Goal: Communication & Community: Answer question/provide support

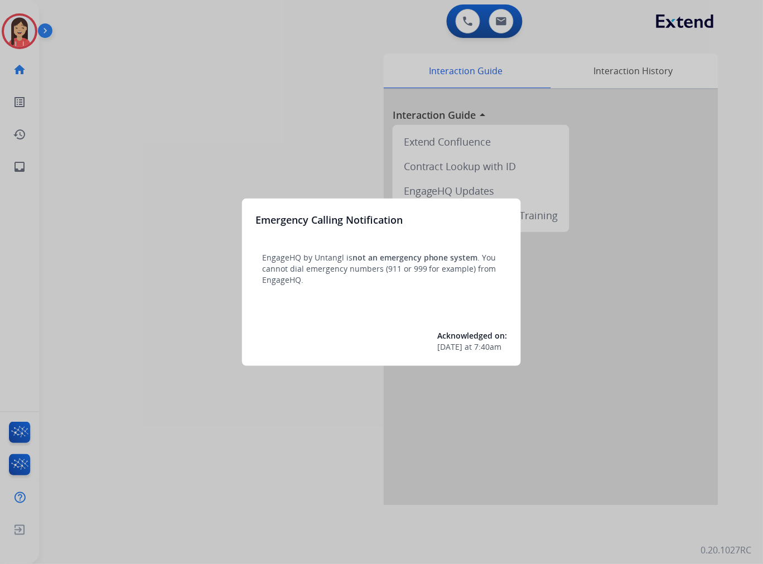
click at [242, 140] on div at bounding box center [381, 282] width 763 height 564
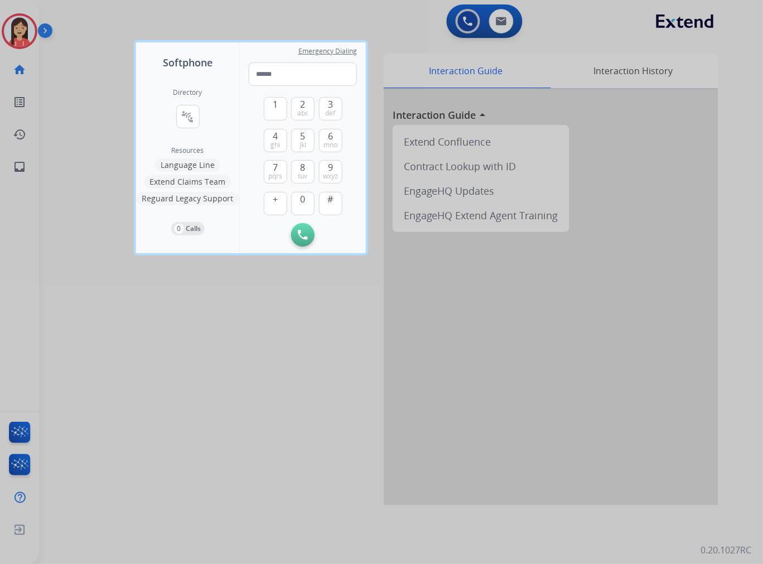
click at [168, 423] on div at bounding box center [381, 282] width 763 height 564
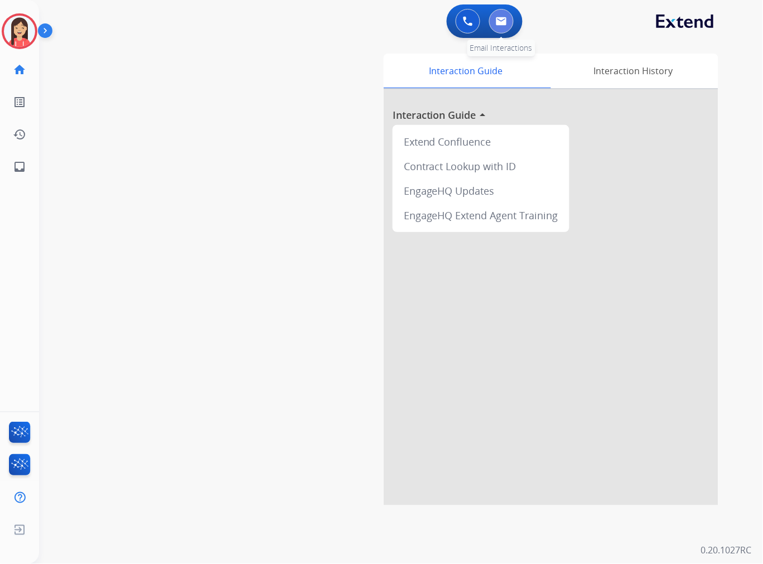
click at [498, 25] on img at bounding box center [501, 21] width 11 height 9
select select "**********"
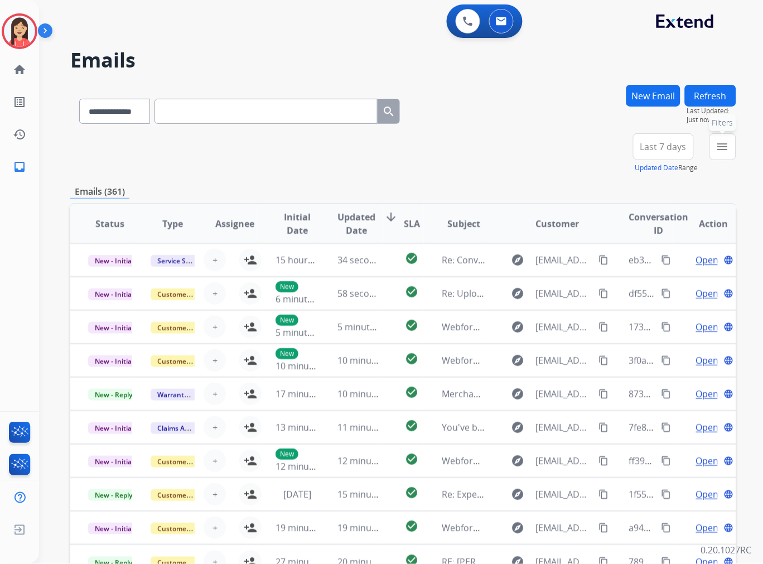
click at [730, 160] on div "menu Filters Type Claims Adjudication Customer Support Escalation Service Suppo…" at bounding box center [723, 153] width 27 height 40
click at [724, 153] on button "menu Filters" at bounding box center [723, 146] width 27 height 27
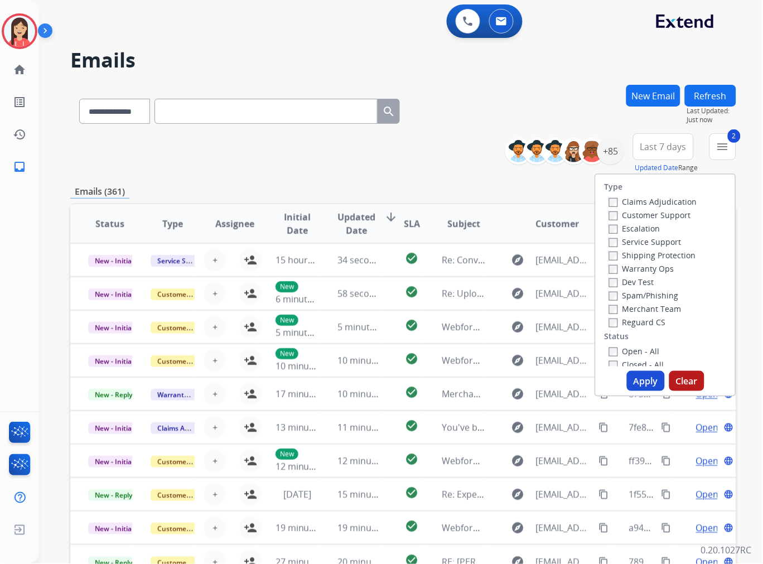
click at [645, 383] on button "Apply" at bounding box center [646, 381] width 38 height 20
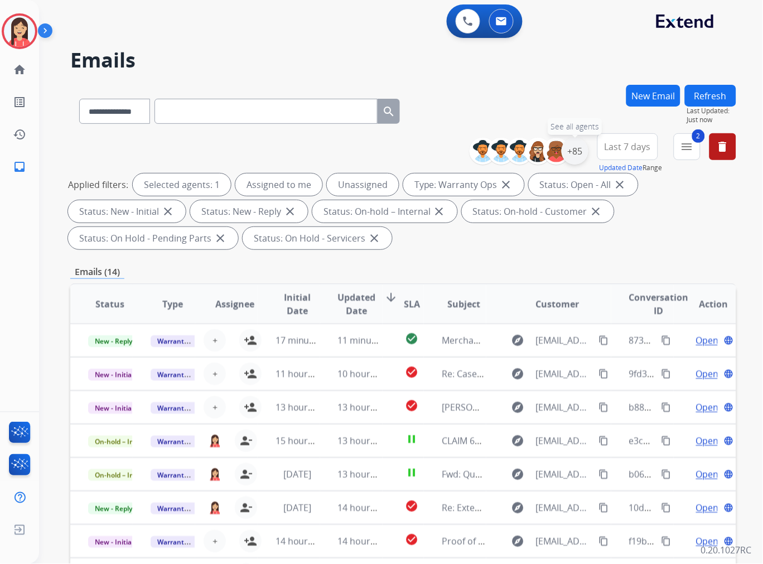
click at [576, 146] on div "+85" at bounding box center [575, 151] width 27 height 27
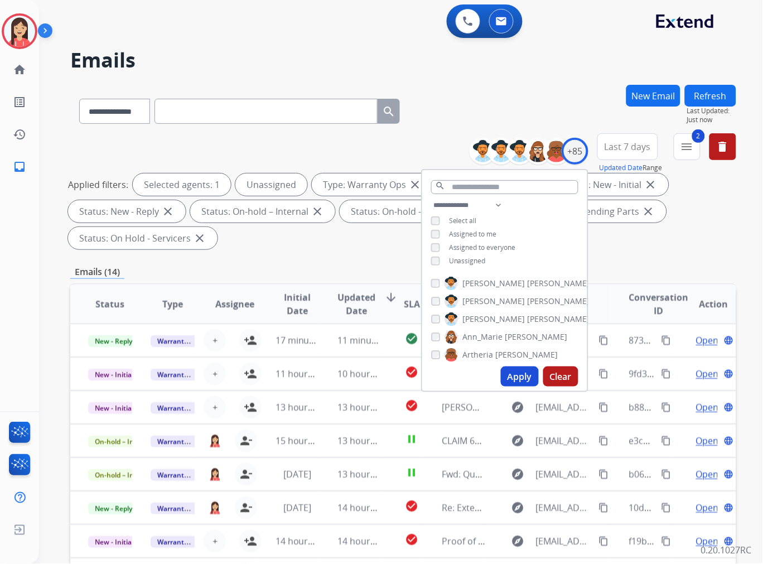
click at [520, 386] on button "Apply" at bounding box center [520, 377] width 38 height 20
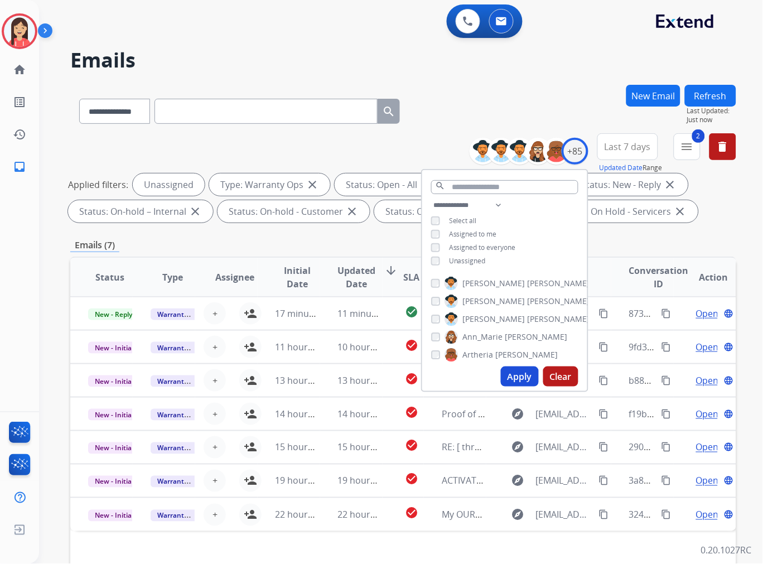
click at [253, 235] on div "**********" at bounding box center [403, 387] width 666 height 604
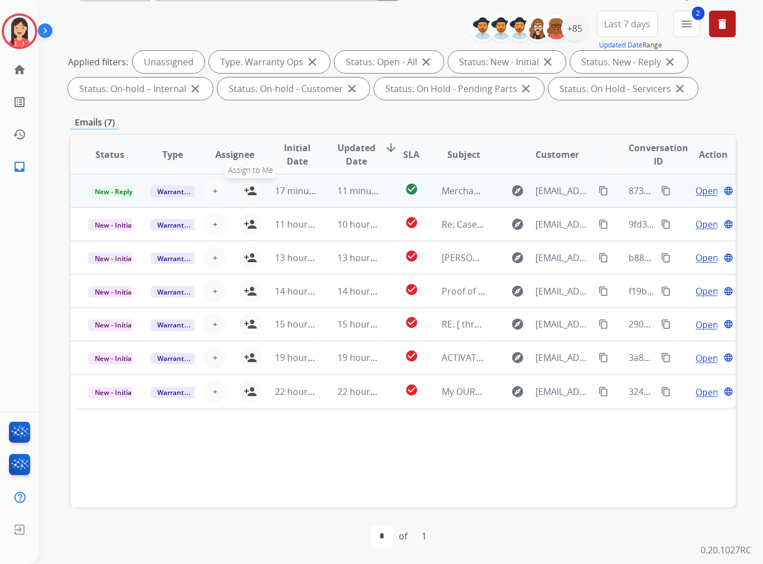
scroll to position [124, 0]
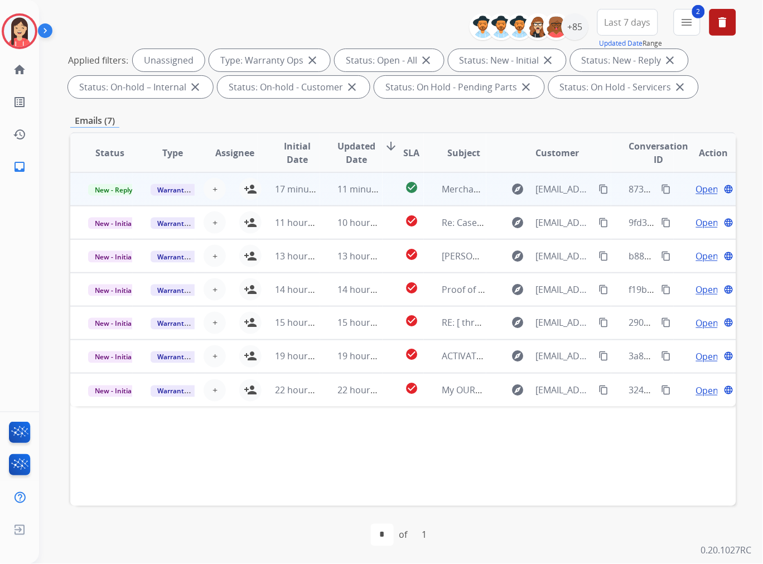
click at [331, 202] on td "11 minutes ago" at bounding box center [351, 188] width 62 height 33
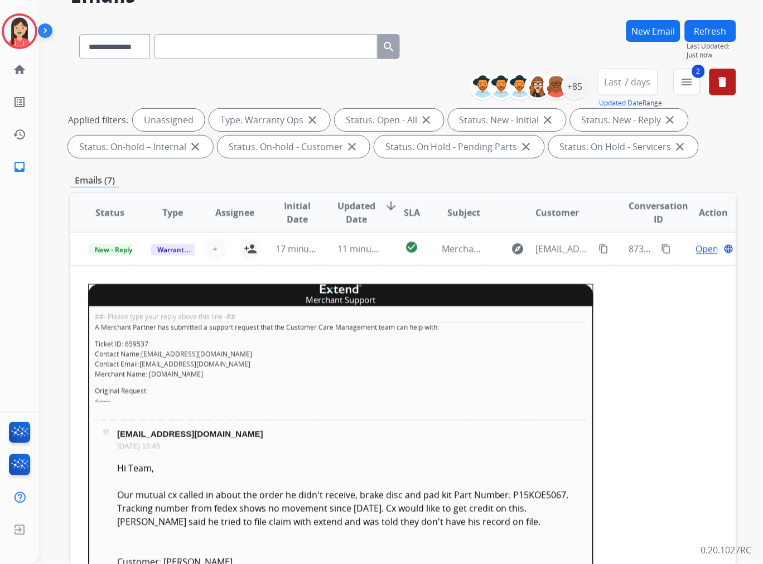
scroll to position [0, 0]
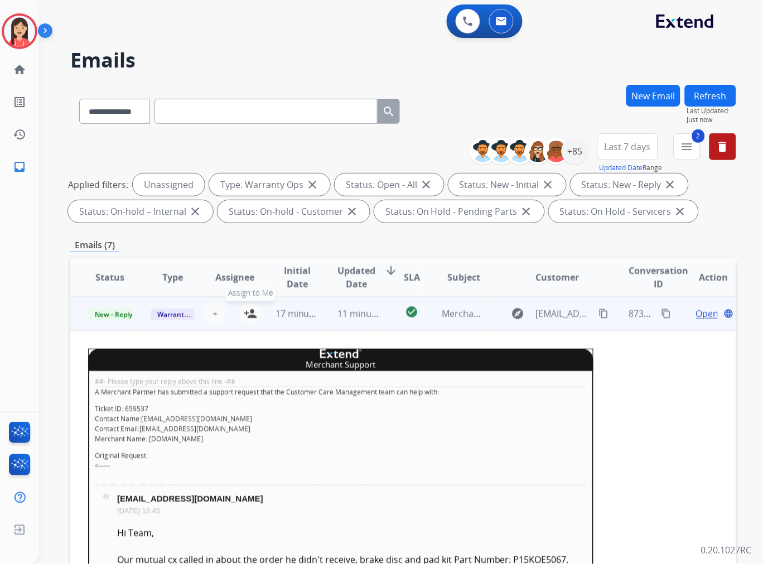
click at [252, 311] on mat-icon "person_add" at bounding box center [250, 313] width 13 height 13
click at [698, 314] on span "Open" at bounding box center [707, 313] width 23 height 13
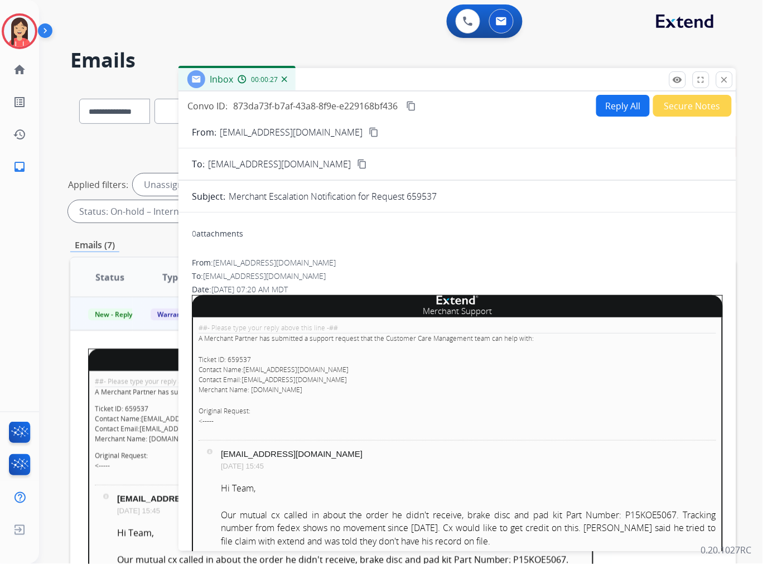
click at [350, 80] on div "Inbox 00:00:27" at bounding box center [458, 79] width 558 height 23
click at [718, 102] on button "Secure Notes" at bounding box center [692, 106] width 79 height 22
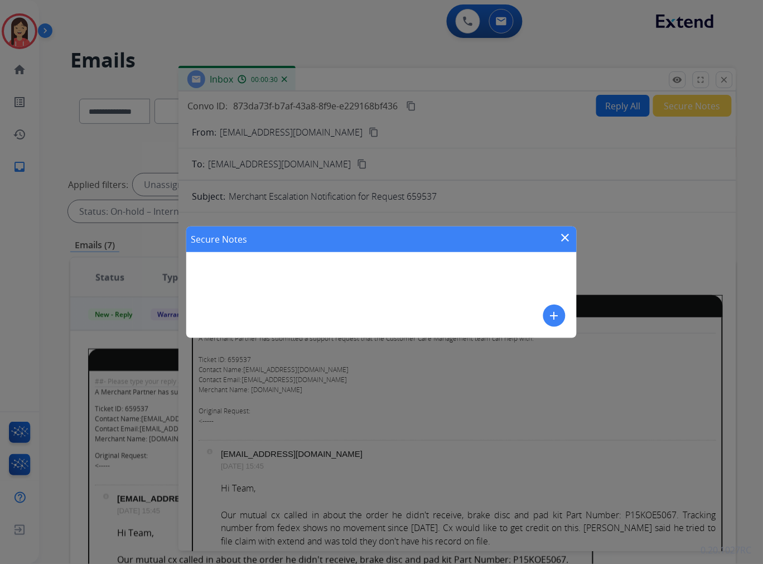
click at [550, 316] on mat-icon "add" at bounding box center [554, 315] width 13 height 13
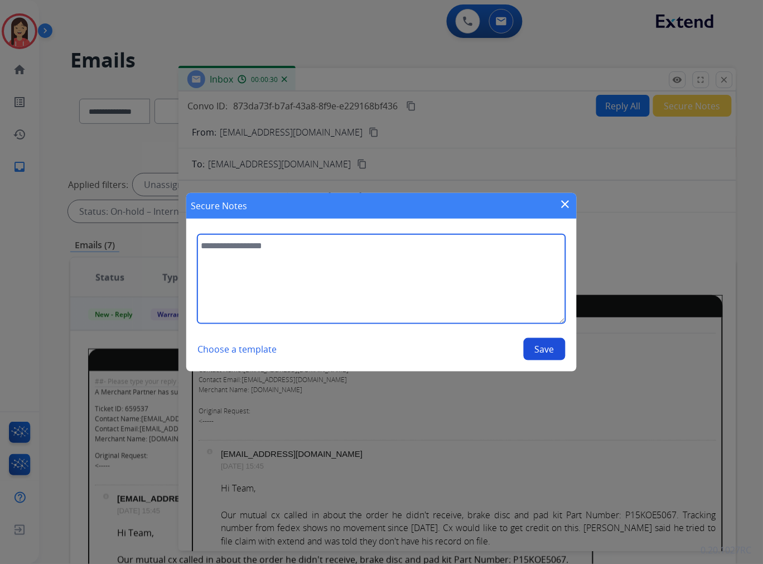
click at [318, 273] on textarea at bounding box center [382, 278] width 368 height 89
type textarea "**********"
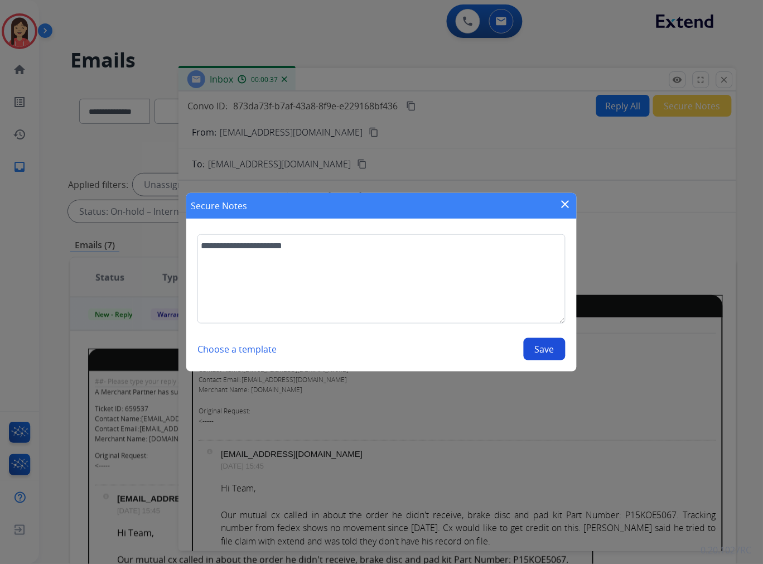
click at [542, 344] on button "Save" at bounding box center [545, 349] width 42 height 22
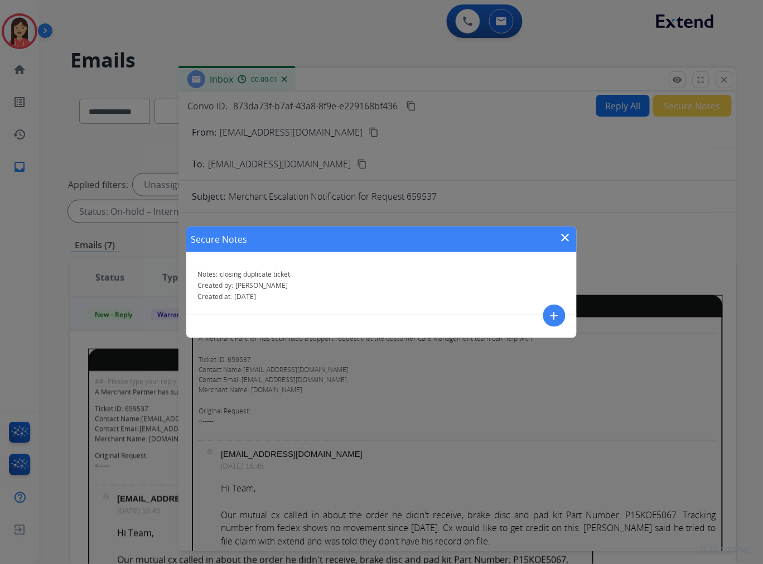
drag, startPoint x: 564, startPoint y: 237, endPoint x: 583, endPoint y: 207, distance: 35.6
click at [564, 237] on mat-icon "close" at bounding box center [565, 237] width 13 height 13
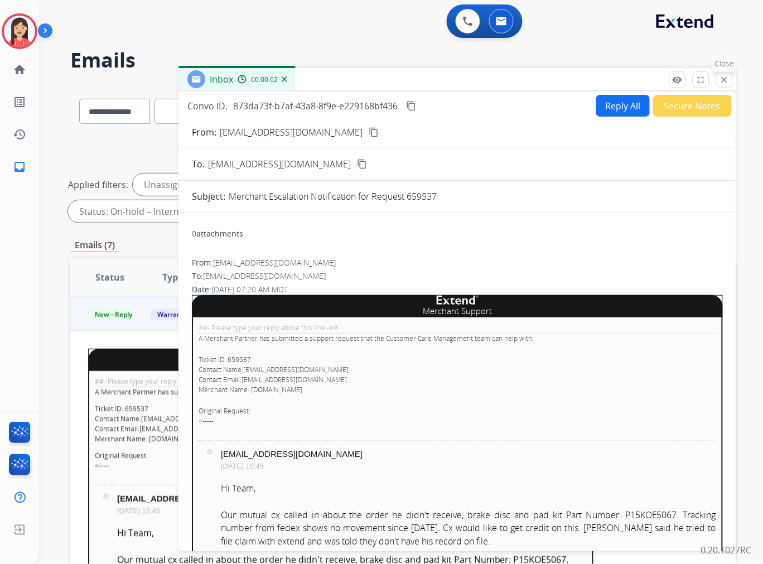
click at [722, 84] on mat-icon "close" at bounding box center [725, 80] width 10 height 10
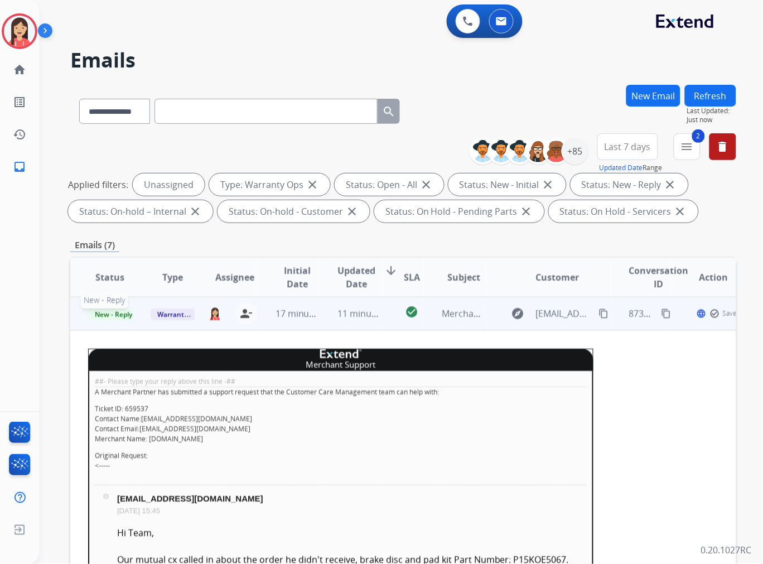
click at [126, 315] on span "New - Reply" at bounding box center [113, 315] width 51 height 12
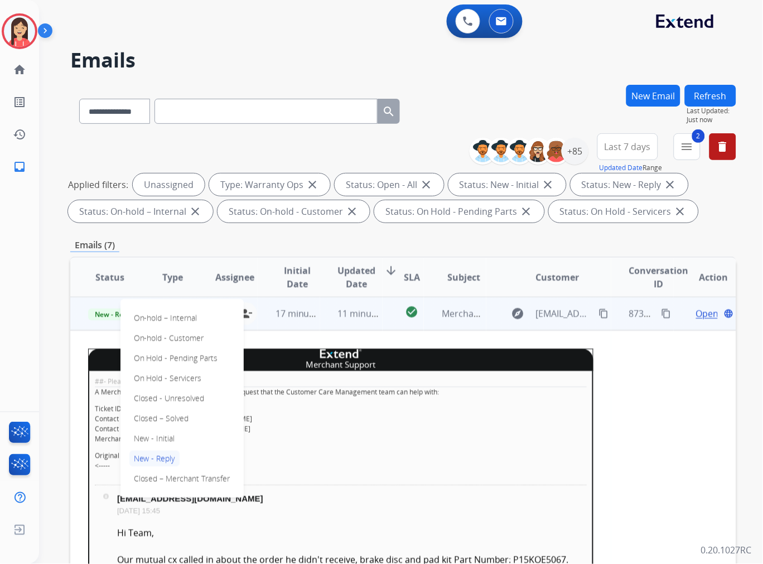
click at [180, 420] on p "Closed – Solved" at bounding box center [161, 419] width 64 height 16
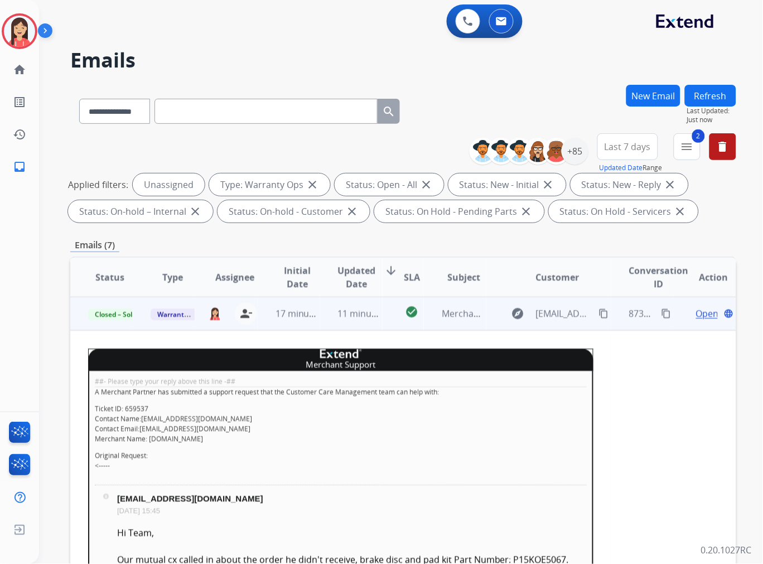
click at [320, 320] on td "11 minutes ago" at bounding box center [351, 313] width 62 height 33
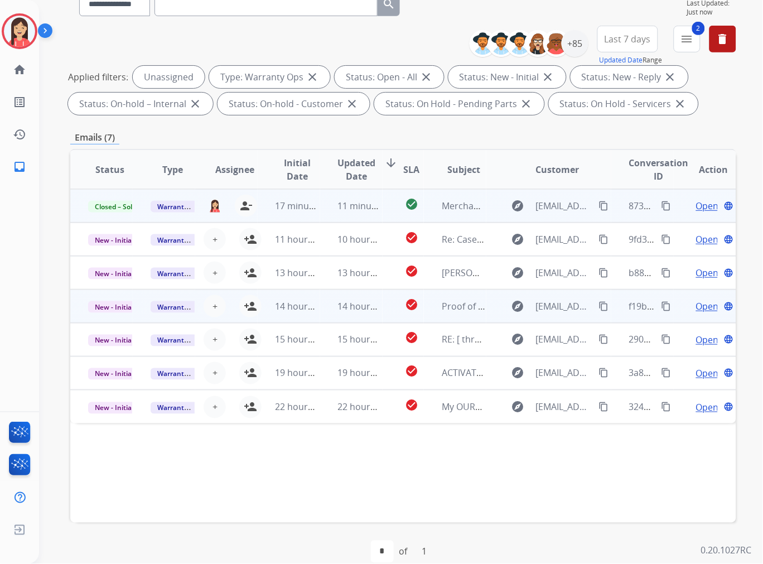
scroll to position [124, 0]
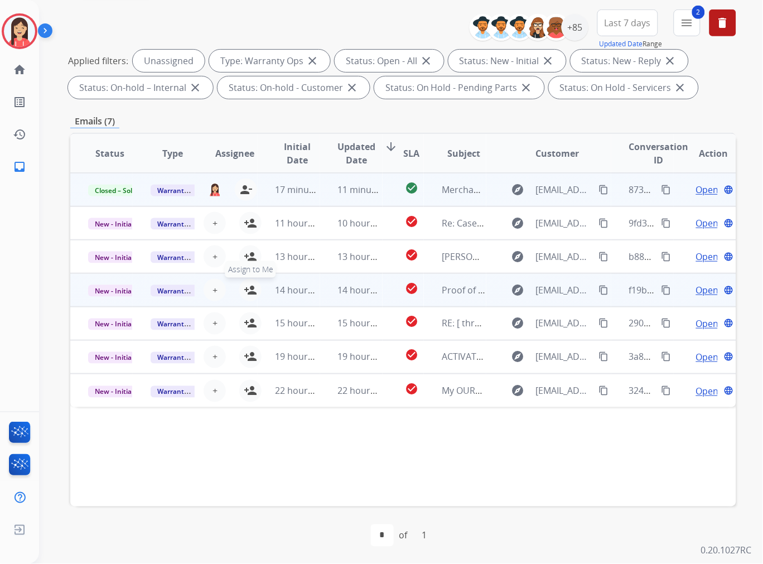
click at [247, 292] on mat-icon "person_add" at bounding box center [250, 289] width 13 height 13
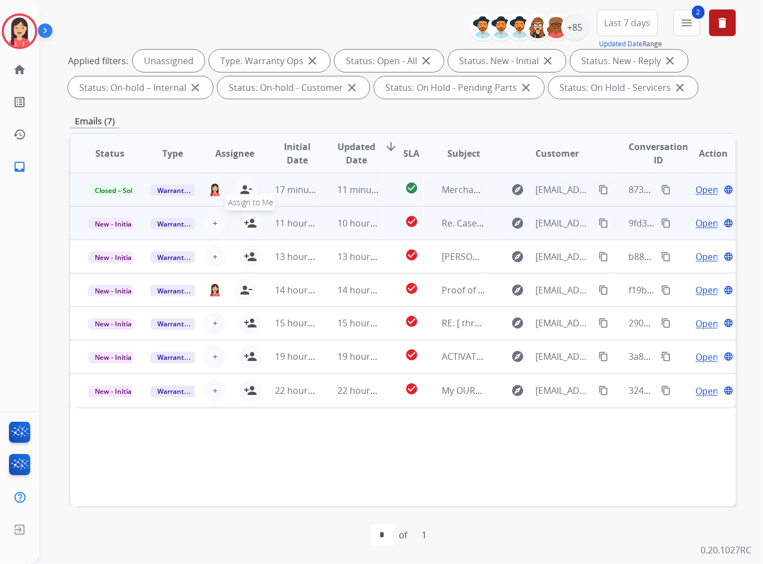
click at [253, 225] on mat-icon "person_add" at bounding box center [250, 223] width 13 height 13
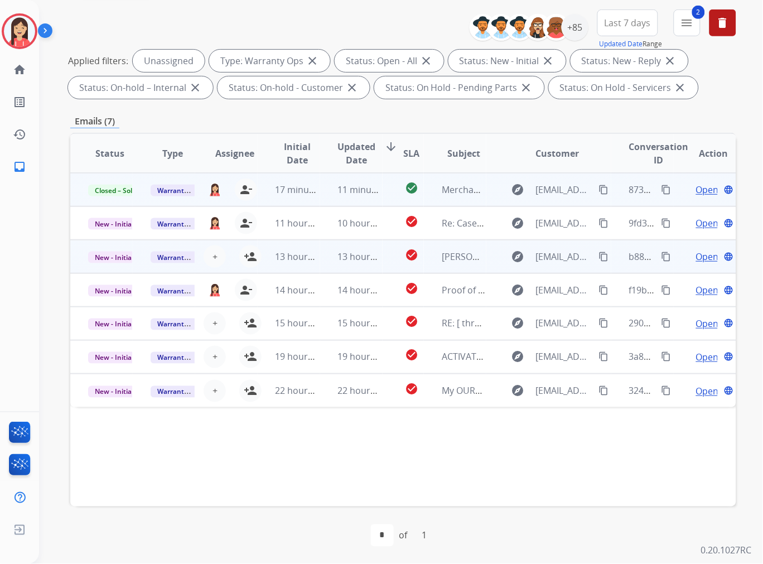
click at [258, 261] on td "13 hours ago" at bounding box center [289, 256] width 62 height 33
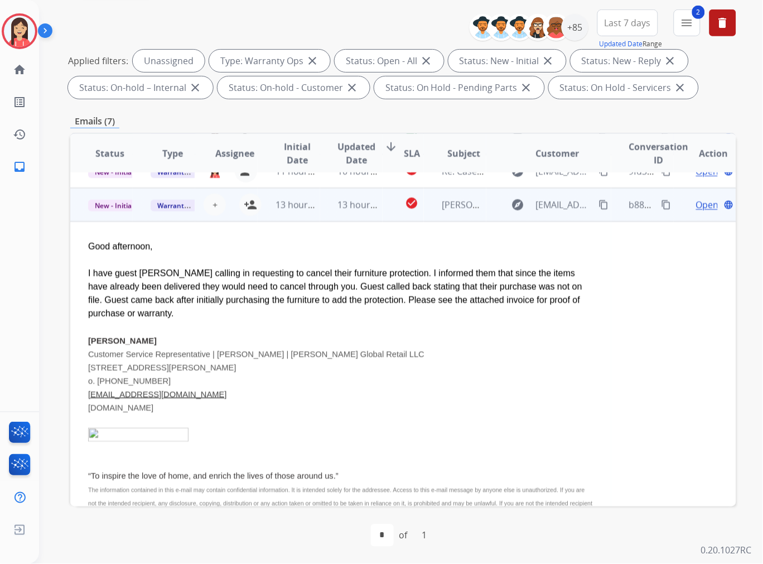
scroll to position [67, 0]
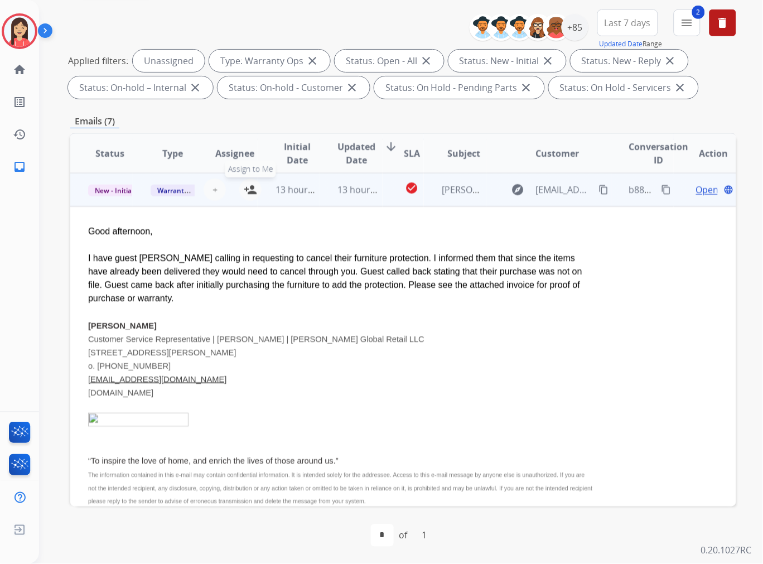
click at [246, 193] on mat-icon "person_add" at bounding box center [250, 189] width 13 height 13
click at [324, 197] on td "13 hours ago" at bounding box center [351, 189] width 62 height 33
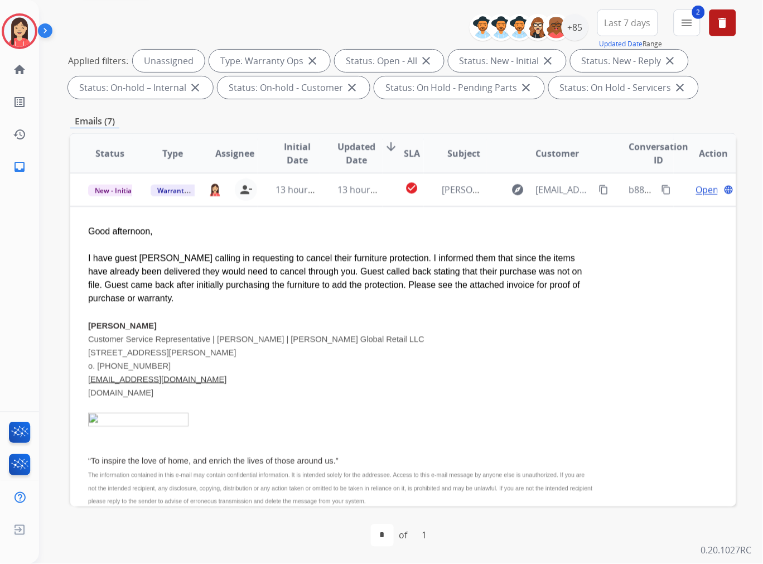
scroll to position [0, 0]
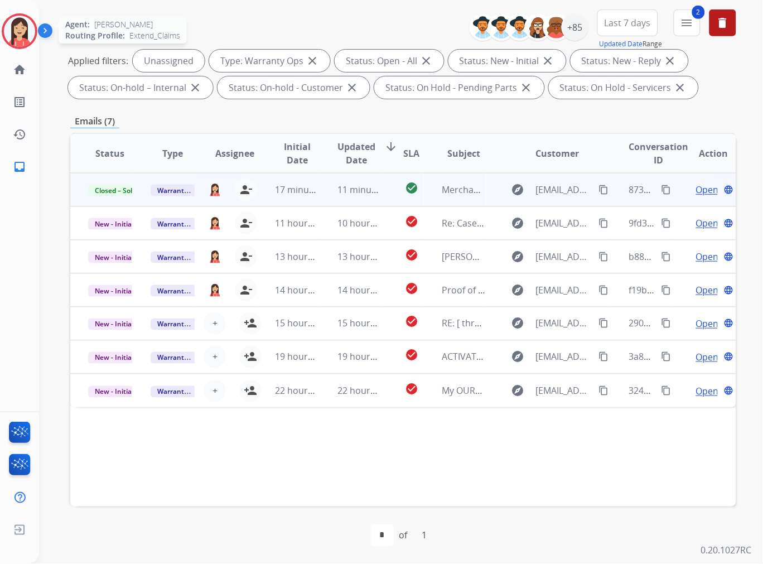
click at [19, 33] on img at bounding box center [19, 31] width 31 height 31
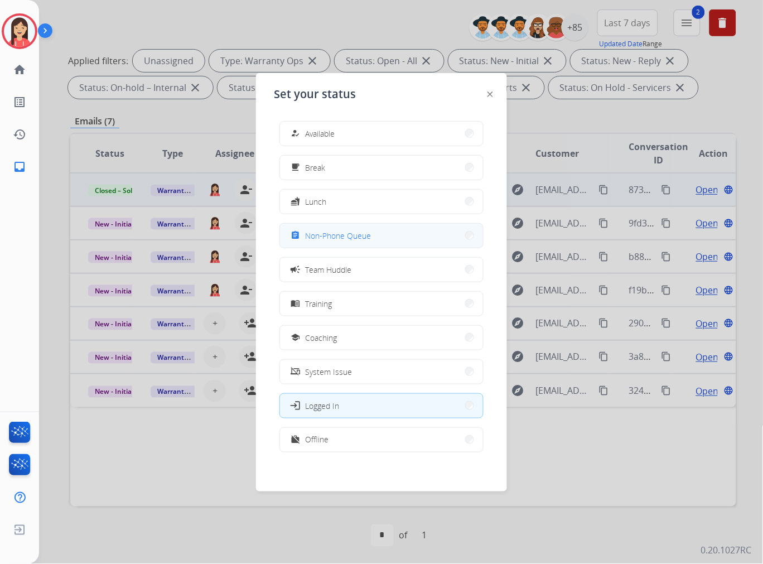
click at [328, 230] on span "Non-Phone Queue" at bounding box center [338, 236] width 66 height 12
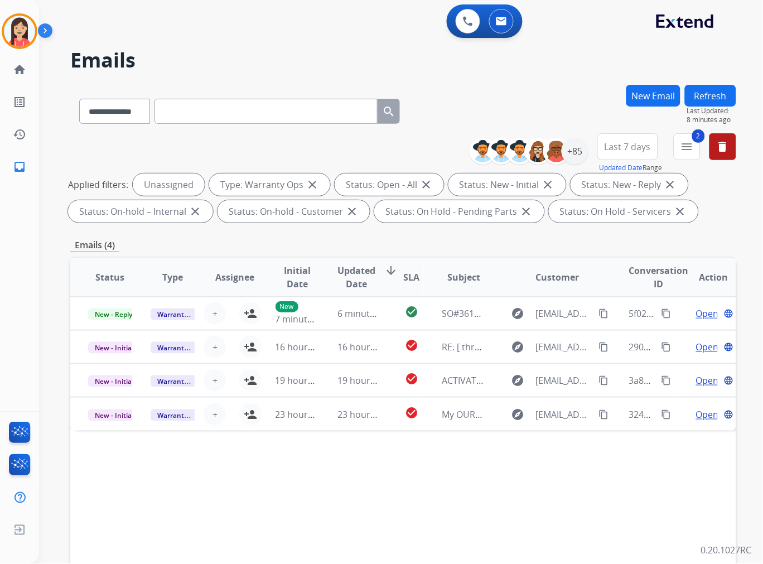
click at [757, 238] on div "**********" at bounding box center [401, 282] width 724 height 564
drag, startPoint x: 365, startPoint y: 36, endPoint x: 392, endPoint y: 10, distance: 37.5
click at [365, 36] on div "0 Voice Interactions 0 Email Interactions" at bounding box center [394, 22] width 684 height 36
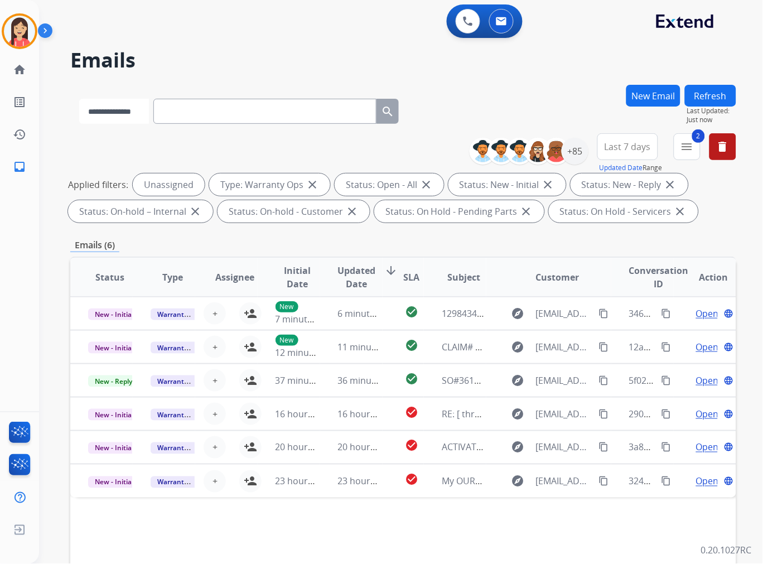
drag, startPoint x: 93, startPoint y: 113, endPoint x: 103, endPoint y: 116, distance: 9.9
click at [93, 113] on select "**********" at bounding box center [114, 111] width 70 height 25
select select "**********"
click at [79, 99] on select "**********" at bounding box center [114, 111] width 70 height 25
click at [228, 109] on input "text" at bounding box center [266, 111] width 223 height 25
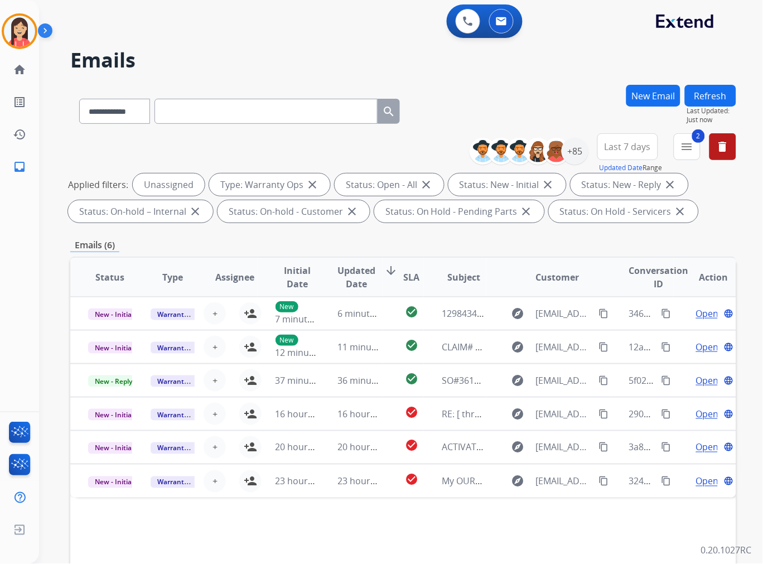
paste input "**********"
type input "**********"
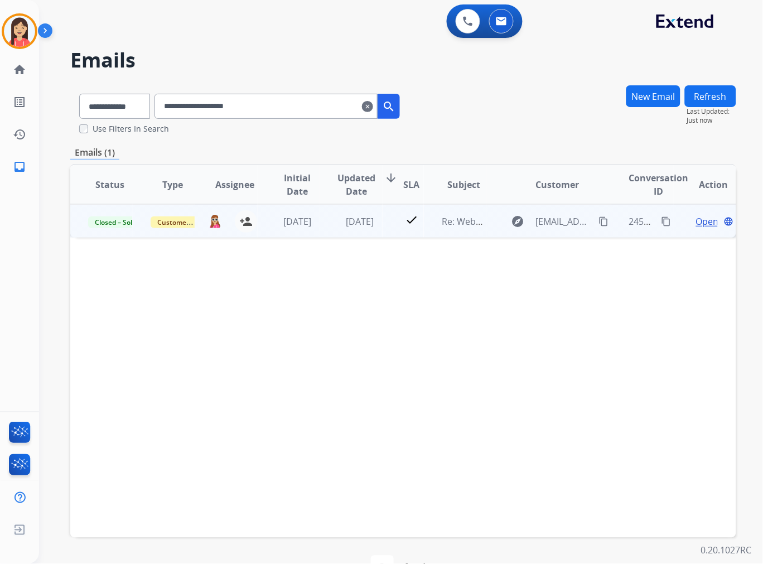
click at [324, 234] on td "[DATE]" at bounding box center [351, 220] width 62 height 33
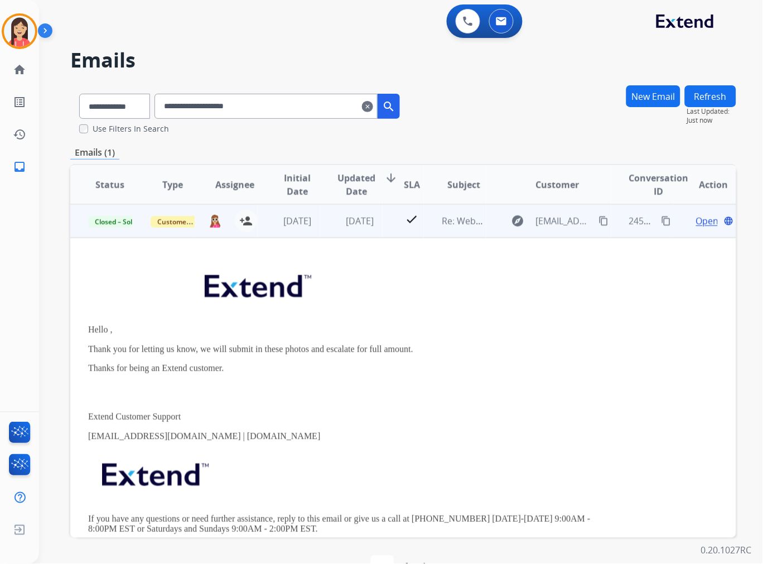
click at [696, 224] on span "Open" at bounding box center [707, 220] width 23 height 13
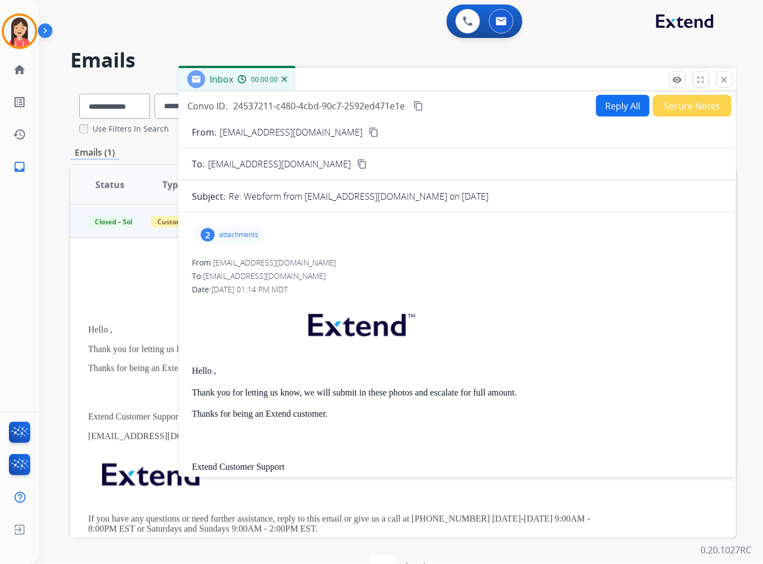
click at [247, 235] on p "attachments" at bounding box center [238, 234] width 39 height 9
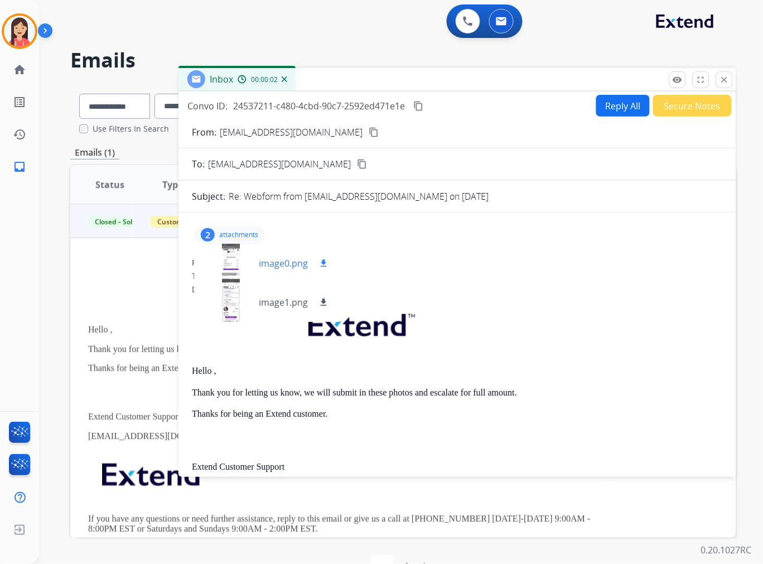
click at [280, 265] on p "image0.png" at bounding box center [283, 263] width 49 height 13
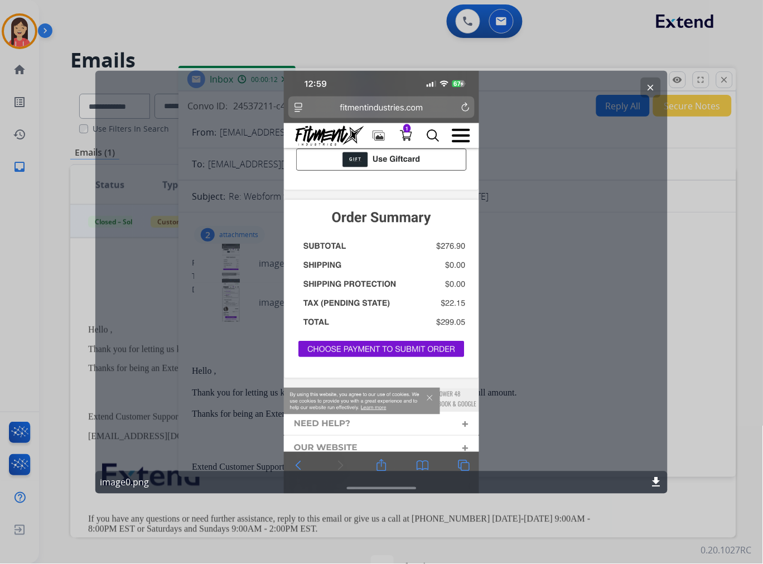
click at [648, 85] on mat-icon "clear" at bounding box center [651, 87] width 10 height 10
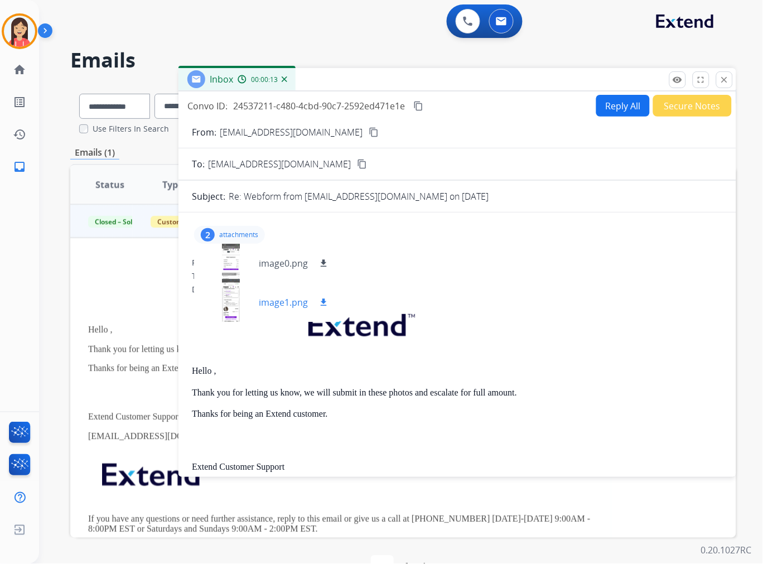
click at [277, 305] on p "image1.png" at bounding box center [283, 302] width 49 height 13
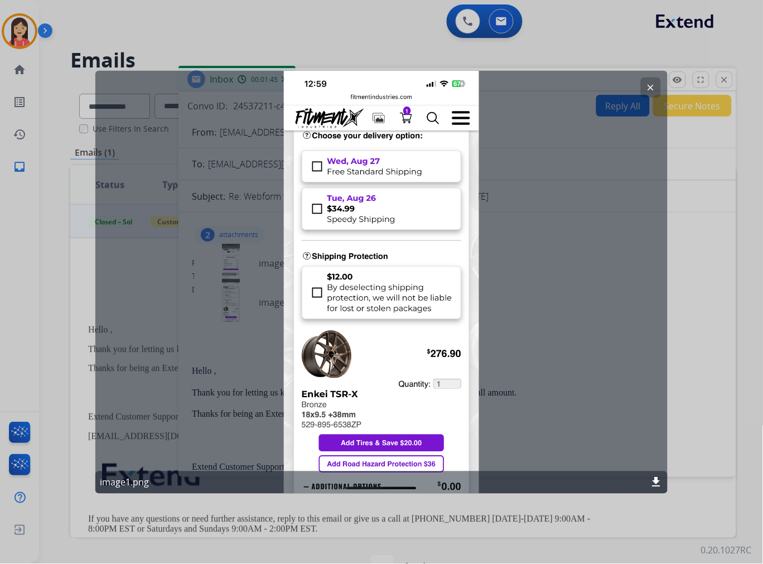
drag, startPoint x: 231, startPoint y: 90, endPoint x: 301, endPoint y: 86, distance: 70.4
click at [231, 90] on div "clear image1.png download" at bounding box center [381, 281] width 572 height 423
click at [654, 89] on mat-icon "clear" at bounding box center [651, 87] width 10 height 10
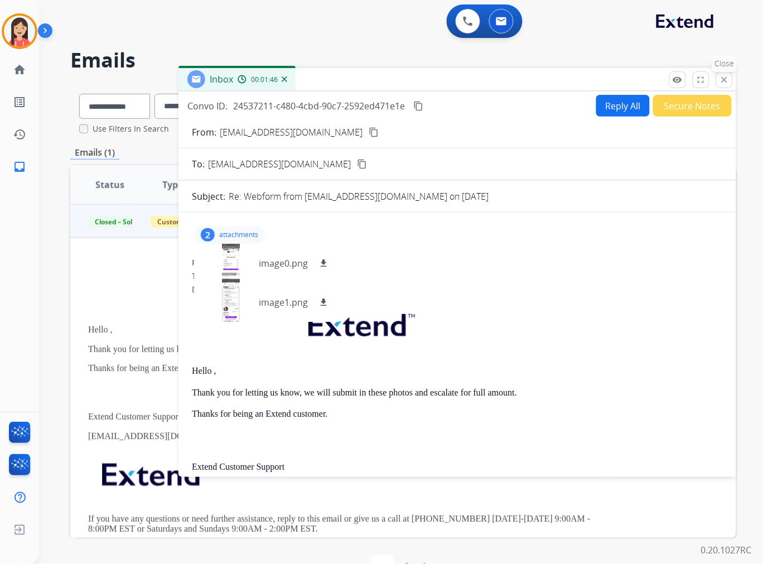
click at [727, 76] on mat-icon "close" at bounding box center [725, 80] width 10 height 10
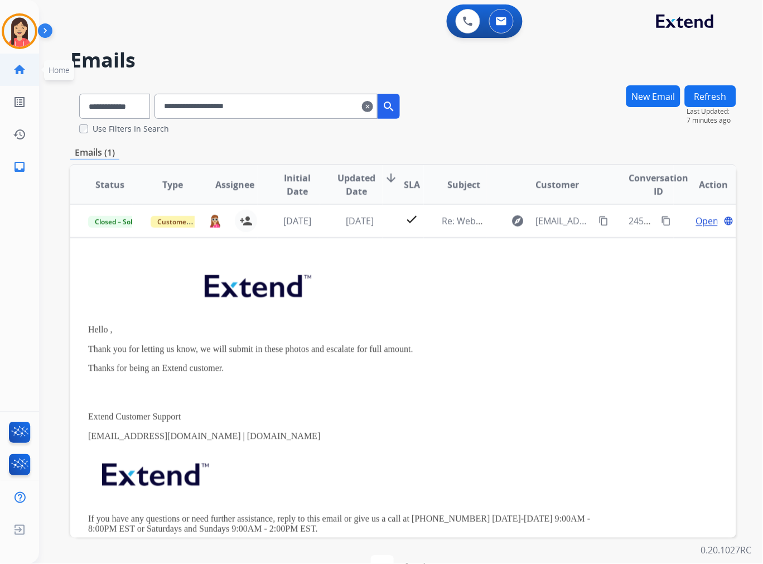
click at [23, 57] on link "home Home" at bounding box center [19, 69] width 31 height 31
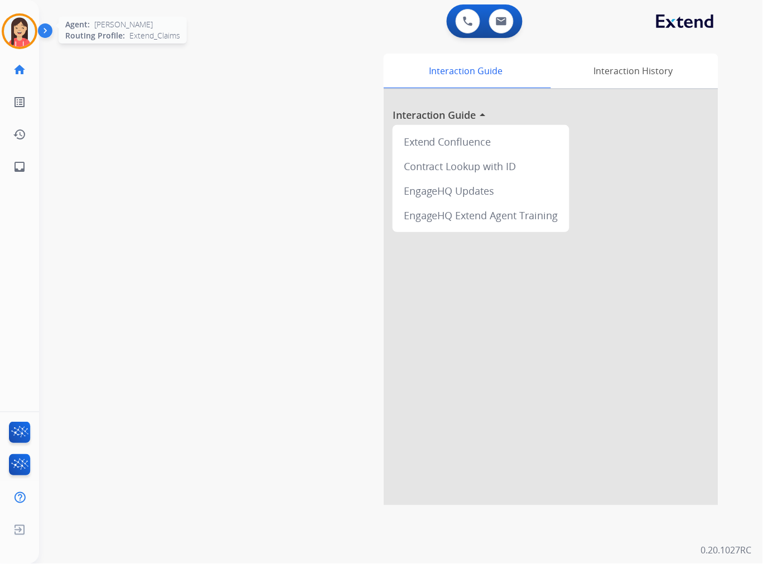
click at [17, 37] on img at bounding box center [19, 31] width 31 height 31
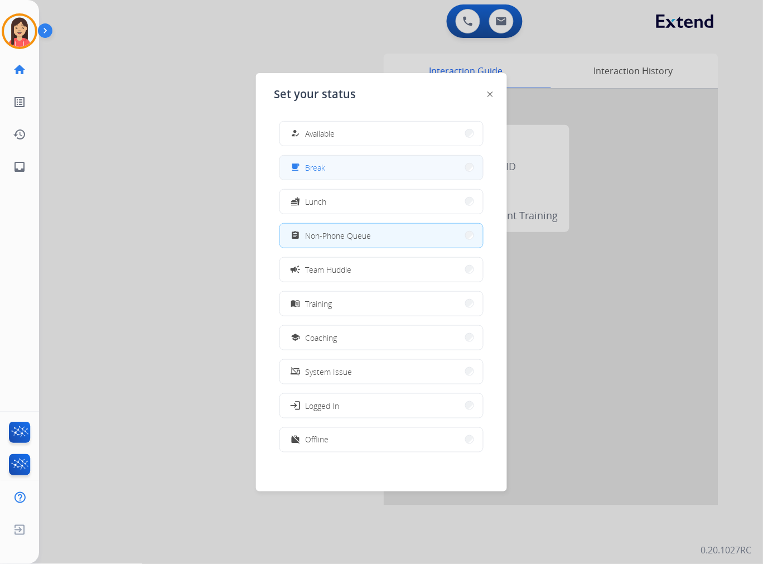
click at [325, 179] on button "free_breakfast Break" at bounding box center [381, 168] width 203 height 24
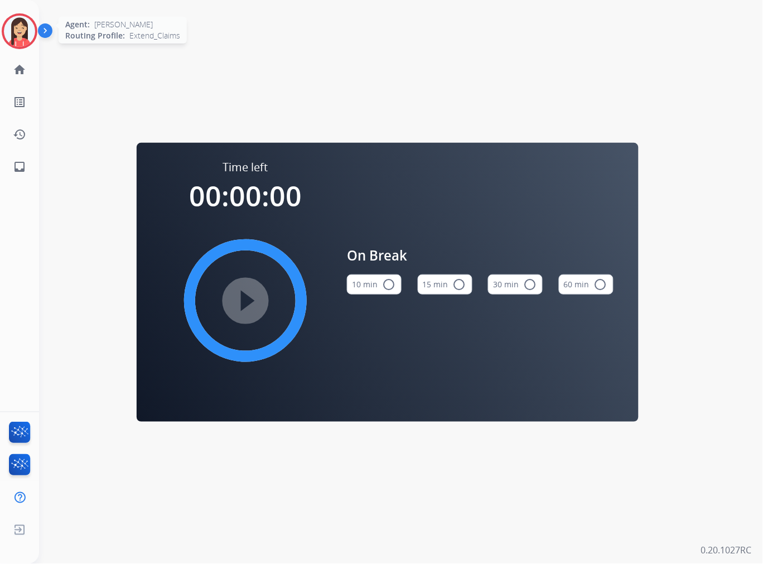
click at [15, 32] on img at bounding box center [19, 31] width 31 height 31
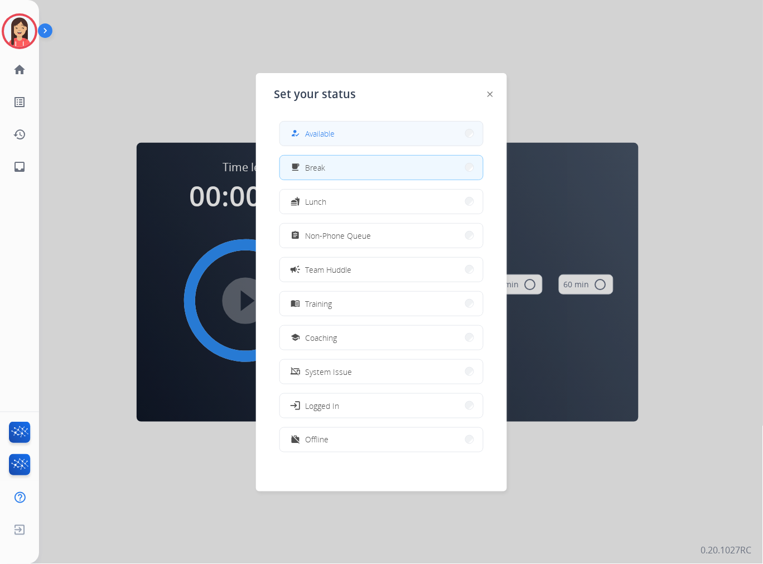
click at [337, 126] on button "how_to_reg Available" at bounding box center [381, 134] width 203 height 24
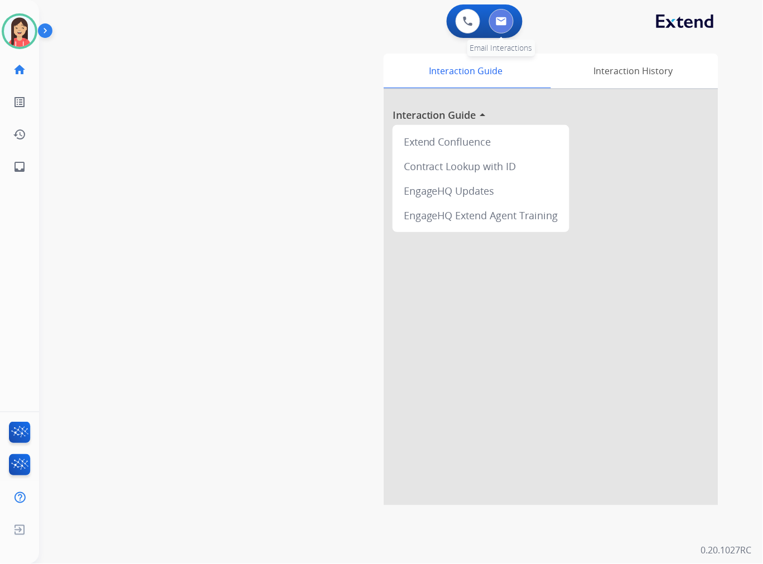
click at [507, 31] on button at bounding box center [501, 21] width 25 height 25
select select "**********"
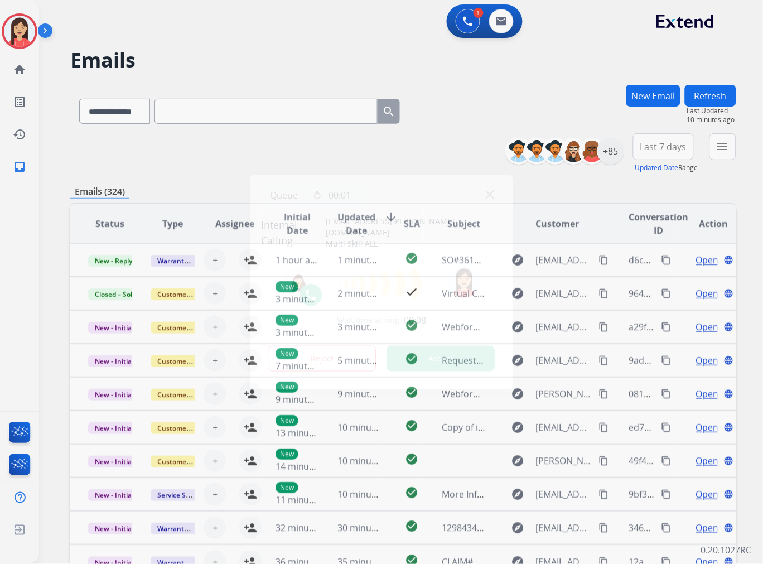
click at [431, 360] on button "Accept" at bounding box center [441, 359] width 108 height 26
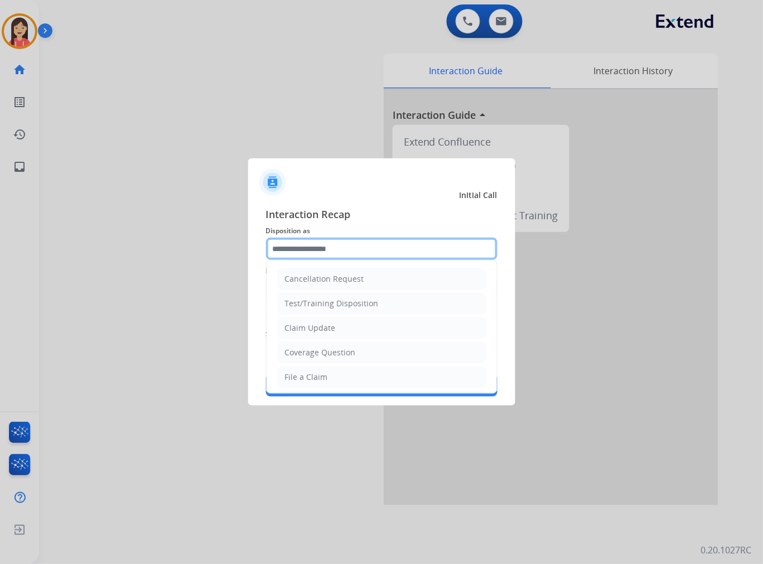
click at [383, 253] on input "text" at bounding box center [382, 249] width 232 height 22
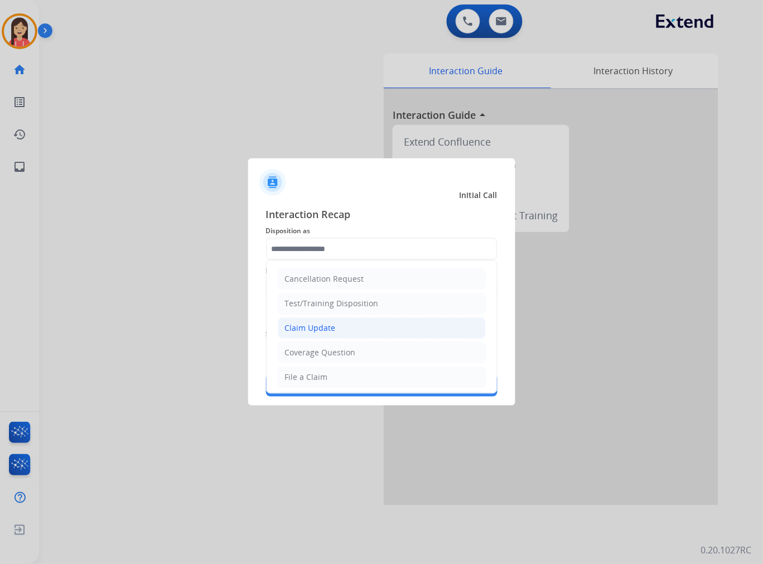
click at [325, 323] on div "Claim Update" at bounding box center [310, 328] width 51 height 11
type input "**********"
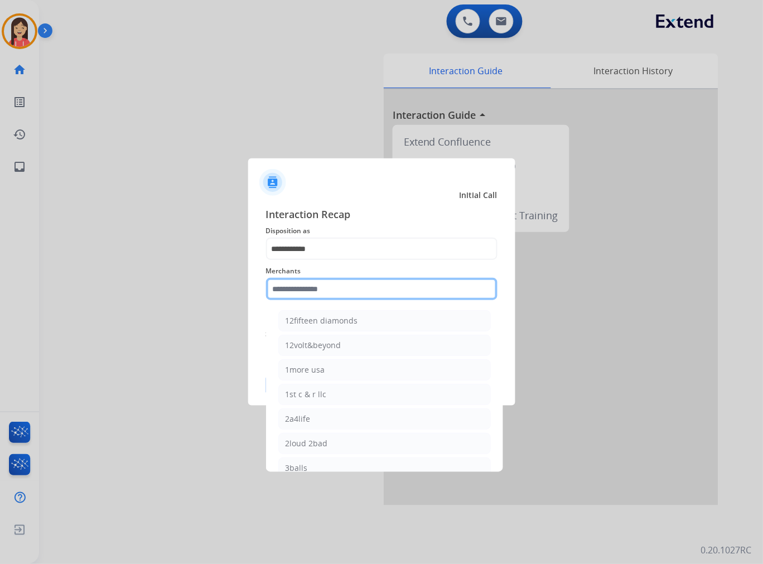
click at [389, 288] on input "text" at bounding box center [382, 289] width 232 height 22
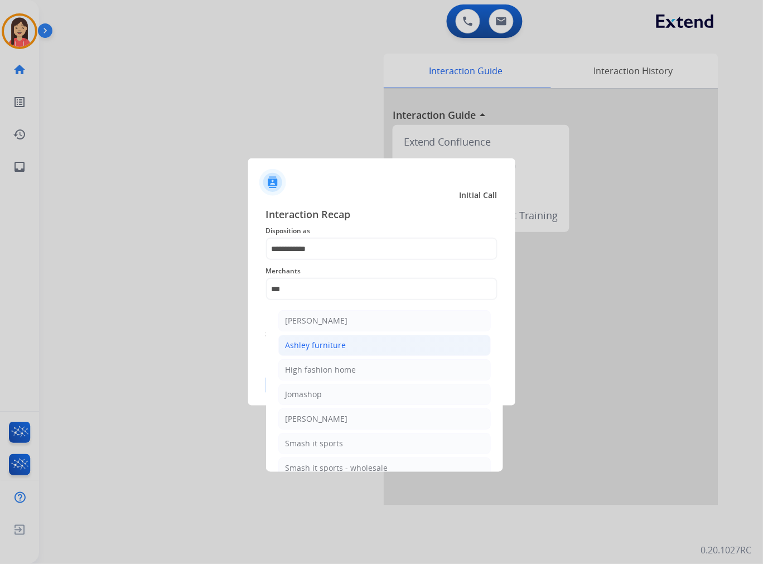
click at [381, 350] on li "Ashley furniture" at bounding box center [384, 345] width 213 height 21
type input "**********"
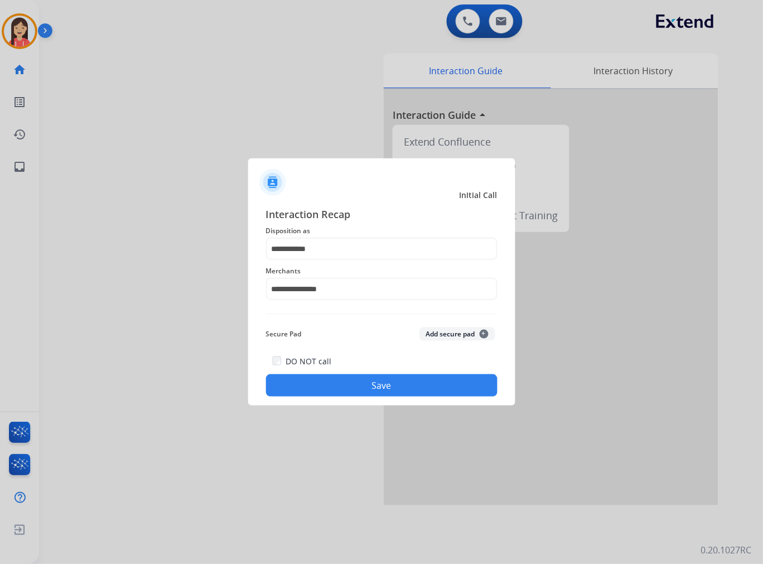
click at [373, 375] on button "Save" at bounding box center [382, 385] width 232 height 22
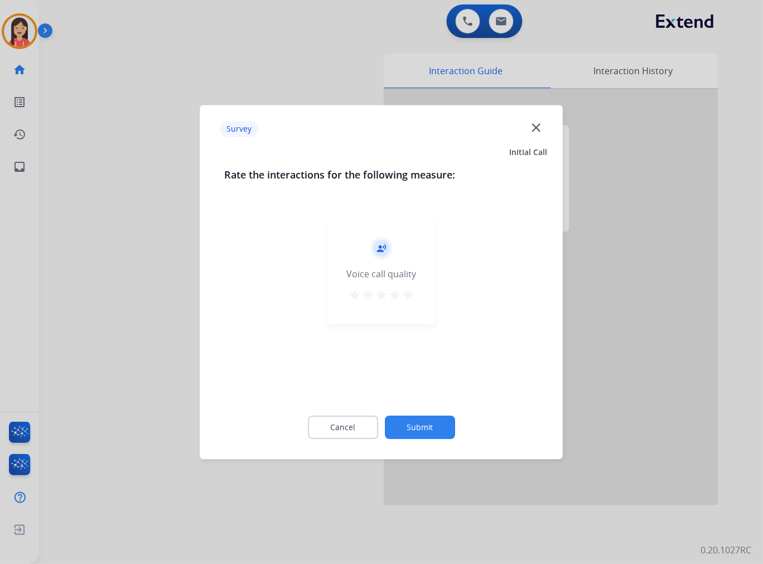
click at [417, 293] on div "record_voice_over Voice call quality star star star star star" at bounding box center [382, 271] width 109 height 106
click at [411, 296] on mat-icon "star" at bounding box center [408, 294] width 13 height 13
click at [410, 415] on div "Cancel Submit" at bounding box center [382, 427] width 314 height 50
click at [410, 419] on button "Submit" at bounding box center [420, 427] width 70 height 23
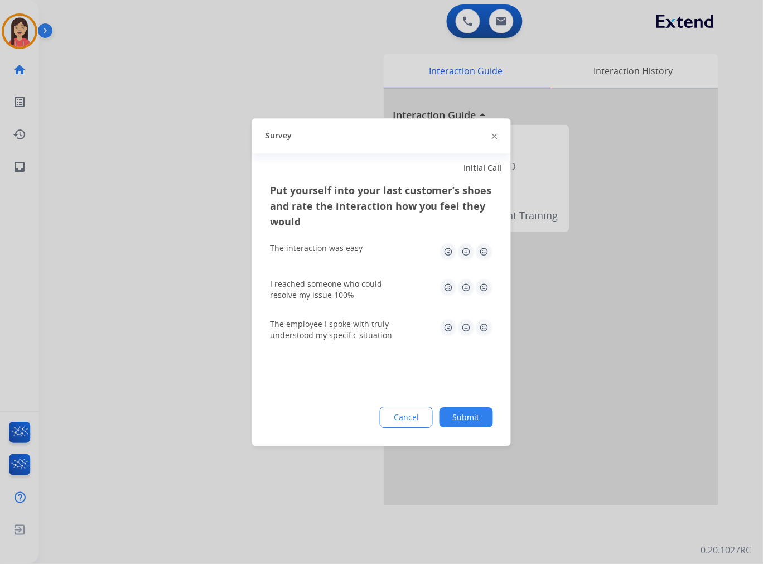
click at [482, 249] on img at bounding box center [484, 252] width 18 height 18
click at [482, 288] on img at bounding box center [484, 287] width 18 height 18
click at [484, 327] on img at bounding box center [484, 328] width 18 height 18
click at [482, 416] on button "Submit" at bounding box center [467, 417] width 54 height 20
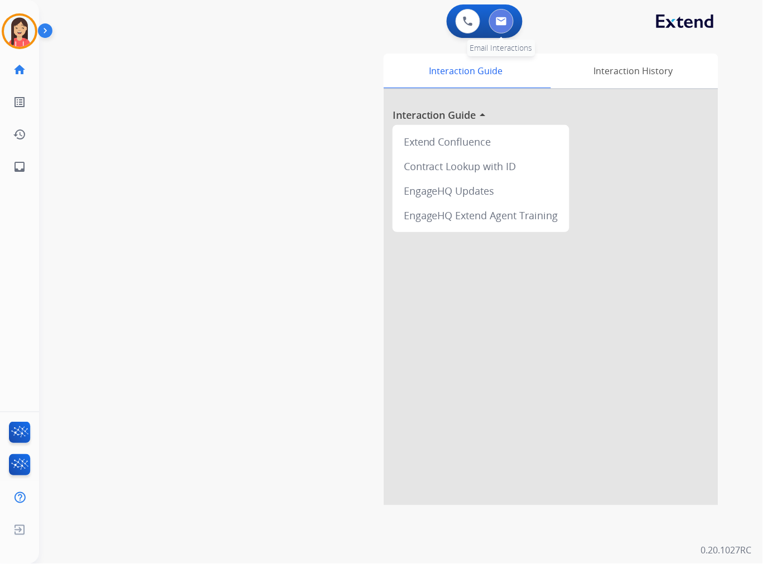
click at [502, 25] on button at bounding box center [501, 21] width 25 height 25
select select "**********"
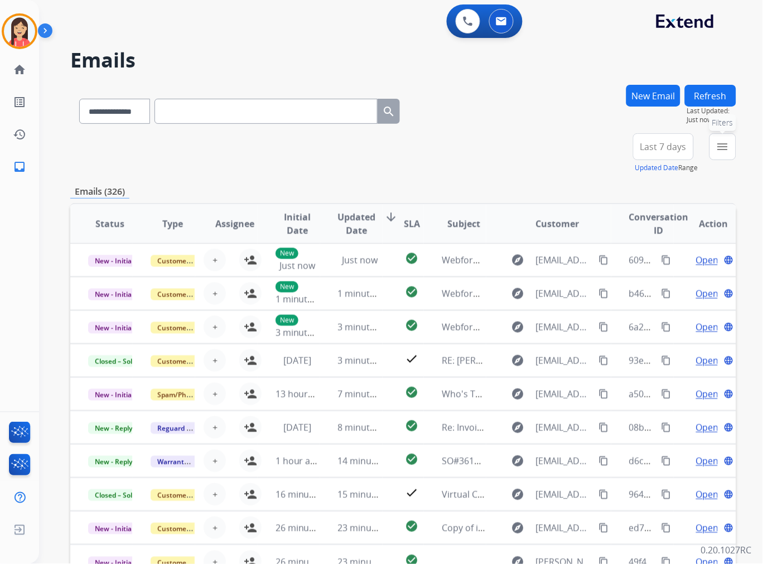
click at [718, 148] on mat-icon "menu" at bounding box center [722, 146] width 13 height 13
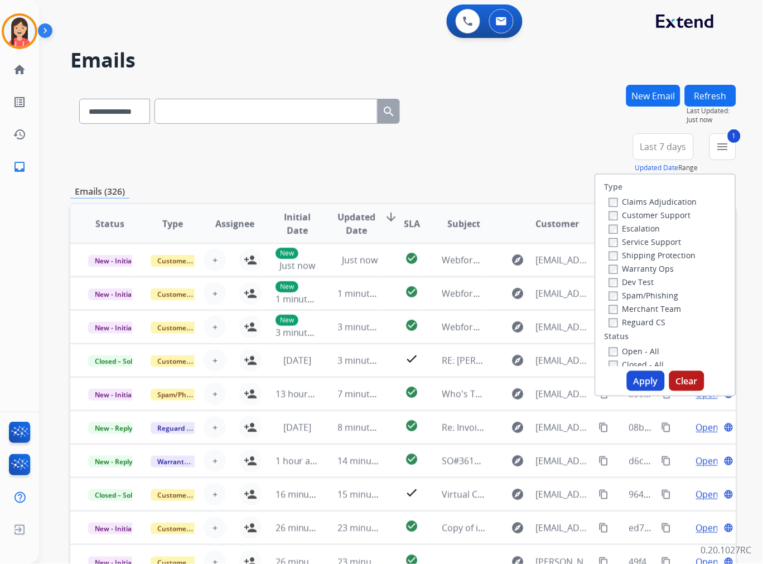
click at [634, 376] on button "Apply" at bounding box center [646, 381] width 38 height 20
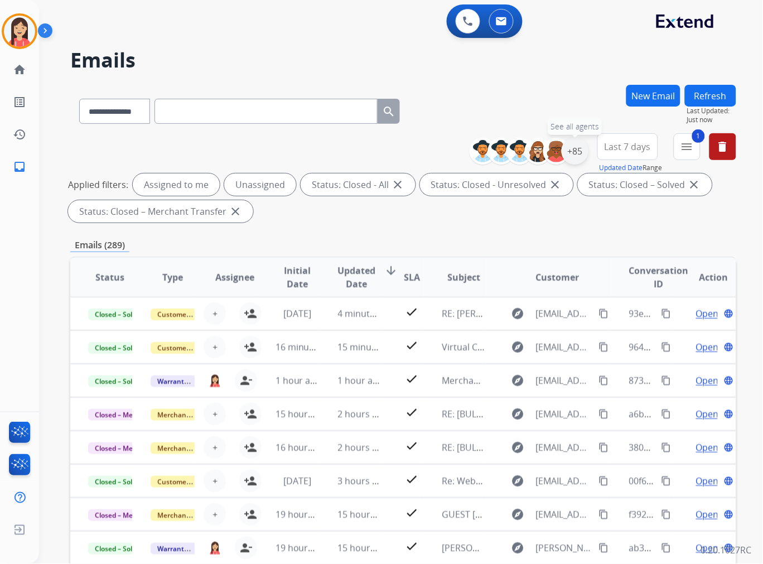
click at [576, 148] on div "+85" at bounding box center [575, 151] width 27 height 27
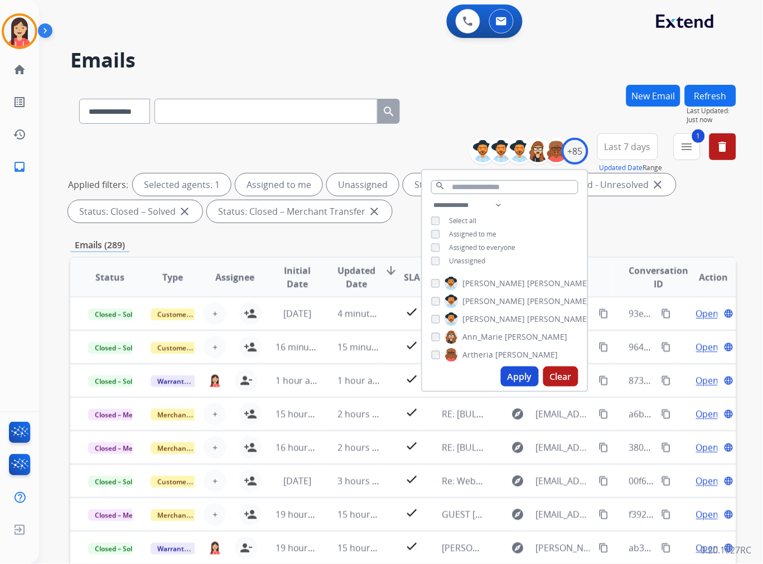
click at [458, 259] on span "Unassigned" at bounding box center [467, 260] width 37 height 9
click at [522, 371] on button "Apply" at bounding box center [520, 377] width 38 height 20
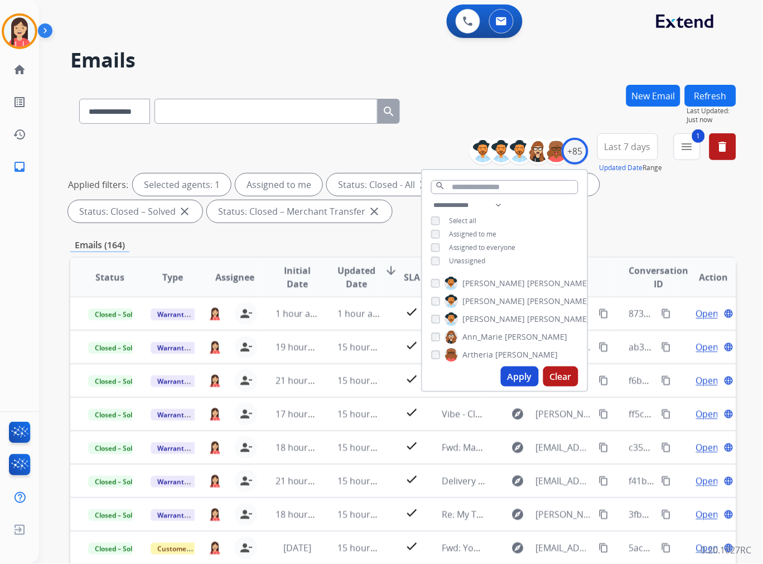
click at [314, 236] on div "**********" at bounding box center [403, 387] width 666 height 604
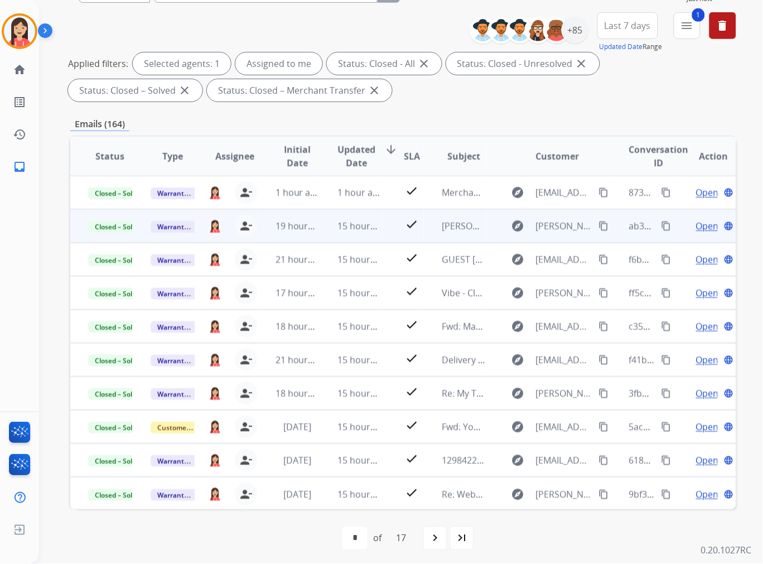
scroll to position [124, 0]
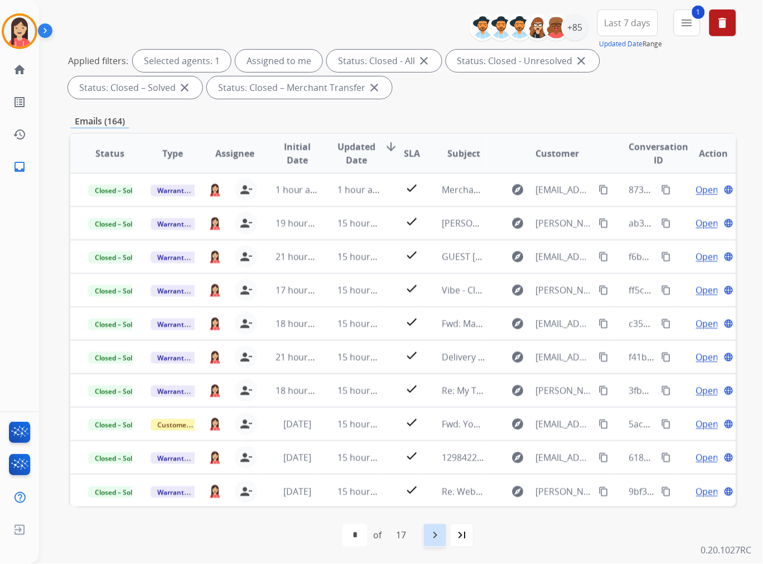
click at [442, 532] on mat-icon "navigate_next" at bounding box center [435, 535] width 13 height 13
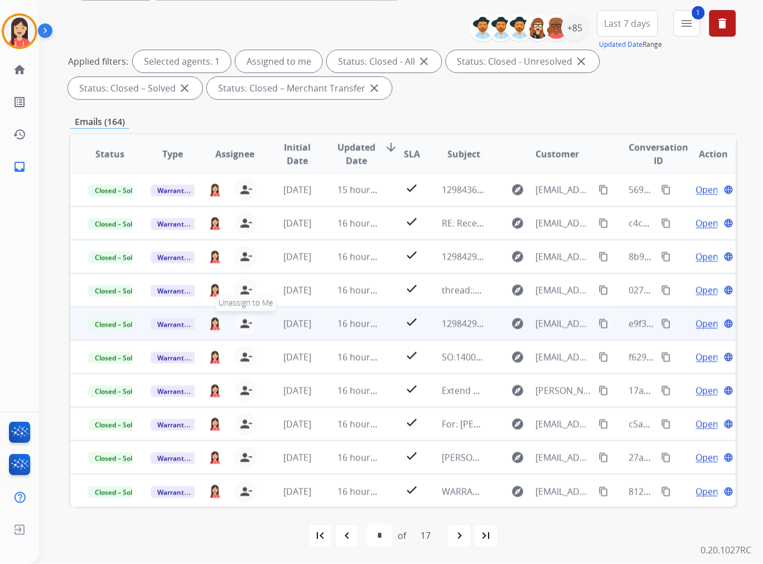
scroll to position [124, 0]
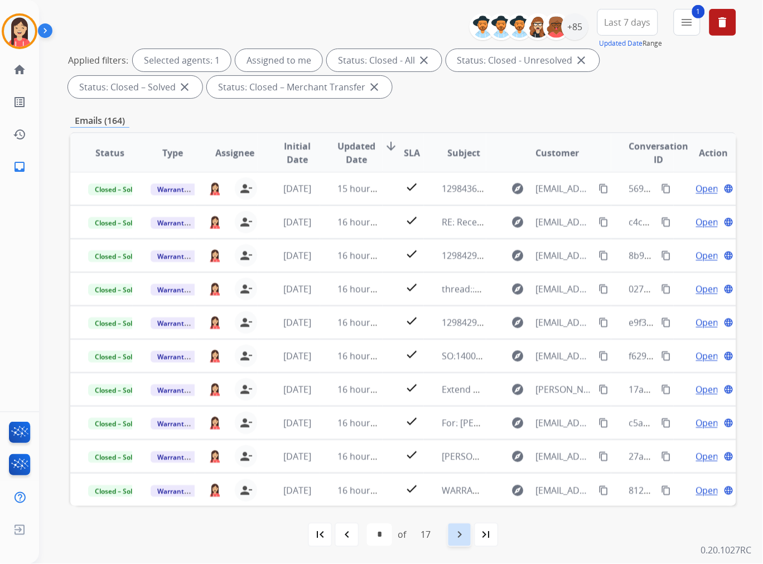
click at [465, 533] on mat-icon "navigate_next" at bounding box center [459, 534] width 13 height 13
click at [464, 543] on div "navigate_next" at bounding box center [460, 535] width 25 height 25
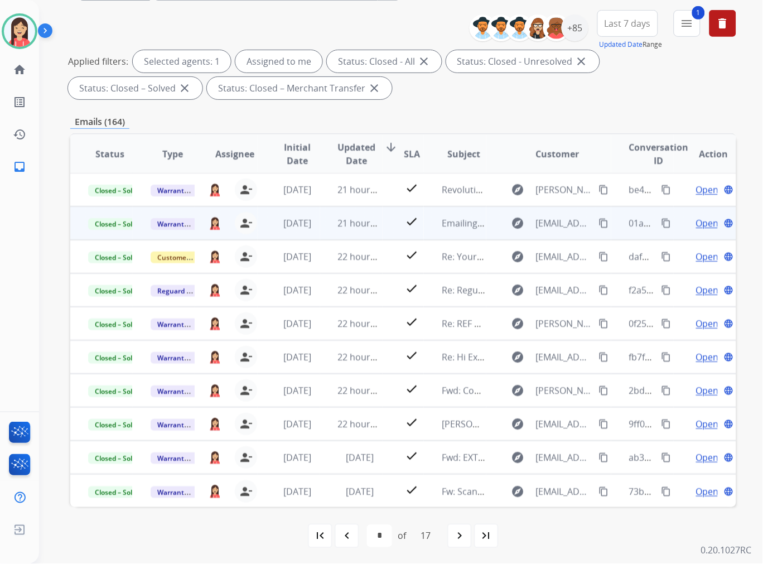
scroll to position [124, 0]
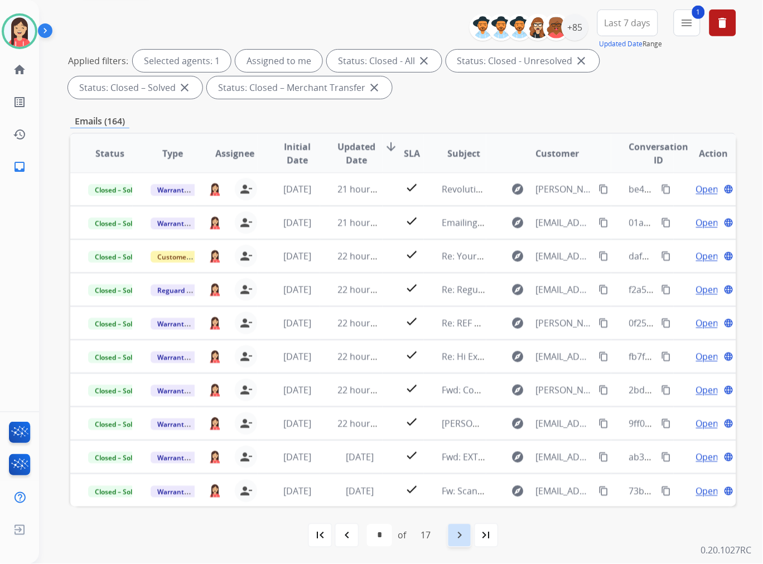
click at [460, 536] on mat-icon "navigate_next" at bounding box center [459, 535] width 13 height 13
select select "*"
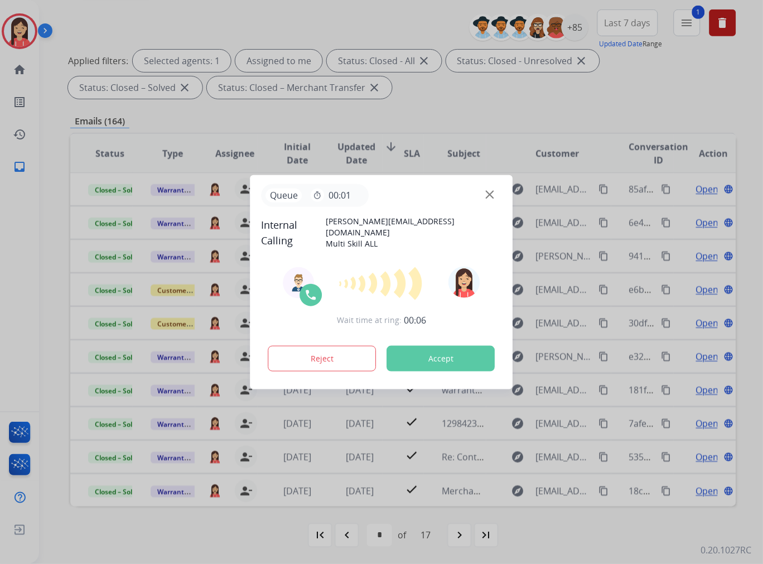
click at [411, 366] on button "Accept" at bounding box center [441, 359] width 108 height 26
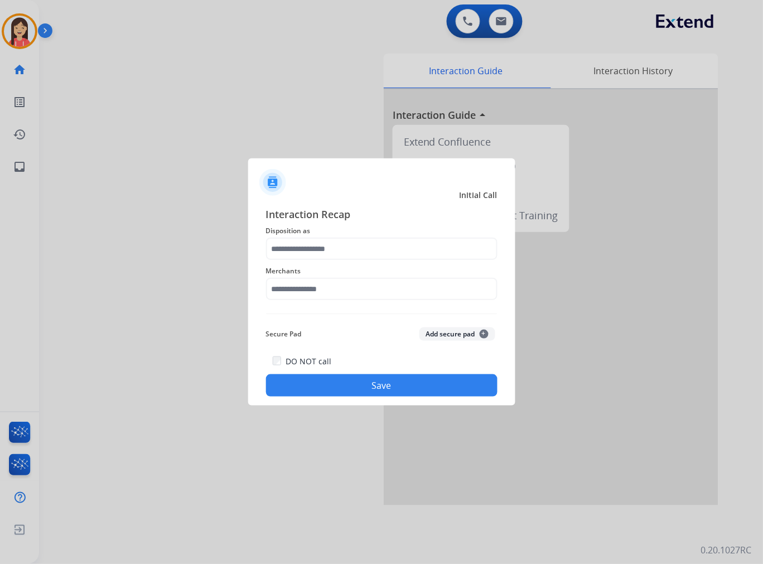
click at [318, 263] on div "Merchants" at bounding box center [382, 282] width 232 height 45
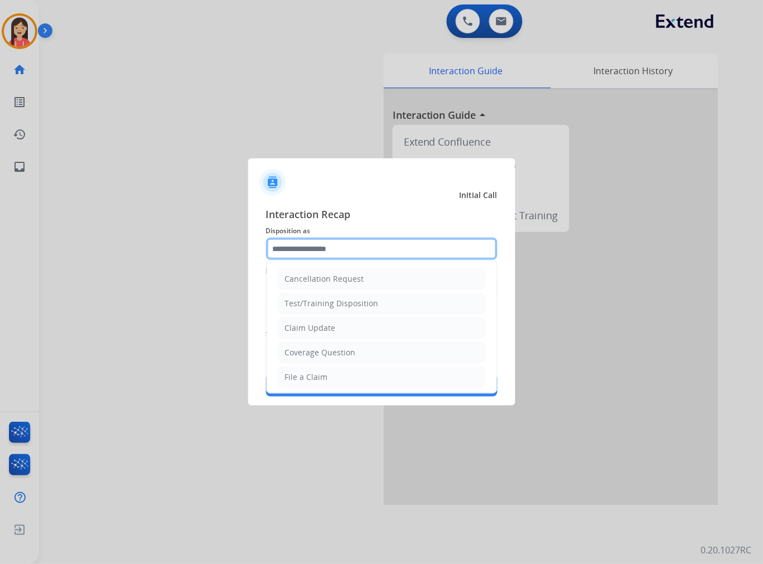
click at [321, 255] on input "text" at bounding box center [382, 249] width 232 height 22
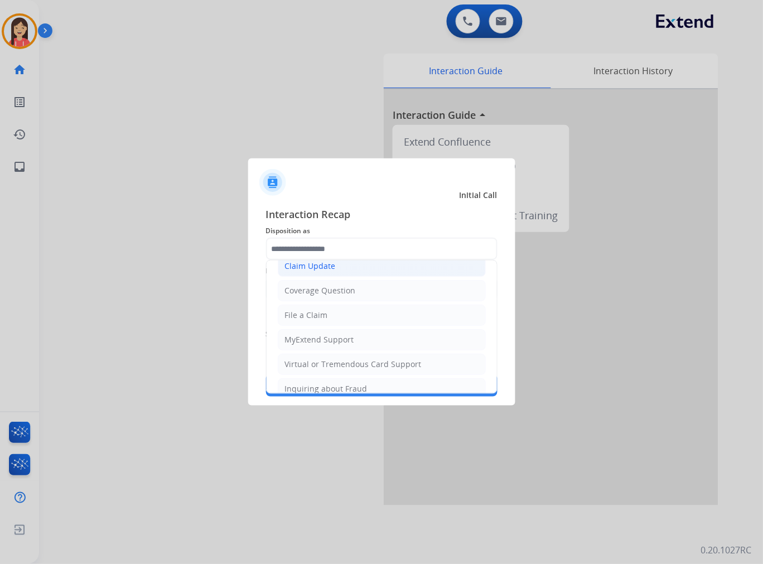
click at [314, 268] on div "Claim Update" at bounding box center [310, 266] width 51 height 11
type input "**********"
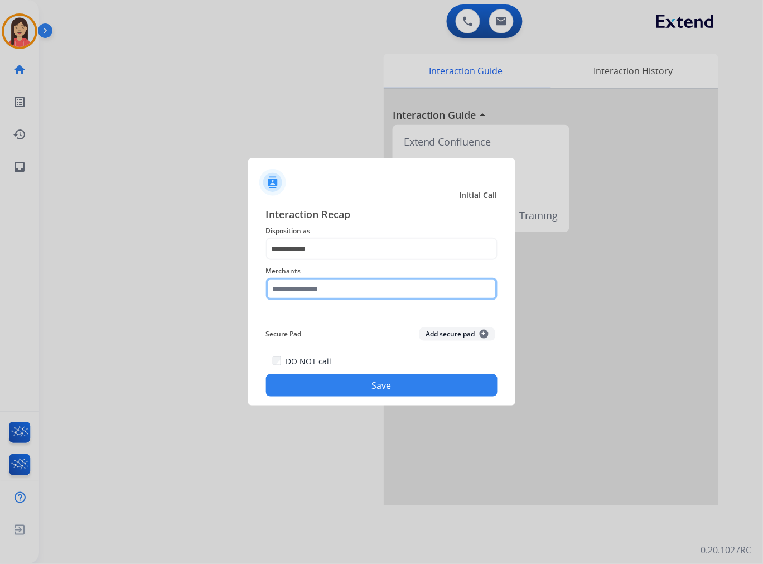
click at [314, 283] on input "text" at bounding box center [382, 289] width 232 height 22
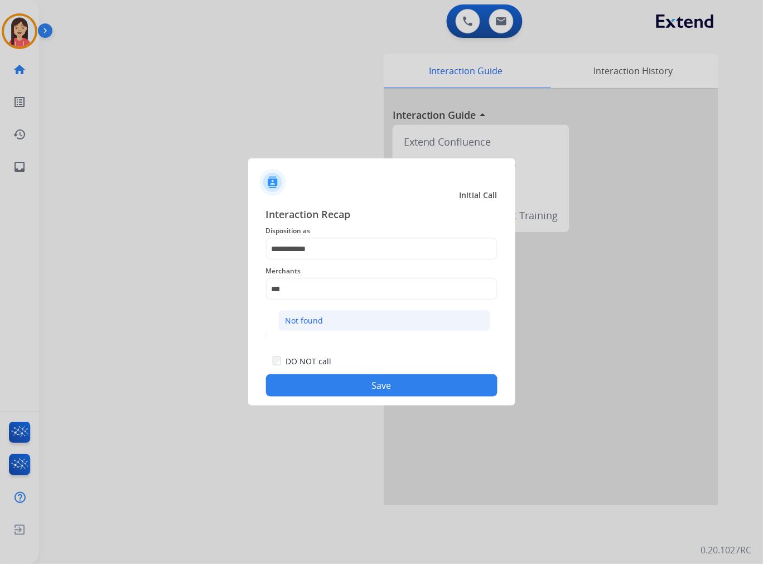
click at [324, 323] on li "Not found" at bounding box center [384, 320] width 213 height 21
type input "*********"
click at [337, 389] on button "Save" at bounding box center [382, 385] width 232 height 22
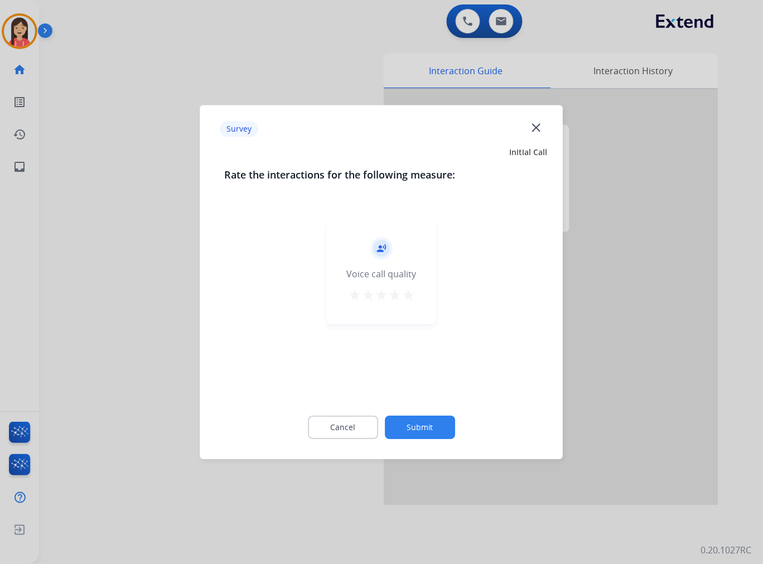
click at [413, 295] on mat-icon "star" at bounding box center [408, 294] width 13 height 13
click at [428, 430] on button "Submit" at bounding box center [420, 427] width 70 height 23
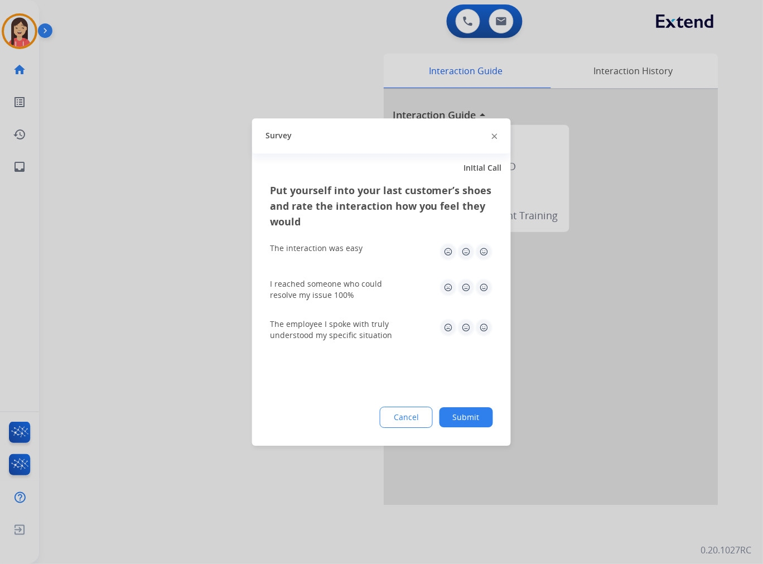
click at [487, 254] on img at bounding box center [484, 252] width 18 height 18
click at [493, 291] on div "Put yourself into your last customer’s shoes and rate the interaction how you f…" at bounding box center [381, 313] width 259 height 263
click at [481, 293] on img at bounding box center [484, 287] width 18 height 18
click at [487, 326] on img at bounding box center [484, 328] width 18 height 18
click at [477, 392] on div "Put yourself into your last customer’s shoes and rate the interaction how you f…" at bounding box center [381, 313] width 259 height 263
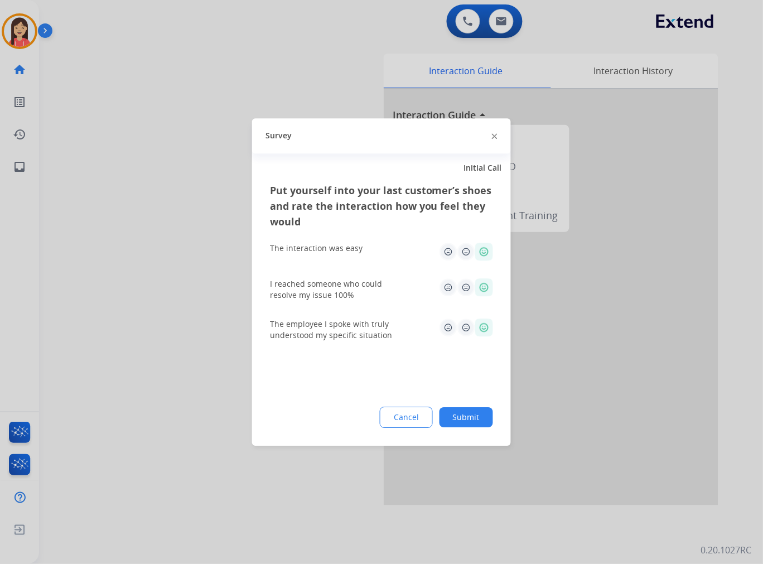
click at [475, 409] on button "Submit" at bounding box center [467, 417] width 54 height 20
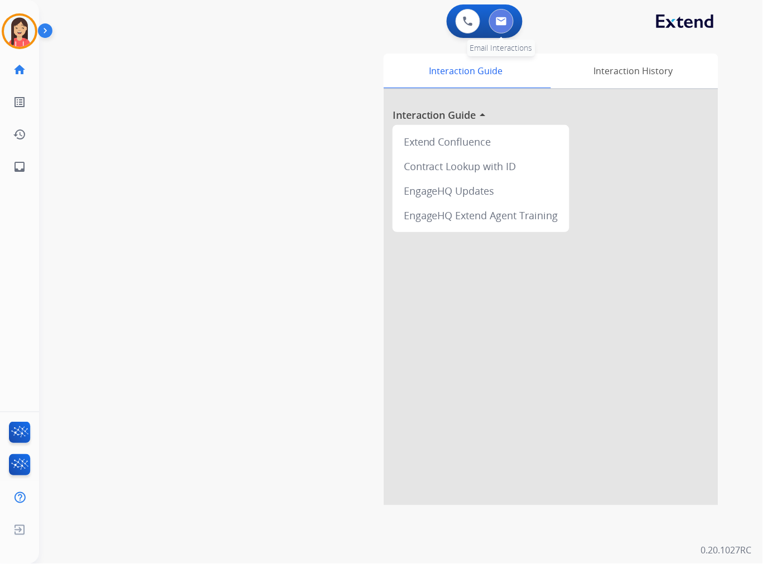
click at [498, 28] on button at bounding box center [501, 21] width 25 height 25
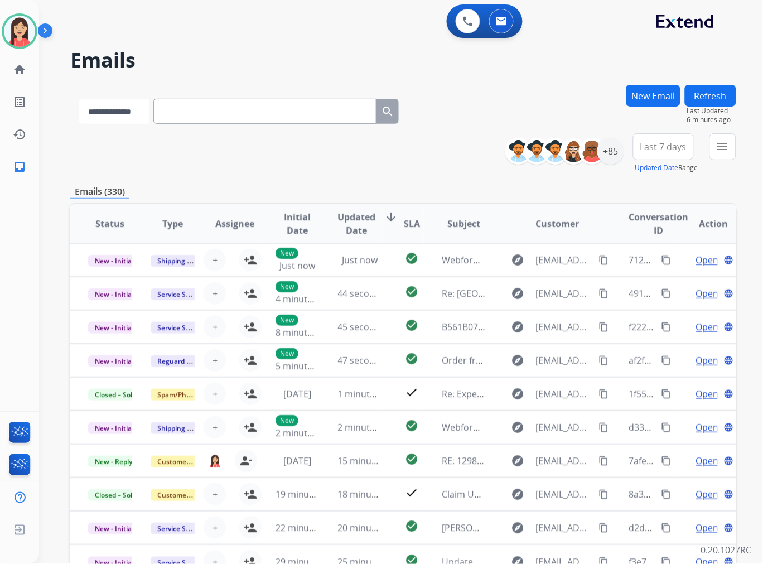
click at [123, 118] on select "**********" at bounding box center [114, 111] width 70 height 25
select select "**********"
click at [79, 99] on select "**********" at bounding box center [114, 111] width 70 height 25
click at [257, 105] on input "text" at bounding box center [266, 111] width 223 height 25
paste input "**********"
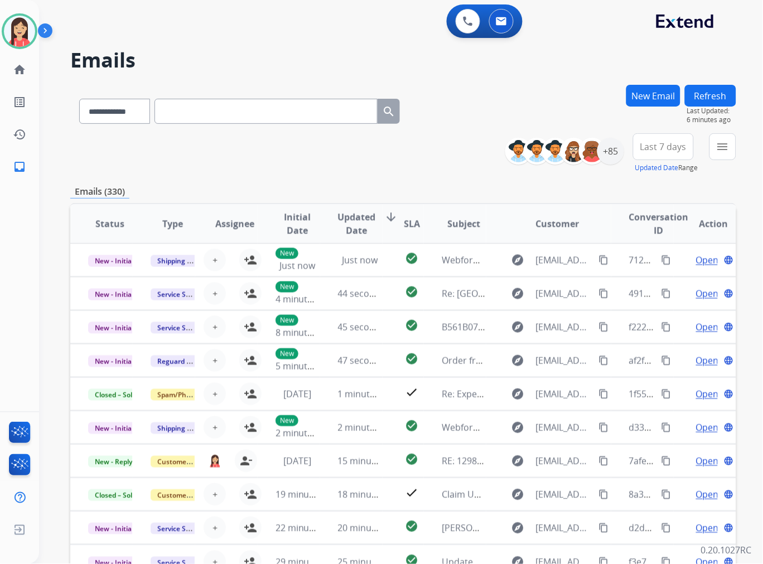
type input "**********"
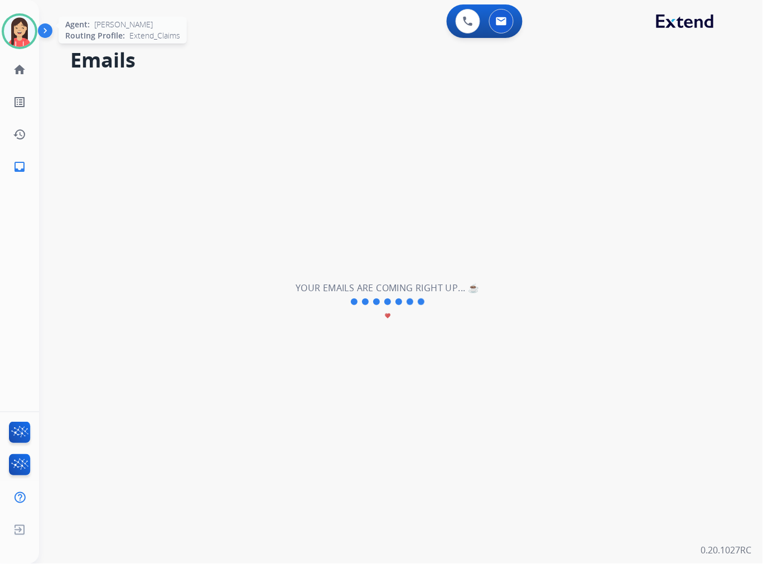
click at [7, 38] on img at bounding box center [19, 31] width 31 height 31
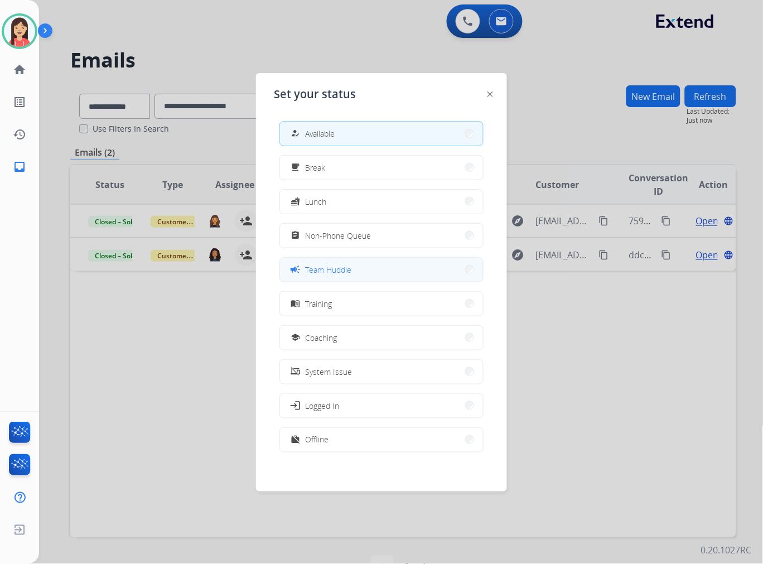
click at [323, 272] on span "Team Huddle" at bounding box center [328, 270] width 46 height 12
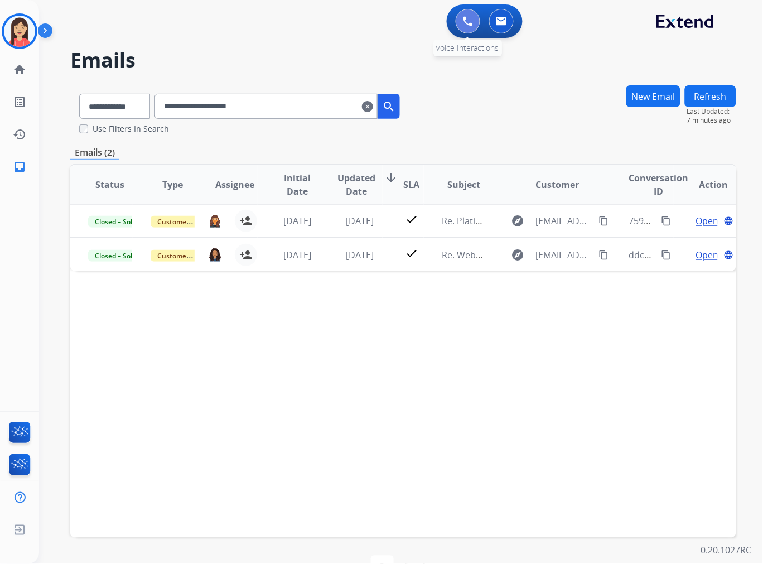
click at [470, 16] on img at bounding box center [468, 21] width 10 height 10
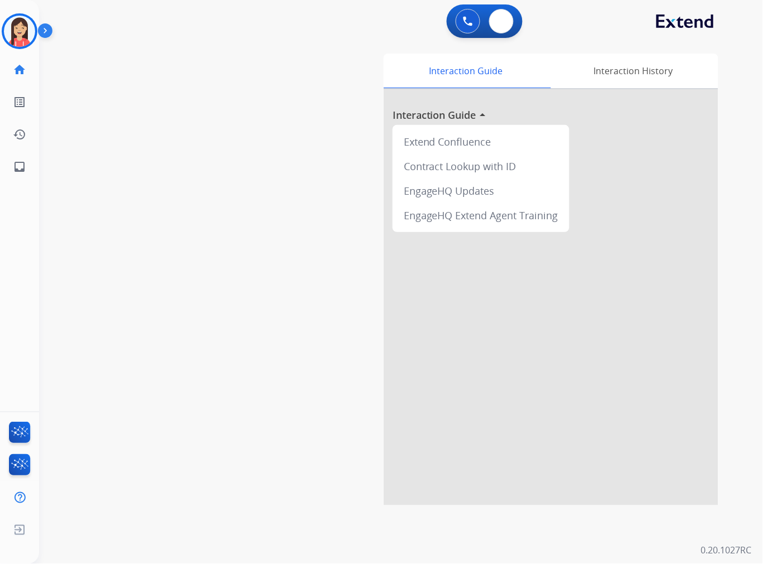
click at [501, 24] on img at bounding box center [501, 21] width 11 height 9
select select "**********"
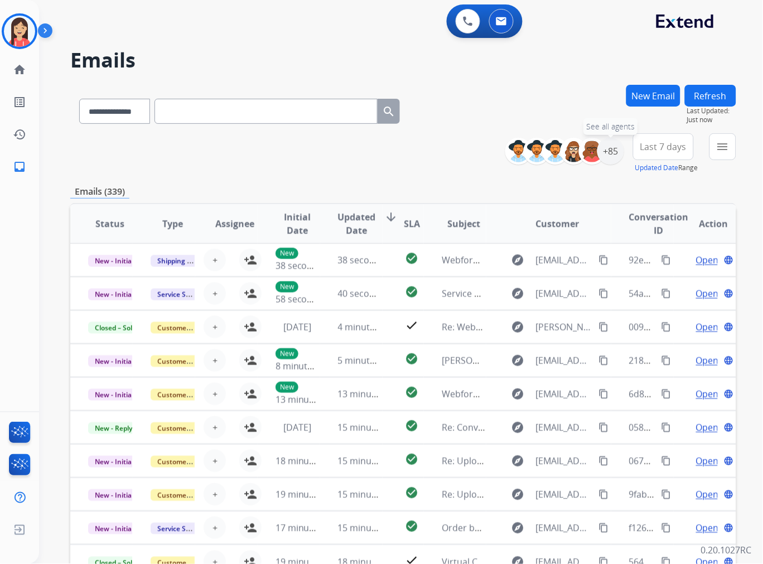
click at [612, 154] on div "+85" at bounding box center [611, 151] width 27 height 27
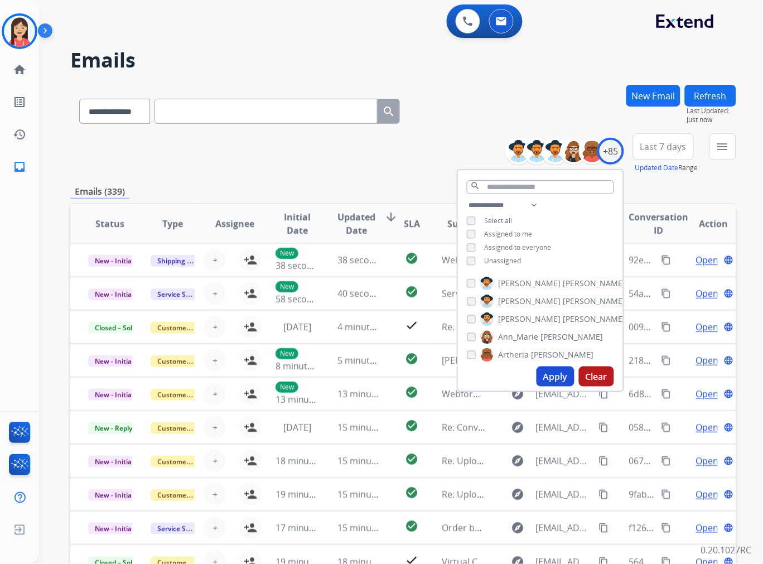
click at [554, 376] on button "Apply" at bounding box center [556, 377] width 38 height 20
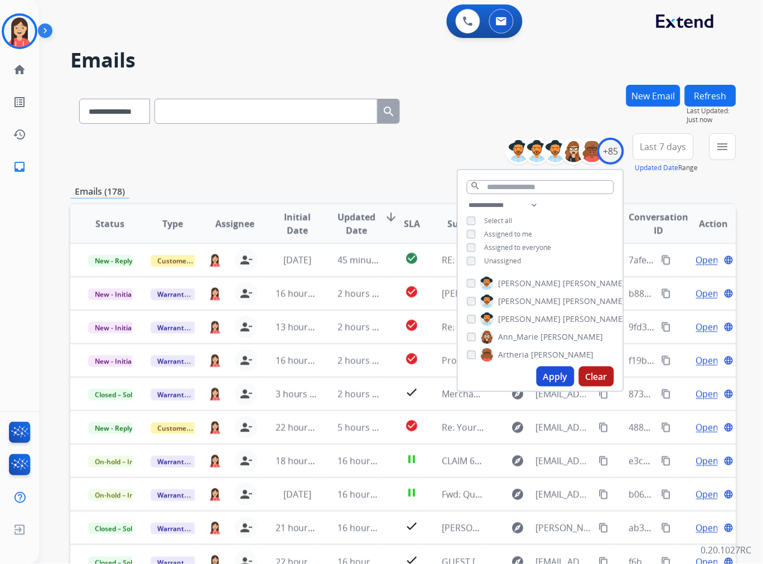
click at [365, 174] on div "**********" at bounding box center [403, 360] width 666 height 550
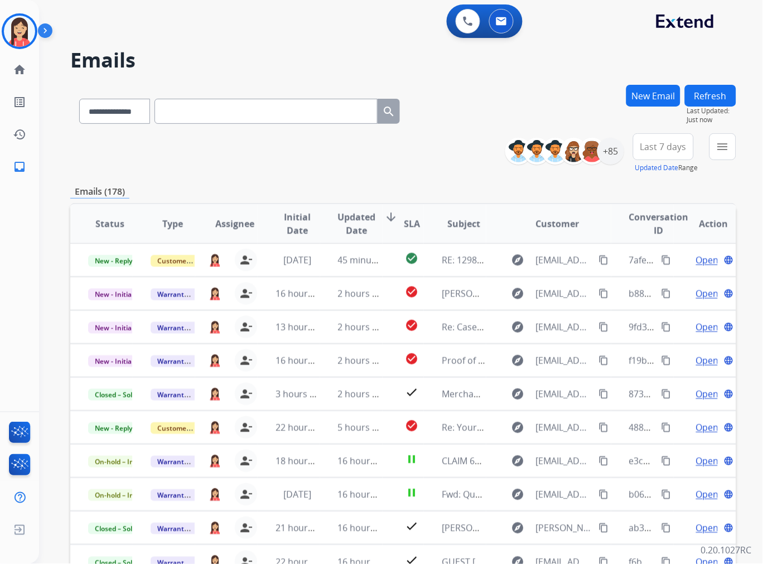
click at [678, 149] on span "Last 7 days" at bounding box center [664, 147] width 46 height 4
click at [639, 286] on div "Last 90 days" at bounding box center [659, 282] width 61 height 17
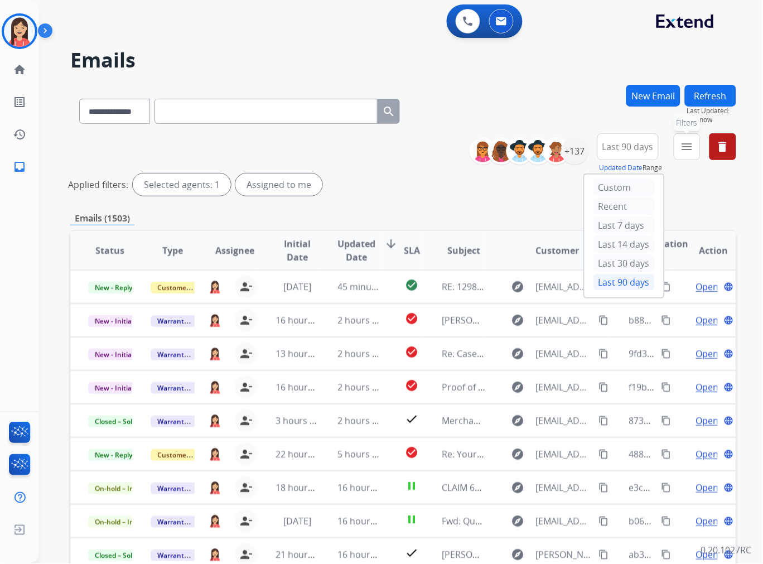
click at [685, 152] on mat-icon "menu" at bounding box center [687, 146] width 13 height 13
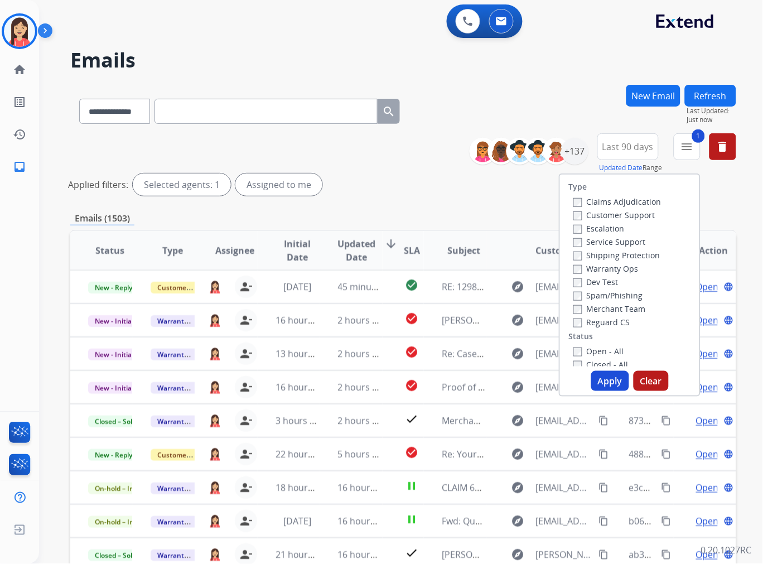
click at [604, 378] on button "Apply" at bounding box center [610, 381] width 38 height 20
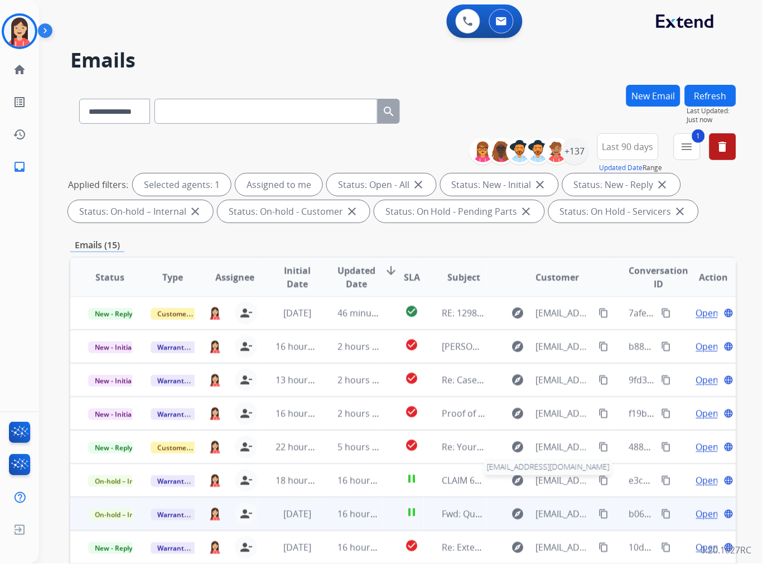
scroll to position [124, 0]
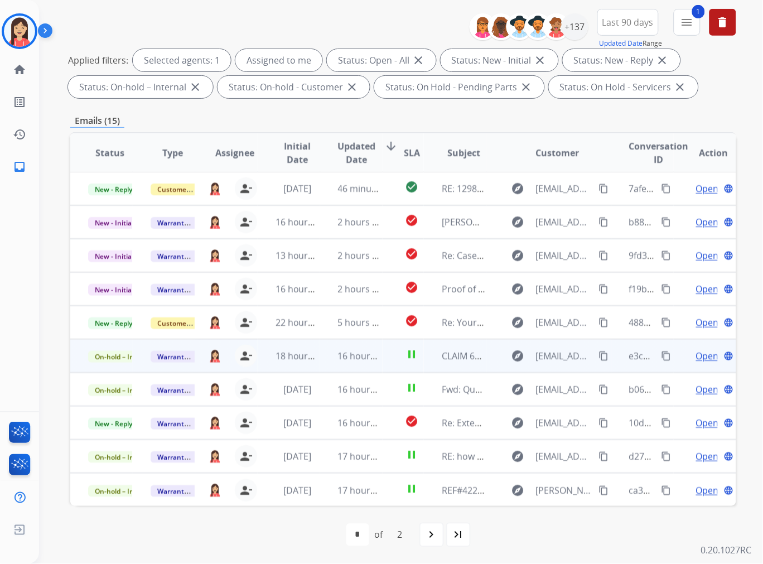
click at [324, 360] on td "16 hours ago" at bounding box center [351, 355] width 62 height 33
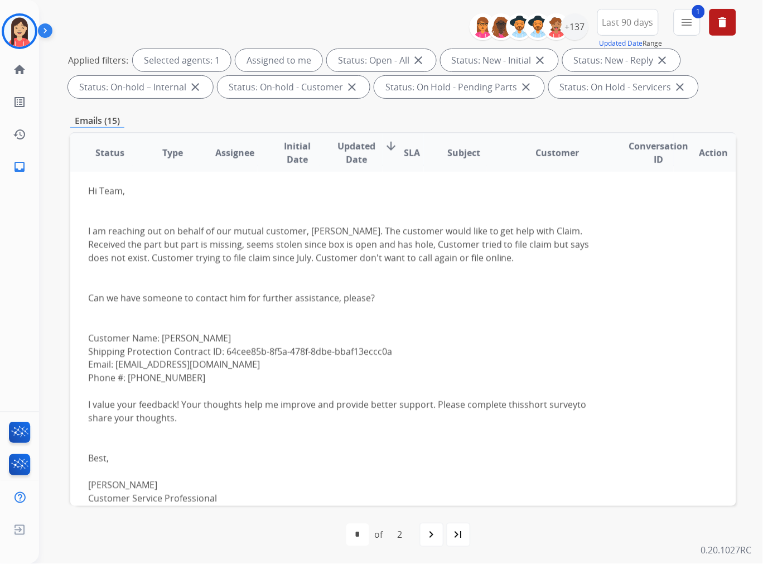
scroll to position [229, 0]
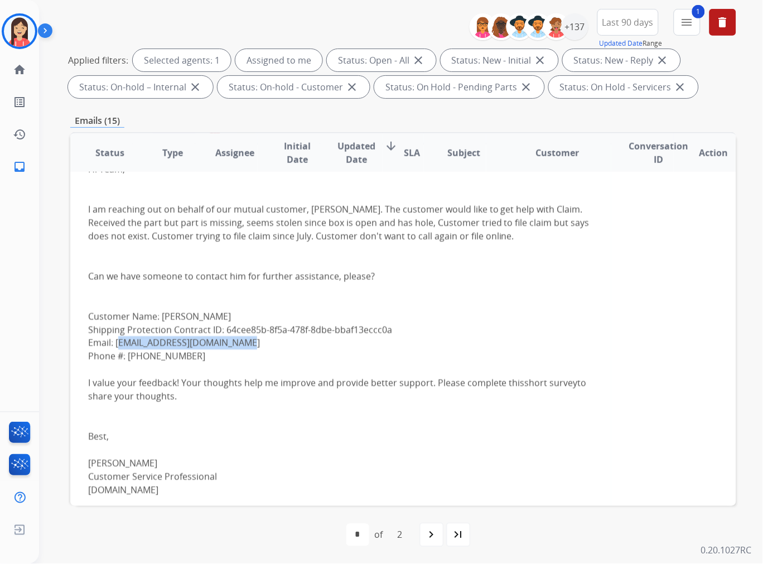
drag, startPoint x: 255, startPoint y: 343, endPoint x: 118, endPoint y: 347, distance: 137.3
click at [118, 347] on div "Hi Team, I am reaching out on behalf of our mutual customer, [PERSON_NAME]. The…" at bounding box center [341, 329] width 506 height 335
copy div "[EMAIL_ADDRESS][DOMAIN_NAME]"
click at [360, 263] on div "Hi Team, I am reaching out on behalf of our mutual customer, [PERSON_NAME]. The…" at bounding box center [341, 329] width 506 height 335
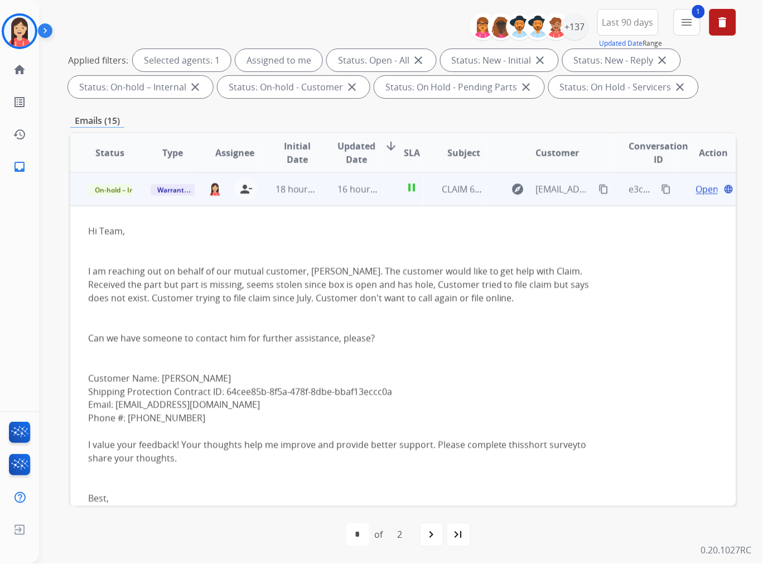
click at [286, 296] on div "Hi Team, I am reaching out on behalf of our mutual customer, [PERSON_NAME]. The…" at bounding box center [341, 391] width 506 height 335
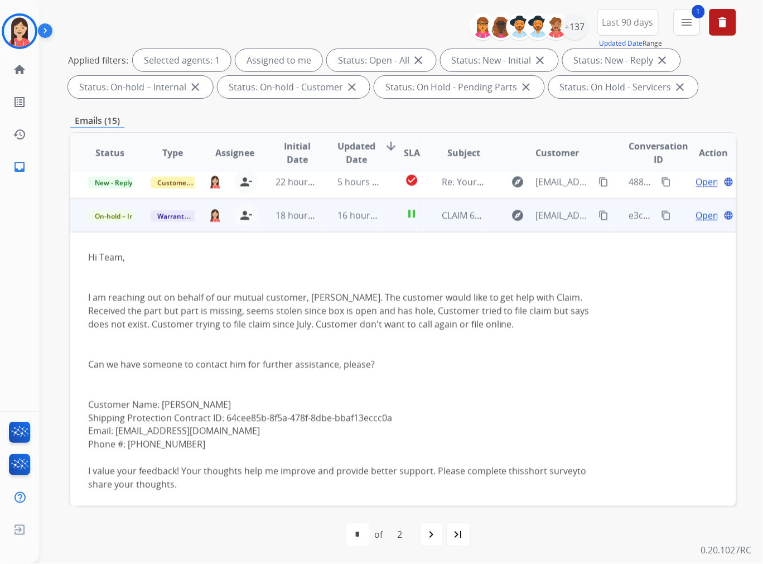
scroll to position [137, 0]
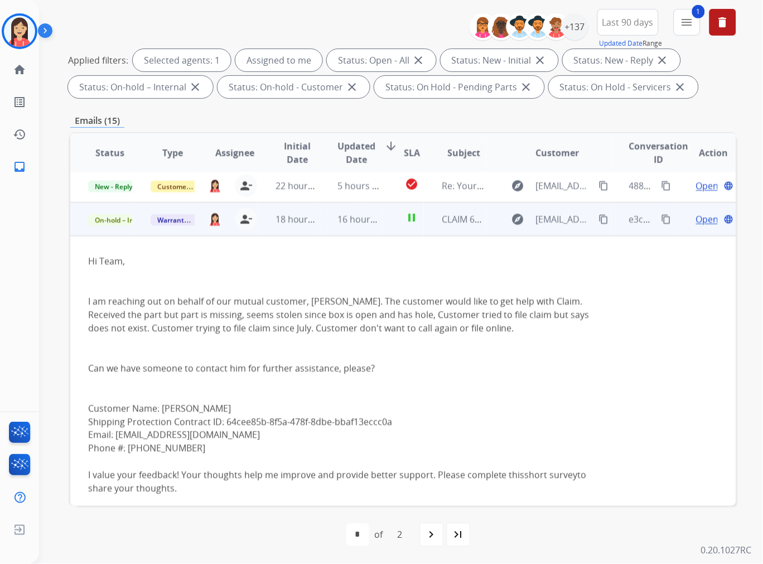
click at [403, 371] on div "Hi Team, I am reaching out on behalf of our mutual customer, [PERSON_NAME]. The…" at bounding box center [341, 421] width 506 height 335
click at [696, 217] on span "Open" at bounding box center [707, 219] width 23 height 13
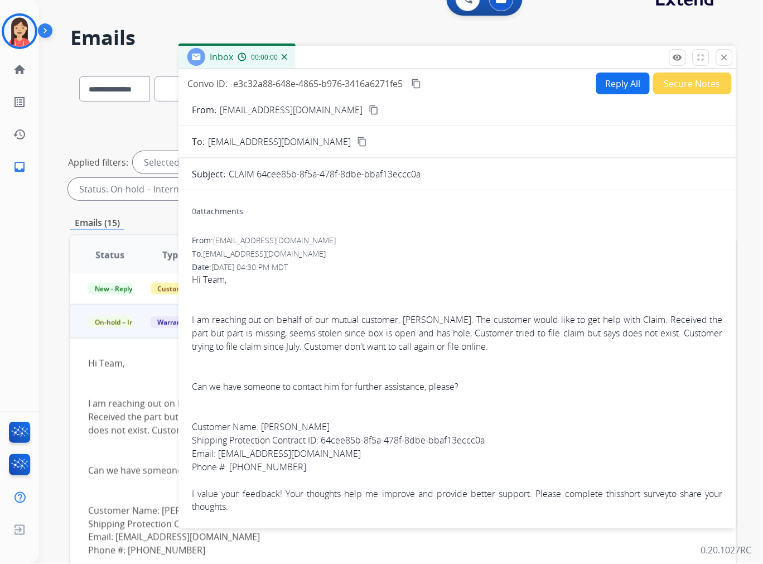
scroll to position [0, 0]
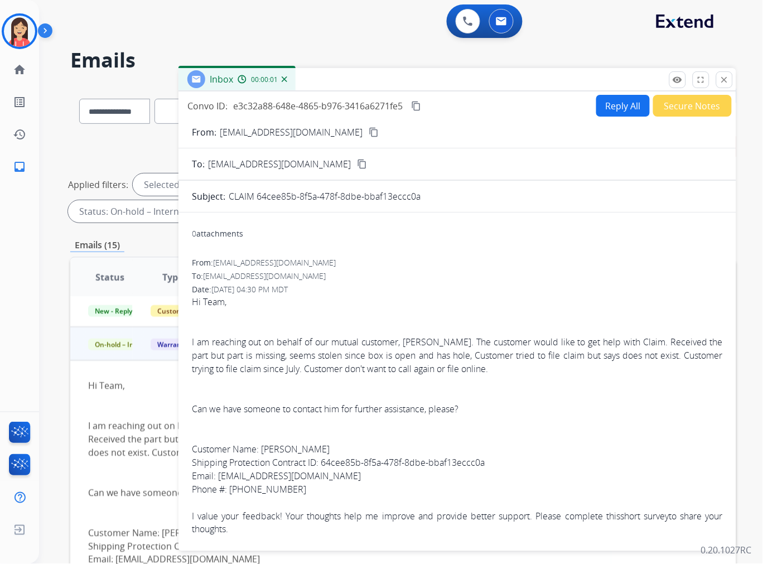
click at [607, 103] on button "Reply All" at bounding box center [623, 106] width 54 height 22
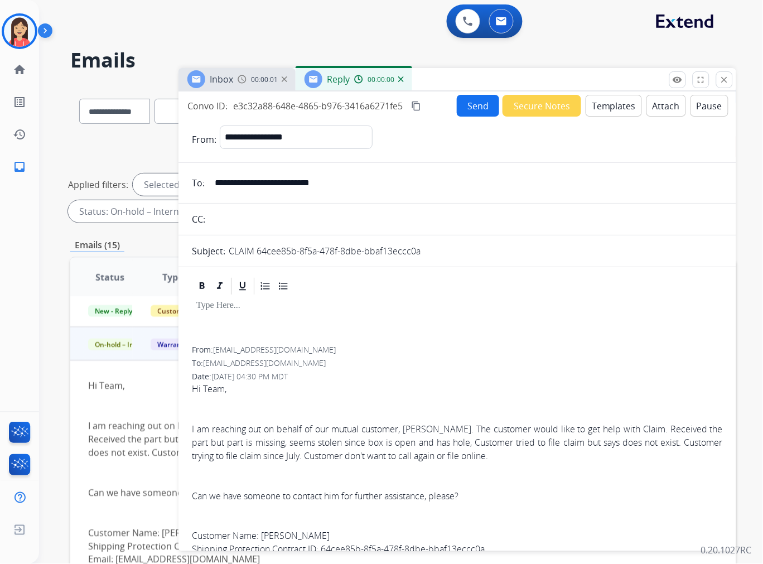
select select "**********"
click at [601, 104] on button "Templates" at bounding box center [614, 106] width 56 height 22
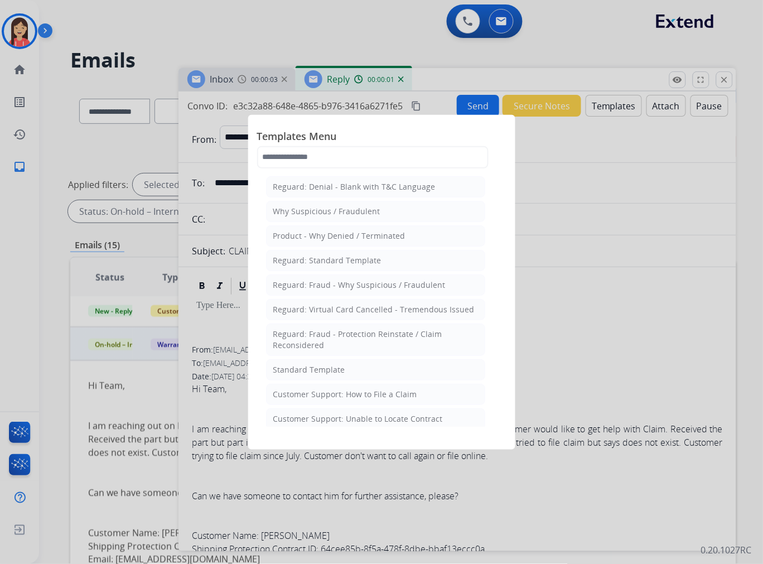
click at [296, 364] on div "Standard Template" at bounding box center [309, 369] width 72 height 11
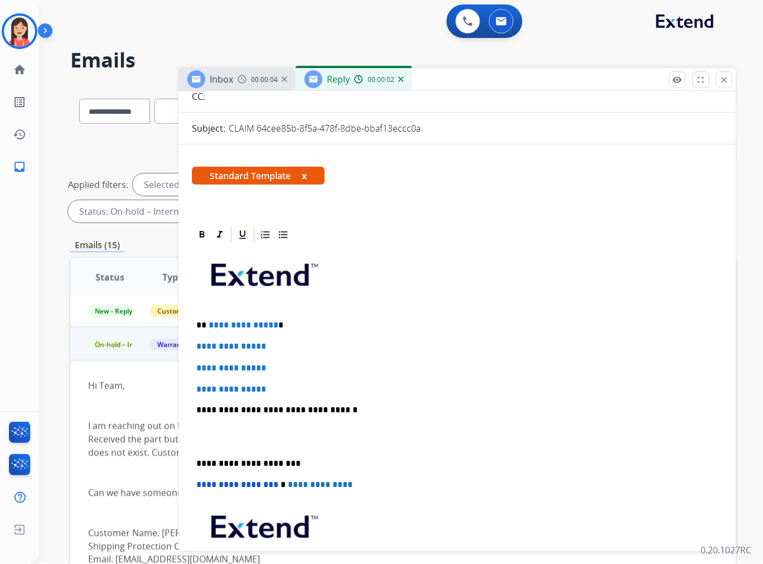
scroll to position [124, 0]
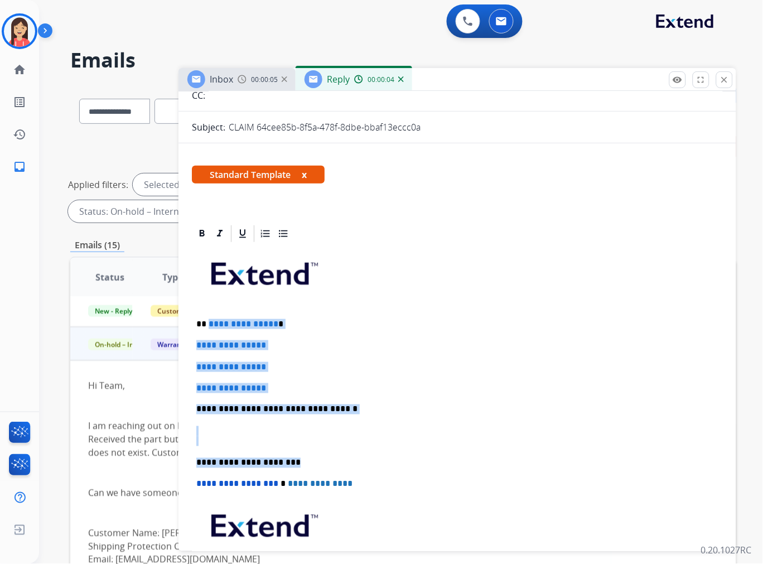
drag, startPoint x: 208, startPoint y: 322, endPoint x: 411, endPoint y: 449, distance: 239.4
click at [411, 449] on div "**********" at bounding box center [457, 436] width 531 height 384
click at [346, 405] on p "**********" at bounding box center [452, 410] width 513 height 10
drag, startPoint x: 224, startPoint y: 439, endPoint x: 207, endPoint y: 319, distance: 121.2
click at [207, 319] on div "**********" at bounding box center [457, 436] width 531 height 384
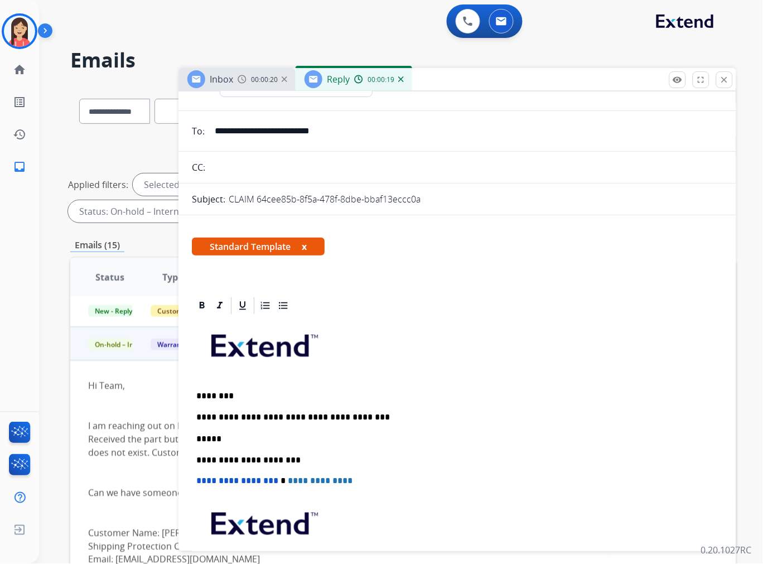
scroll to position [0, 0]
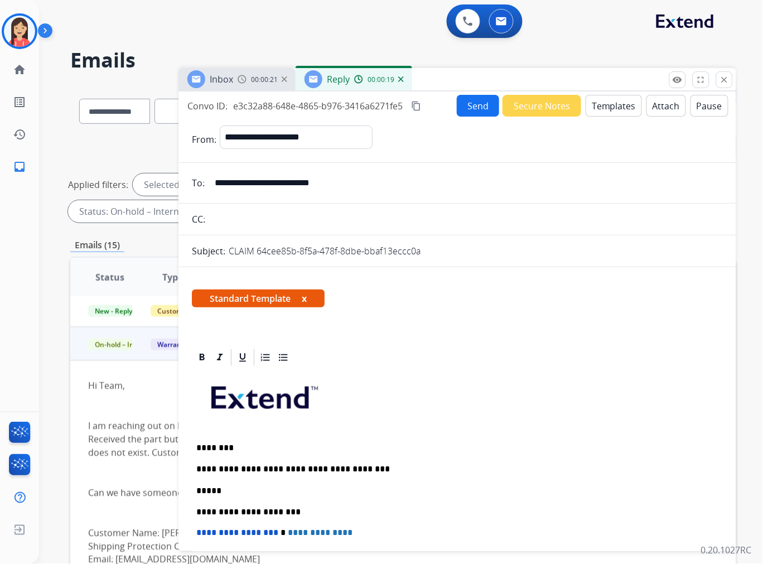
click at [478, 100] on button "Send" at bounding box center [478, 106] width 42 height 22
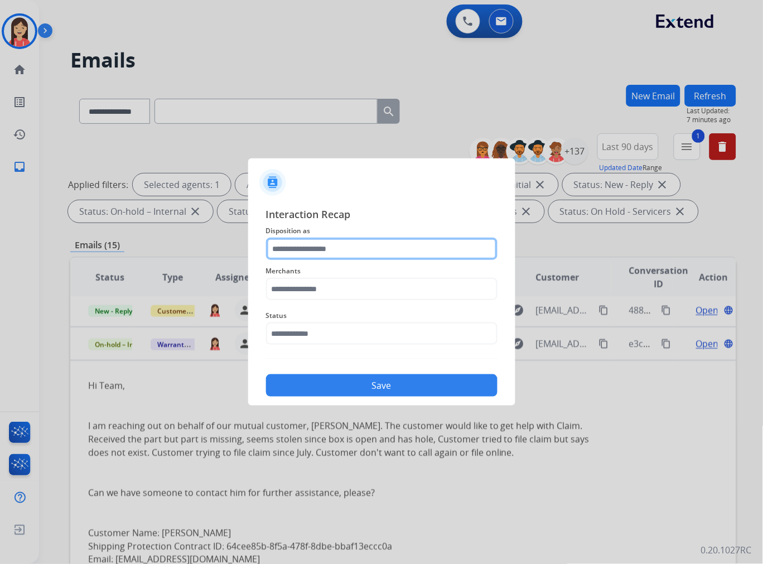
click at [354, 250] on input "text" at bounding box center [382, 249] width 232 height 22
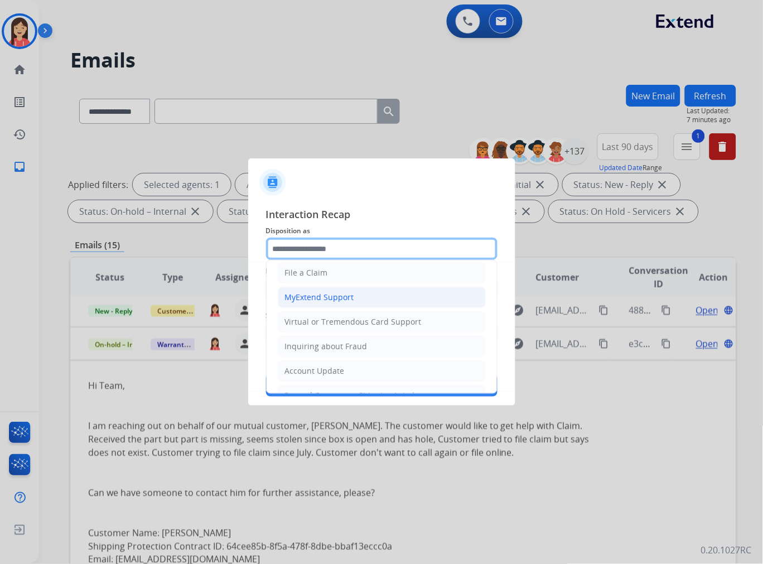
scroll to position [124, 0]
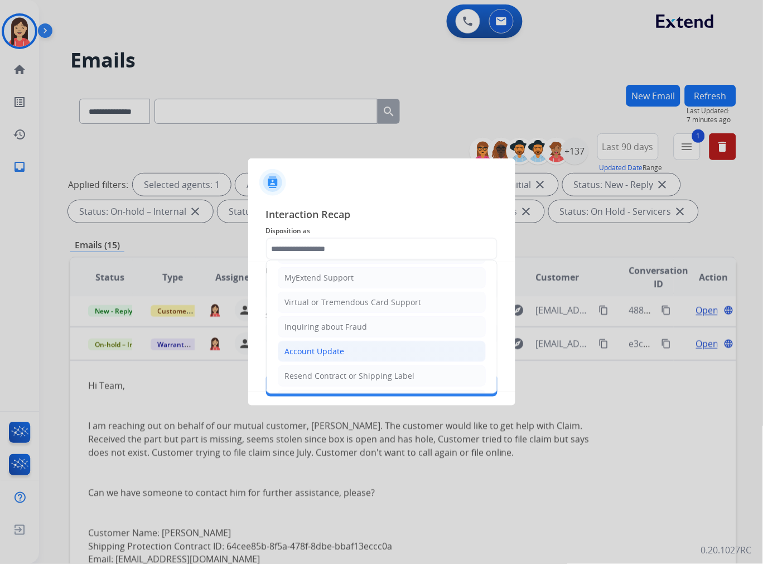
click at [311, 353] on div "Account Update" at bounding box center [315, 351] width 60 height 11
type input "**********"
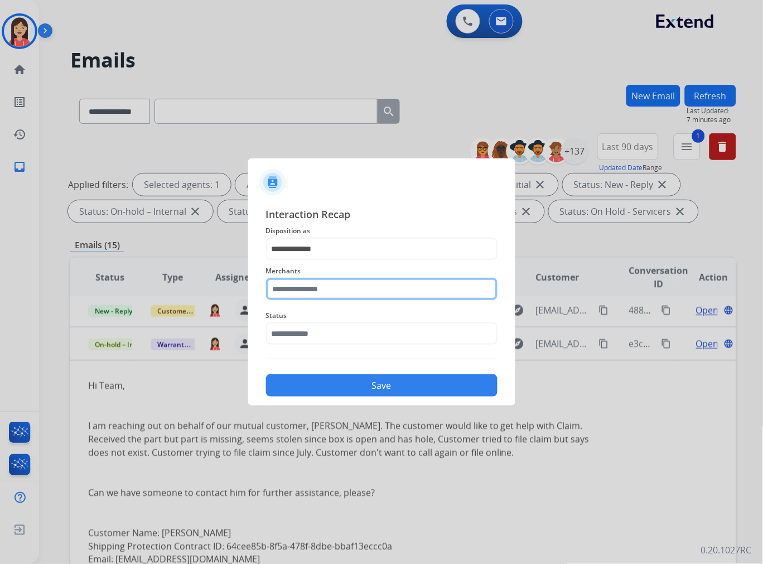
click at [338, 290] on input "text" at bounding box center [382, 289] width 232 height 22
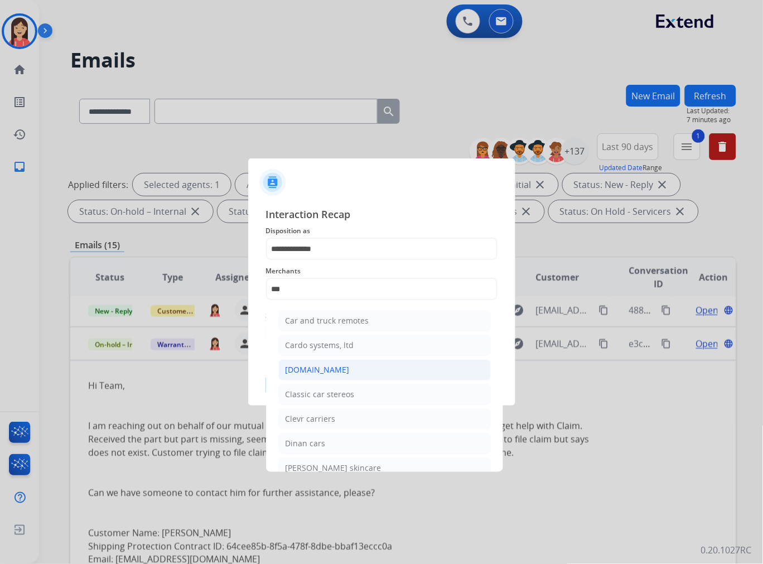
click at [319, 375] on div "[DOMAIN_NAME]" at bounding box center [318, 369] width 64 height 11
type input "**********"
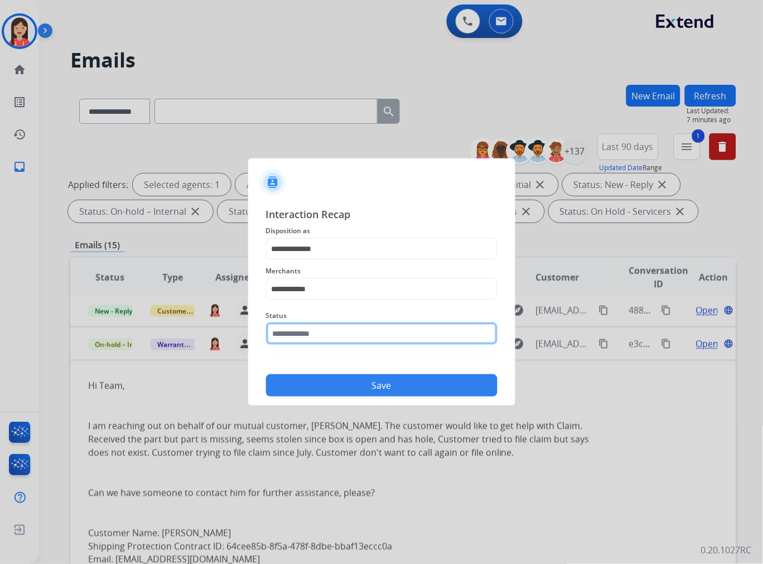
click at [340, 330] on input "text" at bounding box center [382, 334] width 232 height 22
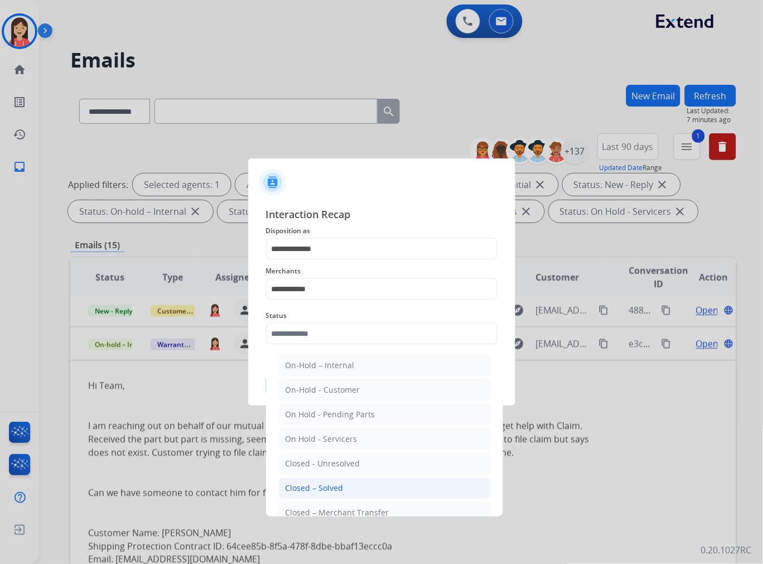
click at [329, 484] on div "Closed – Solved" at bounding box center [315, 488] width 58 height 11
type input "**********"
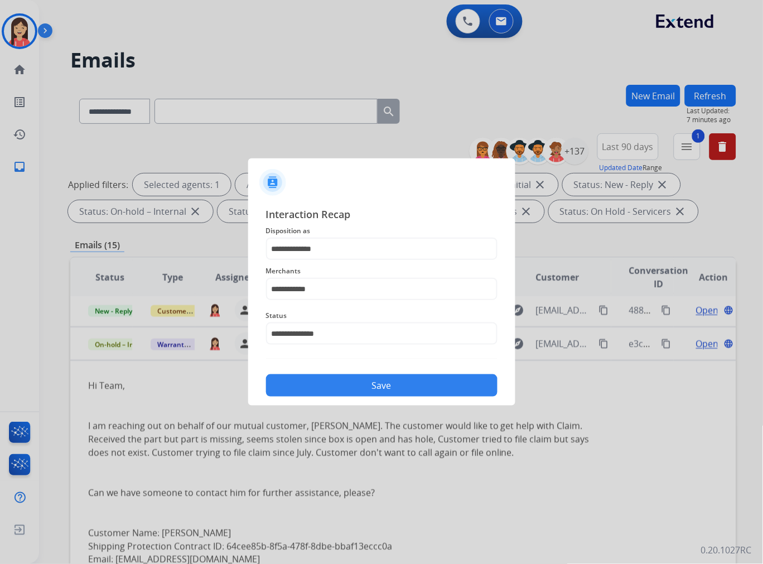
click at [371, 378] on button "Save" at bounding box center [382, 385] width 232 height 22
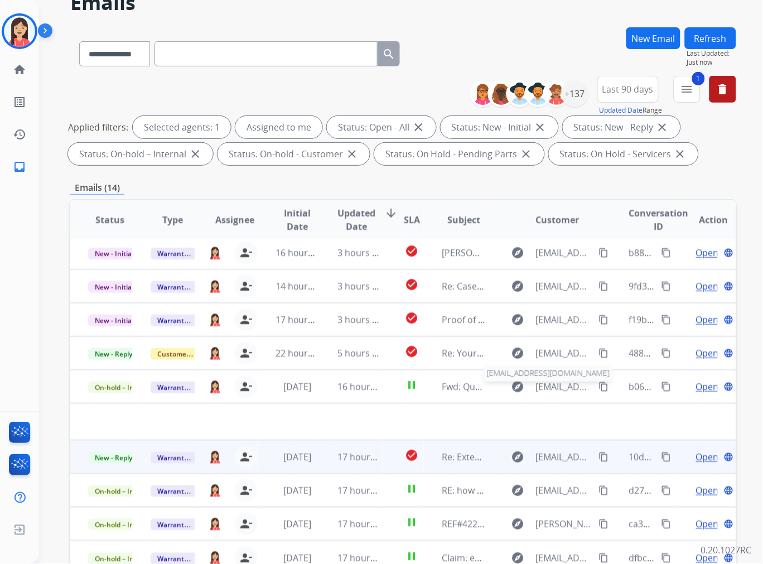
scroll to position [124, 0]
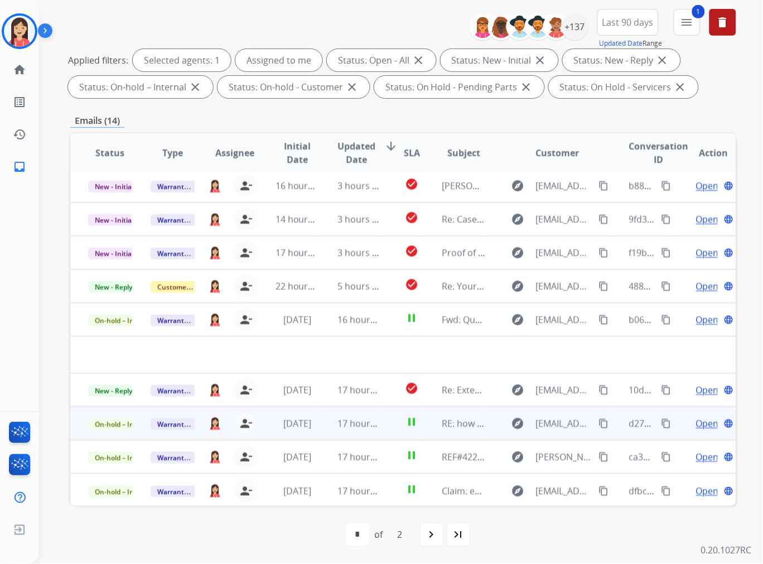
click at [320, 430] on td "17 hours ago" at bounding box center [351, 423] width 62 height 33
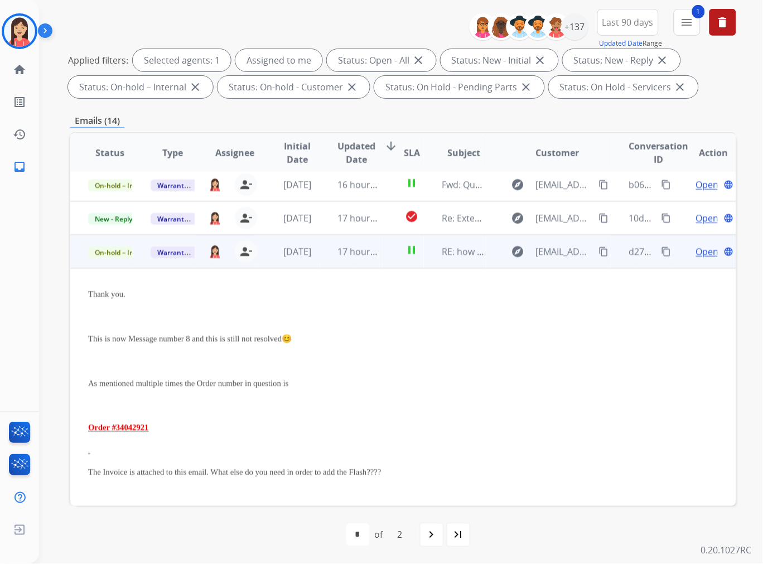
scroll to position [110, 0]
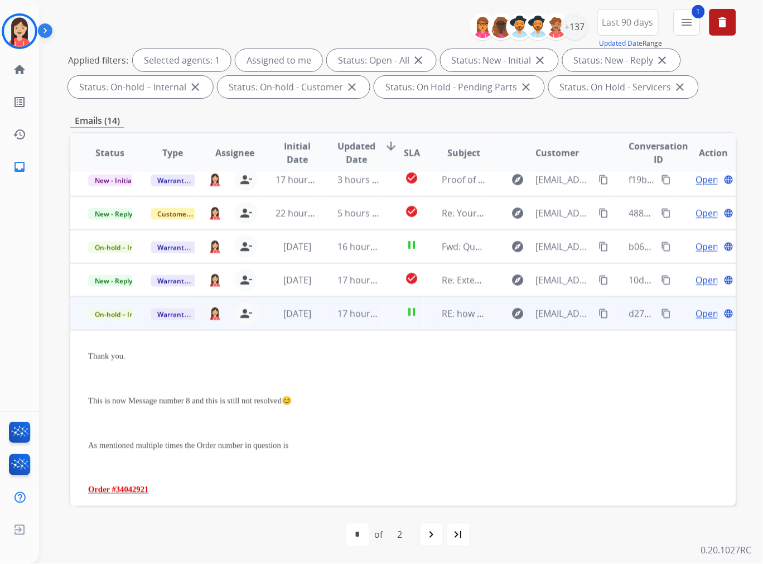
click at [383, 325] on td "pause" at bounding box center [404, 313] width 42 height 33
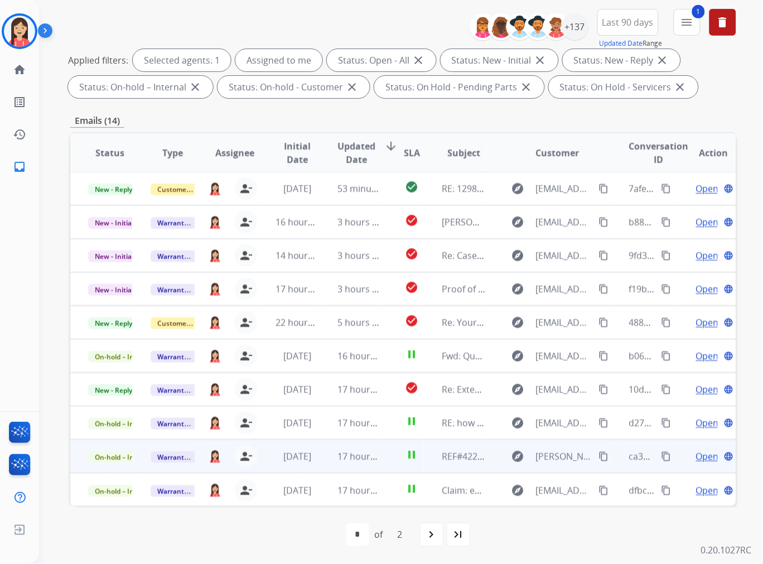
click at [384, 464] on td "pause" at bounding box center [404, 456] width 42 height 33
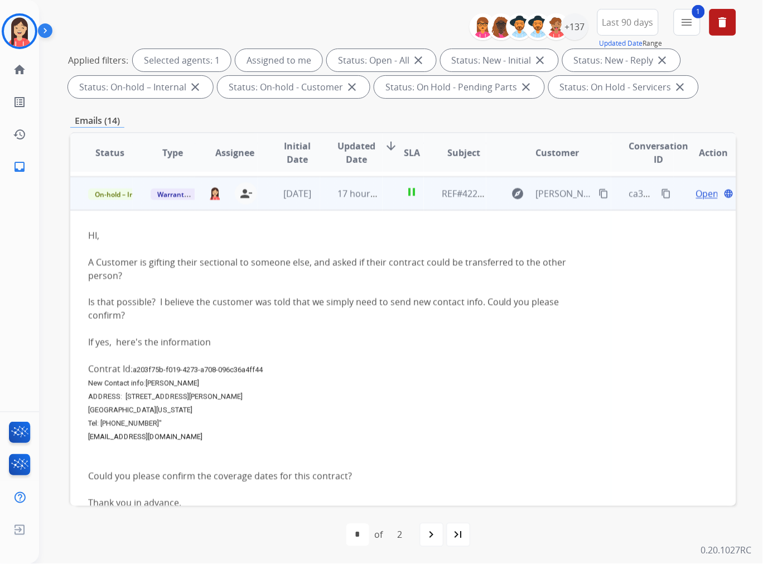
scroll to position [268, 0]
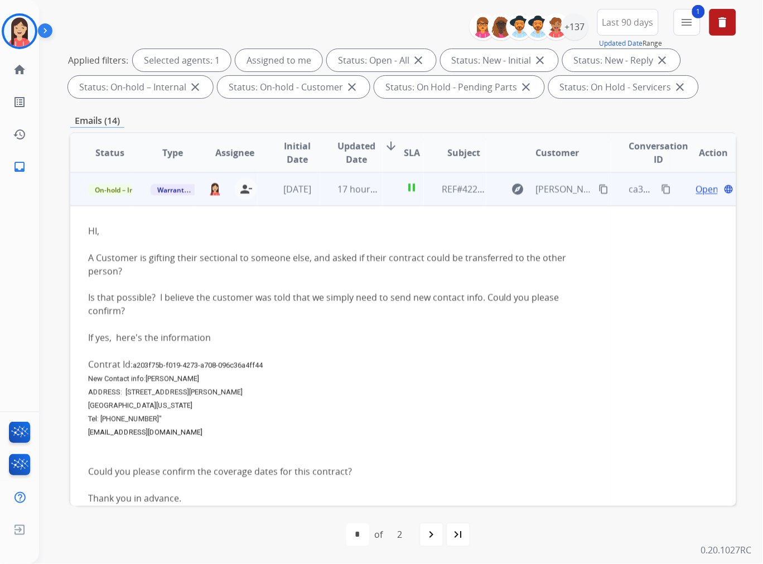
click at [196, 273] on div "A Customer is gifting their sectional to someone else, and asked if their contr…" at bounding box center [341, 264] width 506 height 27
drag, startPoint x: 134, startPoint y: 363, endPoint x: 270, endPoint y: 369, distance: 135.8
click at [270, 369] on div "Contrat Id: a203f75b-f019-4273-a708-096c36a4ff44" at bounding box center [341, 364] width 506 height 13
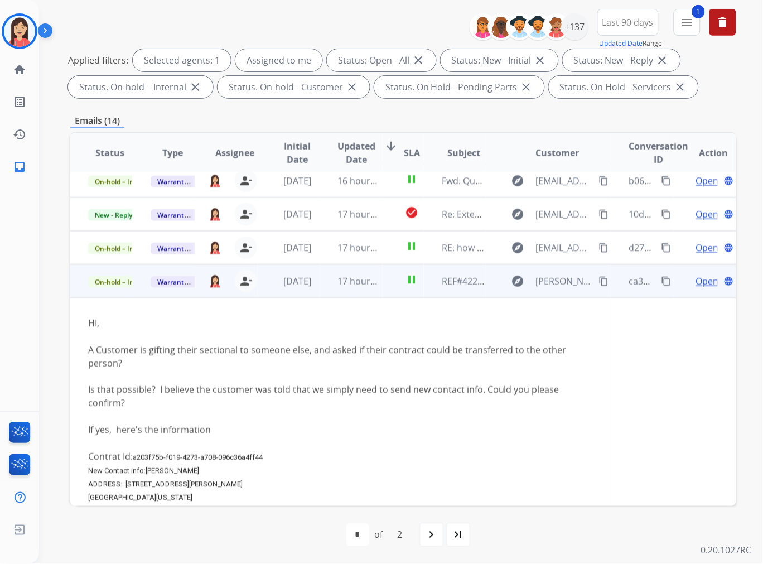
scroll to position [143, 0]
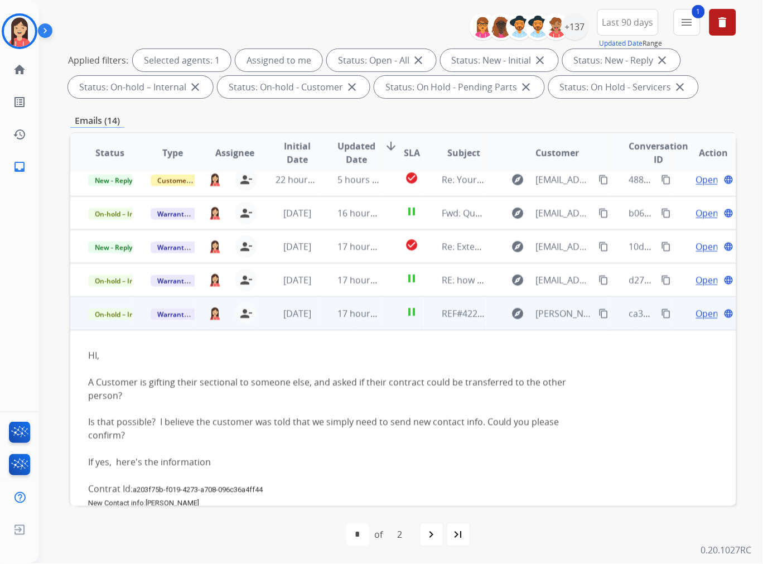
click at [383, 328] on td "pause" at bounding box center [404, 313] width 42 height 33
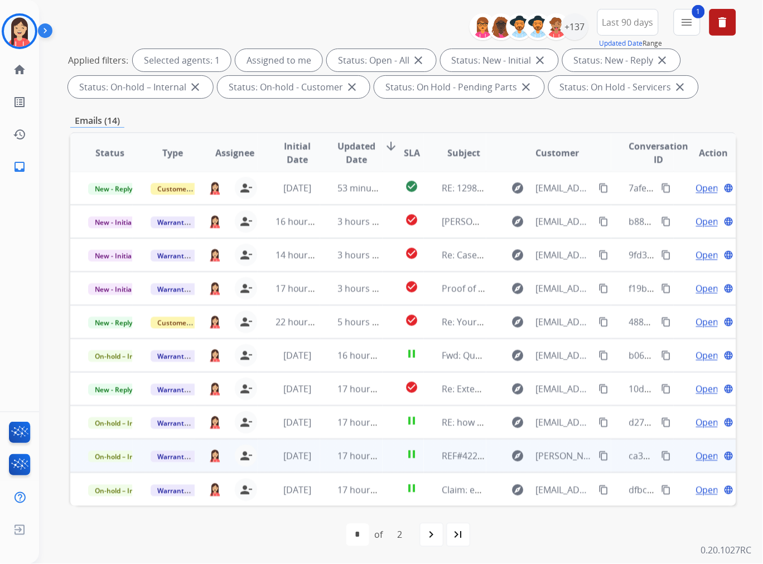
scroll to position [1, 0]
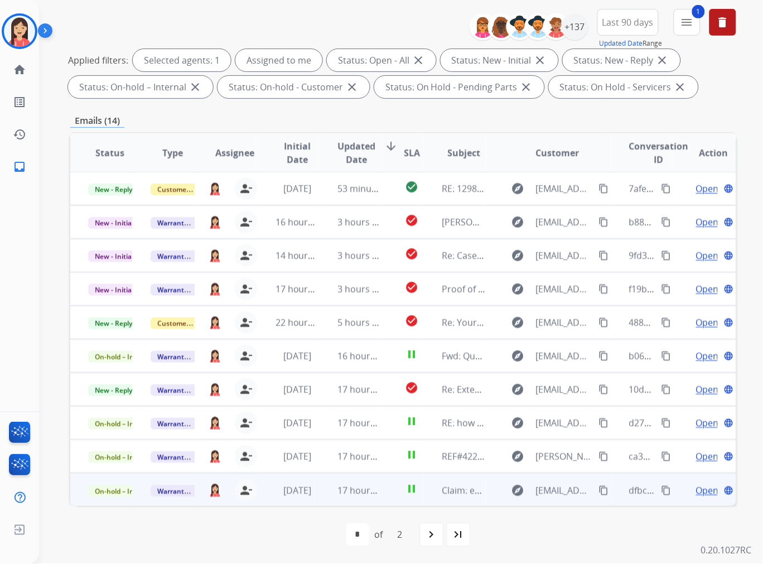
click at [332, 503] on td "17 hours ago" at bounding box center [351, 489] width 62 height 33
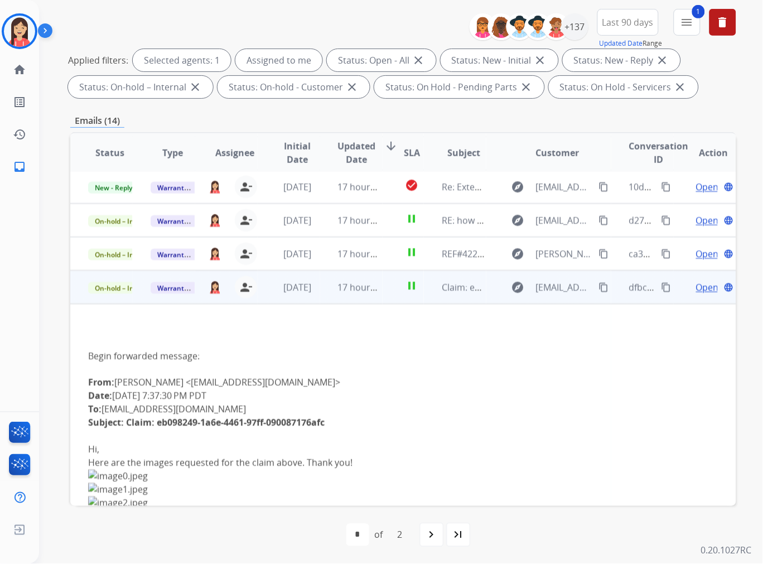
scroll to position [251, 0]
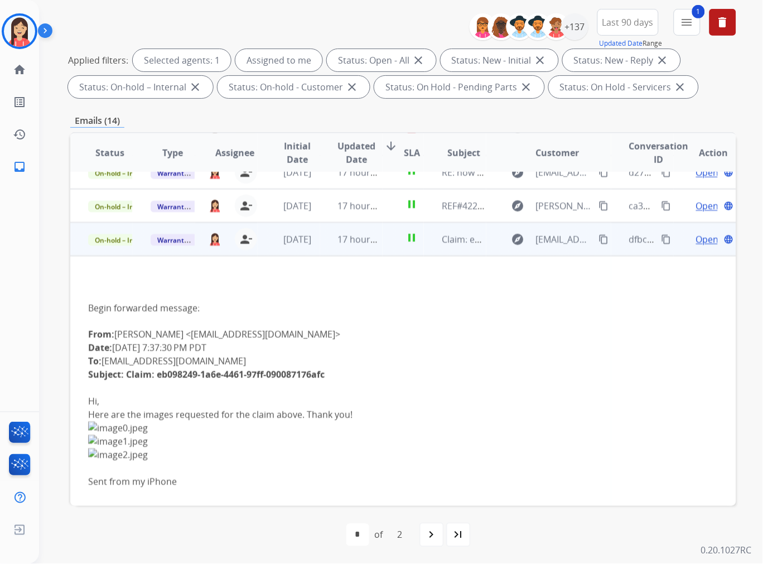
click at [696, 235] on span "Open" at bounding box center [707, 239] width 23 height 13
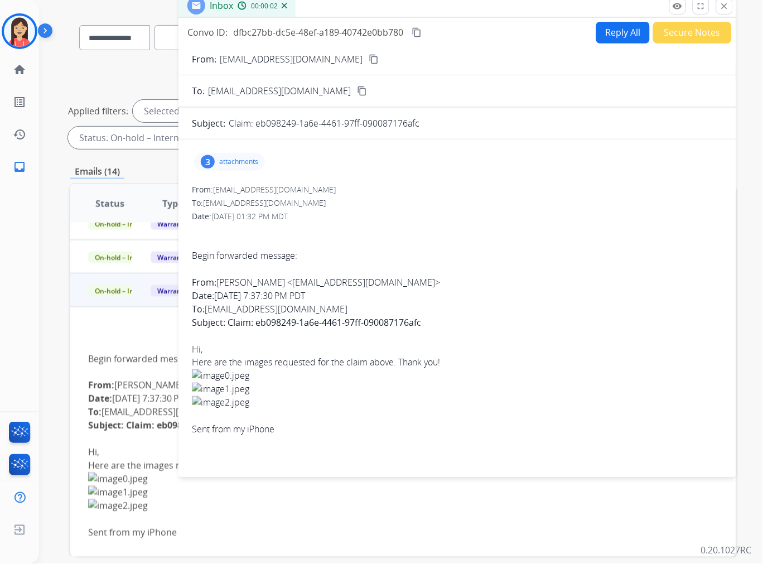
scroll to position [62, 0]
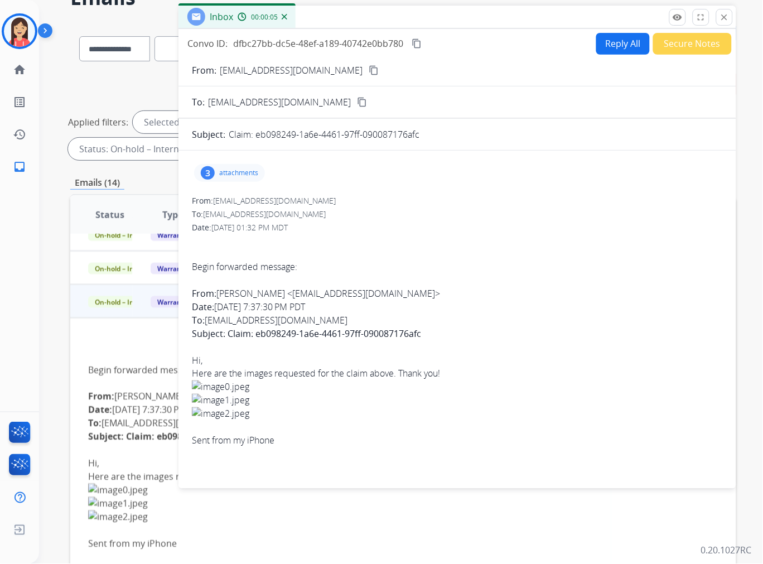
click at [225, 171] on p "attachments" at bounding box center [238, 173] width 39 height 9
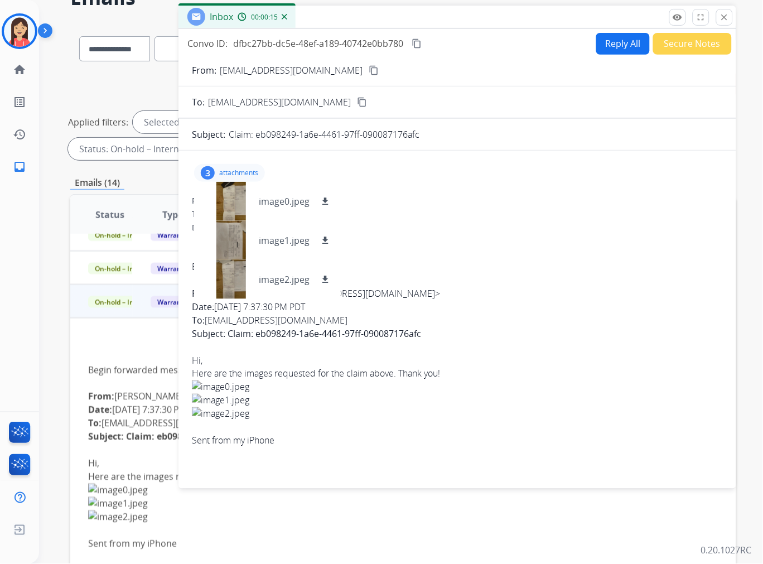
drag, startPoint x: 255, startPoint y: 136, endPoint x: 422, endPoint y: 137, distance: 167.4
click at [422, 137] on div "Claim: eb098249-1a6e-4461-97ff-090087176afc" at bounding box center [476, 134] width 494 height 13
copy p "eb098249-1a6e-4461-97ff-090087176afc"
click at [288, 237] on p "image1.jpeg" at bounding box center [284, 240] width 51 height 13
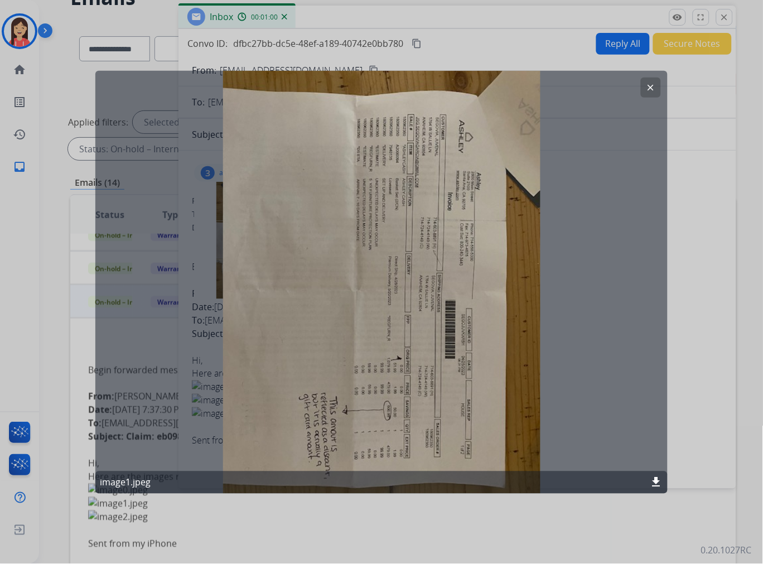
click at [657, 486] on mat-icon "download" at bounding box center [656, 482] width 13 height 13
click at [326, 122] on div "clear image1.jpeg download" at bounding box center [381, 281] width 572 height 423
click at [649, 86] on mat-icon "clear" at bounding box center [651, 87] width 10 height 10
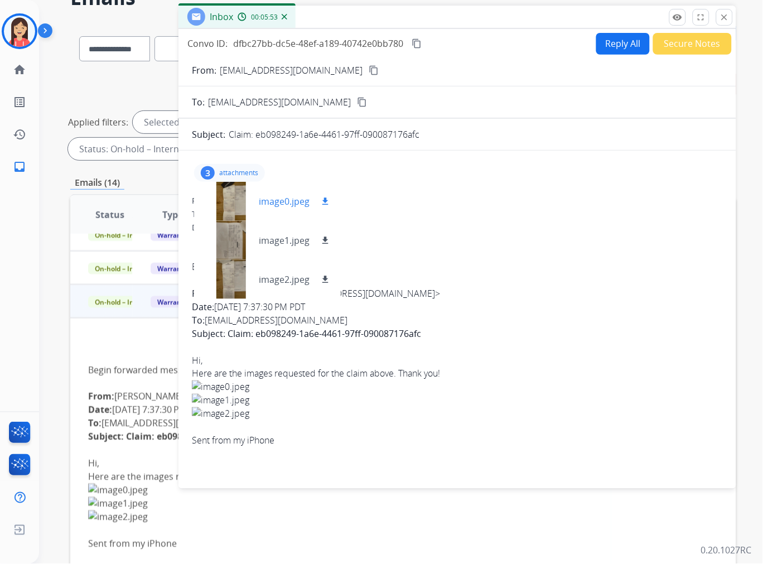
click at [272, 202] on p "image0.jpeg" at bounding box center [284, 201] width 51 height 13
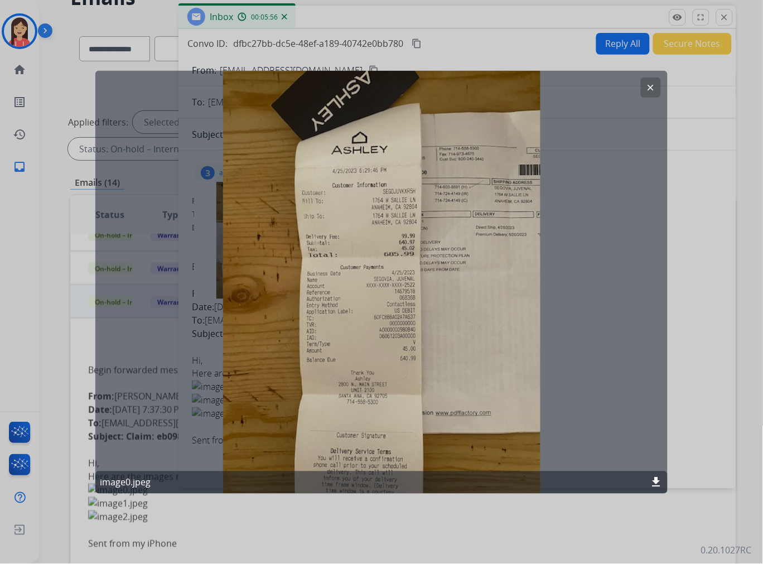
click at [657, 484] on mat-icon "download" at bounding box center [656, 482] width 13 height 13
click at [655, 92] on button "clear" at bounding box center [651, 87] width 20 height 20
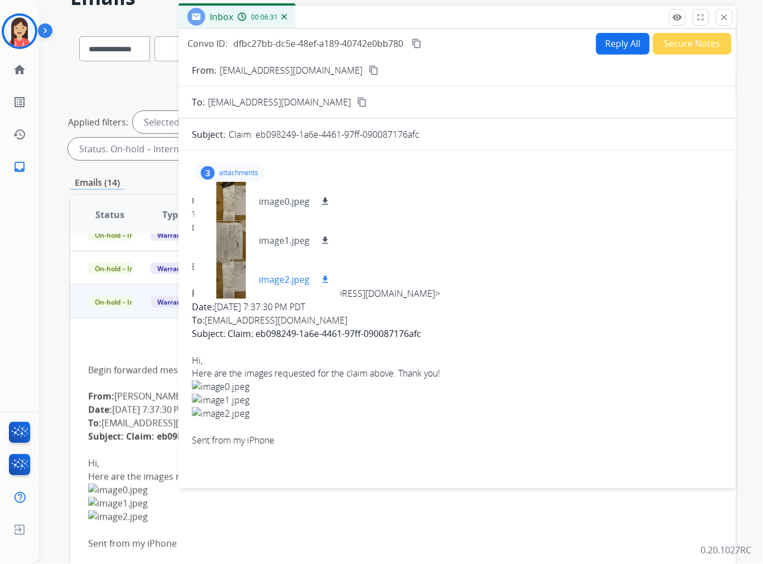
click at [327, 278] on mat-icon "download" at bounding box center [325, 280] width 10 height 10
click at [504, 242] on div at bounding box center [457, 239] width 531 height 13
click at [724, 15] on mat-icon "close" at bounding box center [725, 17] width 10 height 10
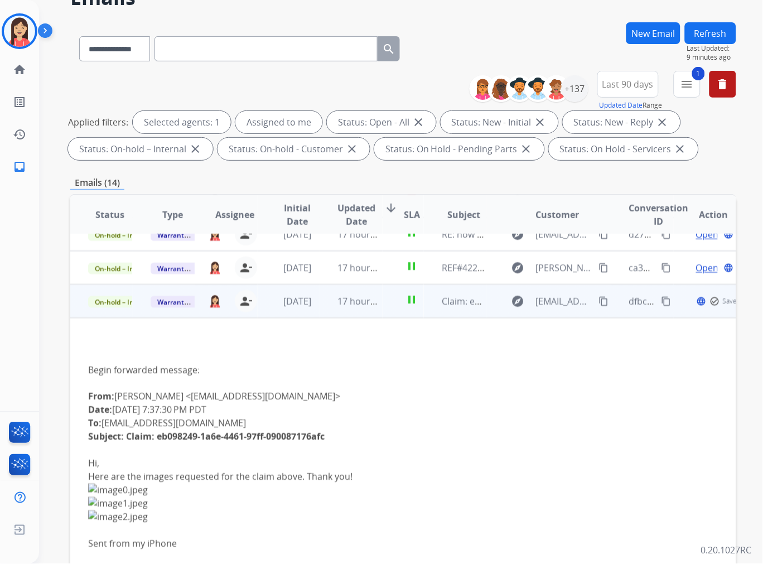
click at [369, 310] on td "17 hours ago" at bounding box center [351, 301] width 62 height 33
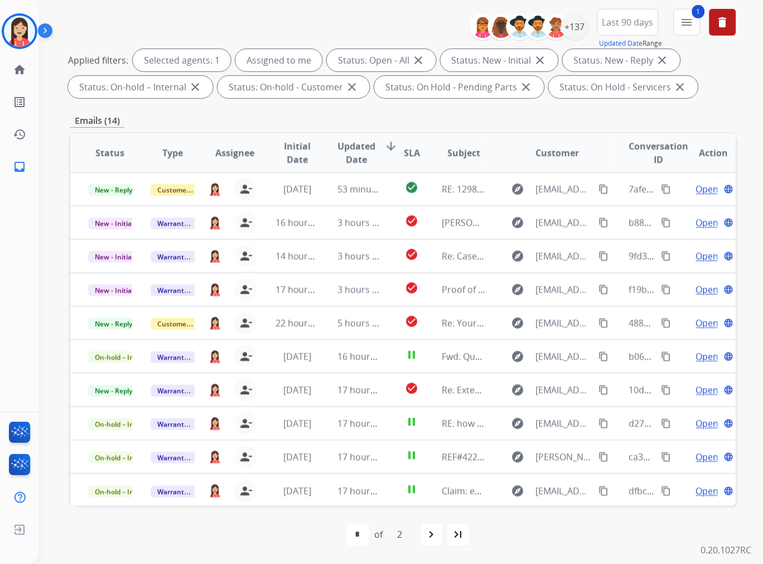
scroll to position [1, 0]
click at [429, 532] on mat-icon "navigate_next" at bounding box center [431, 534] width 13 height 13
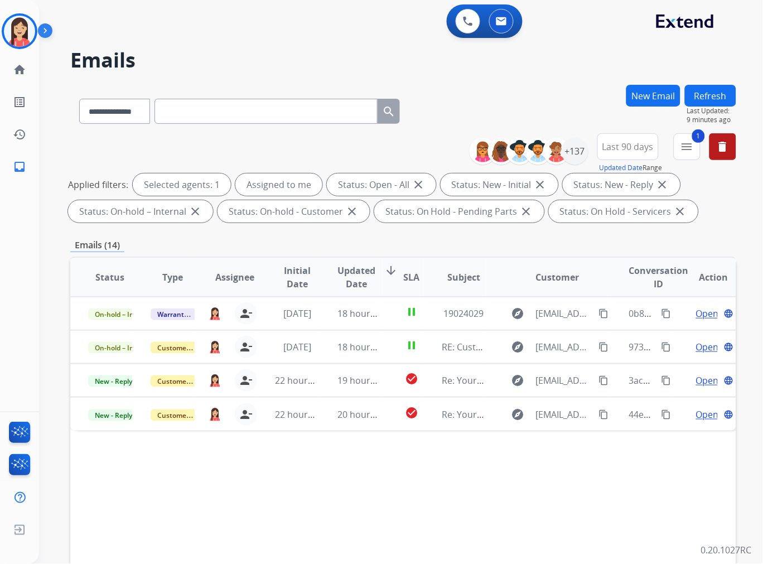
scroll to position [0, 0]
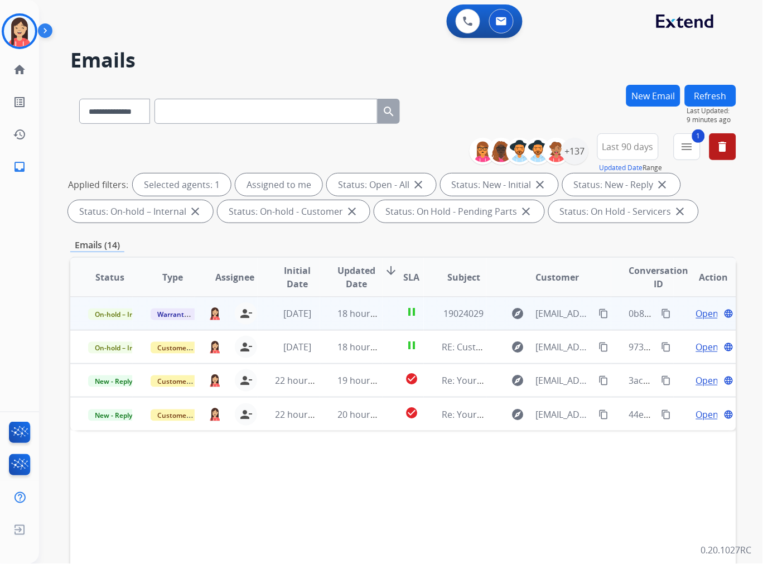
click at [386, 324] on td "pause" at bounding box center [404, 313] width 42 height 33
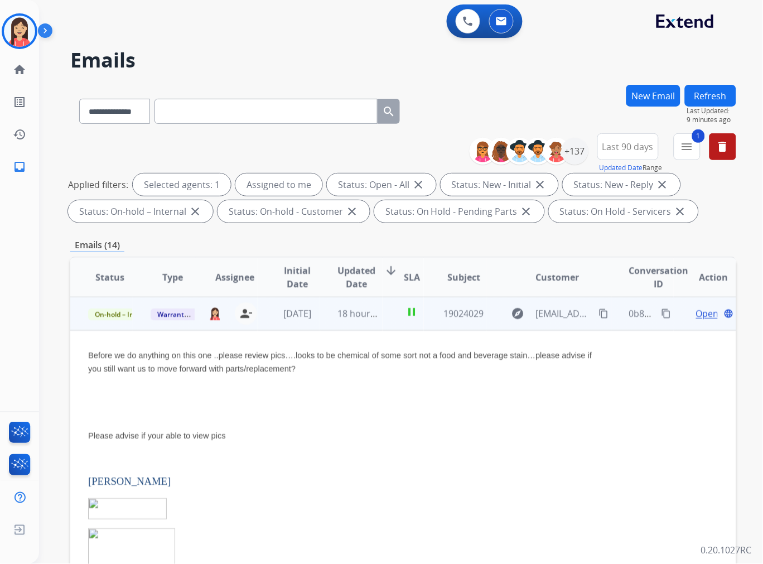
click at [698, 313] on span "Open" at bounding box center [707, 313] width 23 height 13
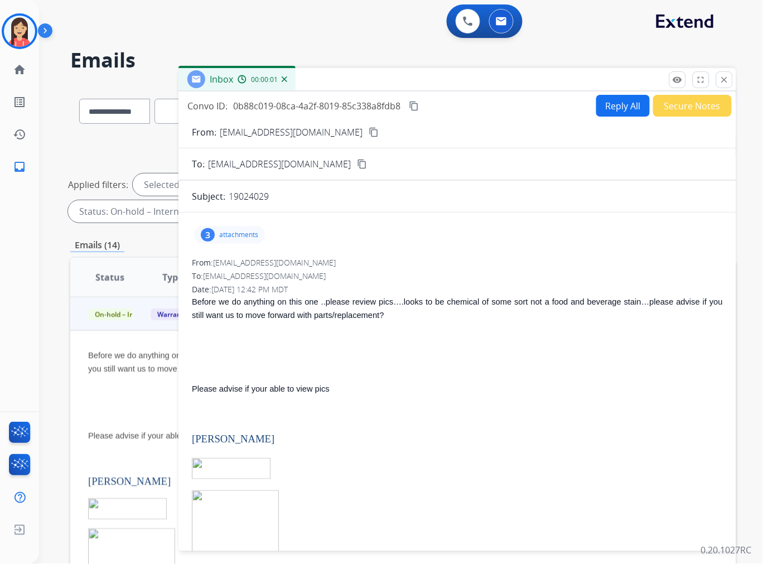
click at [253, 194] on p "19024029" at bounding box center [249, 196] width 40 height 13
copy p "19024029"
click at [378, 325] on div "Before we do anything on this one ..please review pics….looks to be chemical of…" at bounding box center [457, 479] width 531 height 368
click at [243, 240] on div "3 attachments" at bounding box center [229, 235] width 71 height 18
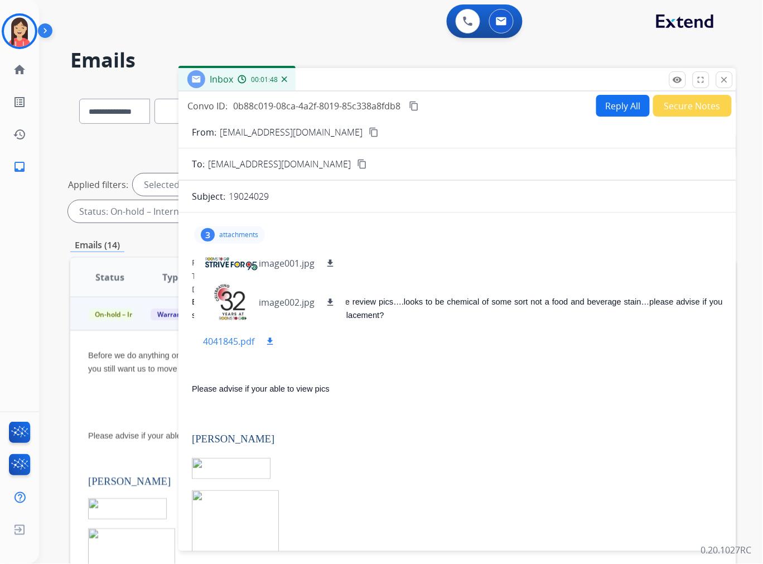
click at [269, 343] on mat-icon "download" at bounding box center [270, 341] width 10 height 10
click at [724, 80] on mat-icon "close" at bounding box center [725, 80] width 10 height 10
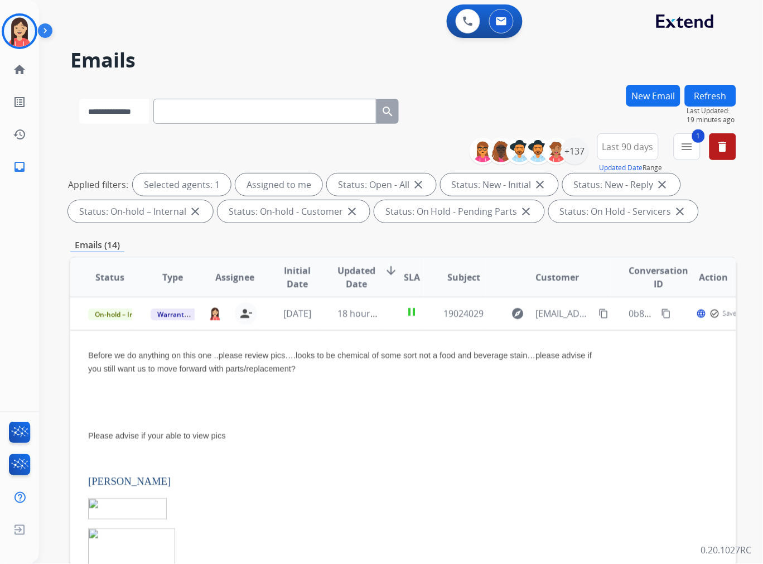
click at [132, 110] on select "**********" at bounding box center [114, 111] width 70 height 25
select select "**********"
click at [79, 99] on select "**********" at bounding box center [114, 111] width 70 height 25
click at [206, 109] on input "text" at bounding box center [266, 111] width 223 height 25
paste input "**********"
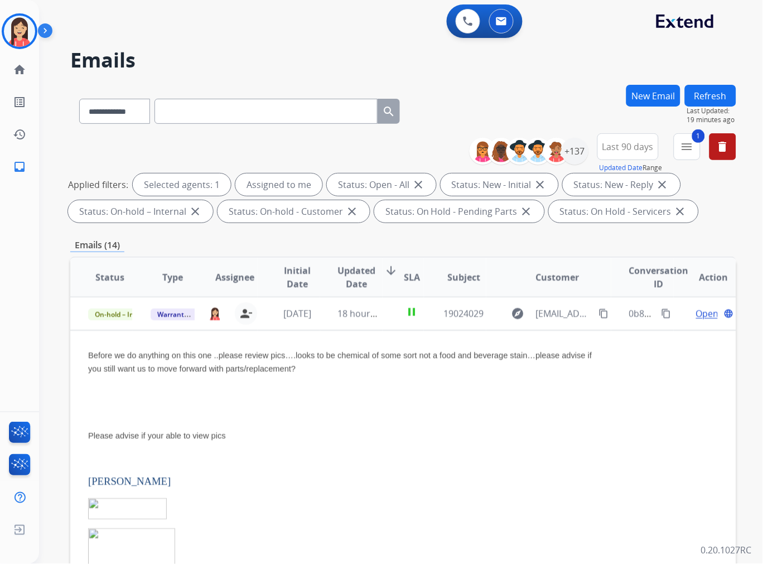
type input "**********"
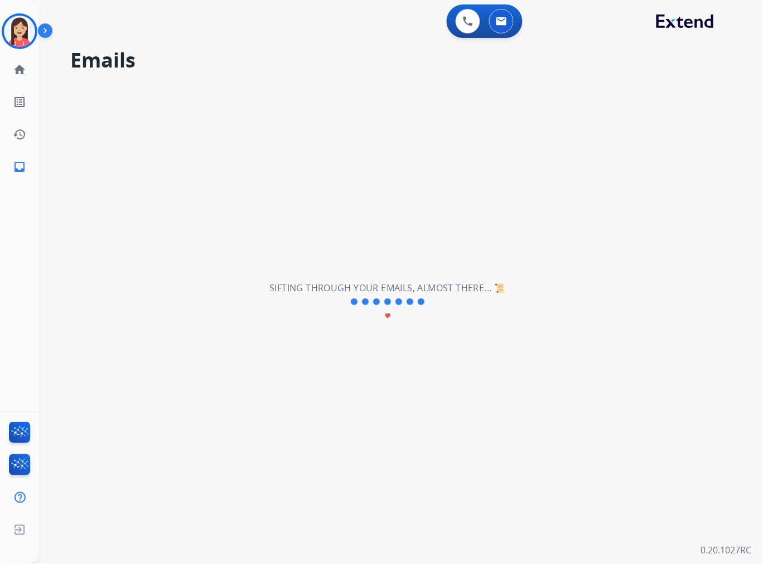
select select "*"
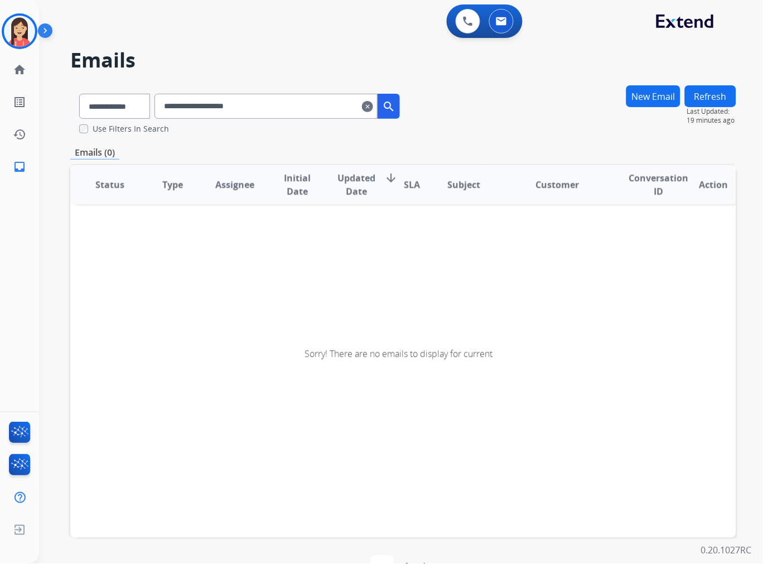
click at [180, 104] on input "**********" at bounding box center [266, 106] width 223 height 25
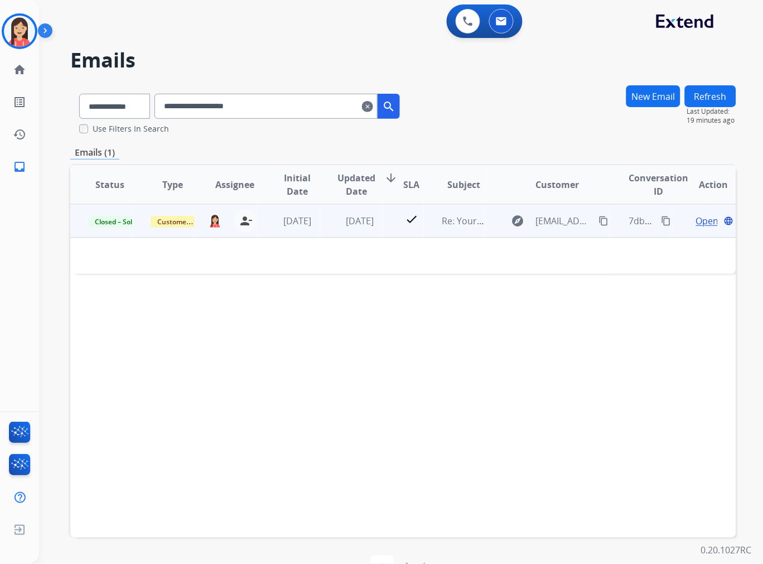
click at [394, 227] on td "check" at bounding box center [404, 220] width 42 height 33
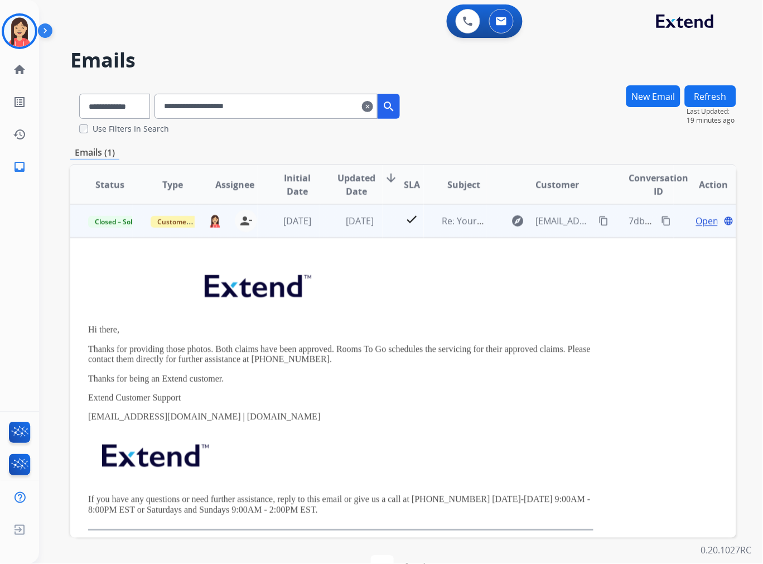
click at [703, 220] on span "Open" at bounding box center [707, 220] width 23 height 13
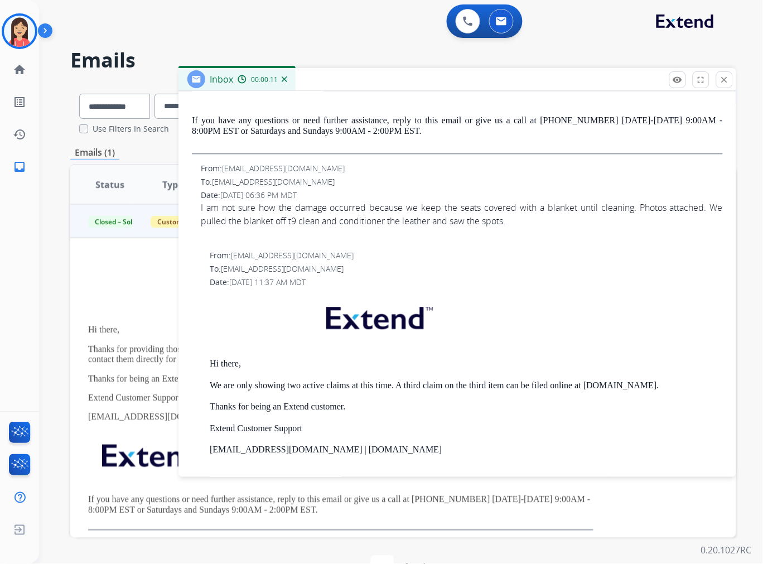
scroll to position [434, 0]
drag, startPoint x: 480, startPoint y: 222, endPoint x: 507, endPoint y: 226, distance: 26.5
click at [507, 226] on div "I am not sure how the damage occurred because we keep the seats covered with a …" at bounding box center [462, 214] width 522 height 27
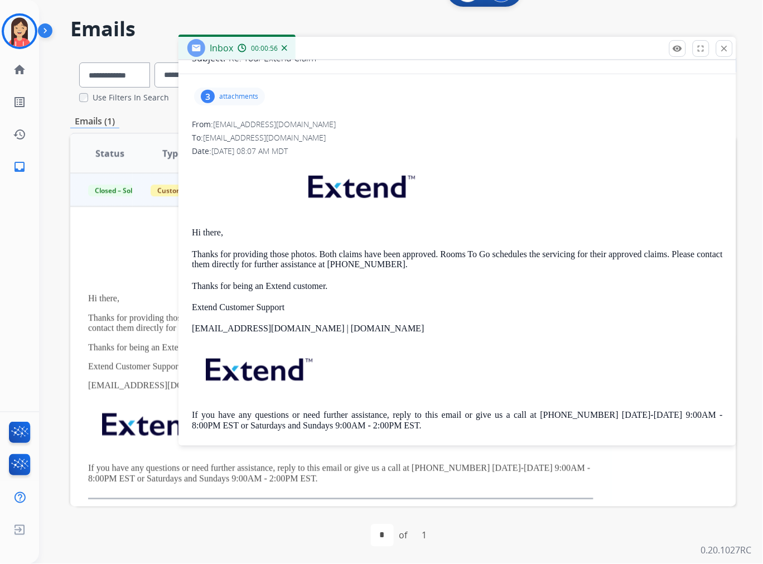
scroll to position [0, 0]
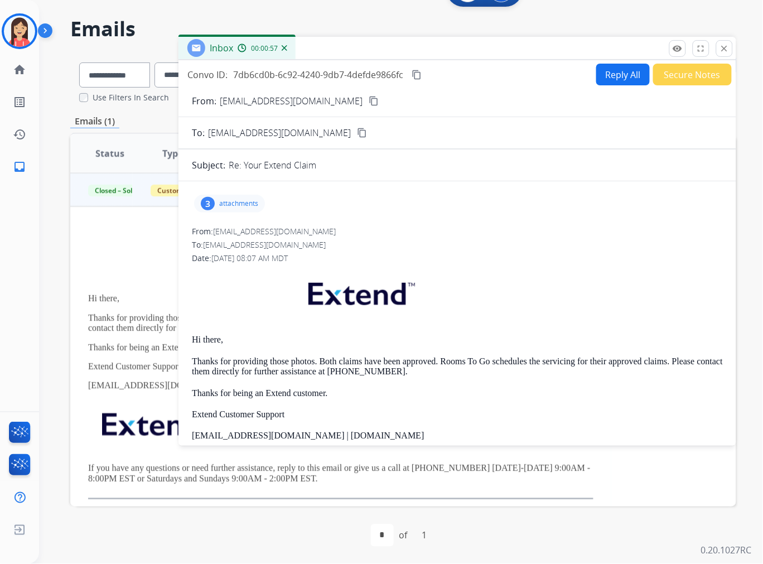
click at [208, 199] on div "3" at bounding box center [208, 203] width 14 height 13
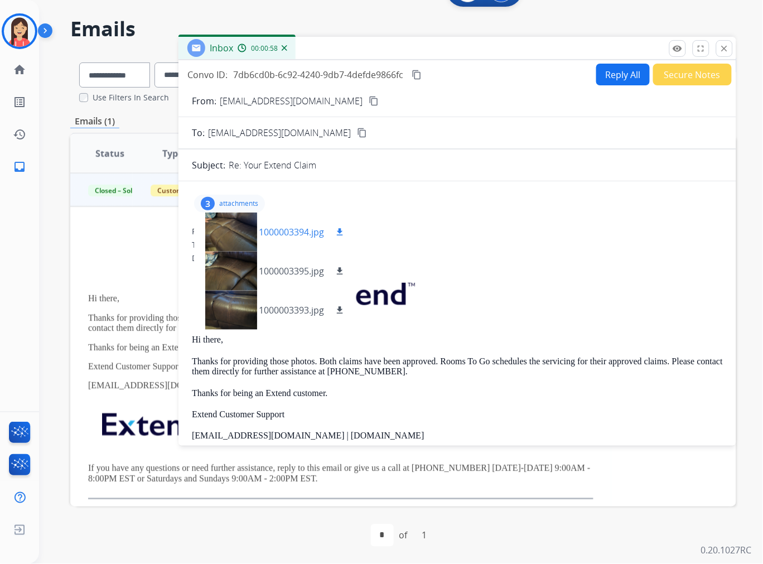
click at [291, 232] on p "1000003394.jpg" at bounding box center [291, 231] width 65 height 13
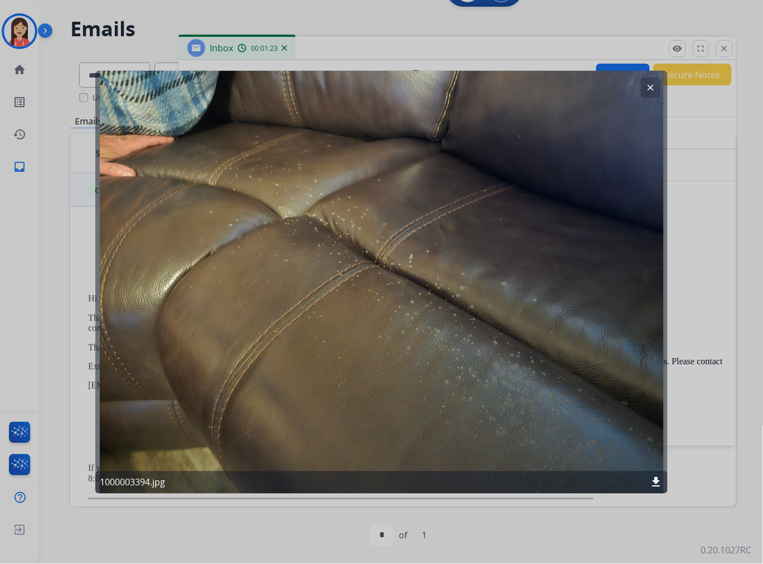
click at [653, 90] on mat-icon "clear" at bounding box center [651, 87] width 10 height 10
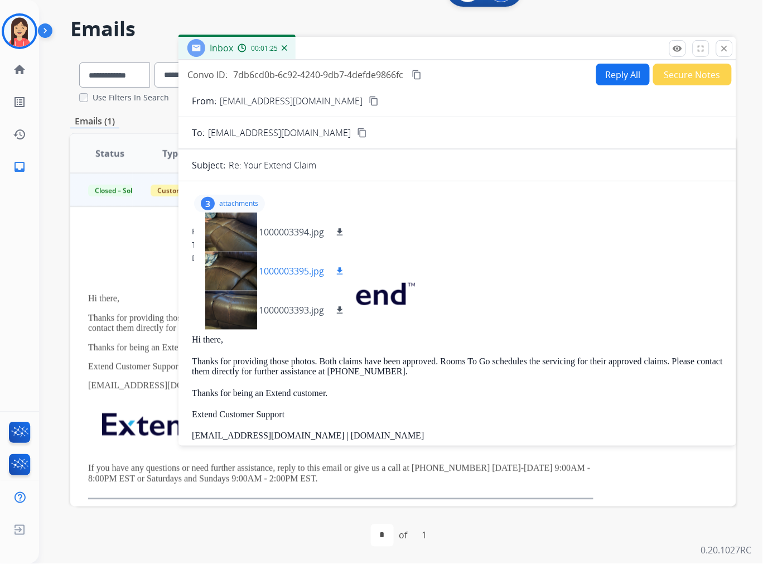
click at [292, 269] on p "1000003395.jpg" at bounding box center [291, 270] width 65 height 13
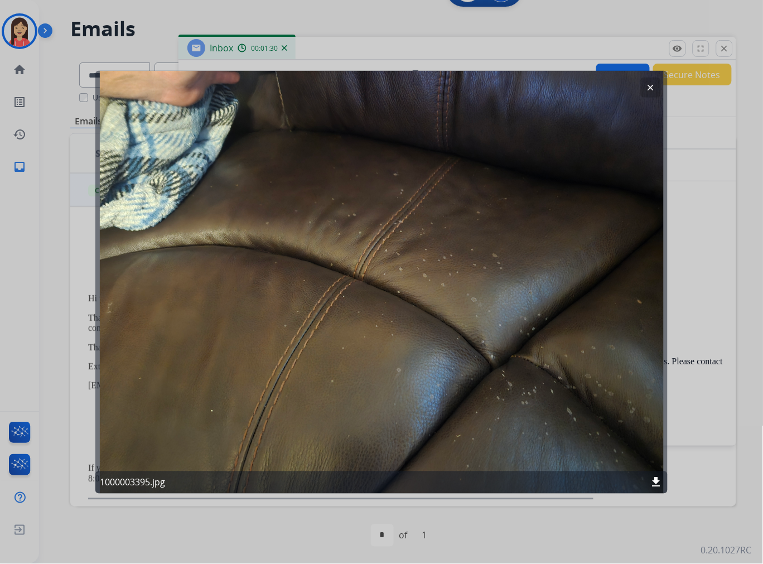
click at [647, 88] on mat-icon "clear" at bounding box center [651, 87] width 10 height 10
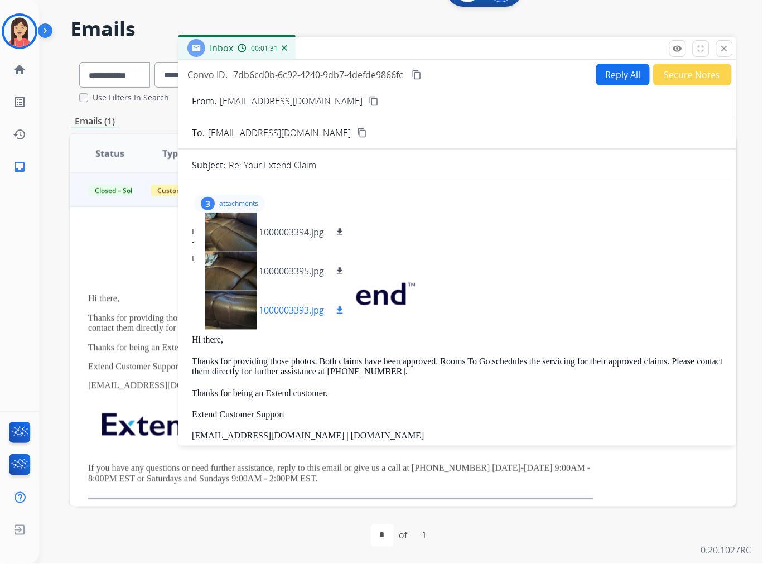
click at [288, 307] on p "1000003393.jpg" at bounding box center [291, 310] width 65 height 13
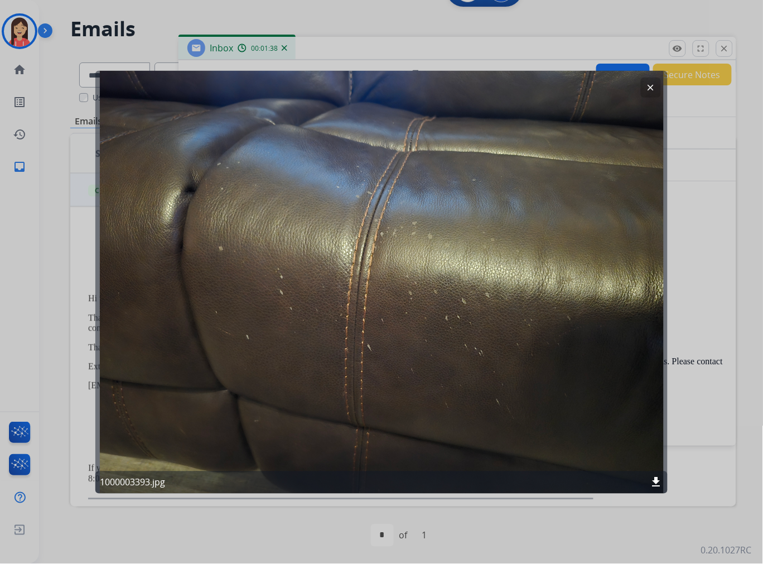
click at [651, 89] on mat-icon "clear" at bounding box center [651, 87] width 10 height 10
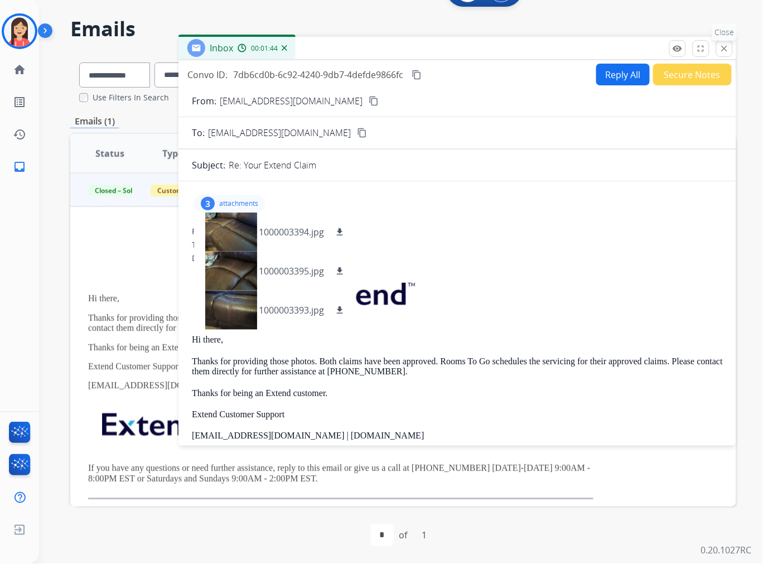
click at [721, 51] on mat-icon "close" at bounding box center [725, 49] width 10 height 10
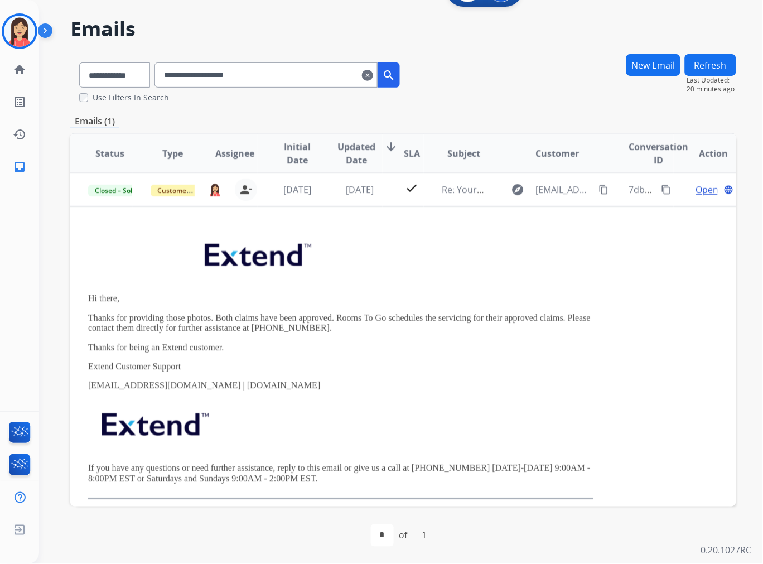
click at [373, 79] on mat-icon "clear" at bounding box center [367, 75] width 11 height 13
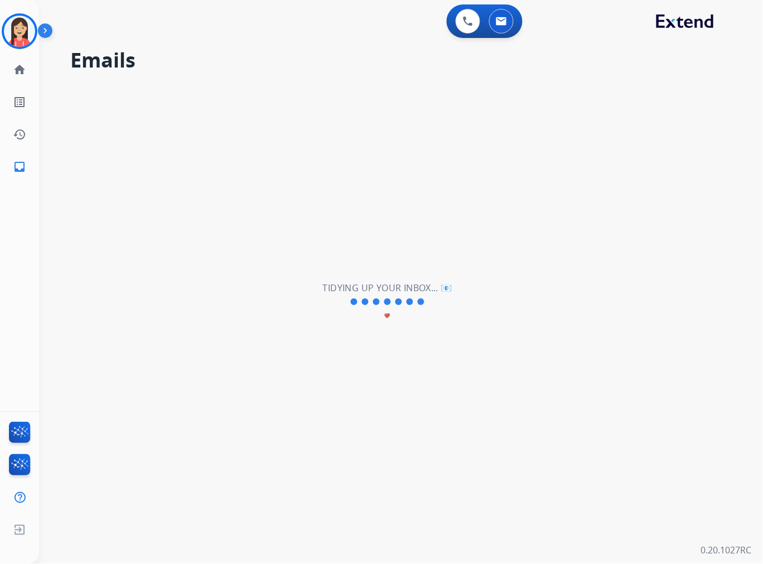
select select "**********"
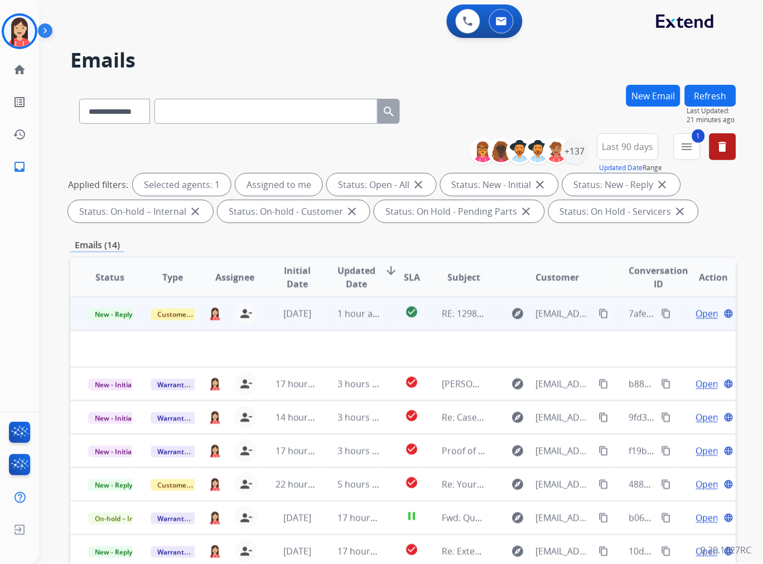
click at [383, 325] on td "check_circle" at bounding box center [404, 313] width 42 height 33
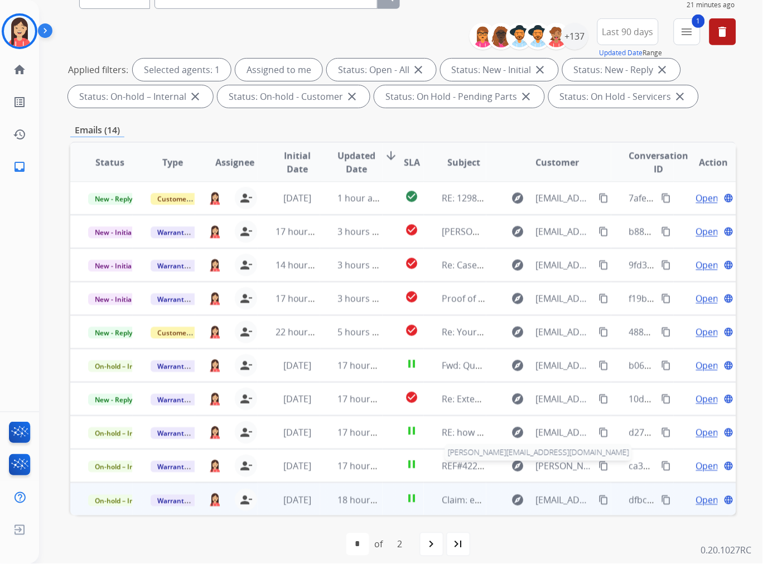
scroll to position [124, 0]
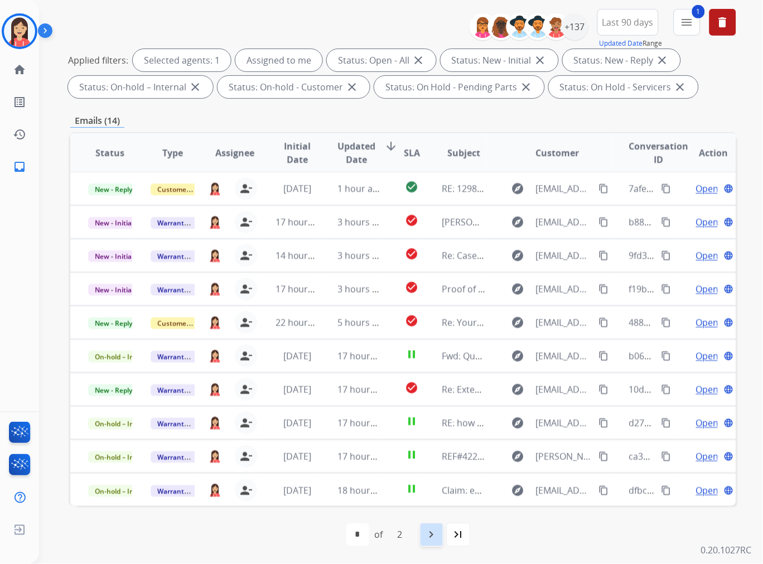
click at [430, 538] on mat-icon "navigate_next" at bounding box center [431, 534] width 13 height 13
select select "*"
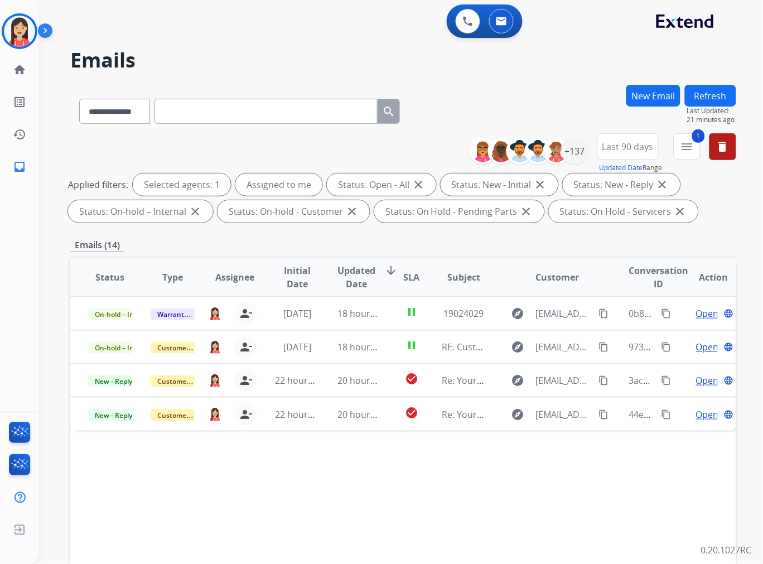
scroll to position [0, 0]
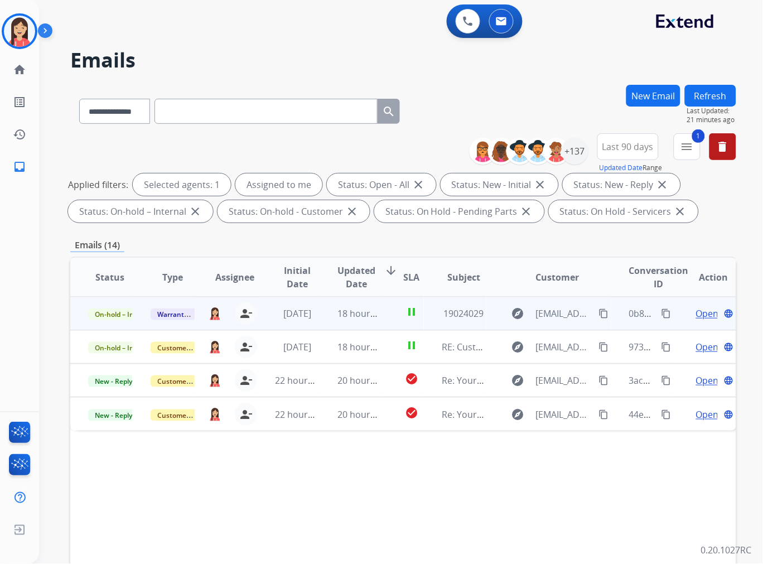
click at [324, 325] on td "18 hours ago" at bounding box center [351, 313] width 62 height 33
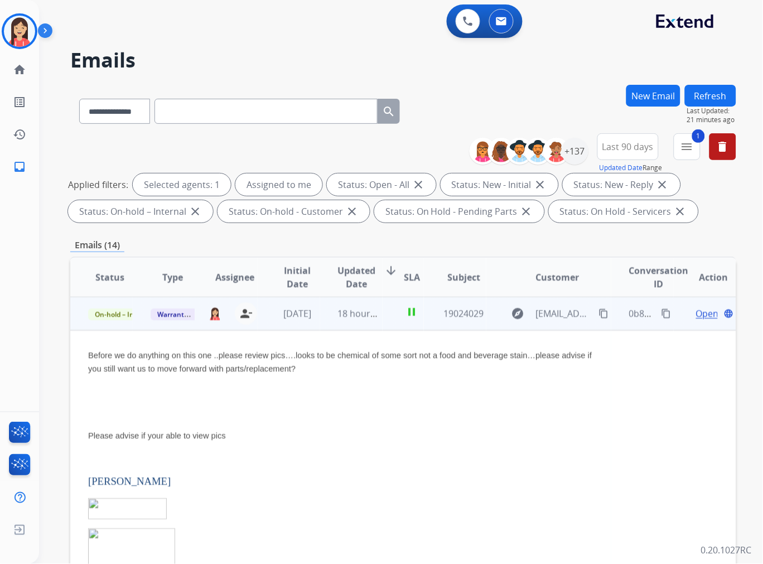
click at [123, 365] on span "Before we do anything on this one ..please review pics….looks to be chemical of…" at bounding box center [340, 362] width 504 height 22
click at [369, 417] on p at bounding box center [341, 413] width 506 height 13
click at [697, 312] on span "Open" at bounding box center [707, 313] width 23 height 13
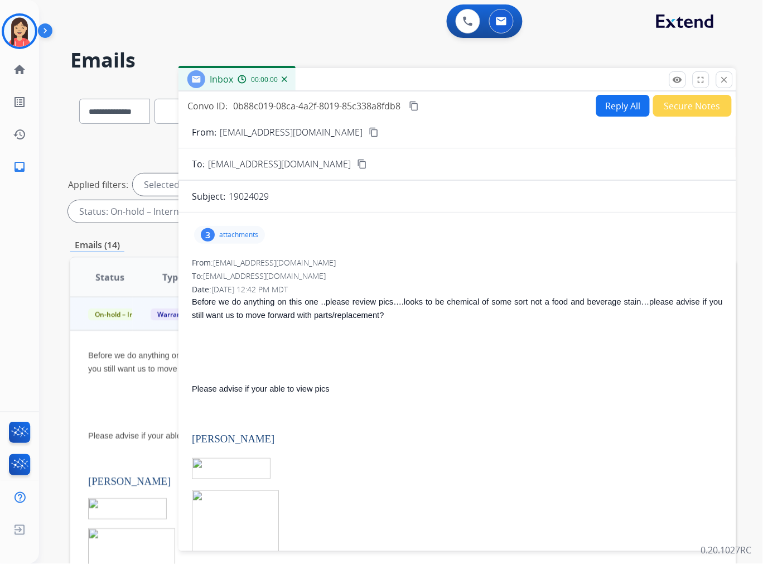
click at [615, 100] on button "Reply All" at bounding box center [623, 106] width 54 height 22
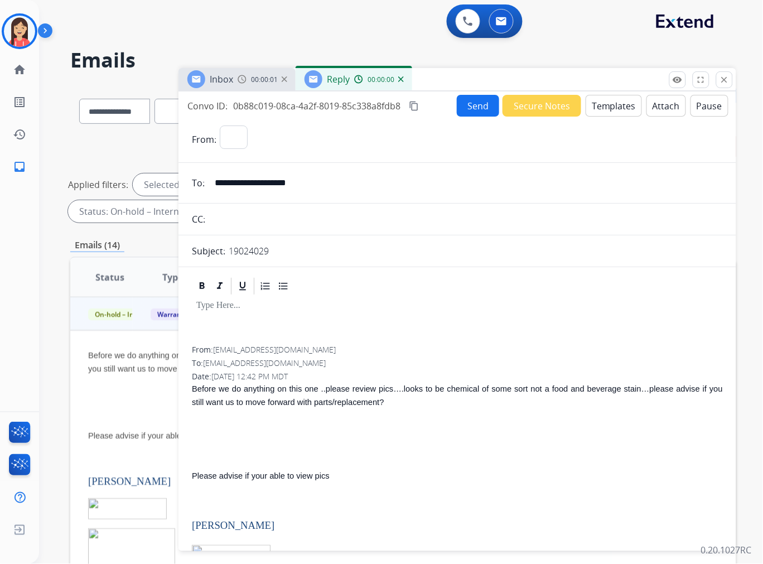
select select "**********"
click at [620, 105] on button "Templates" at bounding box center [614, 106] width 56 height 22
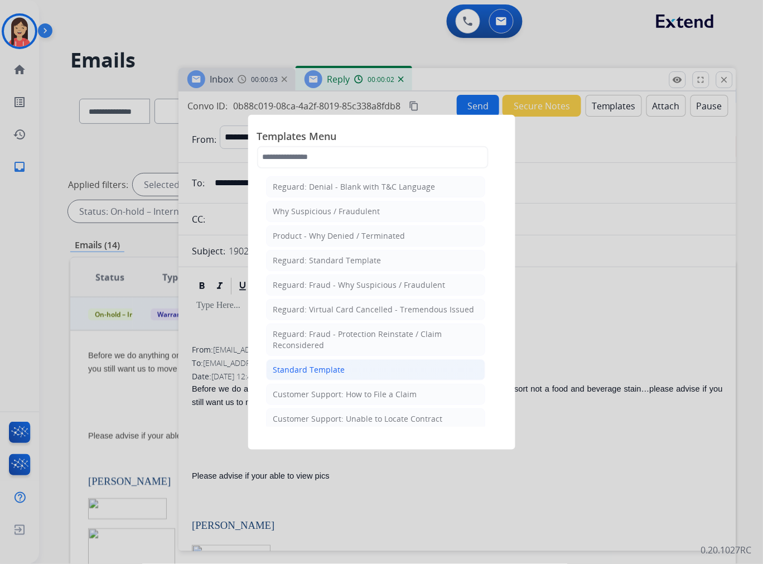
click at [355, 364] on li "Standard Template" at bounding box center [375, 369] width 219 height 21
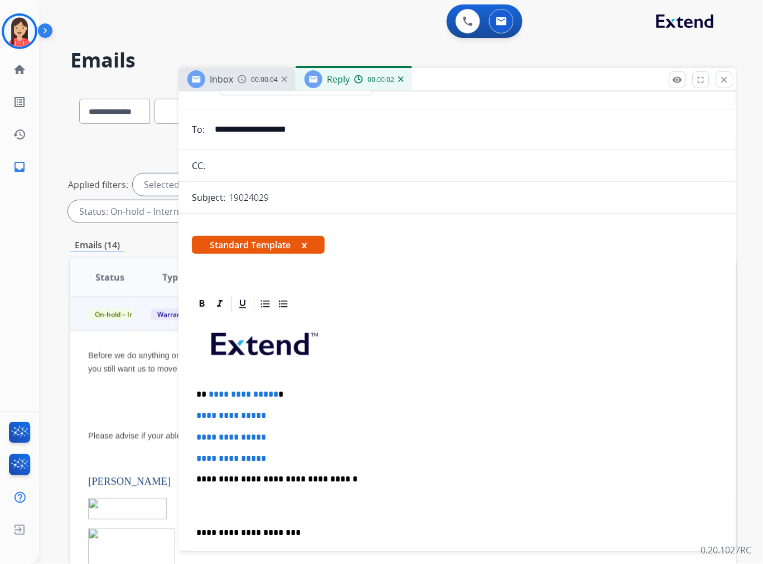
scroll to position [124, 0]
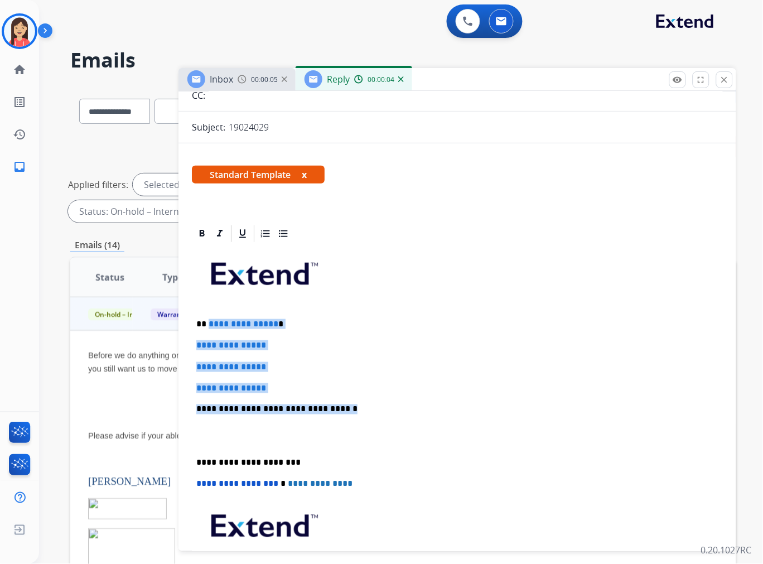
drag, startPoint x: 207, startPoint y: 319, endPoint x: 361, endPoint y: 402, distance: 174.7
click at [361, 402] on div "**********" at bounding box center [457, 436] width 531 height 384
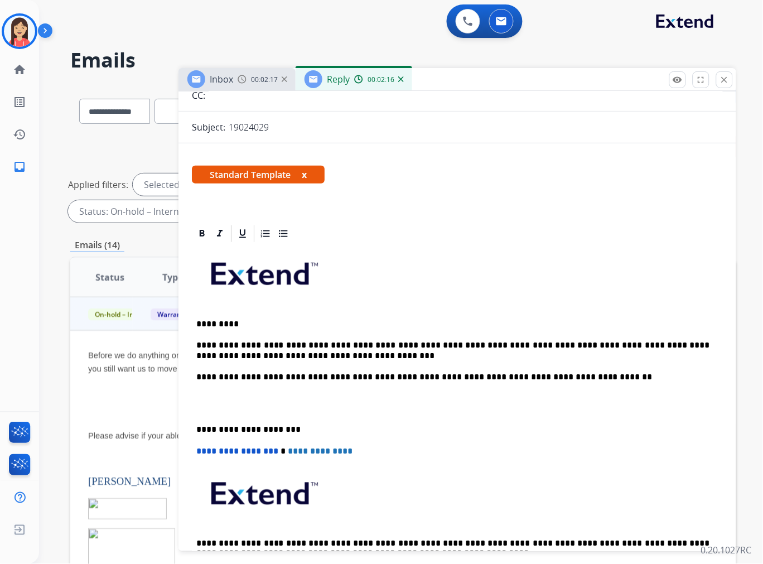
click at [264, 338] on div "**********" at bounding box center [457, 420] width 531 height 352
drag, startPoint x: 297, startPoint y: 340, endPoint x: 430, endPoint y: 341, distance: 132.8
click at [430, 341] on p "**********" at bounding box center [452, 350] width 513 height 21
drag, startPoint x: 381, startPoint y: 358, endPoint x: 293, endPoint y: 358, distance: 87.6
click at [293, 358] on p "**********" at bounding box center [452, 350] width 513 height 21
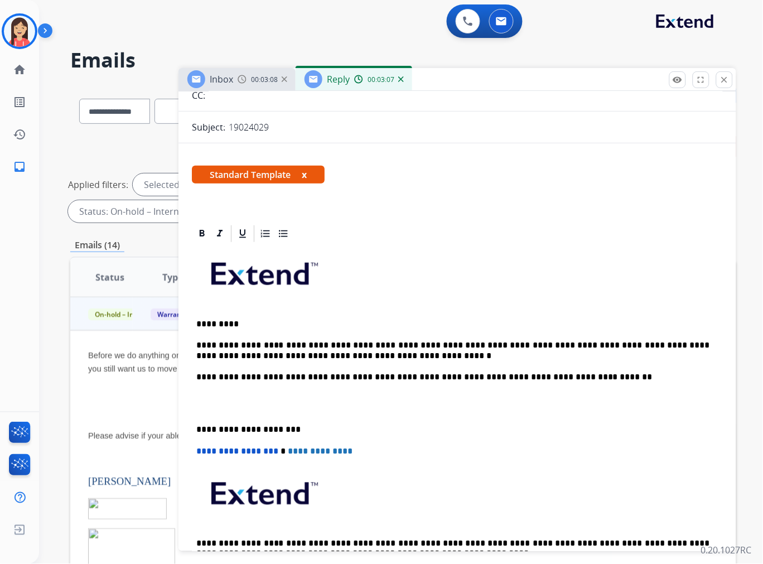
click at [339, 358] on p "**********" at bounding box center [452, 350] width 513 height 21
click at [194, 377] on div "**********" at bounding box center [457, 420] width 531 height 352
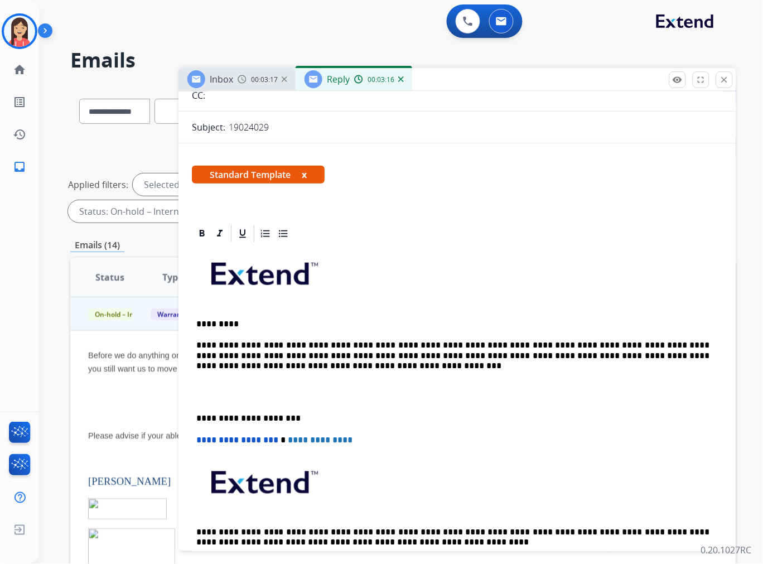
click at [391, 353] on p "**********" at bounding box center [452, 355] width 513 height 31
drag, startPoint x: 701, startPoint y: 354, endPoint x: 716, endPoint y: 354, distance: 15.1
click at [263, 366] on p "**********" at bounding box center [452, 355] width 513 height 31
drag, startPoint x: 650, startPoint y: 352, endPoint x: 667, endPoint y: 354, distance: 16.9
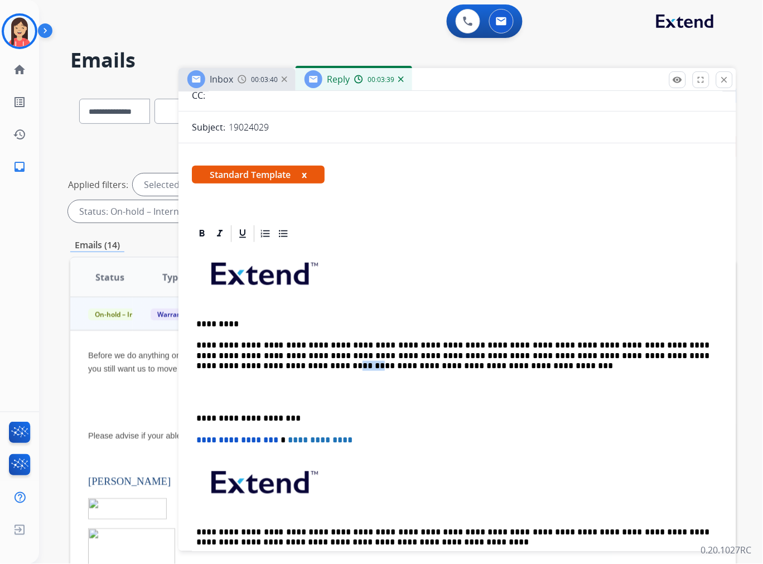
click at [667, 354] on p "**********" at bounding box center [452, 355] width 513 height 31
drag, startPoint x: 671, startPoint y: 350, endPoint x: 696, endPoint y: 354, distance: 25.3
click at [696, 354] on p "**********" at bounding box center [452, 355] width 513 height 31
click at [642, 359] on p "**********" at bounding box center [452, 355] width 513 height 31
drag, startPoint x: 603, startPoint y: 358, endPoint x: 670, endPoint y: 353, distance: 67.1
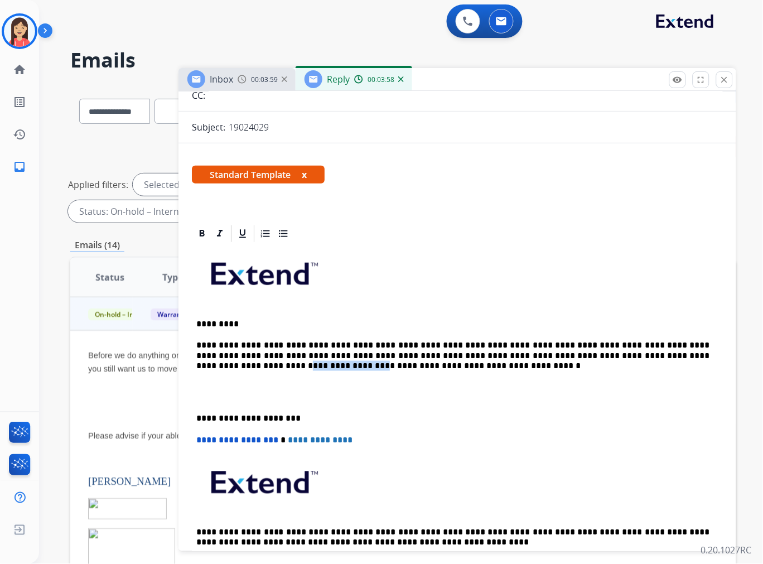
click at [670, 353] on p "**********" at bounding box center [452, 355] width 513 height 31
drag, startPoint x: 643, startPoint y: 352, endPoint x: 670, endPoint y: 354, distance: 27.4
click at [670, 354] on p "**********" at bounding box center [452, 355] width 513 height 31
click at [320, 367] on p "**********" at bounding box center [452, 355] width 513 height 31
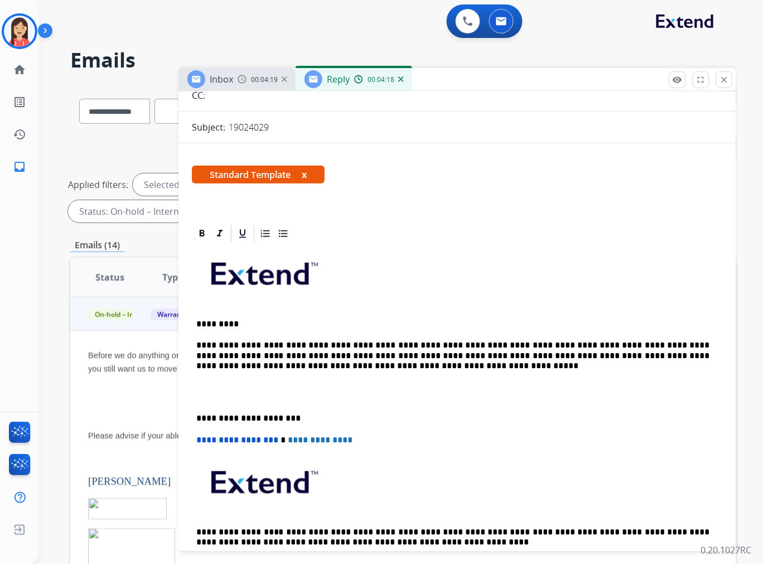
click at [230, 366] on p "**********" at bounding box center [452, 355] width 513 height 31
drag, startPoint x: 224, startPoint y: 365, endPoint x: 189, endPoint y: 363, distance: 35.8
click at [381, 365] on p "**********" at bounding box center [452, 355] width 513 height 31
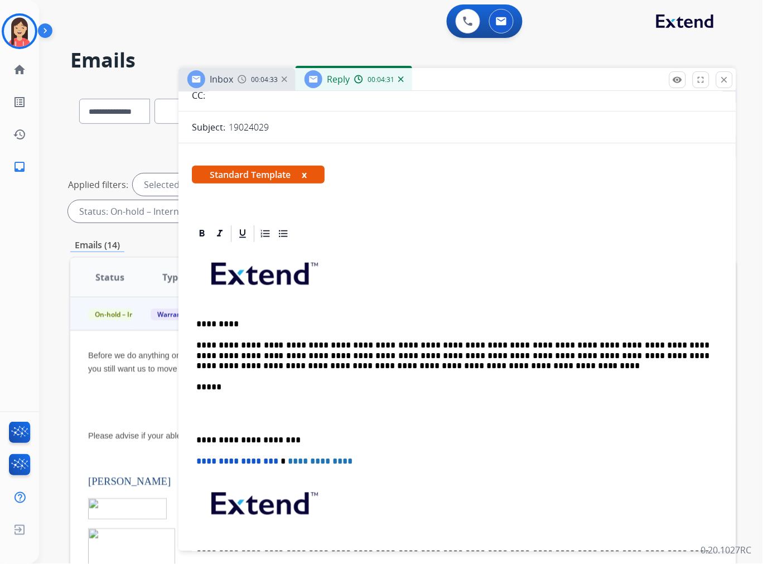
click at [220, 415] on p at bounding box center [457, 414] width 522 height 21
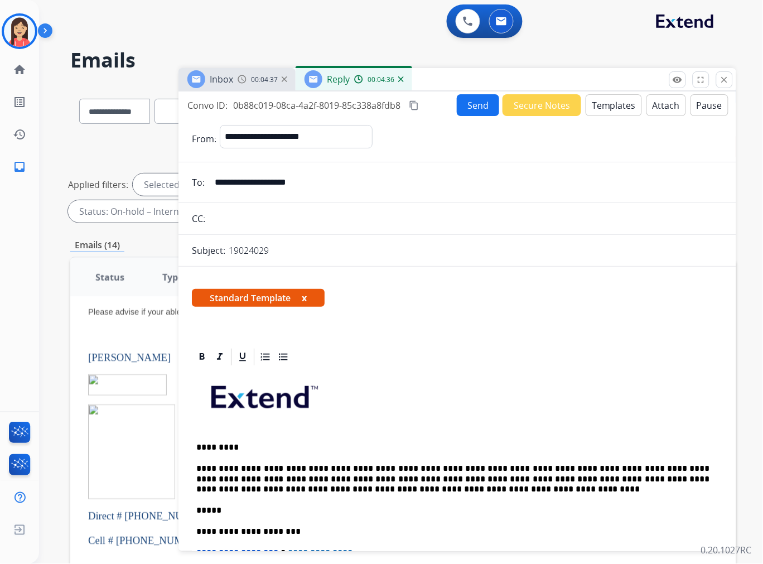
scroll to position [0, 0]
click at [470, 108] on button "Send" at bounding box center [478, 106] width 42 height 22
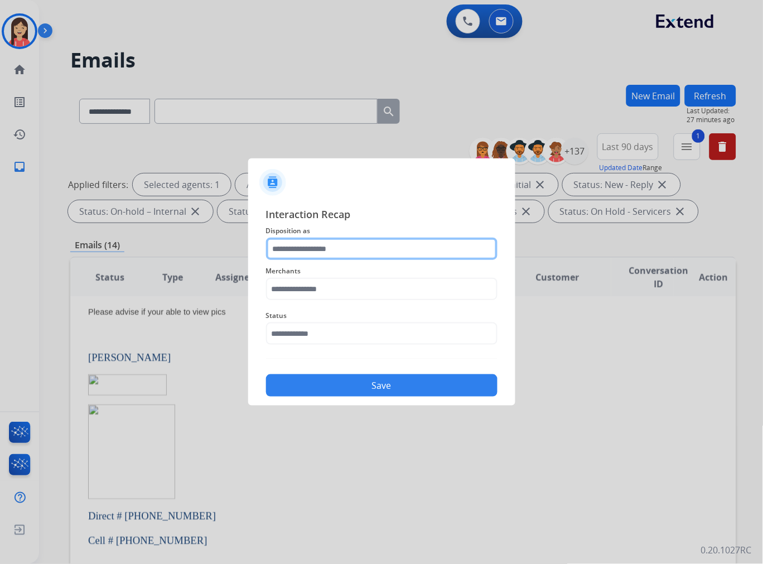
click at [359, 240] on input "text" at bounding box center [382, 249] width 232 height 22
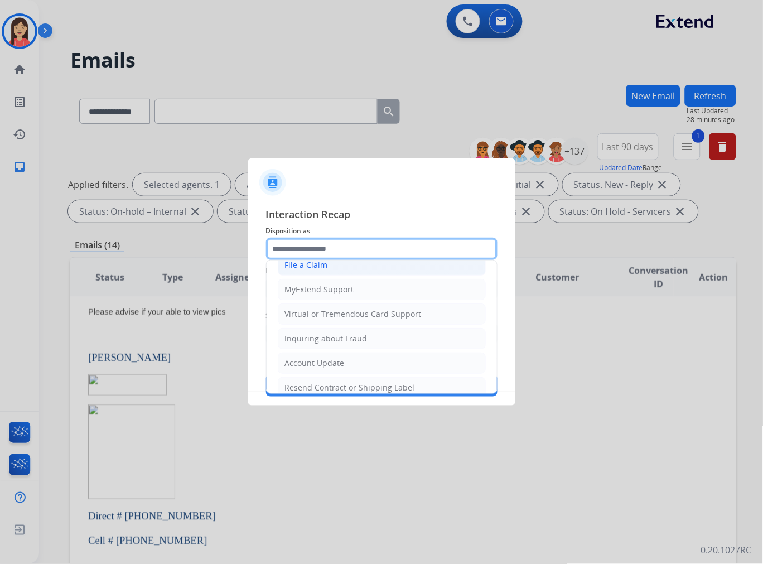
scroll to position [124, 0]
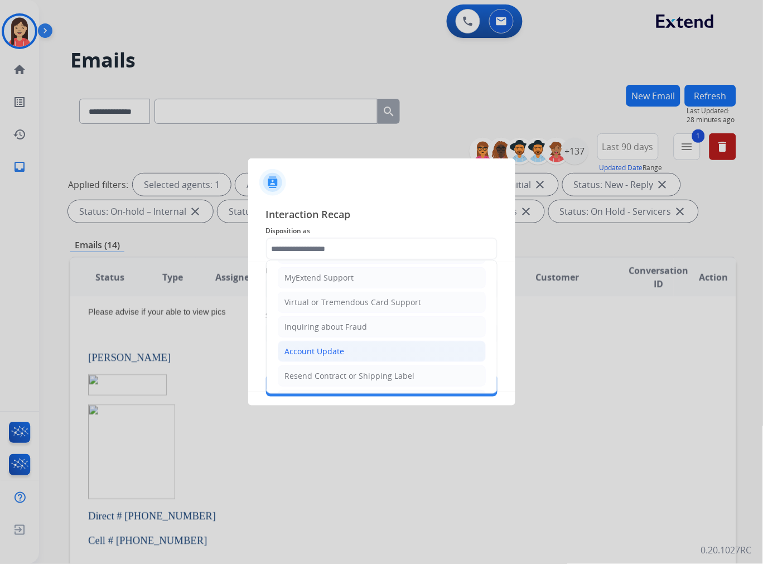
click at [324, 352] on div "Account Update" at bounding box center [315, 351] width 60 height 11
type input "**********"
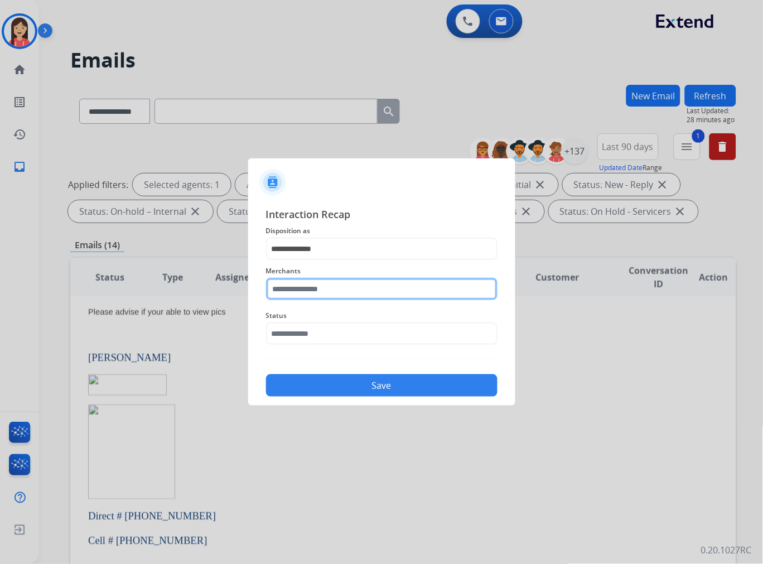
click at [347, 290] on input "text" at bounding box center [382, 289] width 232 height 22
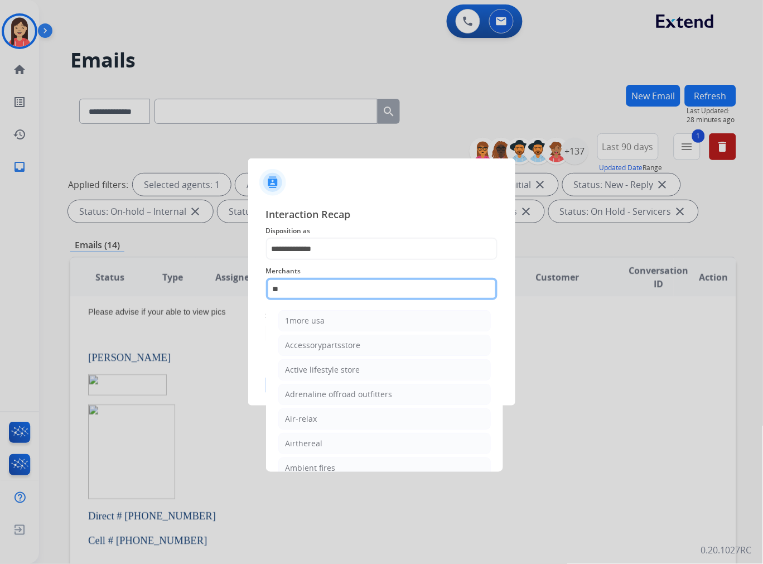
type input "*"
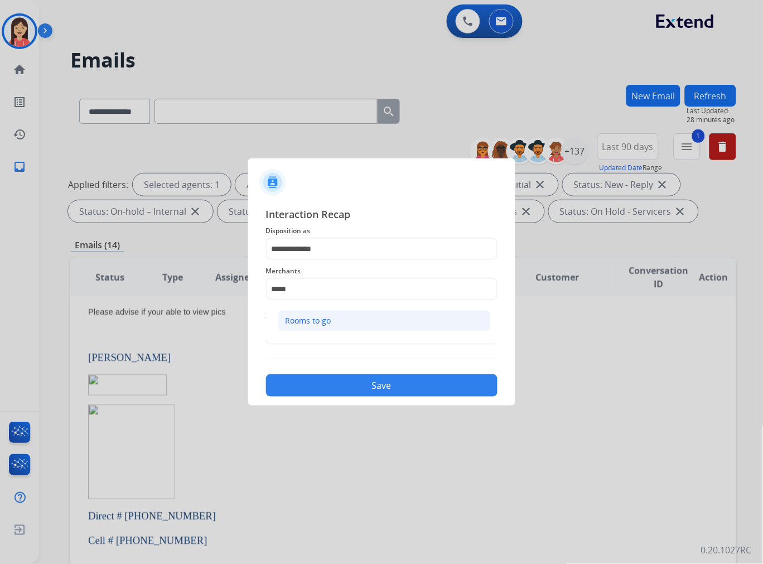
click at [336, 318] on li "Rooms to go" at bounding box center [384, 320] width 213 height 21
type input "**********"
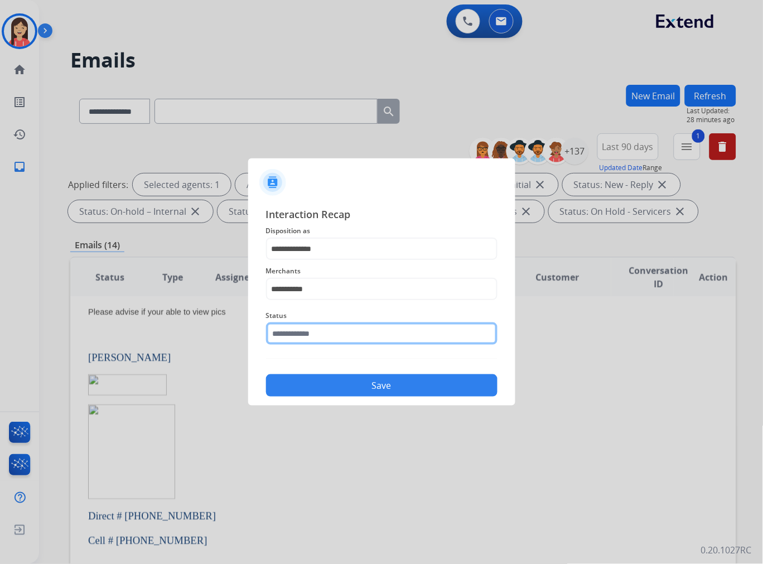
click at [325, 328] on input "text" at bounding box center [382, 334] width 232 height 22
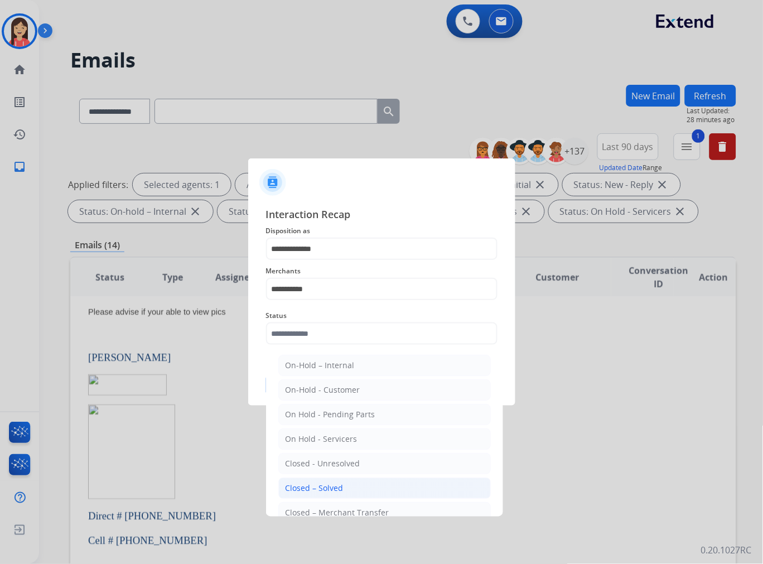
click at [316, 490] on div "Closed – Solved" at bounding box center [315, 488] width 58 height 11
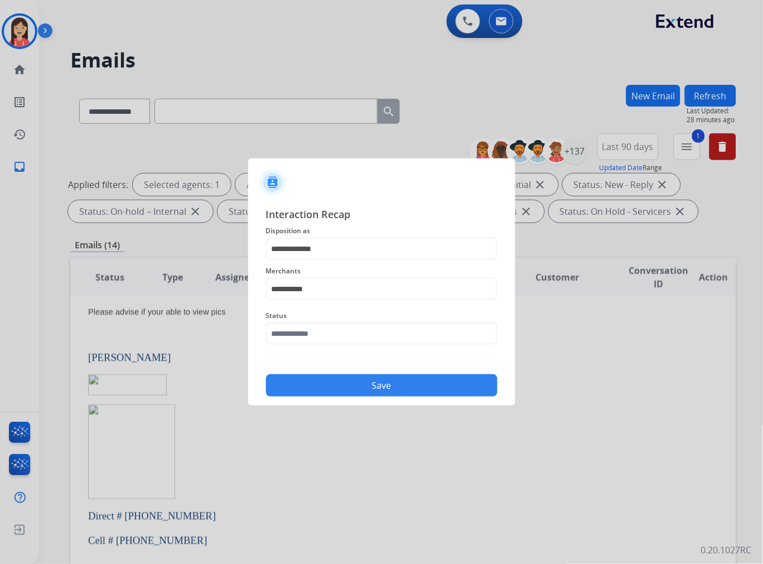
type input "**********"
click at [367, 378] on button "Save" at bounding box center [382, 385] width 232 height 22
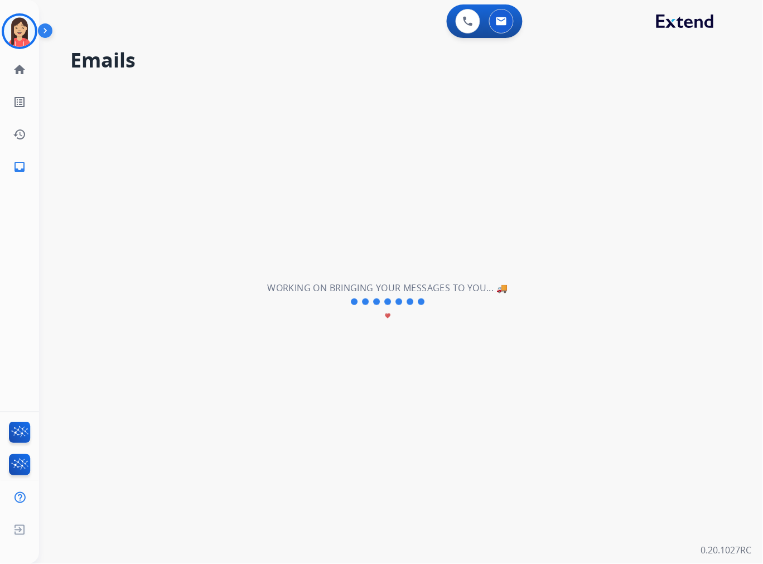
scroll to position [0, 0]
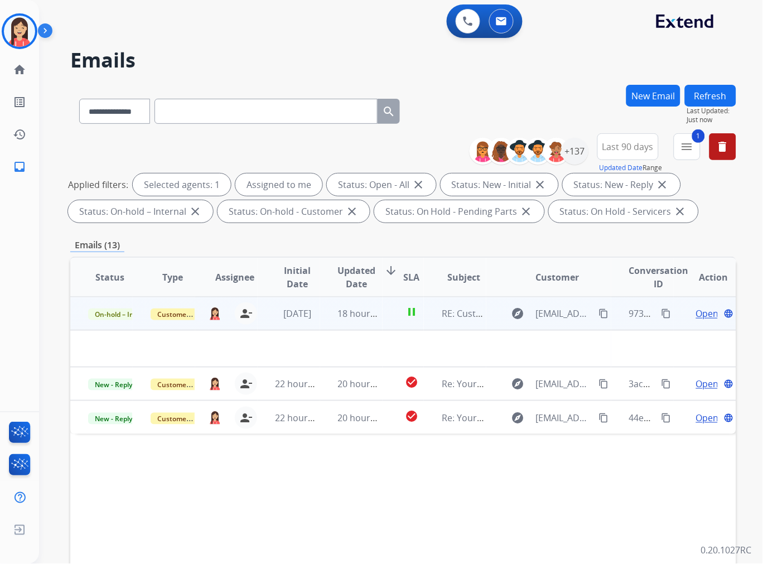
click at [315, 320] on td "[DATE]" at bounding box center [289, 313] width 62 height 33
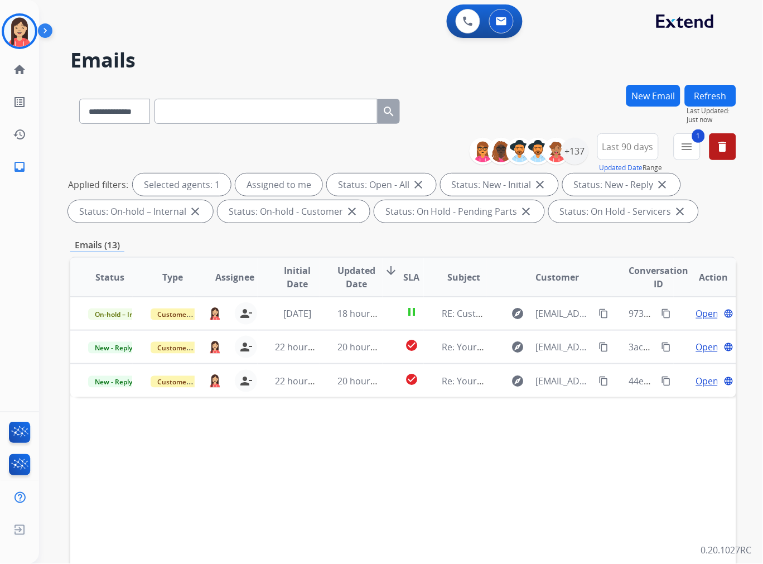
click at [448, 244] on div "Emails (13)" at bounding box center [403, 245] width 666 height 14
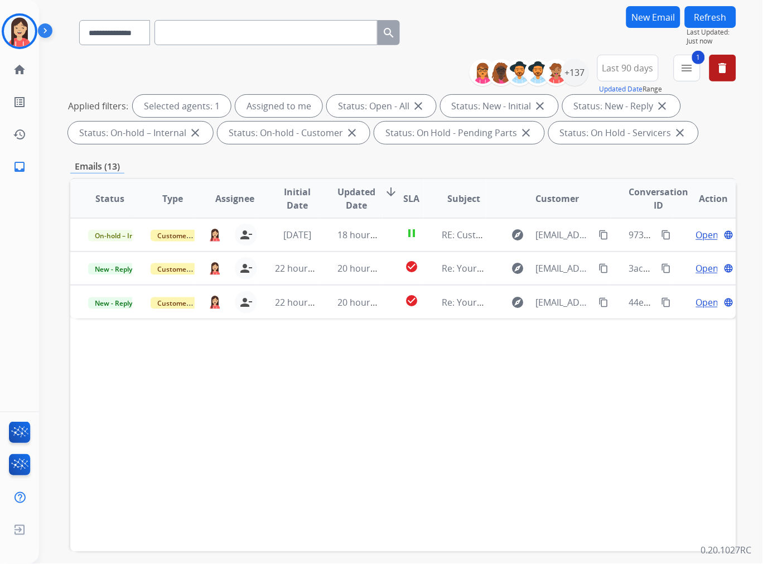
scroll to position [124, 0]
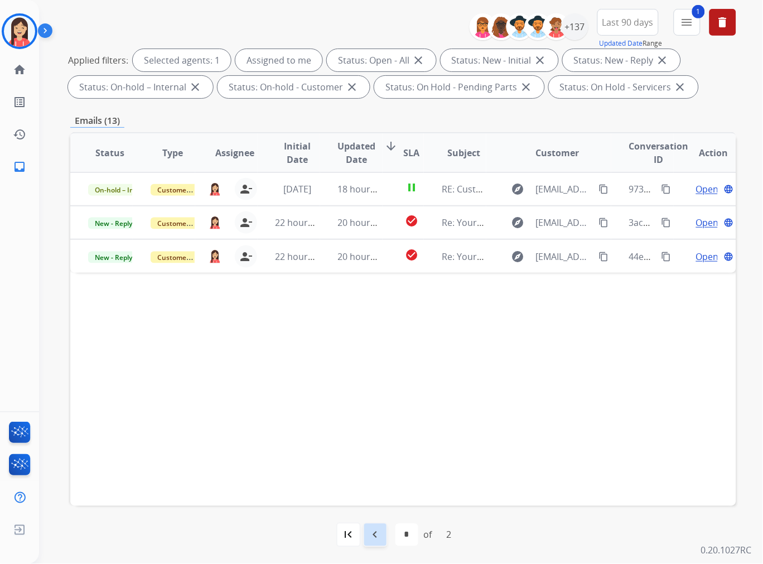
click at [378, 538] on mat-icon "navigate_before" at bounding box center [375, 534] width 13 height 13
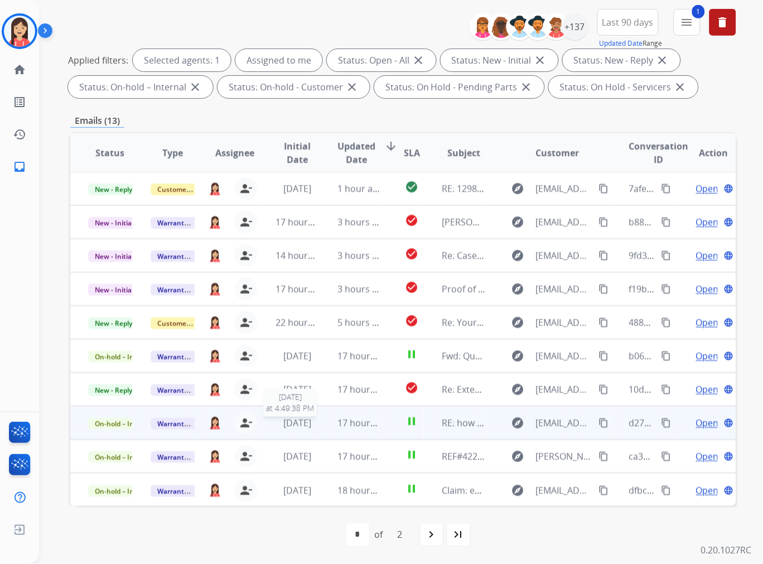
click at [314, 428] on div "[DATE]" at bounding box center [298, 422] width 44 height 13
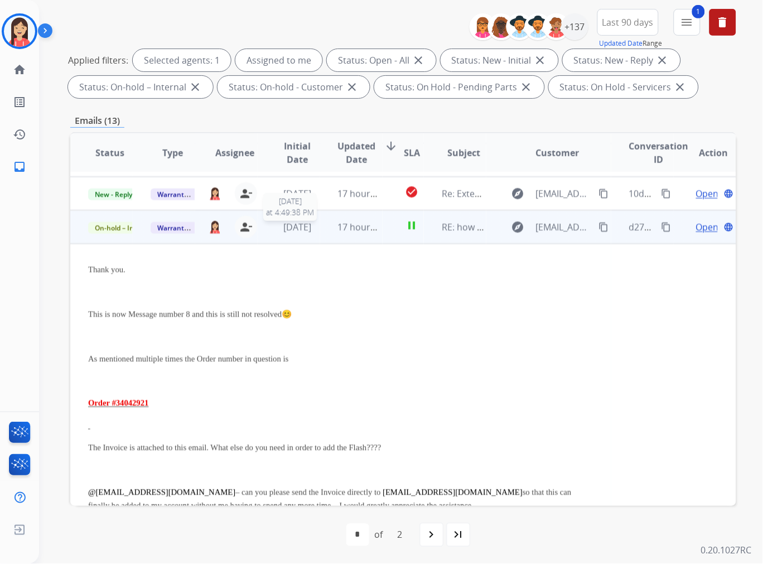
scroll to position [234, 0]
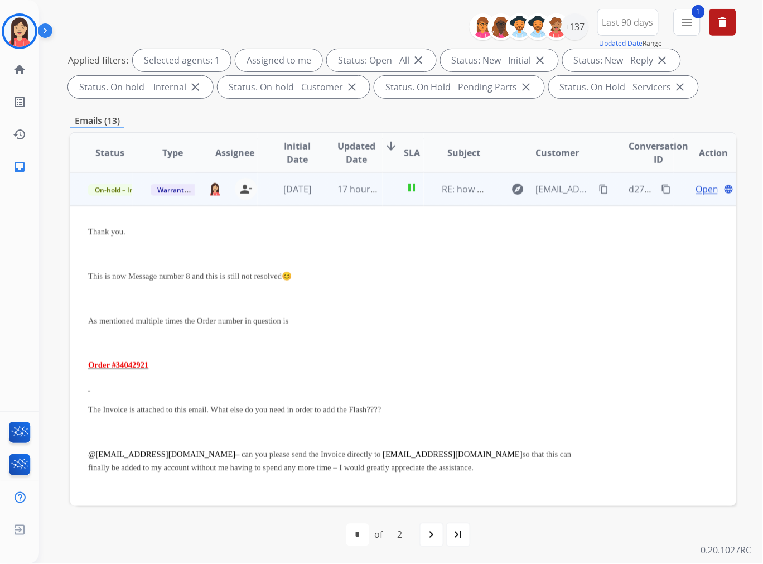
click at [328, 194] on td "17 hours ago" at bounding box center [351, 188] width 62 height 33
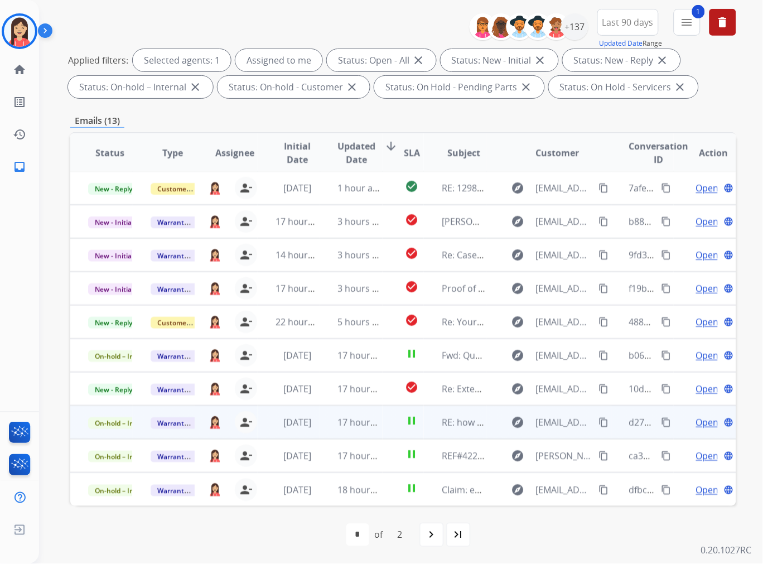
scroll to position [1, 0]
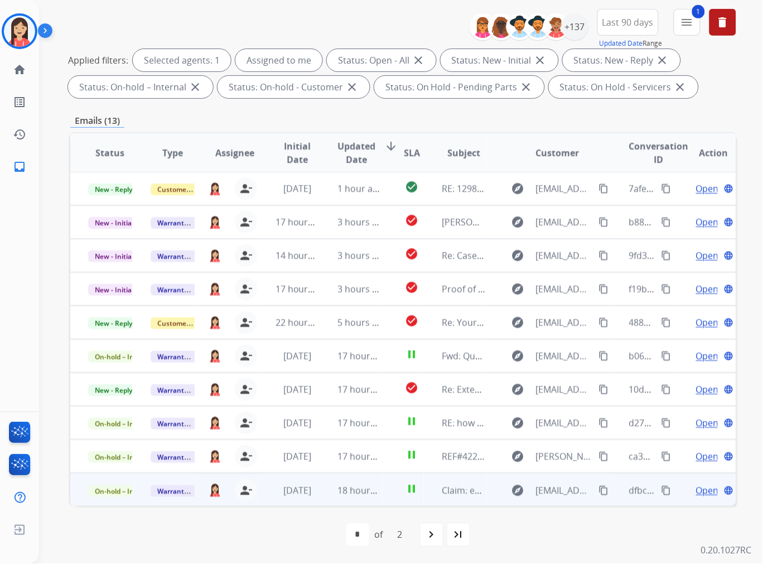
click at [383, 497] on td "pause" at bounding box center [404, 489] width 42 height 33
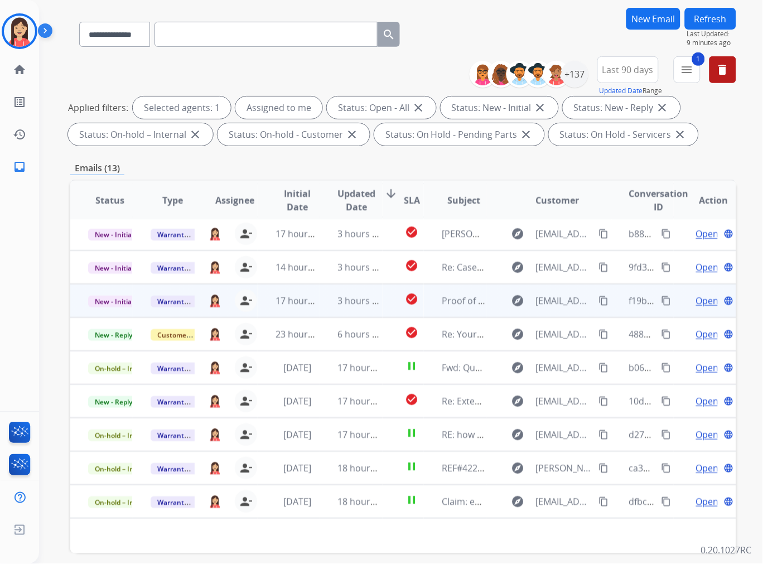
scroll to position [124, 0]
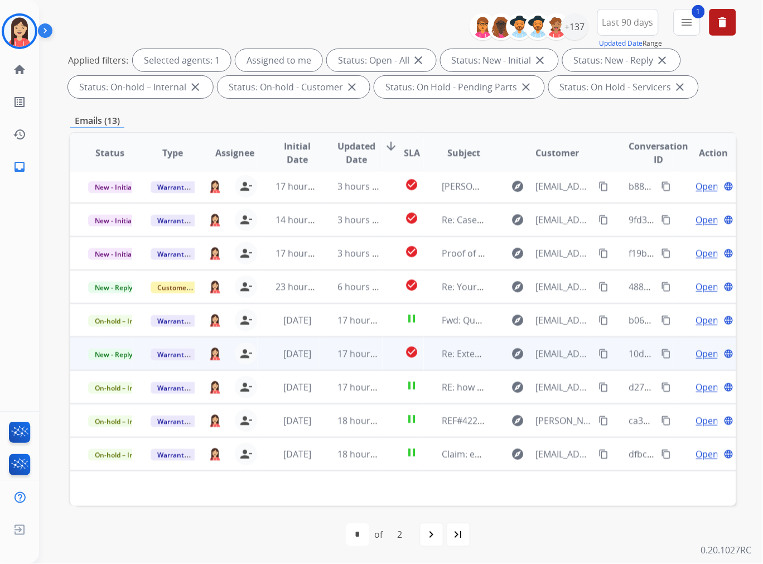
click at [383, 355] on td "check_circle" at bounding box center [404, 353] width 42 height 33
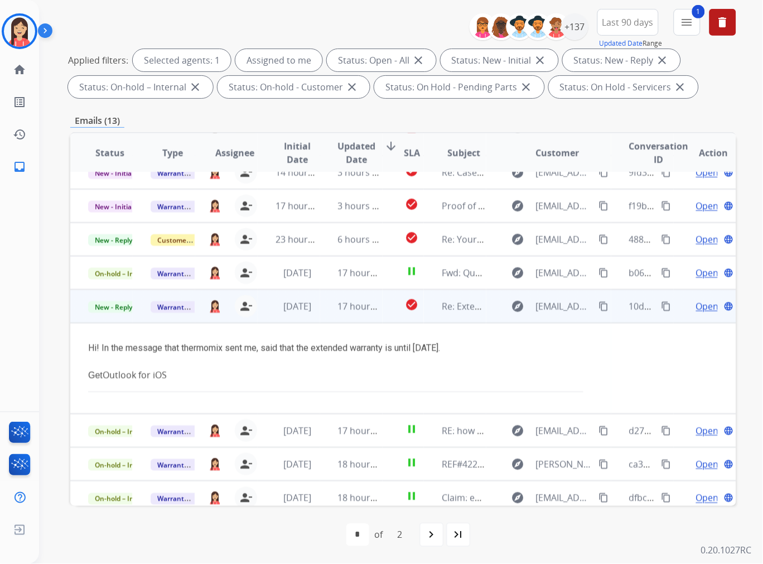
scroll to position [91, 0]
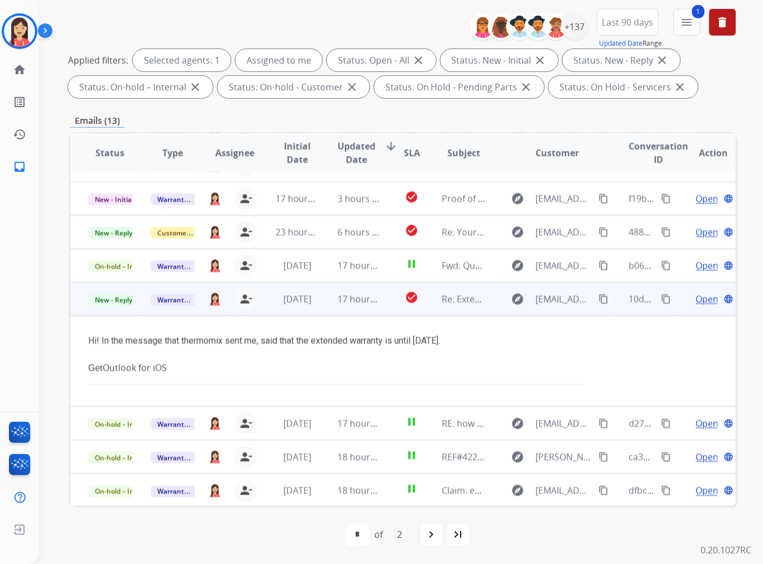
drag, startPoint x: 379, startPoint y: 359, endPoint x: 466, endPoint y: 355, distance: 86.6
click at [379, 361] on div "Get Outlook for iOS" at bounding box center [341, 368] width 506 height 14
click at [696, 298] on span "Open" at bounding box center [707, 298] width 23 height 13
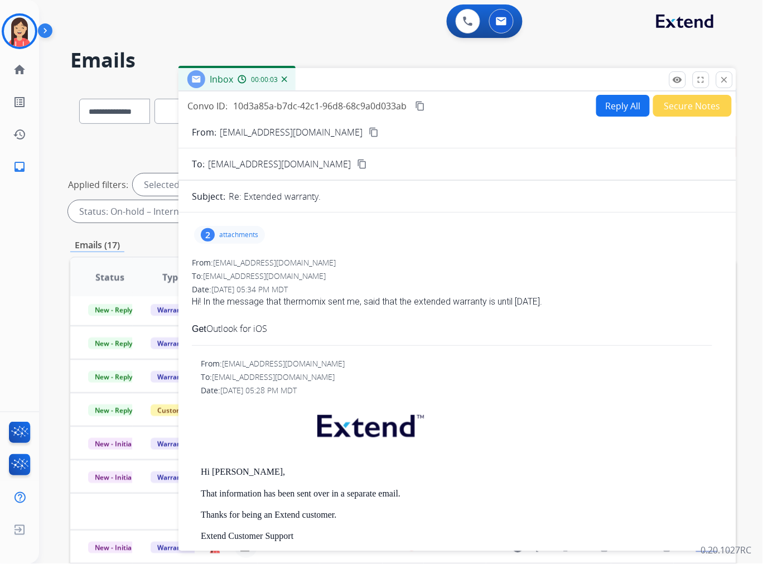
scroll to position [37, 0]
click at [235, 238] on p "attachments" at bounding box center [238, 234] width 39 height 9
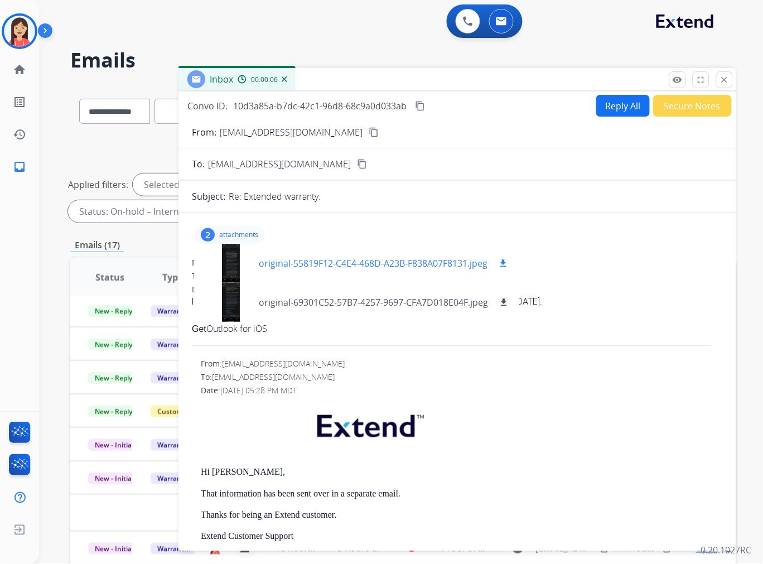
click at [288, 260] on p "original-55819F12-C4E4-468D-A23B-F838A07F8131.jpeg" at bounding box center [373, 263] width 229 height 13
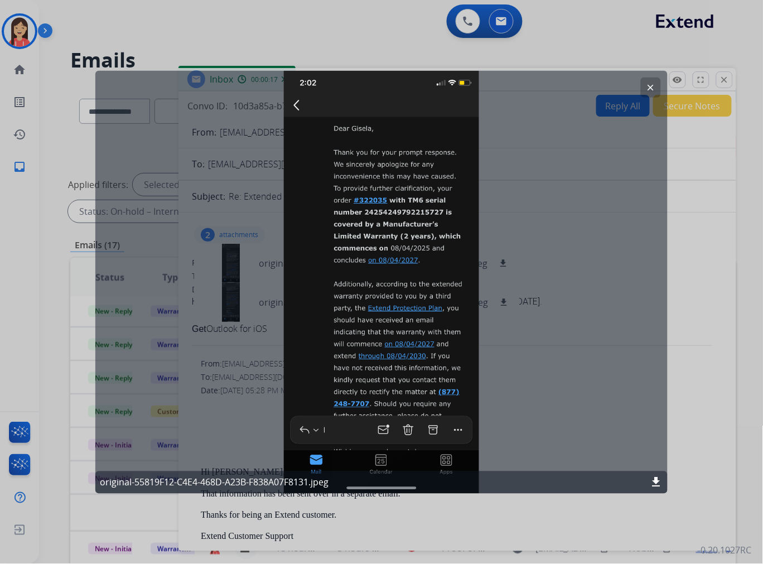
click at [650, 85] on mat-icon "clear" at bounding box center [651, 87] width 10 height 10
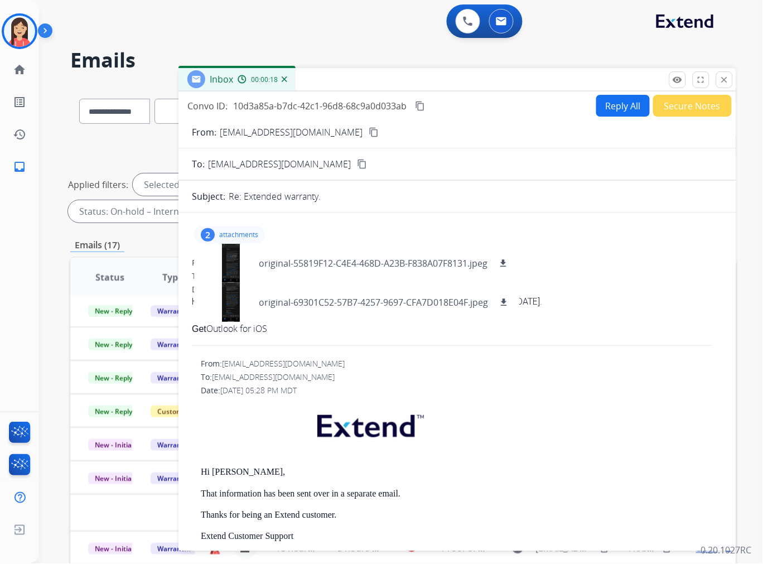
click at [270, 136] on p "[EMAIL_ADDRESS][DOMAIN_NAME]" at bounding box center [291, 132] width 143 height 13
copy p "From:"
click at [327, 308] on p "original-69301C52-57B7-4257-9697-CFA7D018E04F.jpeg" at bounding box center [373, 302] width 229 height 13
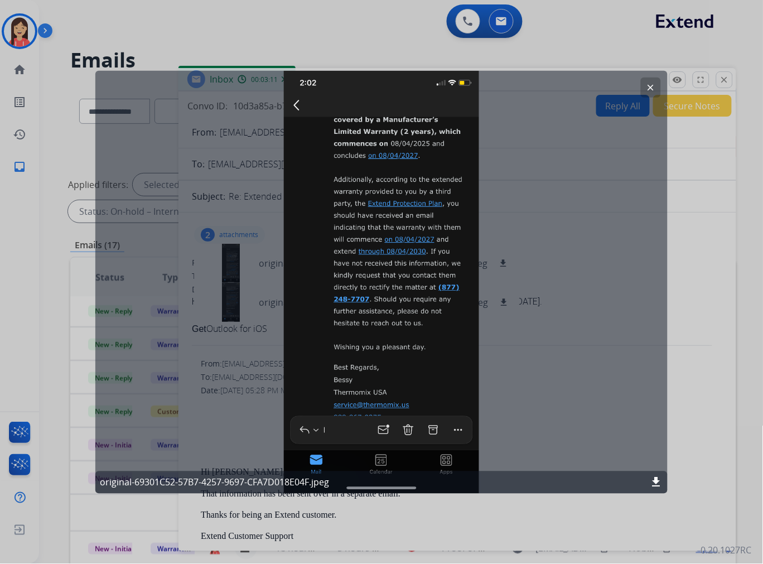
click at [403, 271] on div "clear original-69301C52-57B7-4257-9697-CFA7D018E04F.jpeg download" at bounding box center [381, 281] width 572 height 423
click at [645, 89] on button "clear" at bounding box center [651, 87] width 20 height 20
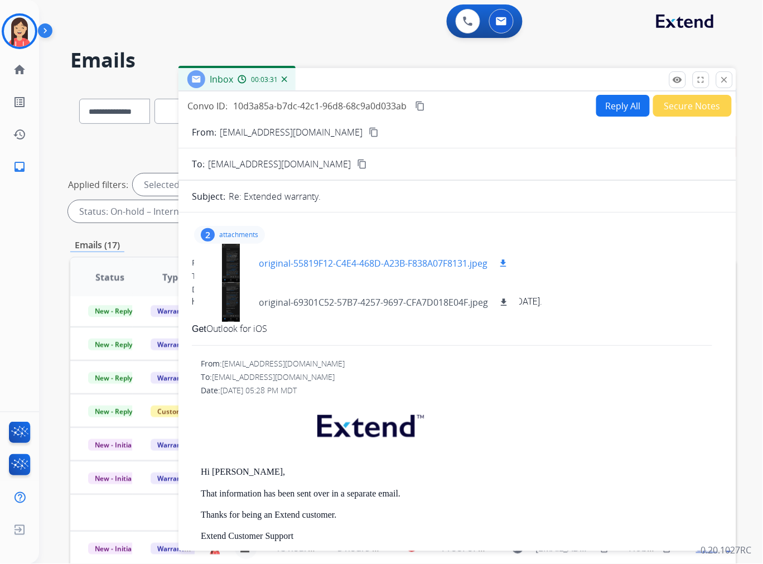
click at [298, 261] on p "original-55819F12-C4E4-468D-A23B-F838A07F8131.jpeg" at bounding box center [373, 263] width 229 height 13
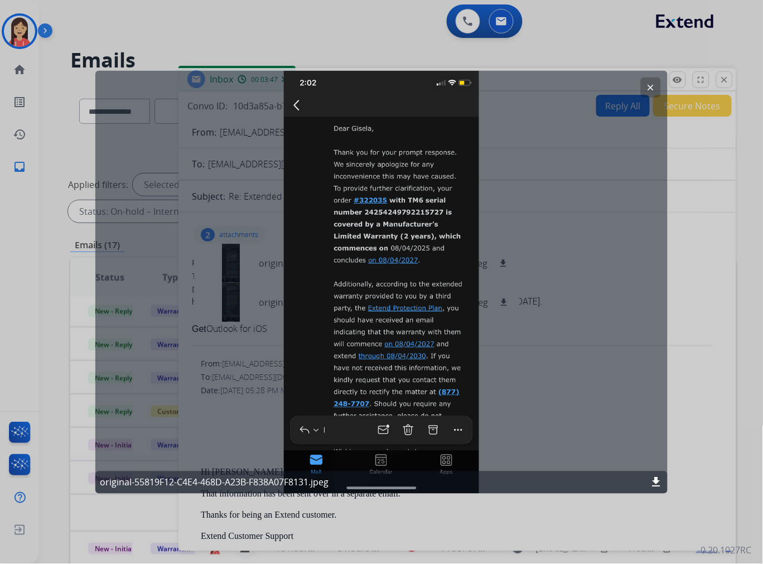
click at [646, 90] on button "clear" at bounding box center [651, 87] width 20 height 20
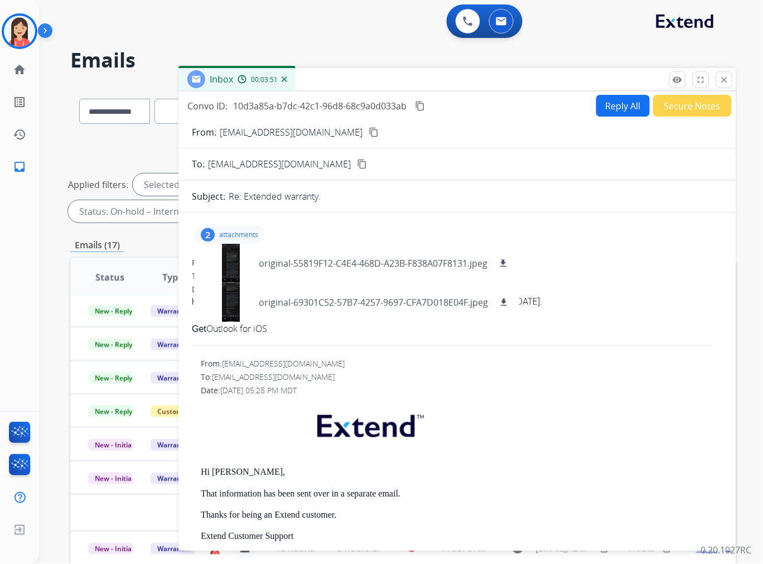
click at [604, 109] on button "Reply All" at bounding box center [623, 106] width 54 height 22
select select "**********"
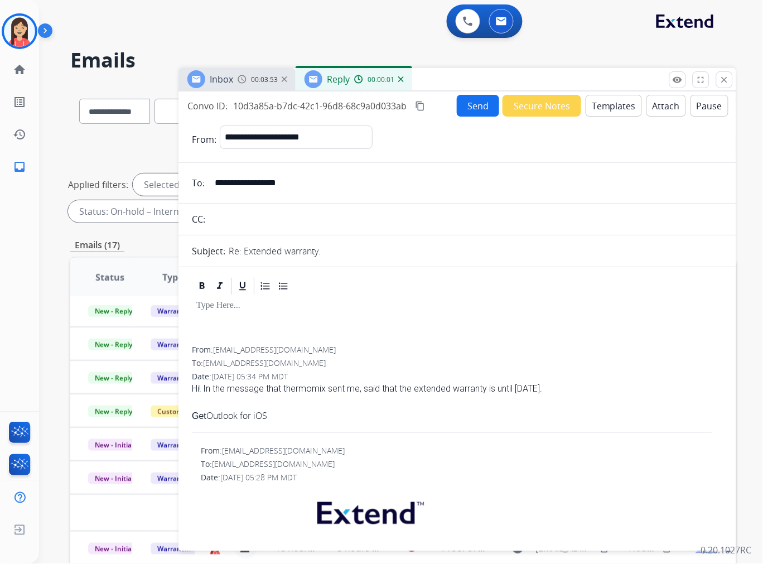
click at [595, 105] on button "Templates" at bounding box center [614, 106] width 56 height 22
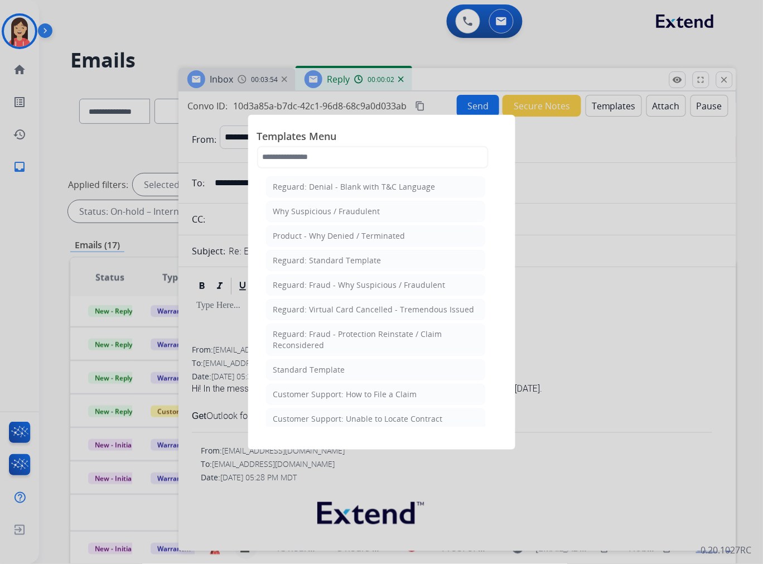
click at [340, 365] on div "Standard Template" at bounding box center [309, 369] width 72 height 11
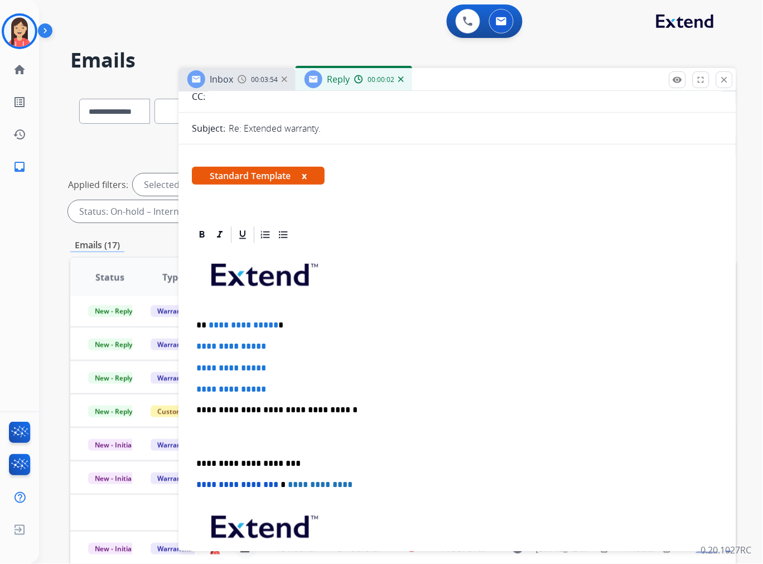
scroll to position [124, 0]
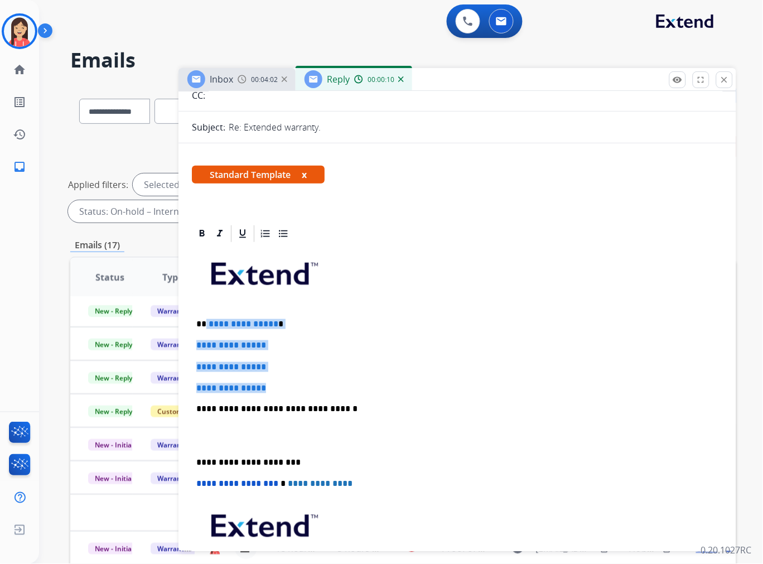
drag, startPoint x: 206, startPoint y: 322, endPoint x: 283, endPoint y: 393, distance: 104.6
click at [294, 388] on div "**********" at bounding box center [457, 436] width 531 height 384
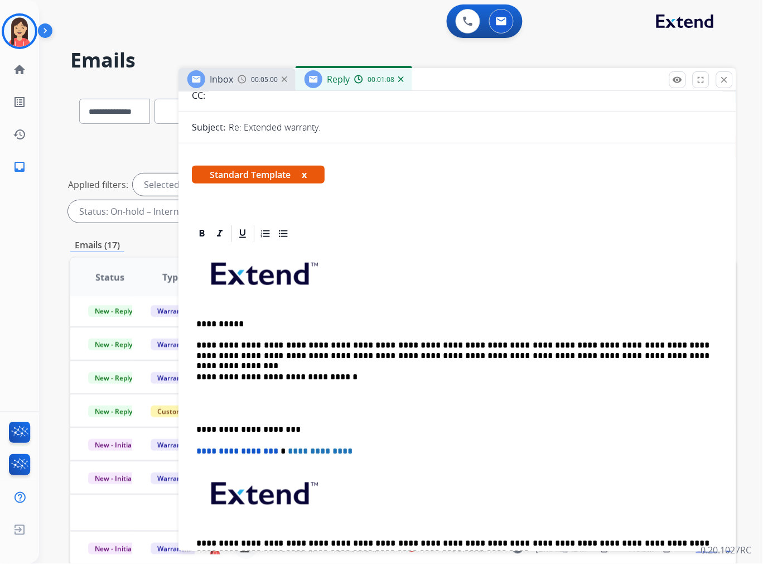
click at [207, 408] on p at bounding box center [457, 403] width 522 height 21
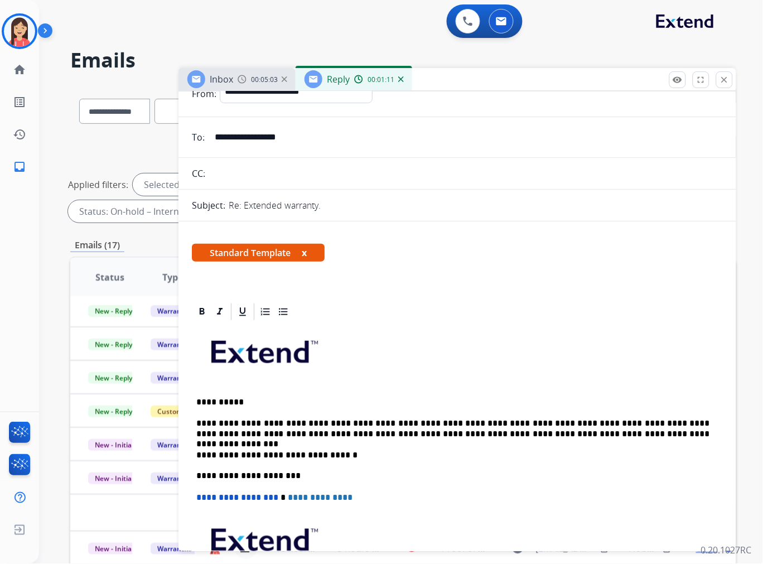
scroll to position [0, 0]
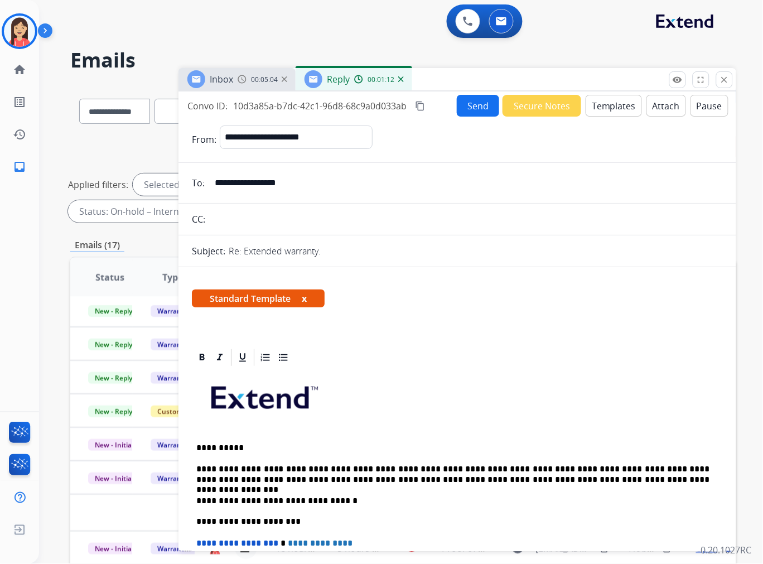
click at [485, 109] on button "Send" at bounding box center [478, 106] width 42 height 22
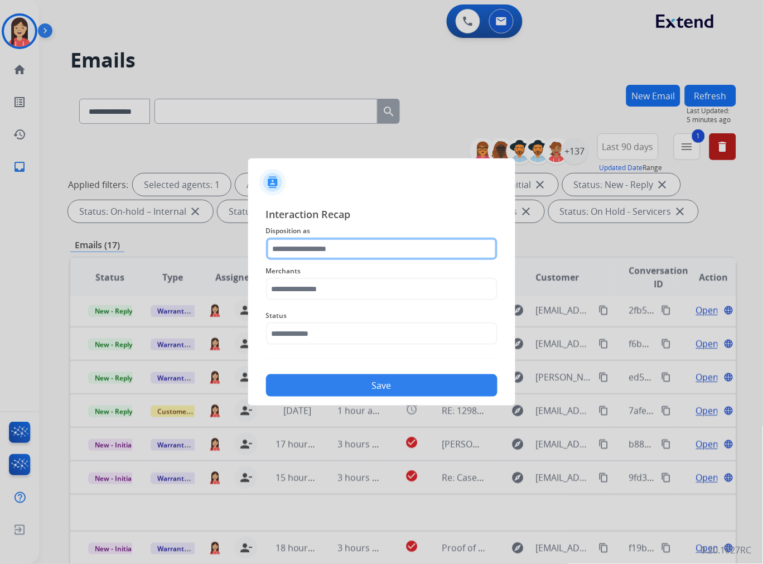
click at [322, 254] on input "text" at bounding box center [382, 249] width 232 height 22
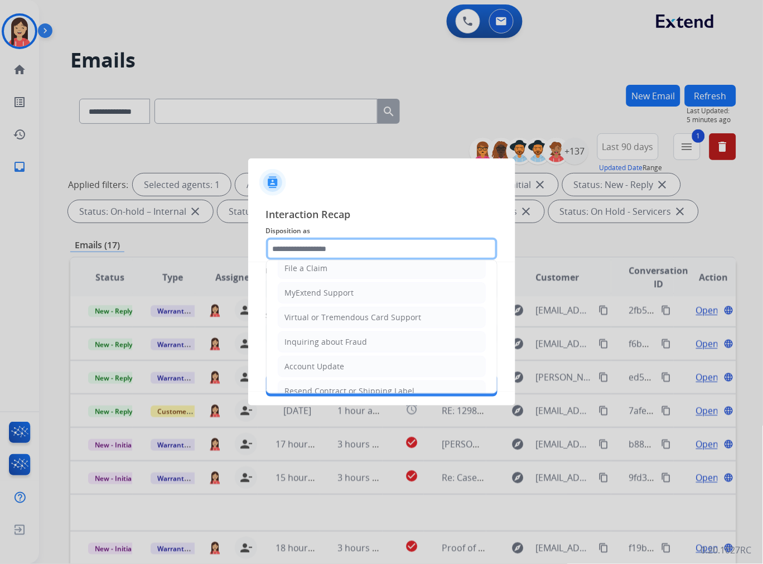
scroll to position [124, 0]
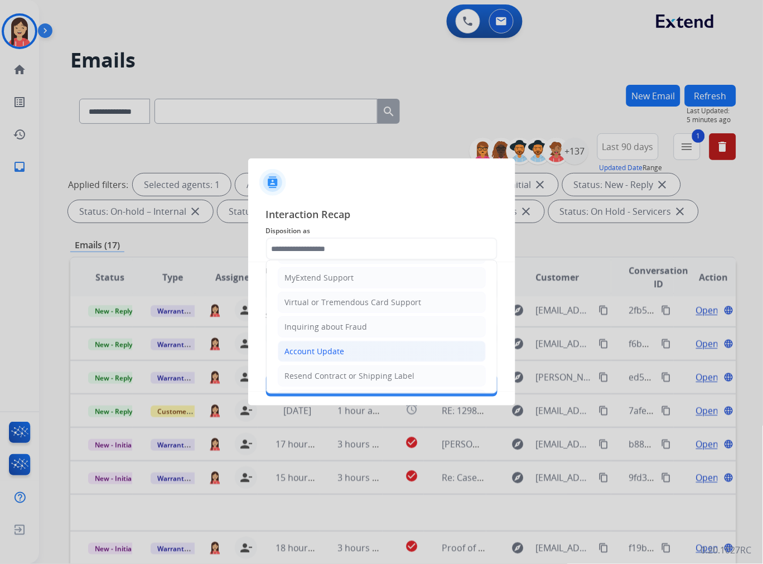
click at [309, 353] on div "Account Update" at bounding box center [315, 351] width 60 height 11
type input "**********"
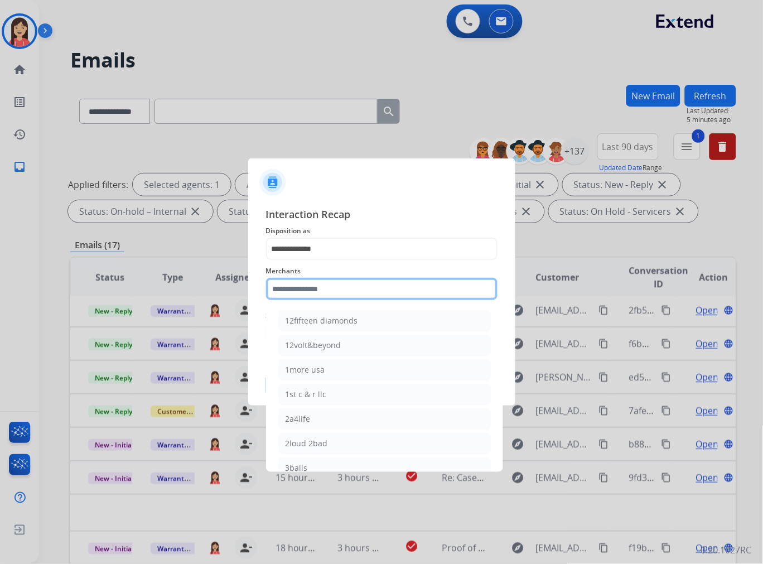
click at [319, 286] on input "text" at bounding box center [382, 289] width 232 height 22
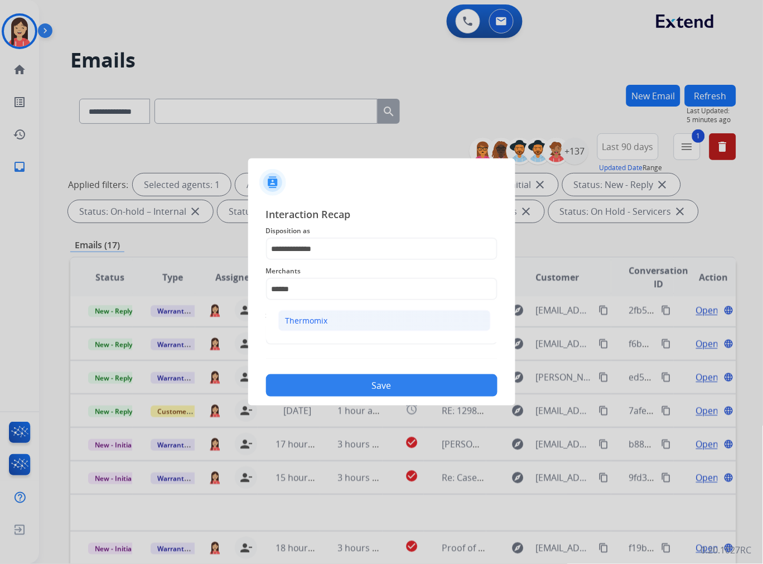
click at [319, 320] on div "Thermomix" at bounding box center [307, 320] width 42 height 11
type input "*********"
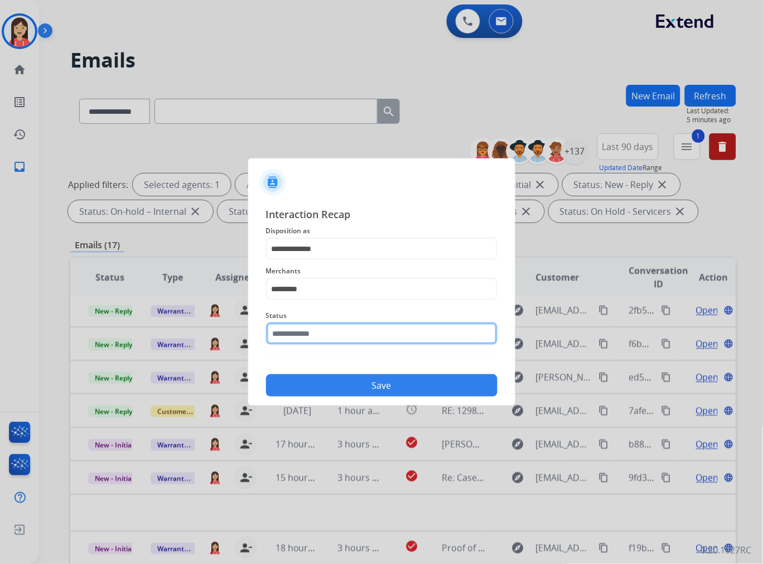
click at [316, 339] on input "text" at bounding box center [382, 334] width 232 height 22
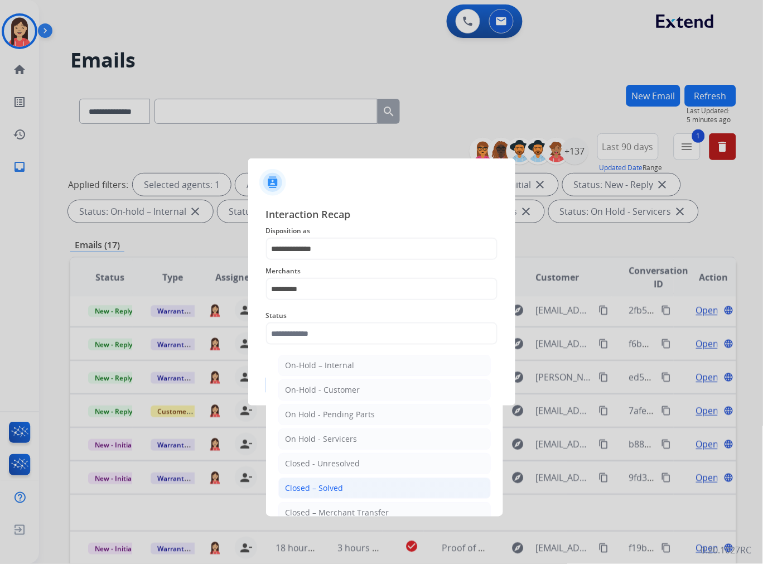
click at [321, 480] on li "Closed – Solved" at bounding box center [384, 488] width 213 height 21
type input "**********"
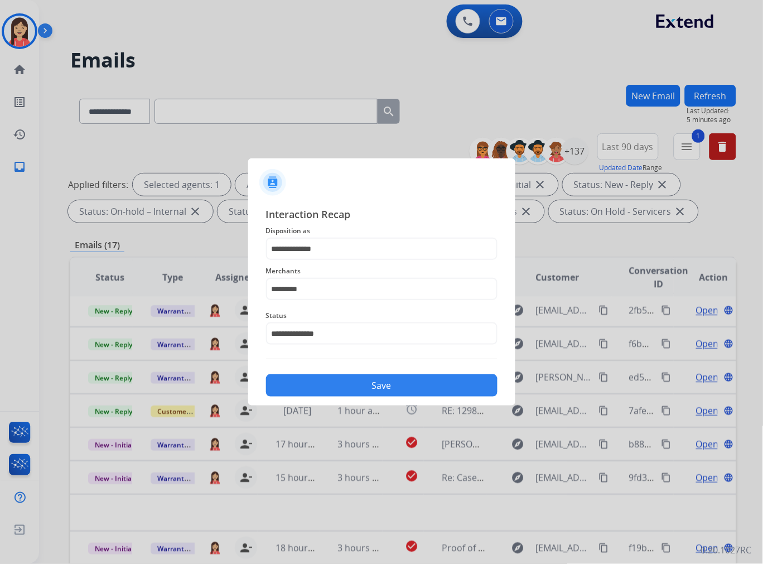
click at [363, 387] on button "Save" at bounding box center [382, 385] width 232 height 22
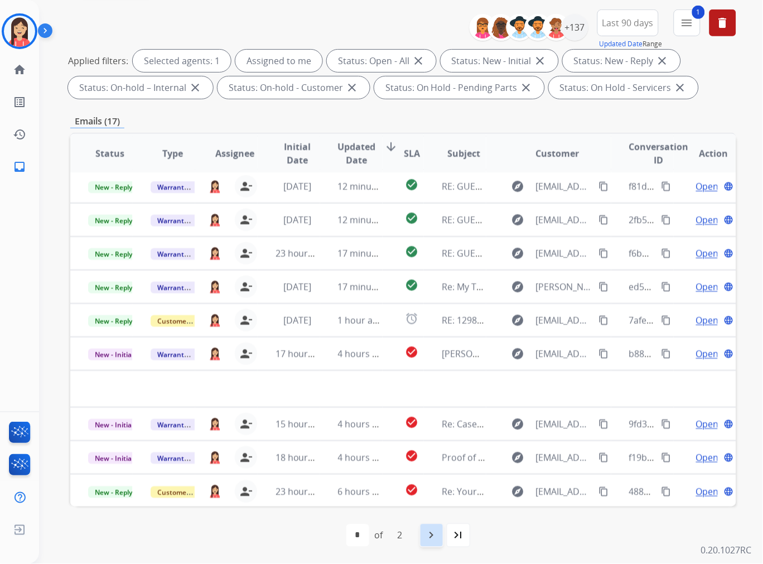
click at [427, 537] on mat-icon "navigate_next" at bounding box center [431, 535] width 13 height 13
select select "*"
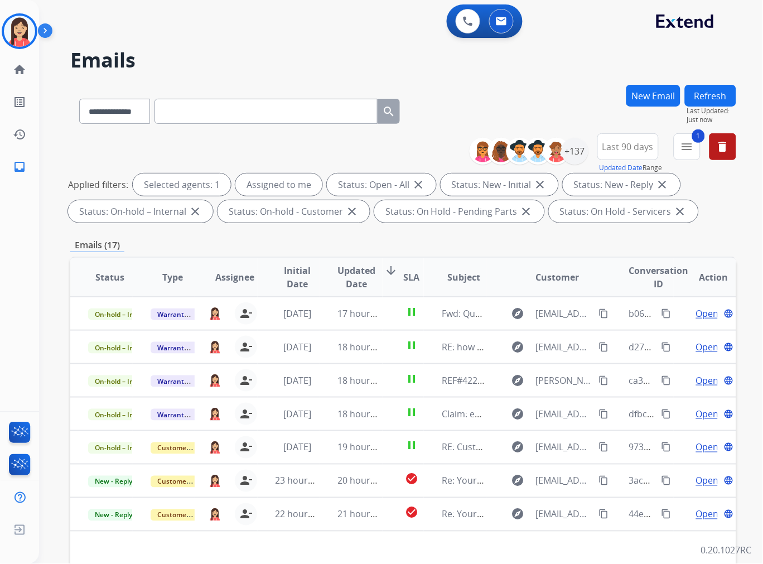
scroll to position [0, 0]
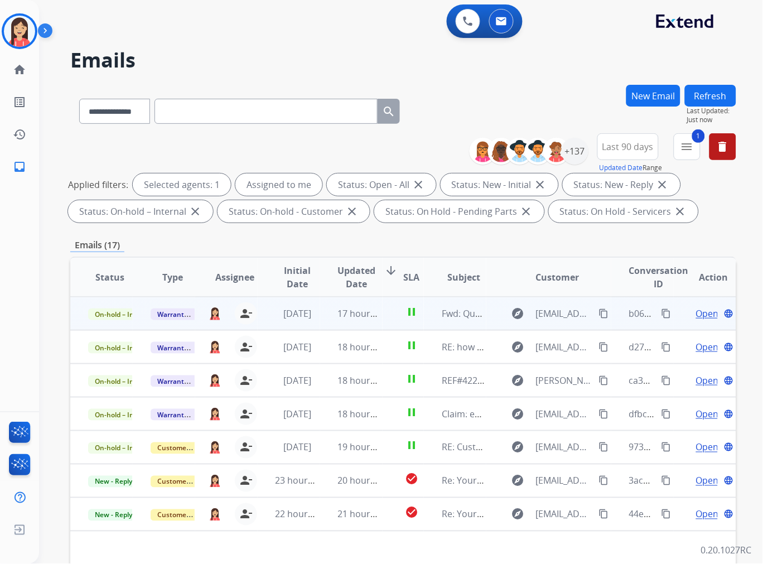
click at [326, 322] on td "17 hours ago" at bounding box center [351, 313] width 62 height 33
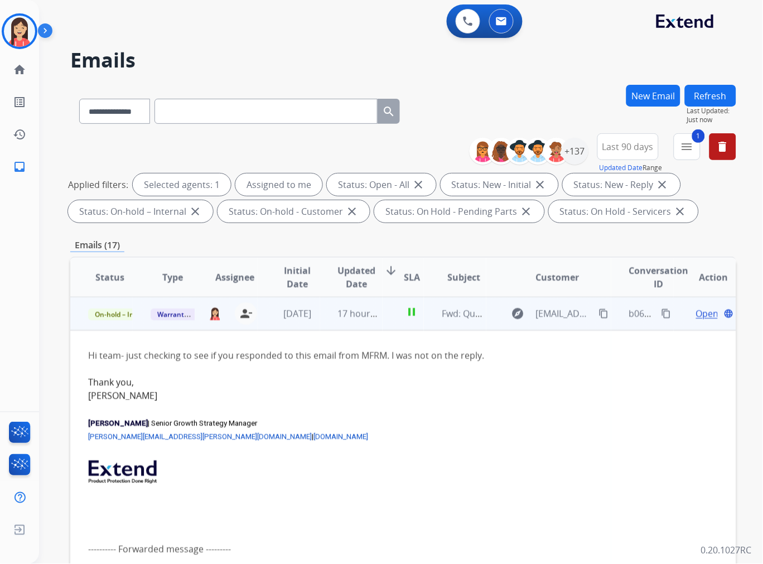
click at [696, 315] on span "Open" at bounding box center [707, 313] width 23 height 13
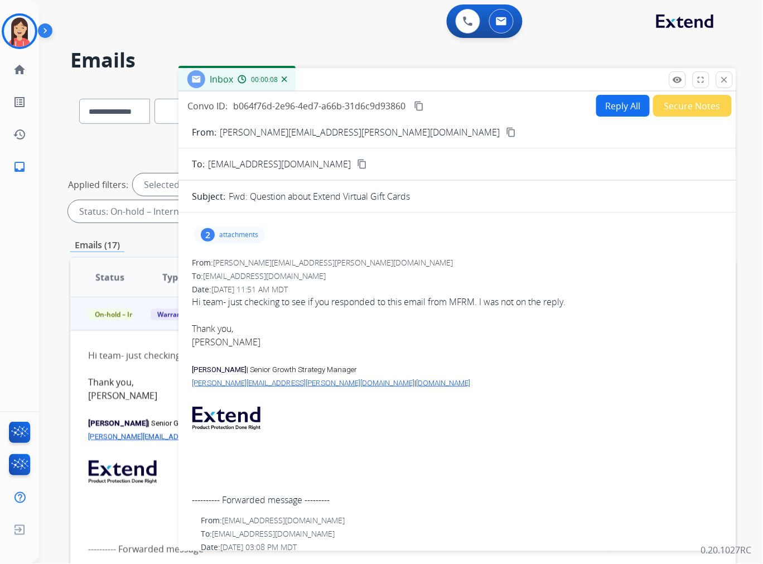
click at [724, 88] on div "Inbox 00:00:08" at bounding box center [458, 79] width 558 height 23
click at [726, 80] on mat-icon "close" at bounding box center [725, 80] width 10 height 10
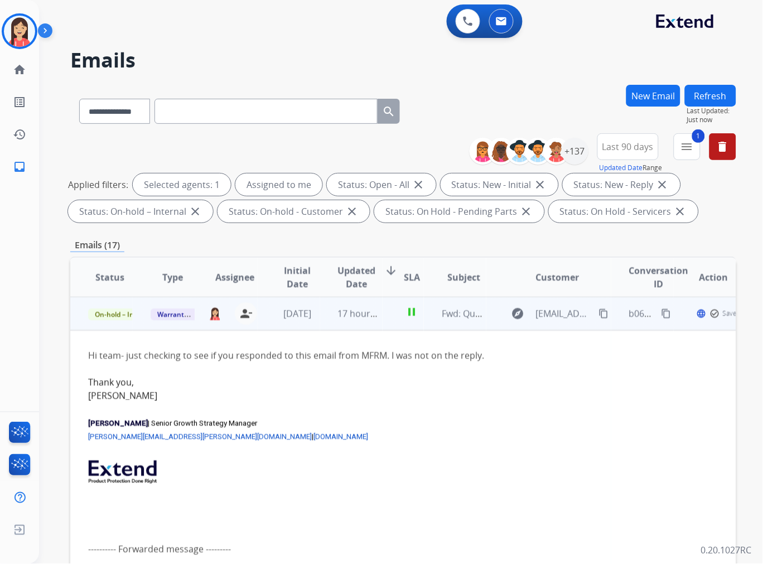
click at [392, 328] on td "pause" at bounding box center [404, 313] width 42 height 33
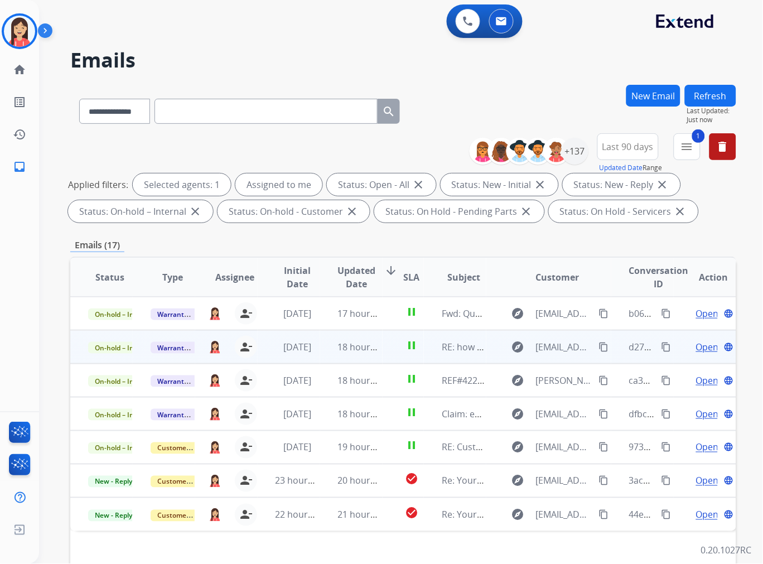
click at [330, 356] on td "18 hours ago" at bounding box center [351, 346] width 62 height 33
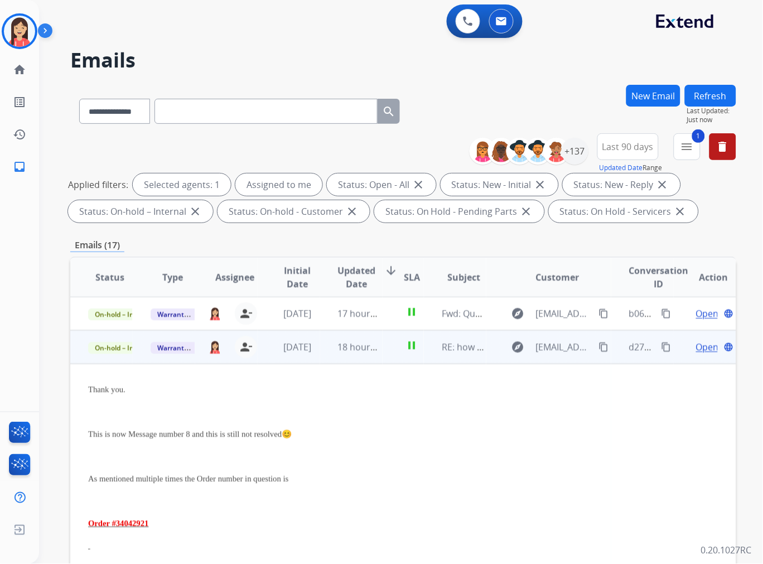
scroll to position [33, 0]
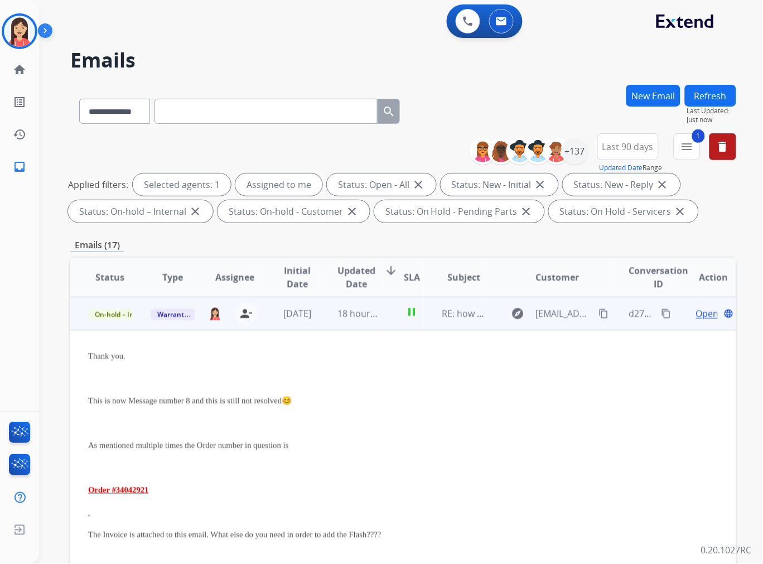
click at [696, 311] on span "Open" at bounding box center [707, 313] width 23 height 13
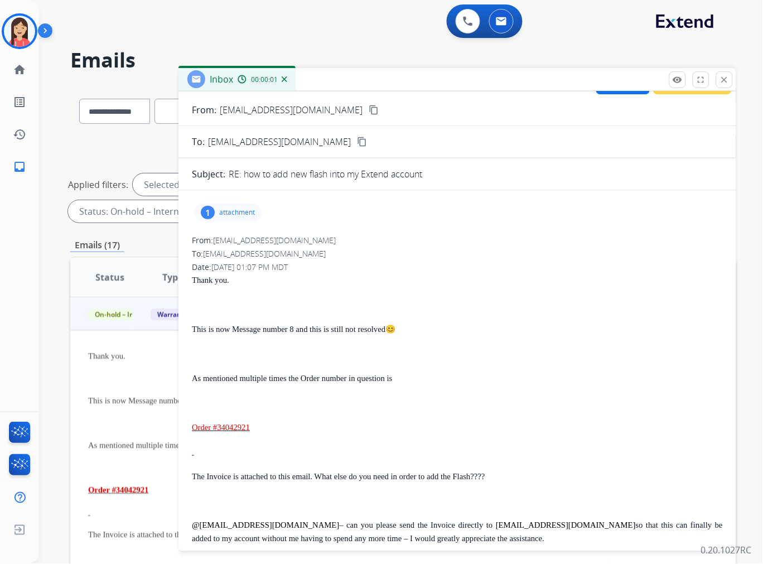
scroll to position [0, 0]
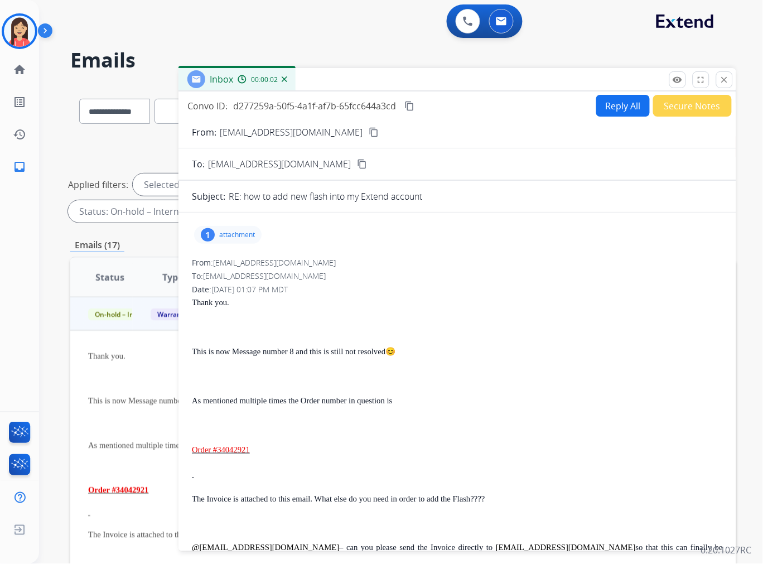
click at [249, 236] on p "attachment" at bounding box center [237, 234] width 36 height 9
click at [376, 263] on mat-icon "download" at bounding box center [377, 263] width 10 height 10
click at [719, 76] on button "close Close" at bounding box center [724, 79] width 17 height 17
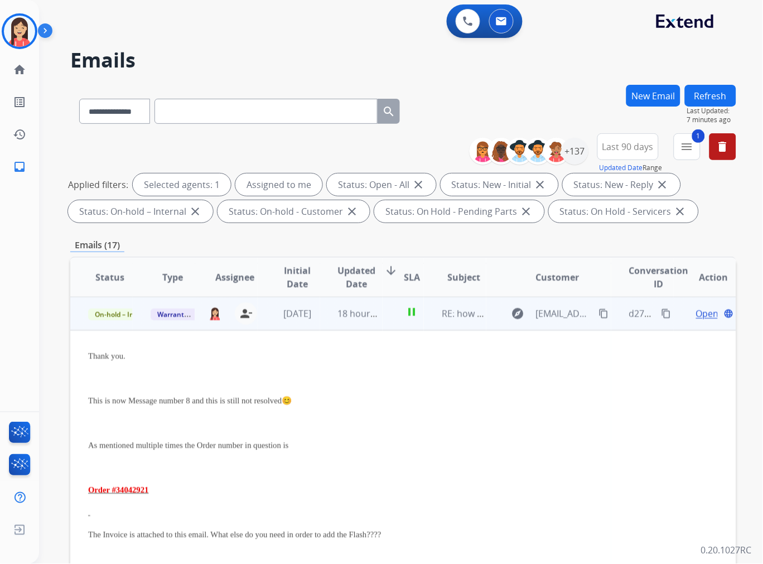
click at [387, 327] on td "pause" at bounding box center [404, 313] width 42 height 33
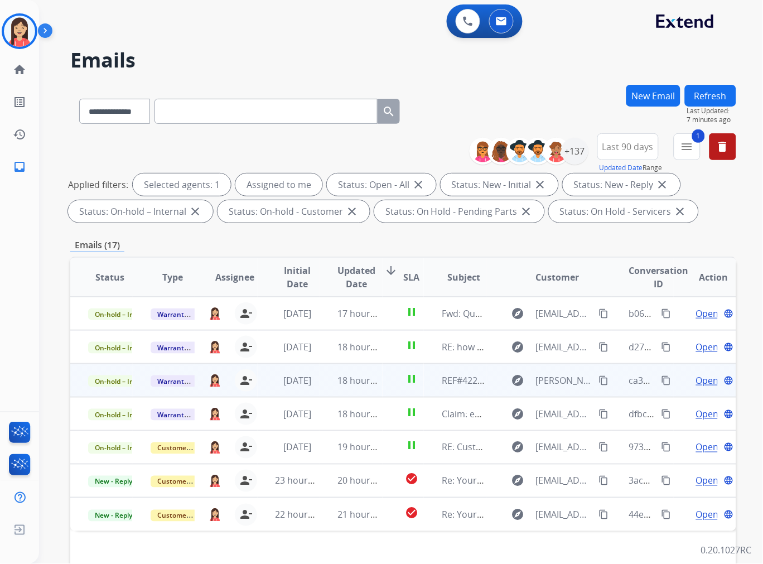
click at [328, 389] on td "18 hours ago" at bounding box center [351, 380] width 62 height 33
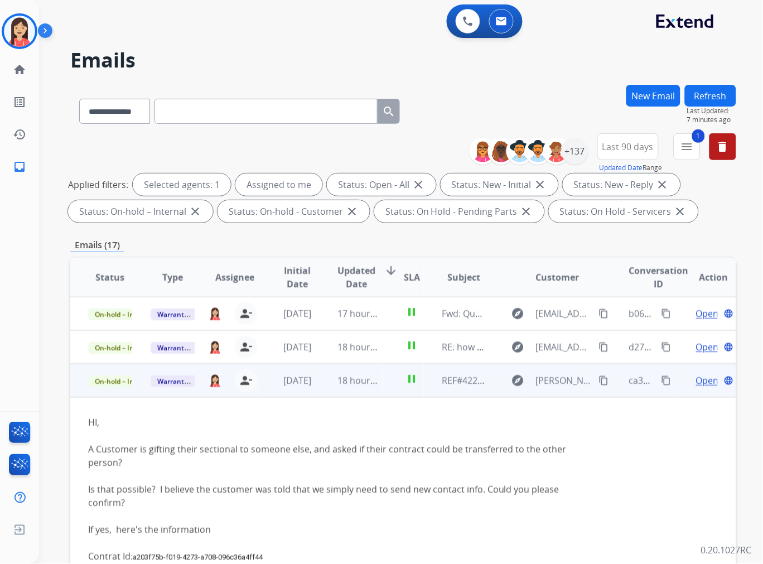
scroll to position [67, 0]
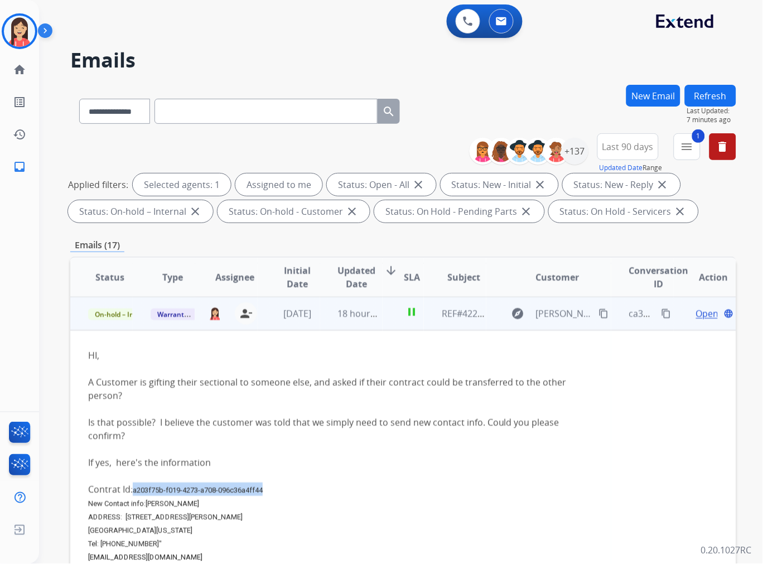
drag, startPoint x: 262, startPoint y: 489, endPoint x: 136, endPoint y: 489, distance: 126.7
click at [136, 489] on span "a203f75b-f019-4273-a708-096c36a4ff44" at bounding box center [198, 490] width 130 height 8
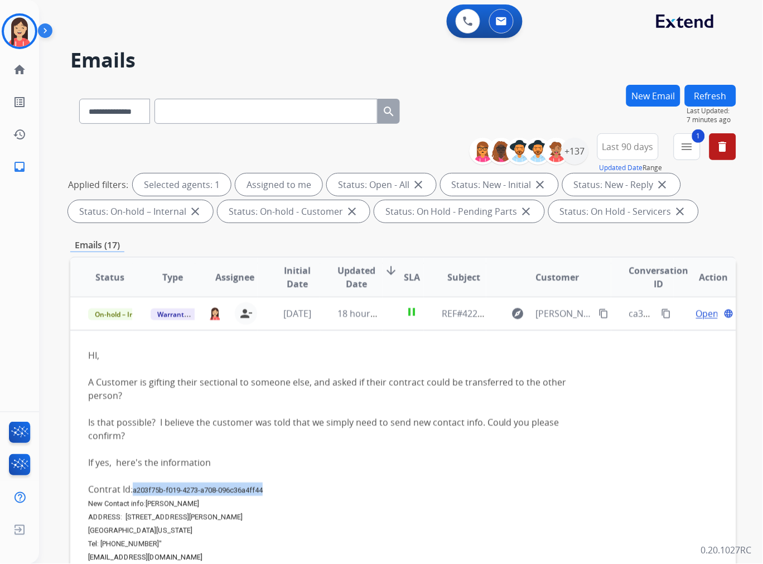
copy span "a203f75b-f019-4273-a708-096c36a4ff44"
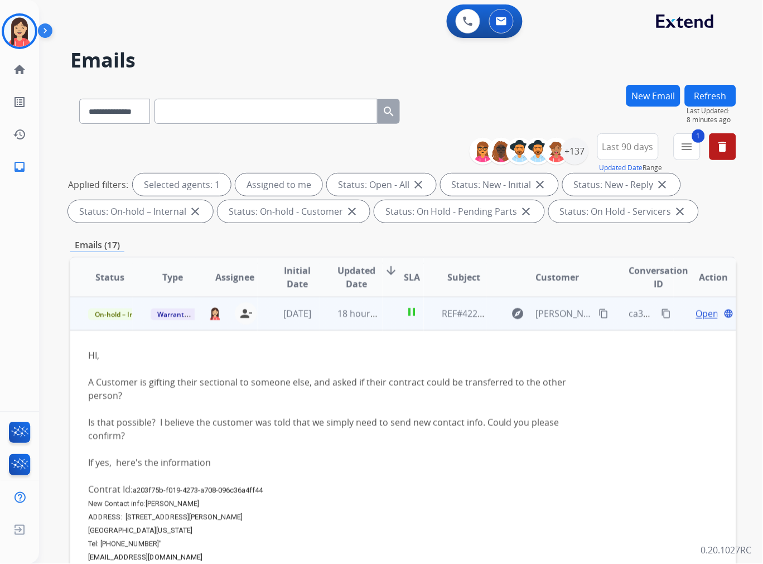
click at [242, 374] on div at bounding box center [341, 368] width 506 height 13
click at [662, 311] on mat-icon "content_copy" at bounding box center [667, 314] width 10 height 10
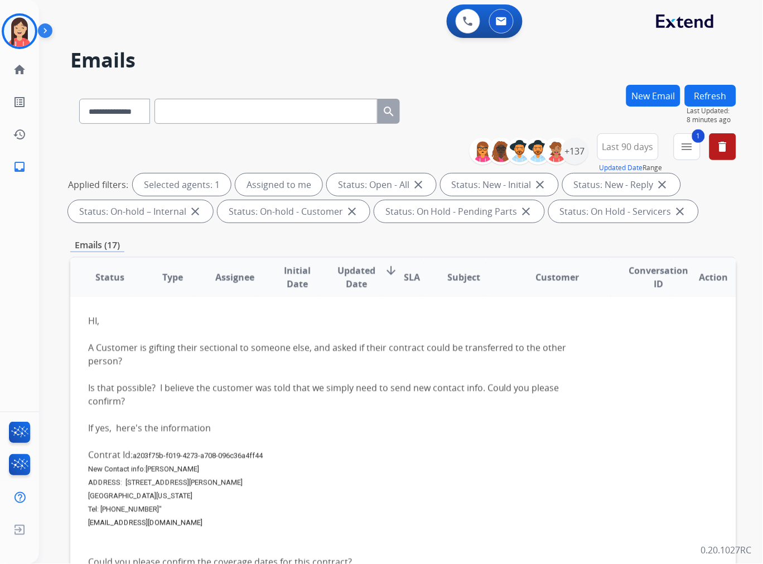
scroll to position [129, 0]
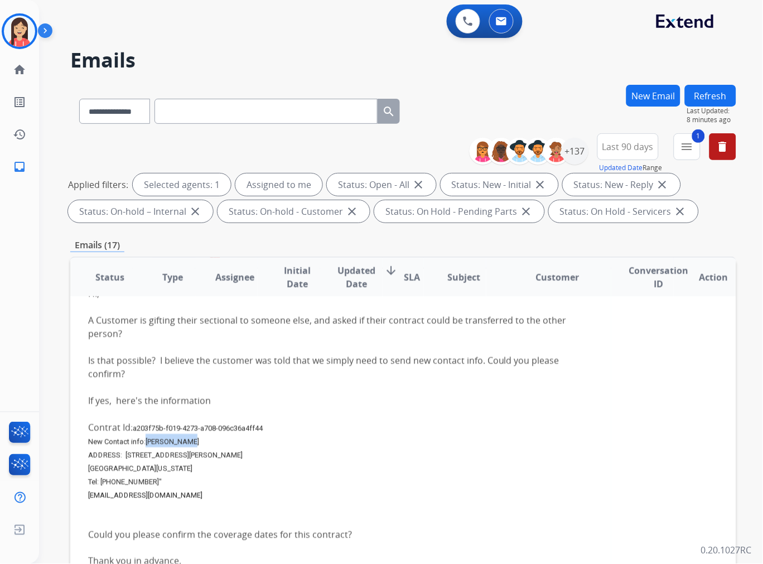
drag, startPoint x: 185, startPoint y: 445, endPoint x: 147, endPoint y: 438, distance: 38.5
click at [147, 438] on div "New Contact info: [PERSON_NAME]" at bounding box center [341, 440] width 506 height 13
copy span "[PERSON_NAME]"
drag, startPoint x: 146, startPoint y: 478, endPoint x: 101, endPoint y: 484, distance: 45.0
click at [101, 484] on span "Tel: [PHONE_NUMBER]"" at bounding box center [125, 482] width 74 height 8
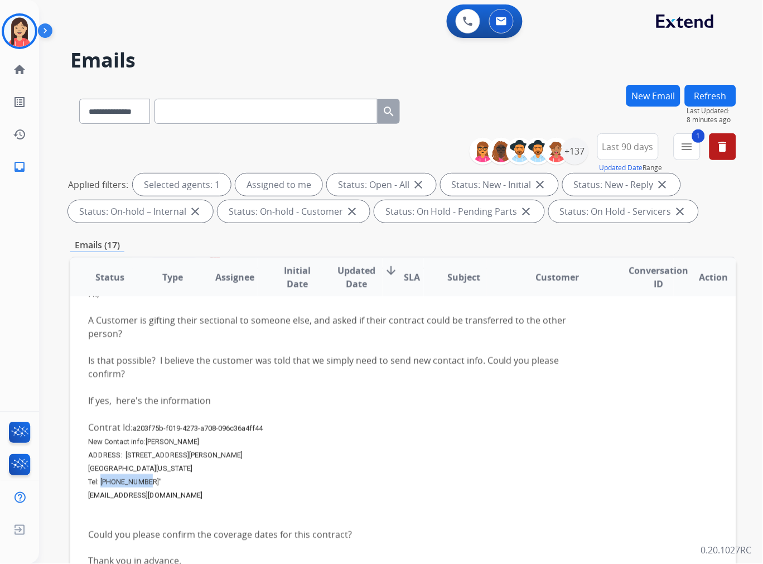
copy span "[PHONE_NUMBER]"
drag, startPoint x: 170, startPoint y: 489, endPoint x: 88, endPoint y: 492, distance: 82.1
click at [88, 492] on div "[EMAIL_ADDRESS][DOMAIN_NAME]" at bounding box center [341, 494] width 506 height 13
copy div "[EMAIL_ADDRESS][DOMAIN_NAME]"
drag, startPoint x: 124, startPoint y: 453, endPoint x: 182, endPoint y: 453, distance: 58.0
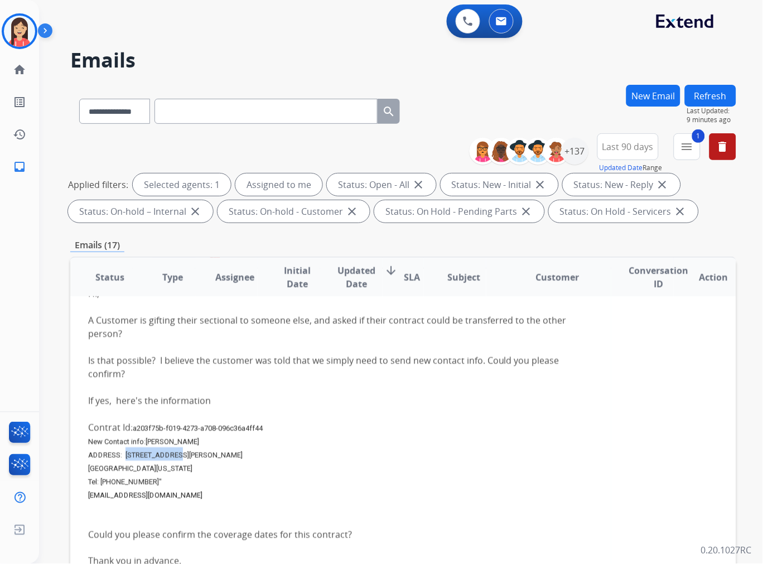
click at [182, 453] on div "ADDRESS: [STREET_ADDRESS][PERSON_NAME]" at bounding box center [341, 454] width 506 height 13
copy span "[STREET_ADDRESS][PERSON_NAME]"
drag, startPoint x: 88, startPoint y: 467, endPoint x: 122, endPoint y: 470, distance: 34.2
click at [122, 470] on span "[GEOGRAPHIC_DATA][US_STATE]" at bounding box center [140, 468] width 104 height 8
copy span "[GEOGRAPHIC_DATA]"
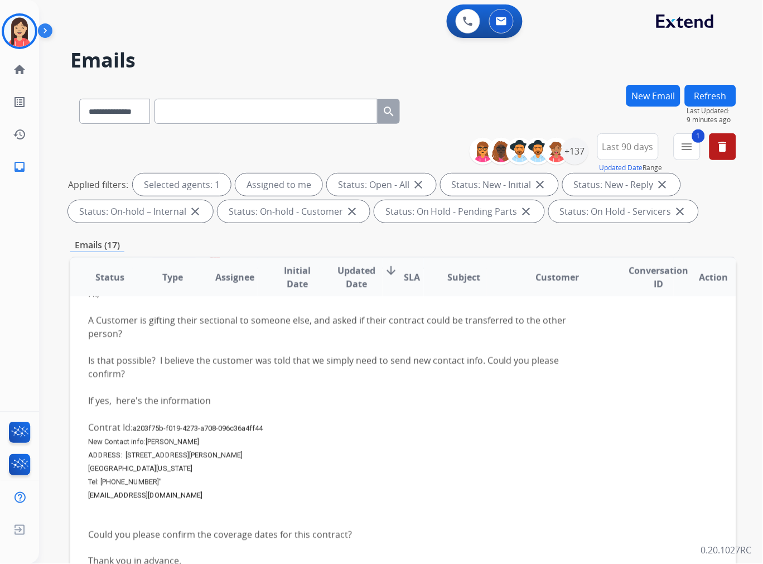
click at [373, 432] on div "Contrat Id: a203f75b-f019-4273-a708-096c36a4ff44" at bounding box center [341, 427] width 506 height 13
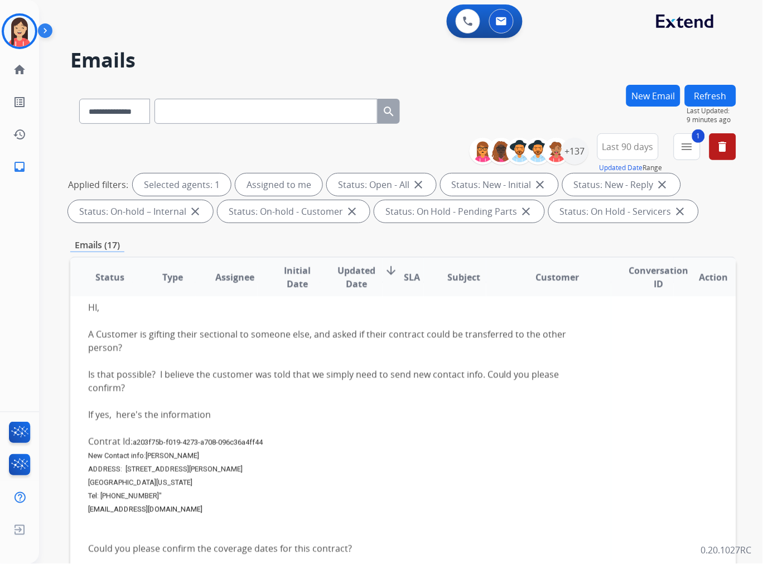
scroll to position [4, 0]
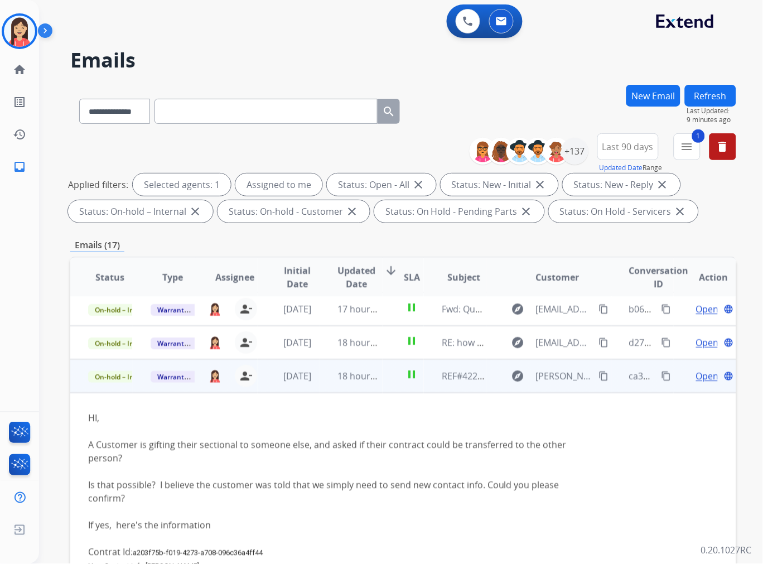
click at [696, 372] on span "Open" at bounding box center [707, 375] width 23 height 13
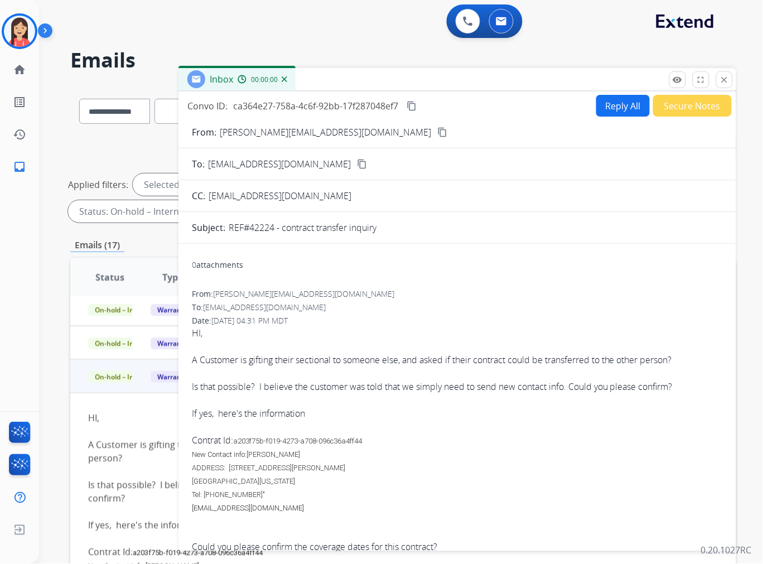
click at [614, 109] on button "Reply All" at bounding box center [623, 106] width 54 height 22
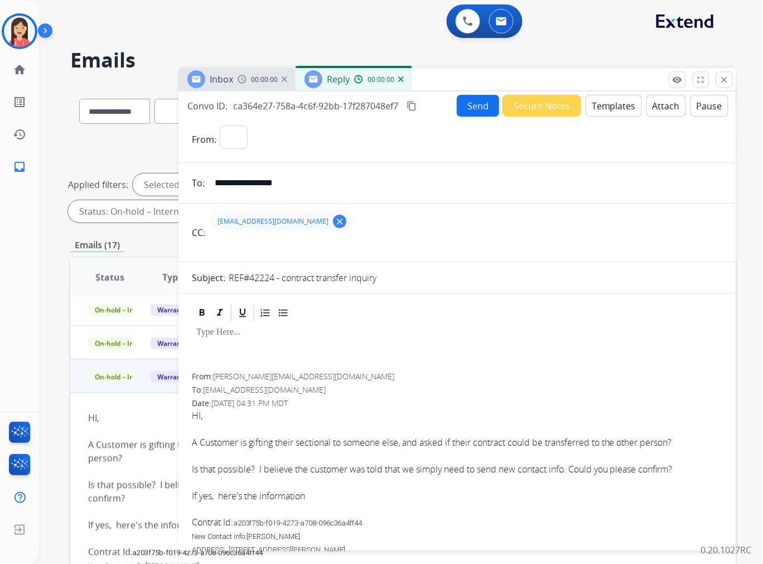
select select "**********"
click at [614, 108] on button "Templates" at bounding box center [614, 106] width 56 height 22
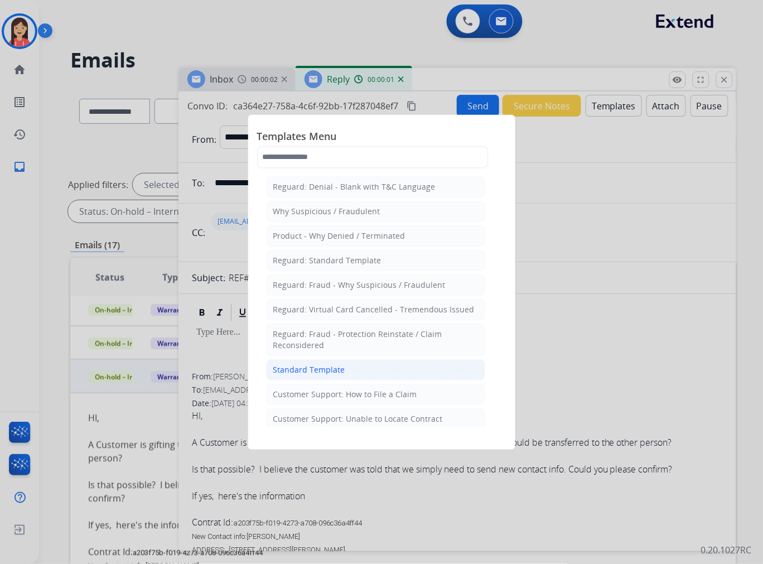
click at [360, 370] on li "Standard Template" at bounding box center [375, 369] width 219 height 21
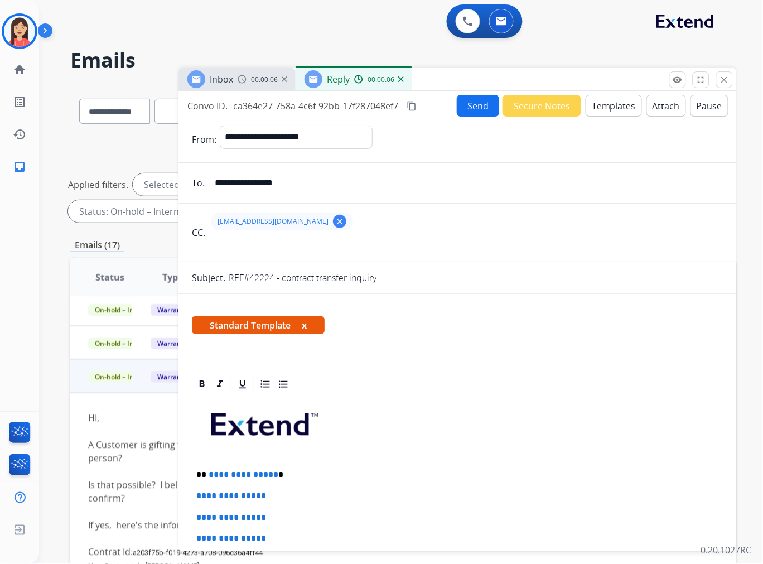
scroll to position [62, 0]
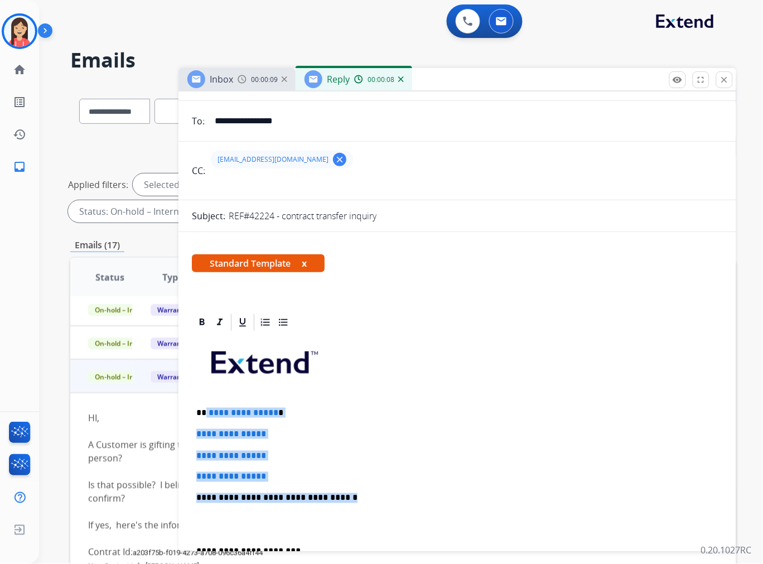
drag, startPoint x: 205, startPoint y: 408, endPoint x: 381, endPoint y: 501, distance: 197.9
click at [381, 501] on div "**********" at bounding box center [457, 525] width 531 height 384
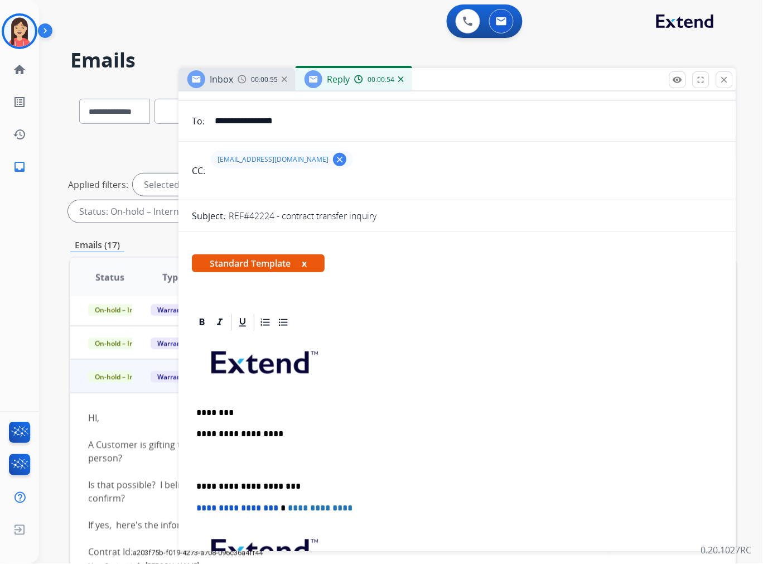
click at [325, 434] on p "**********" at bounding box center [452, 434] width 513 height 10
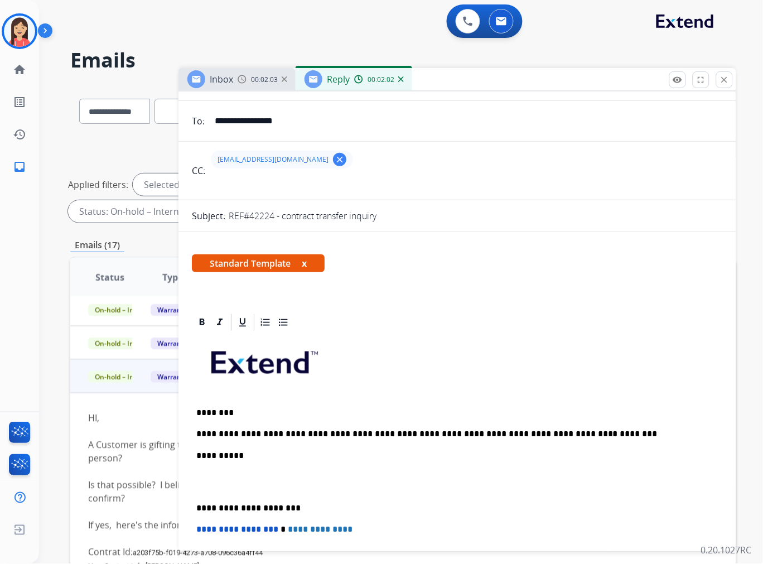
click at [232, 478] on p at bounding box center [457, 482] width 522 height 21
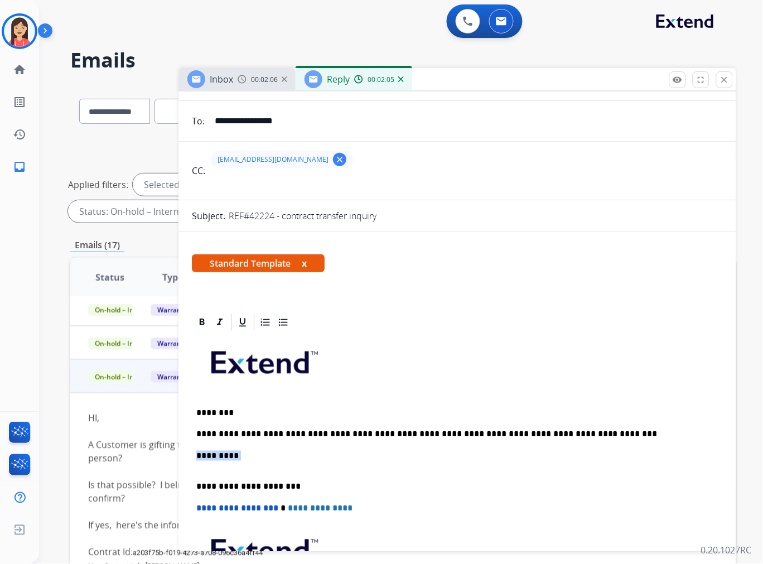
drag, startPoint x: 215, startPoint y: 456, endPoint x: 157, endPoint y: 455, distance: 57.5
click at [157, 455] on div "**********" at bounding box center [403, 387] width 666 height 604
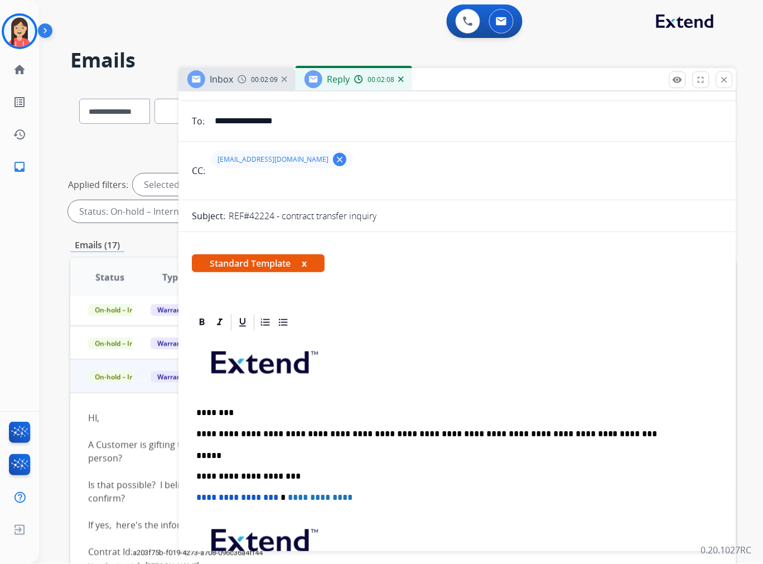
scroll to position [0, 0]
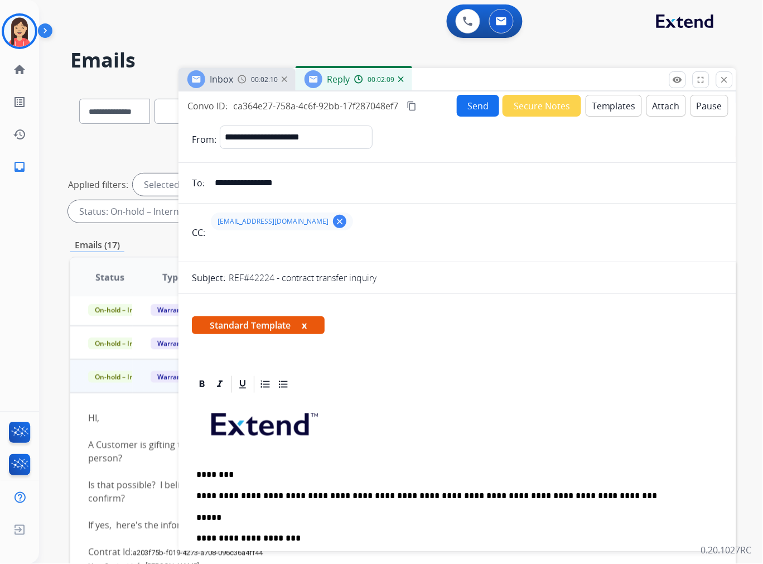
click at [472, 109] on button "Send" at bounding box center [478, 106] width 42 height 22
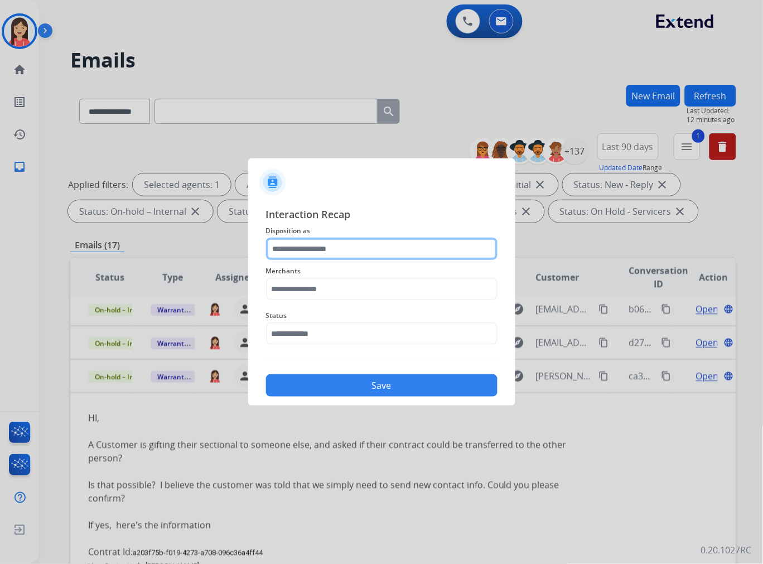
click at [382, 242] on input "text" at bounding box center [382, 249] width 232 height 22
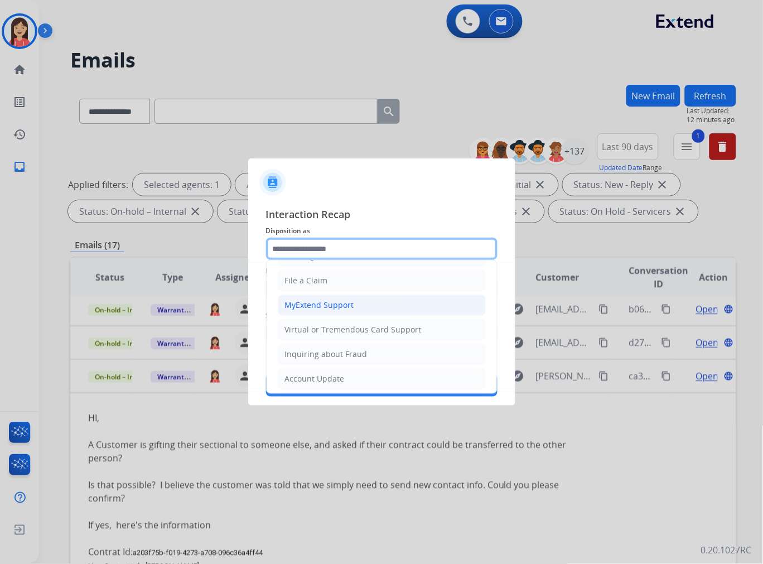
scroll to position [175, 0]
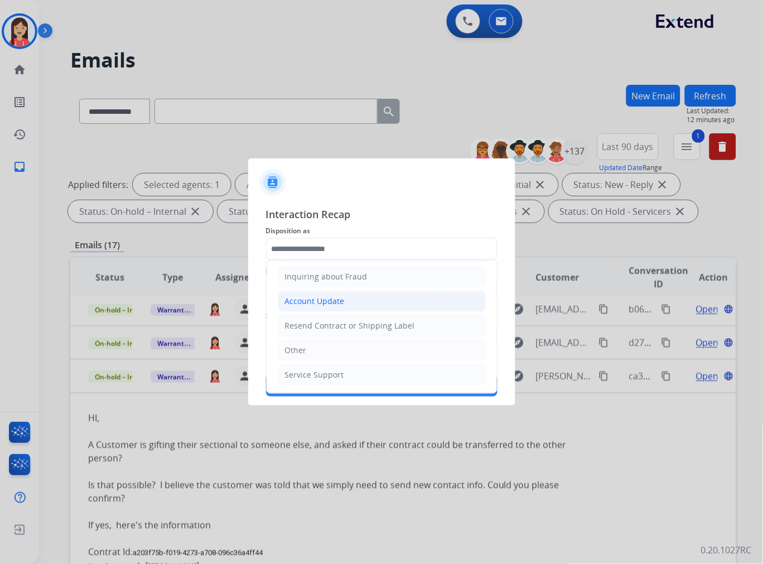
click at [326, 304] on div "Account Update" at bounding box center [315, 301] width 60 height 11
type input "**********"
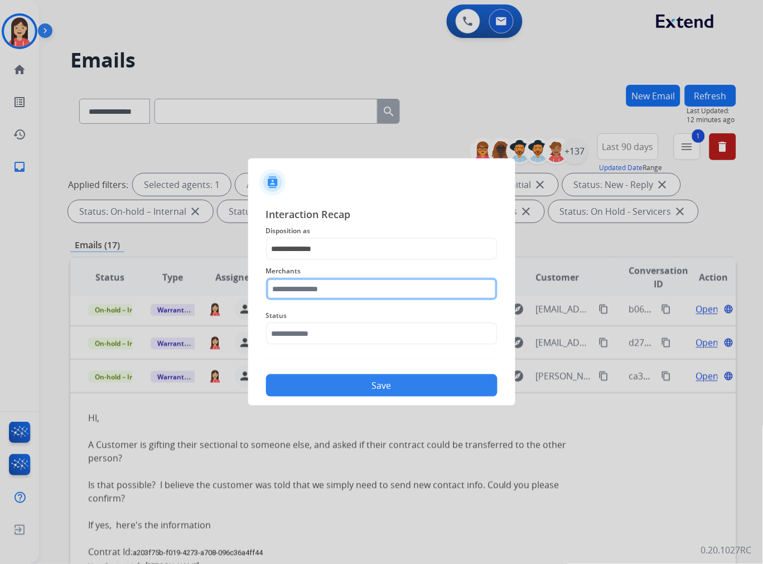
click at [321, 298] on input "text" at bounding box center [382, 289] width 232 height 22
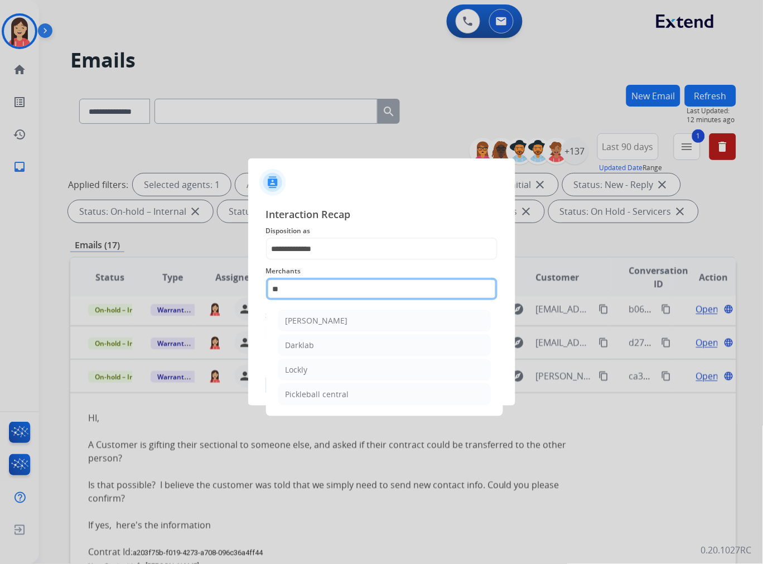
type input "*"
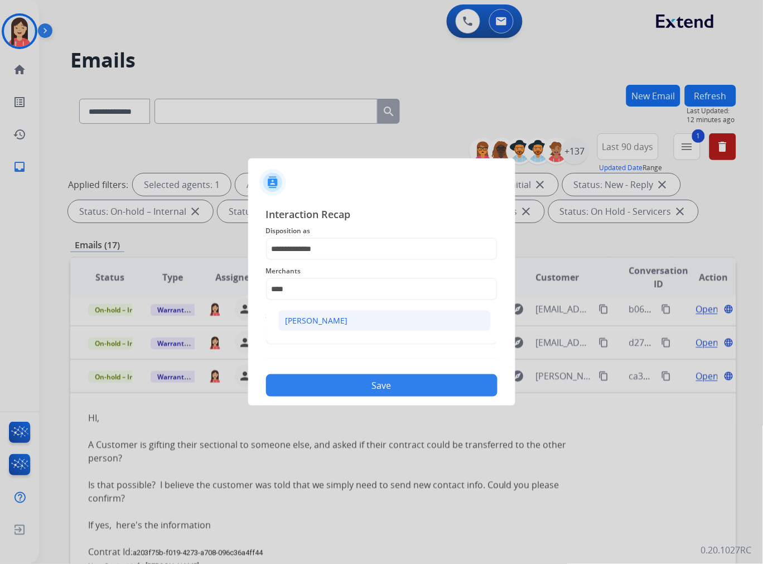
click at [337, 322] on li "[PERSON_NAME]" at bounding box center [384, 320] width 213 height 21
type input "****"
click at [327, 350] on div "**********" at bounding box center [382, 301] width 232 height 190
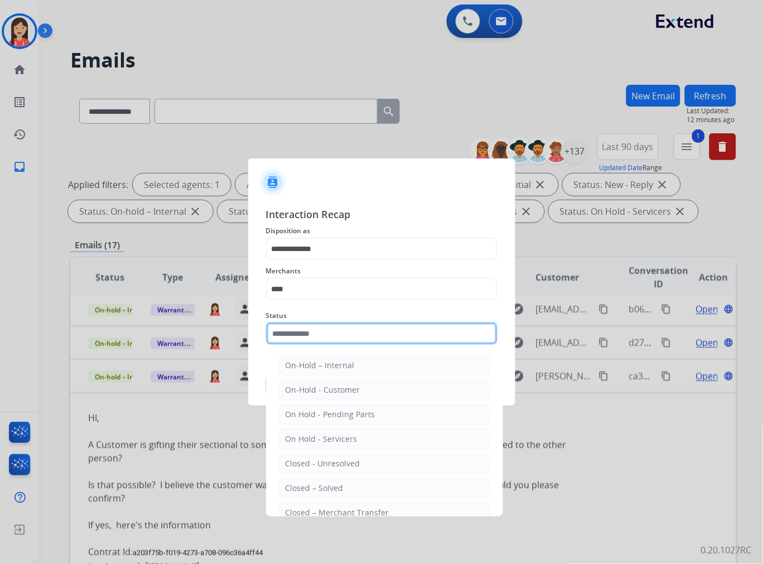
click at [333, 337] on input "text" at bounding box center [382, 334] width 232 height 22
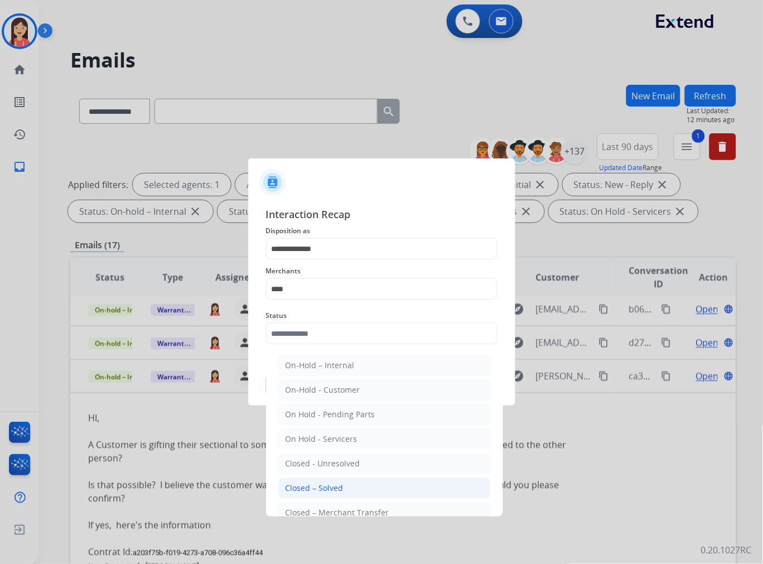
click at [342, 491] on div "Closed – Solved" at bounding box center [315, 488] width 58 height 11
type input "**********"
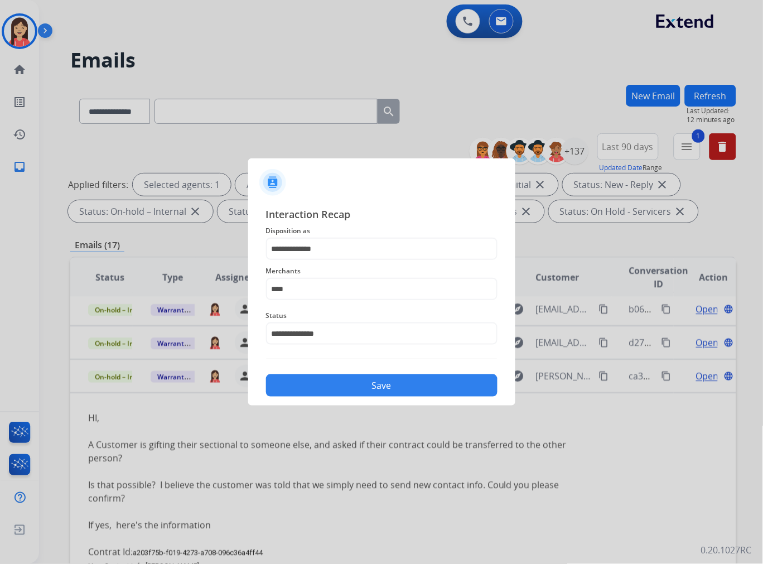
click at [355, 387] on button "Save" at bounding box center [382, 385] width 232 height 22
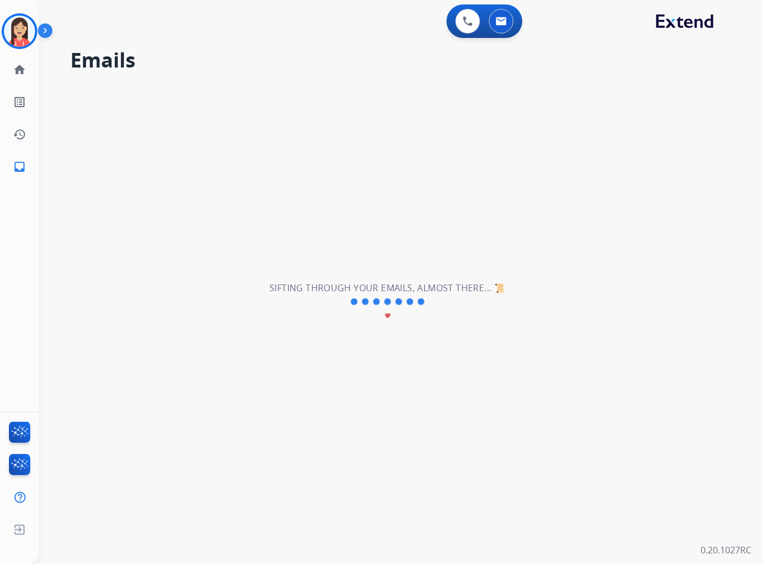
scroll to position [0, 0]
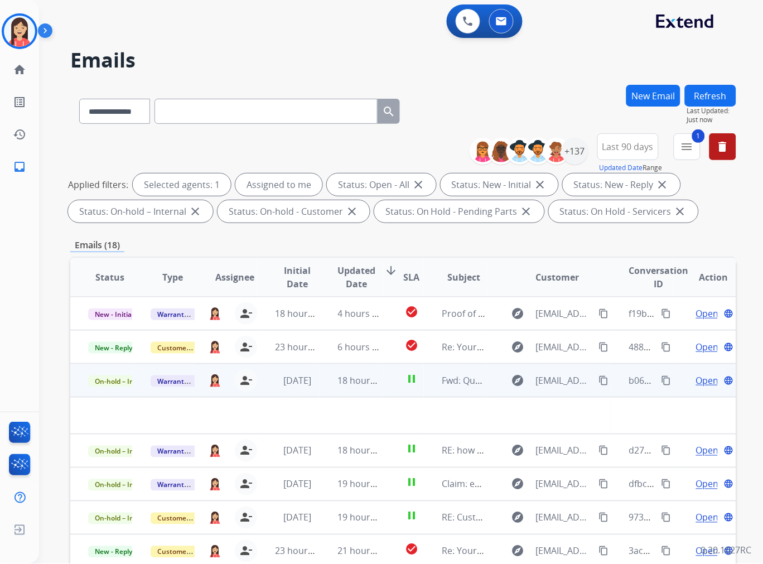
click at [311, 392] on td "[DATE]" at bounding box center [289, 380] width 62 height 33
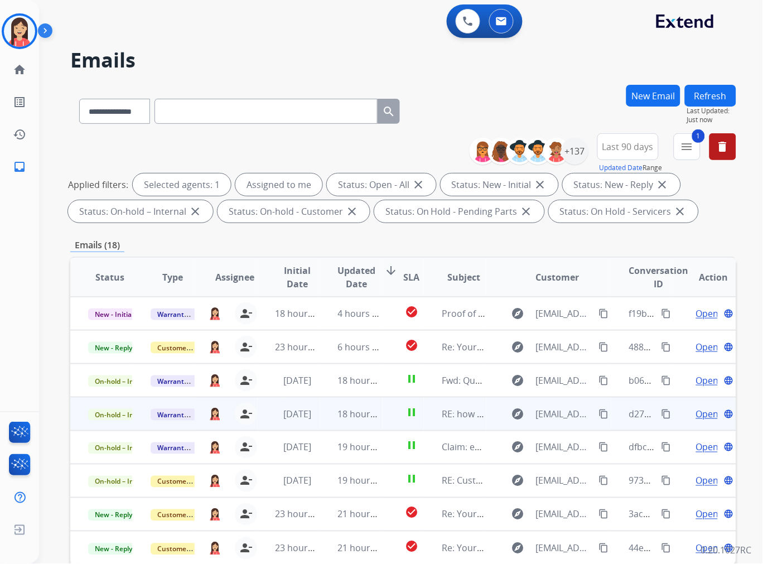
click at [320, 421] on td "18 hours ago" at bounding box center [351, 413] width 62 height 33
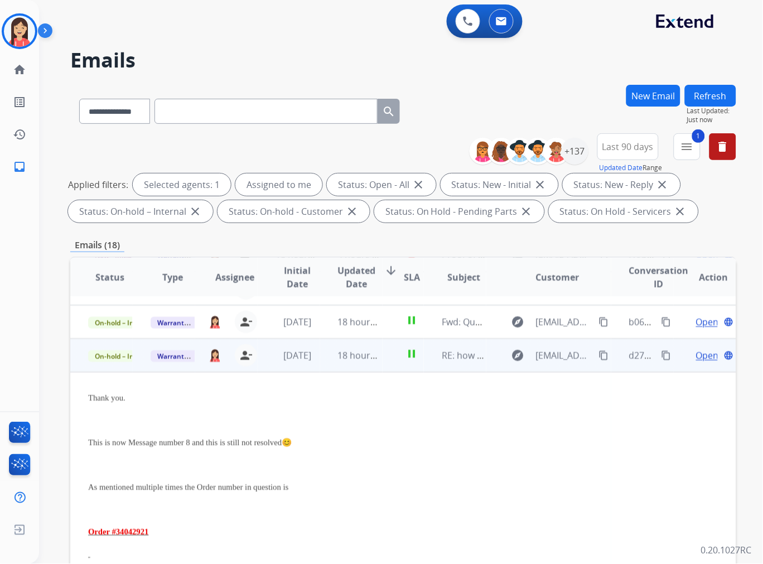
scroll to position [100, 0]
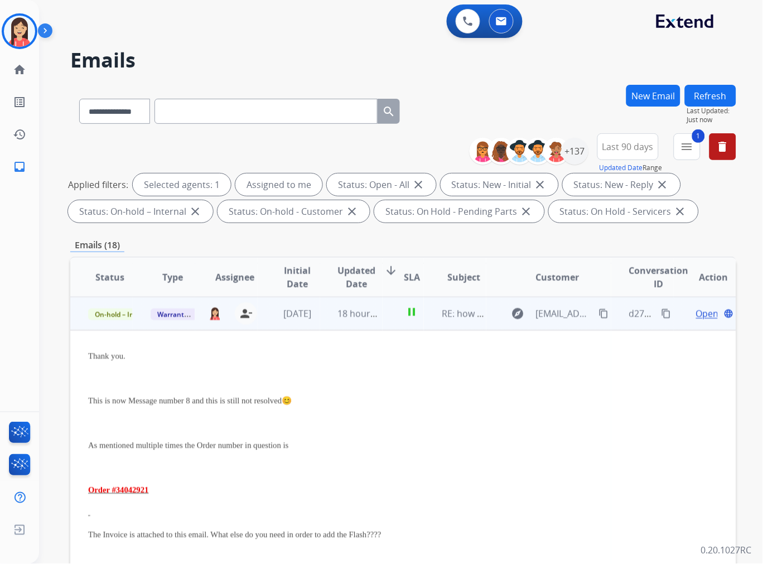
click at [696, 313] on span "Open" at bounding box center [707, 313] width 23 height 13
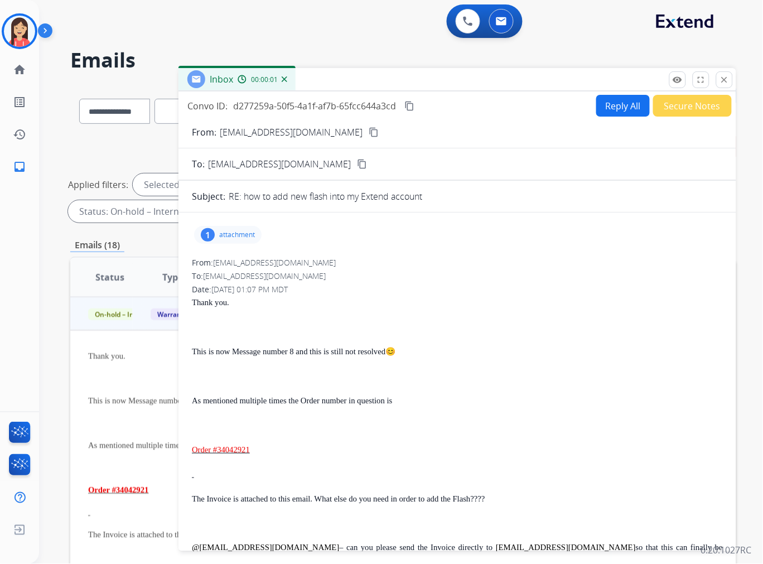
click at [232, 232] on p "attachment" at bounding box center [237, 234] width 36 height 9
click at [275, 130] on p "[EMAIL_ADDRESS][DOMAIN_NAME]" at bounding box center [291, 132] width 143 height 13
click at [452, 289] on div "Date: [DATE] 01:07 PM MDT" at bounding box center [457, 289] width 531 height 11
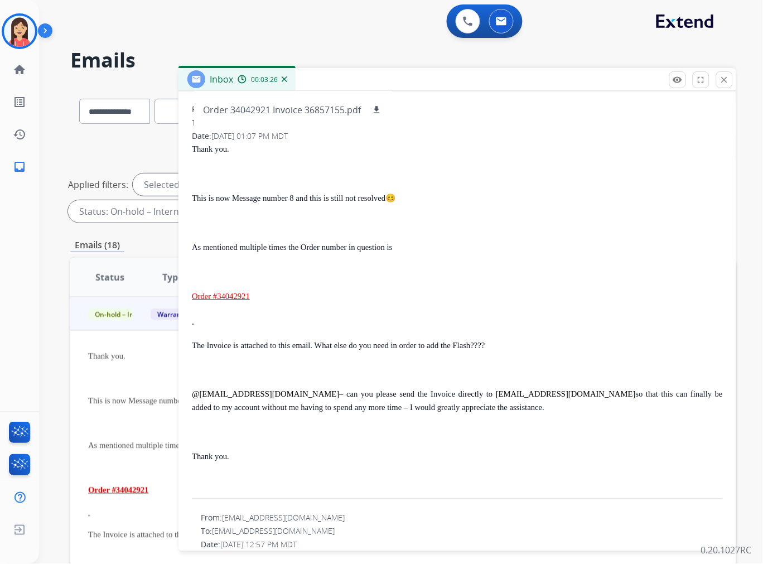
scroll to position [0, 0]
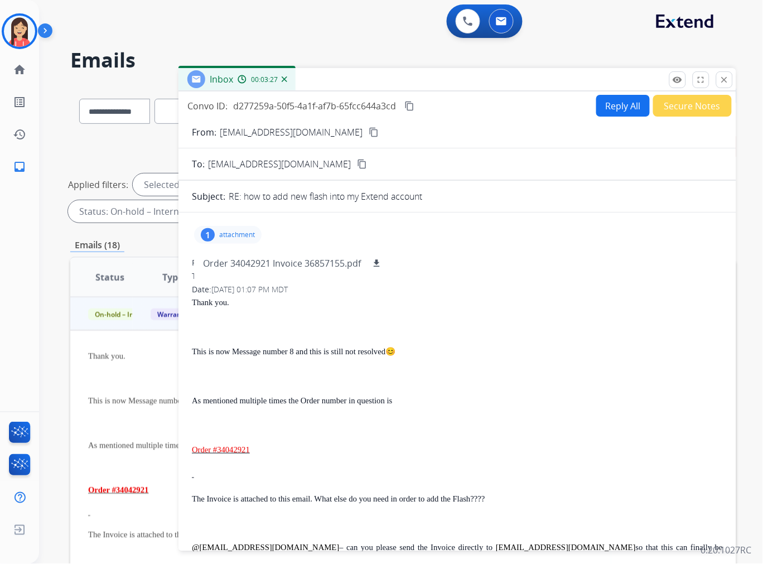
click at [609, 108] on button "Reply All" at bounding box center [623, 106] width 54 height 22
select select "**********"
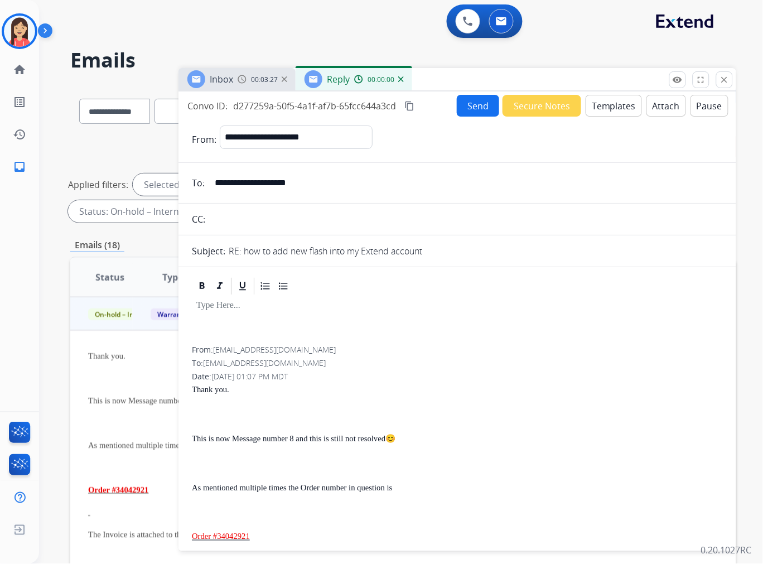
click at [607, 109] on button "Templates" at bounding box center [614, 106] width 56 height 22
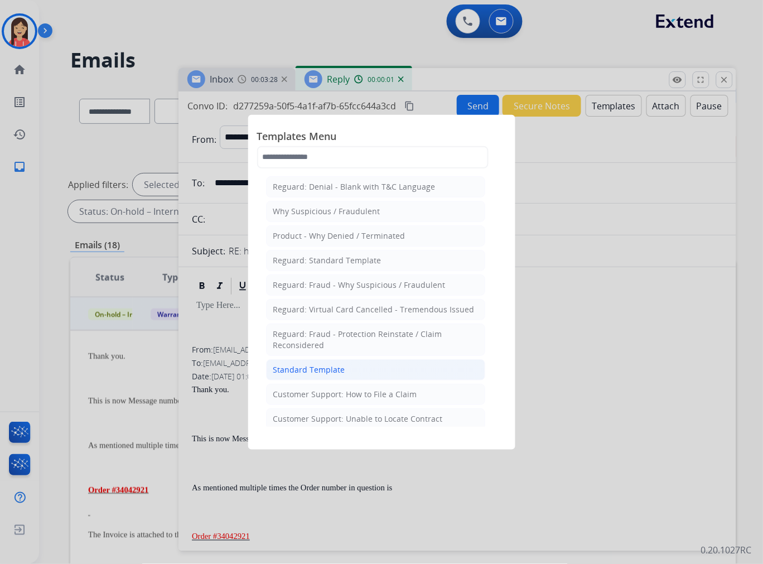
click at [316, 374] on div "Standard Template" at bounding box center [309, 369] width 72 height 11
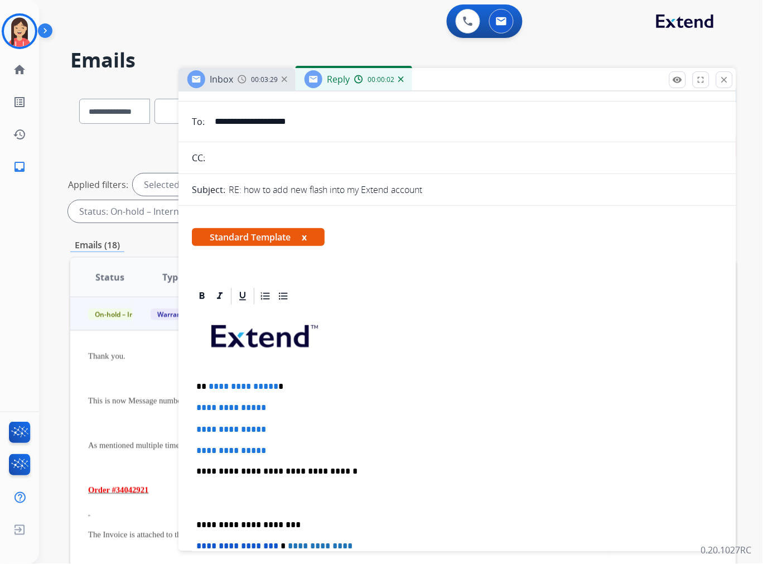
scroll to position [62, 0]
click at [198, 376] on div "**********" at bounding box center [457, 498] width 531 height 384
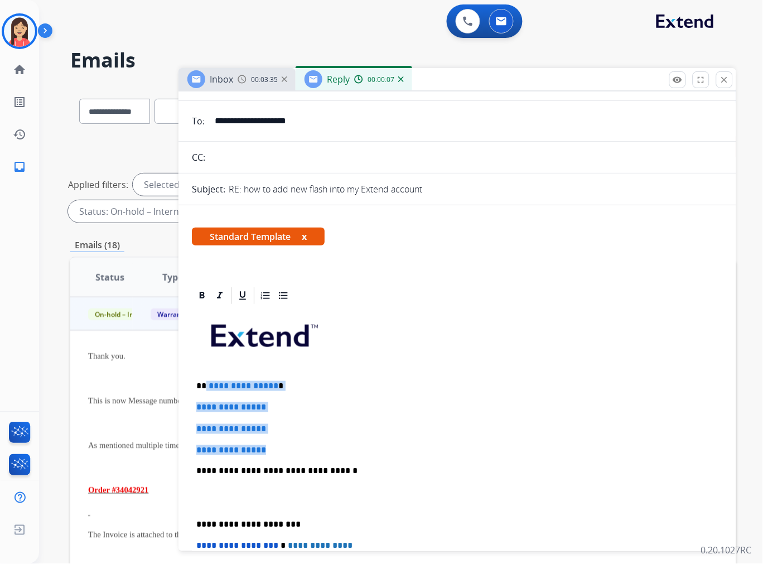
drag, startPoint x: 206, startPoint y: 380, endPoint x: 359, endPoint y: 441, distance: 164.0
click at [359, 441] on div "**********" at bounding box center [457, 498] width 531 height 384
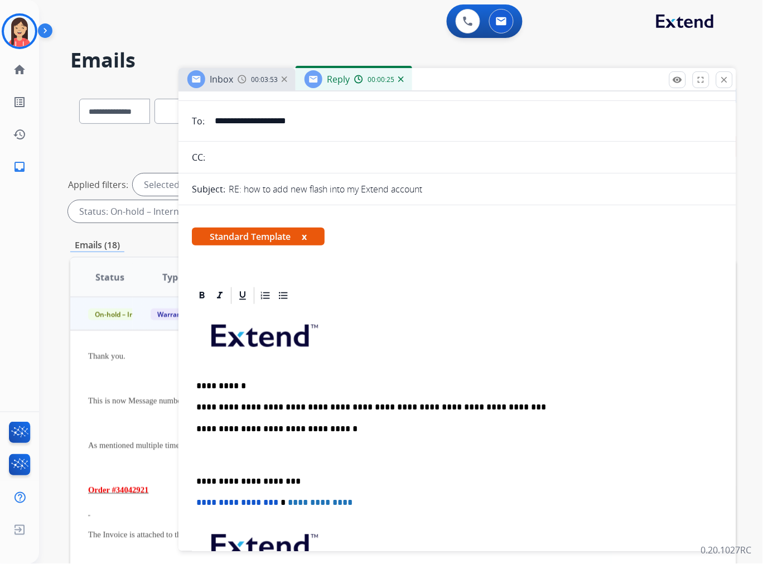
click at [296, 461] on p at bounding box center [457, 455] width 522 height 21
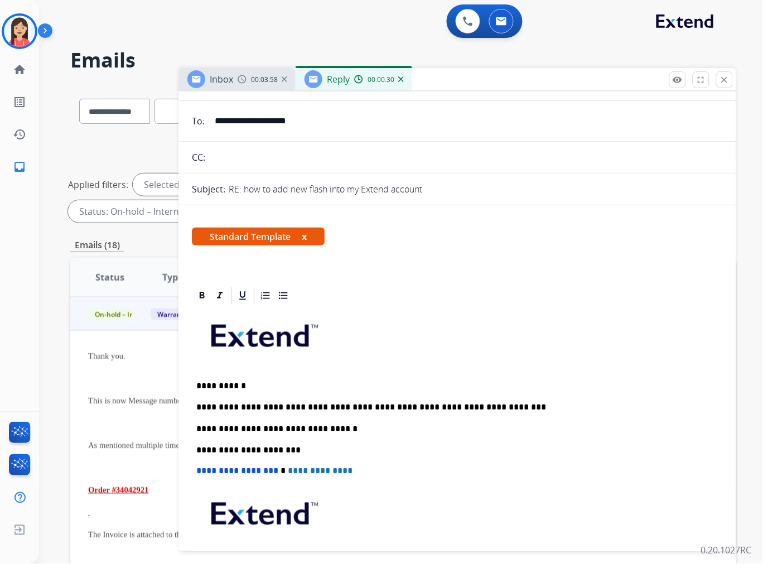
click at [371, 371] on div "**********" at bounding box center [457, 460] width 531 height 309
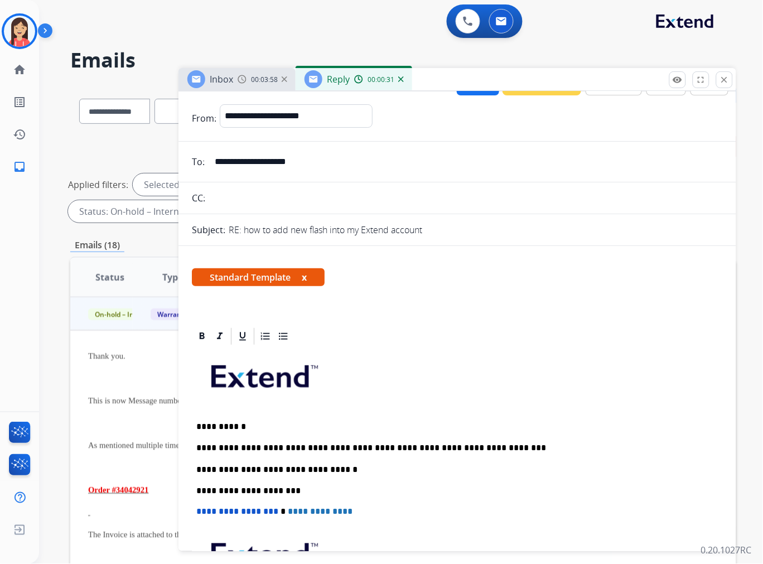
scroll to position [0, 0]
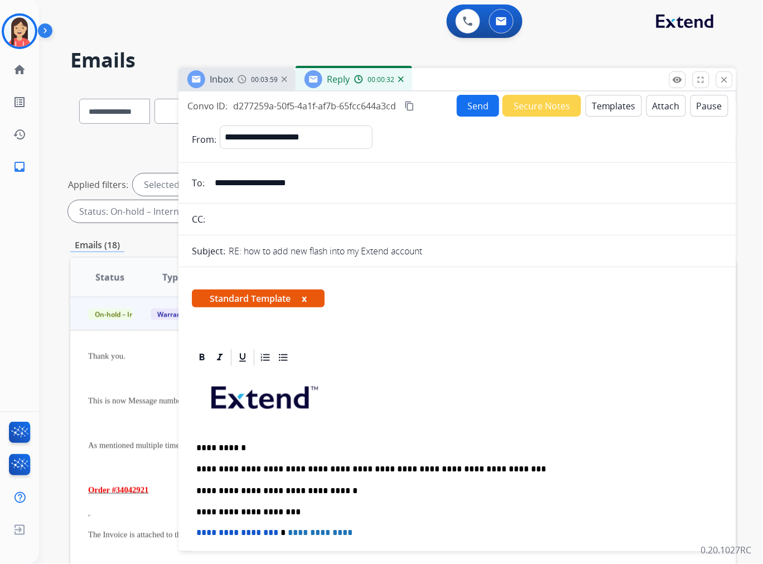
click at [478, 108] on button "Send" at bounding box center [478, 106] width 42 height 22
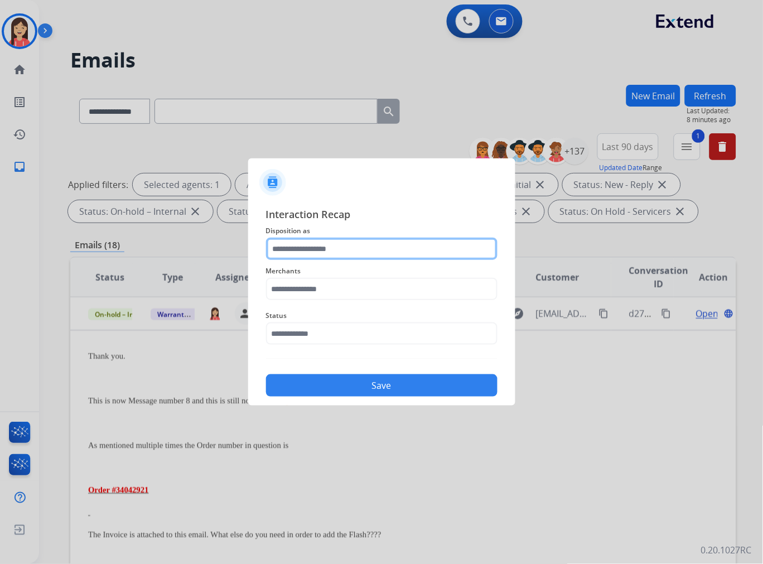
click at [289, 253] on input "text" at bounding box center [382, 249] width 232 height 22
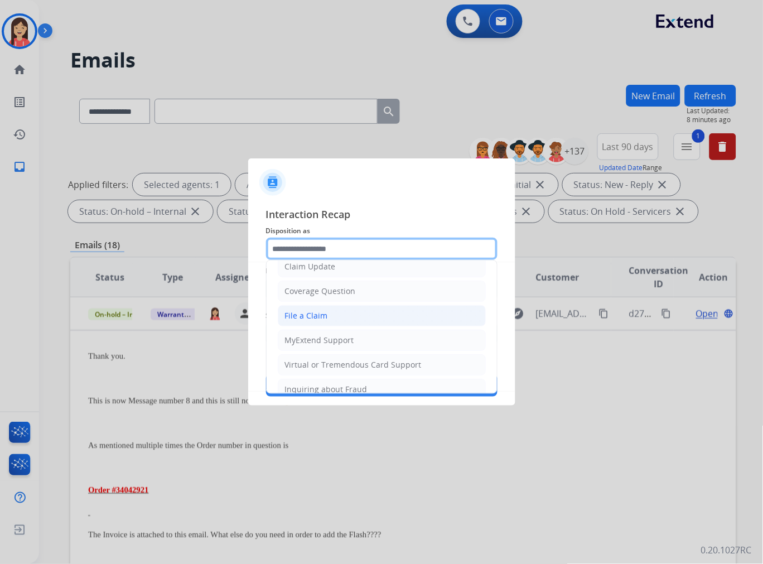
scroll to position [62, 0]
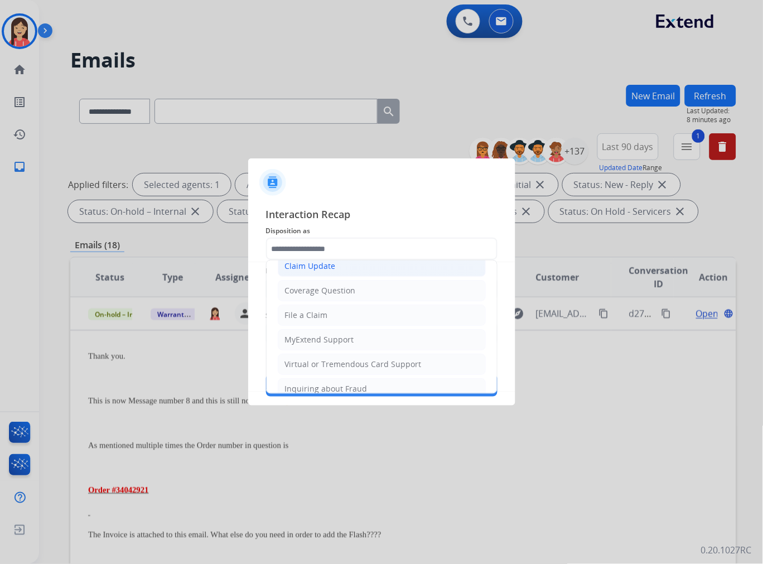
click at [309, 272] on li "Claim Update" at bounding box center [382, 266] width 208 height 21
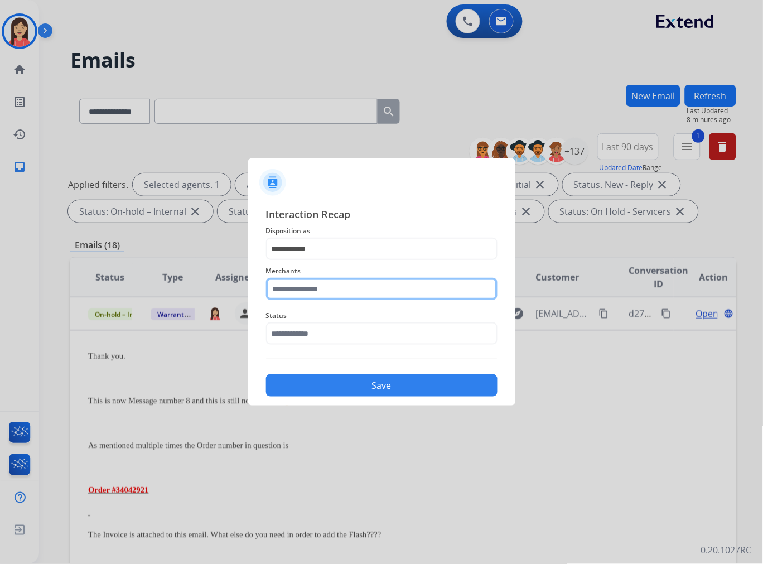
click at [313, 288] on input "text" at bounding box center [382, 289] width 232 height 22
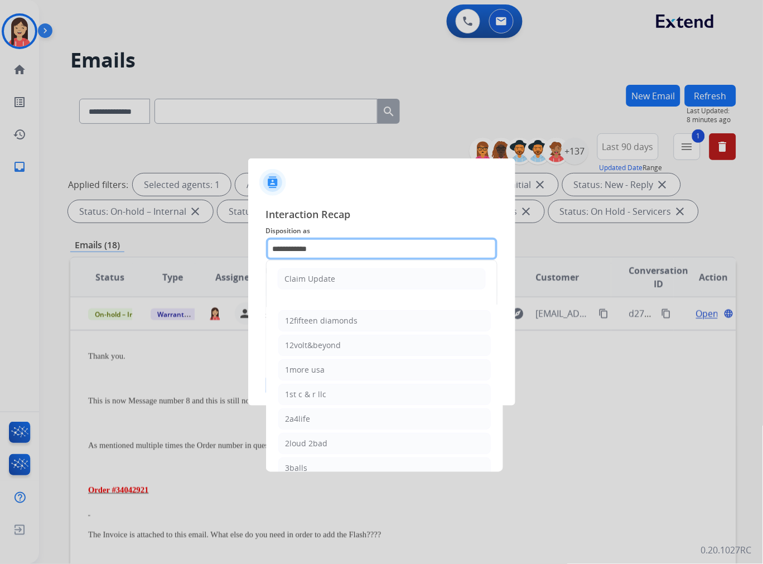
click at [313, 254] on input "**********" at bounding box center [382, 249] width 232 height 22
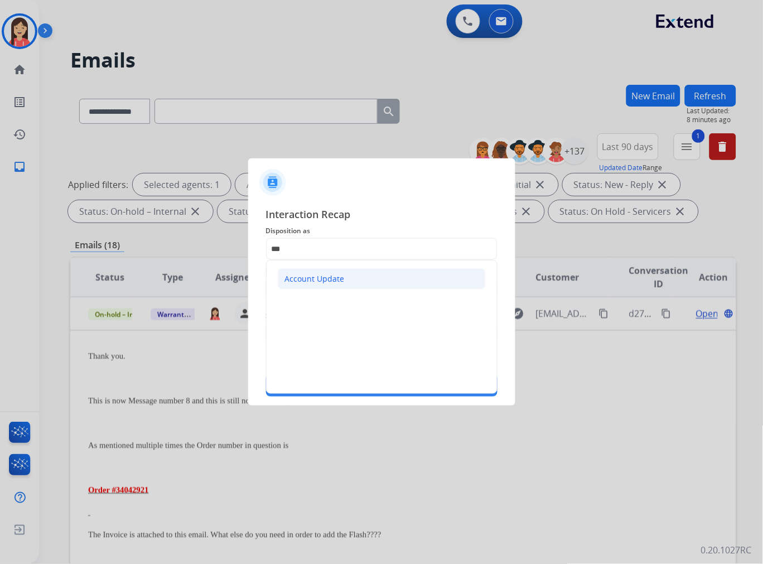
click at [307, 281] on div "Account Update" at bounding box center [315, 278] width 60 height 11
type input "**********"
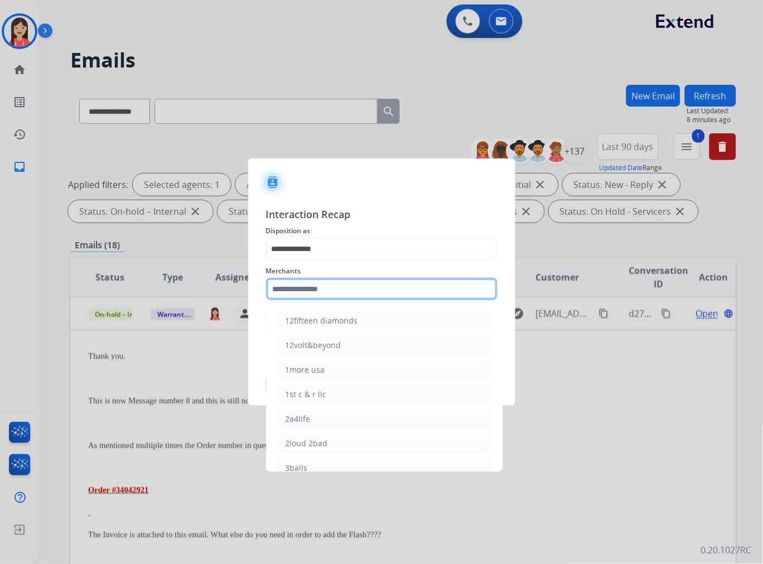
click at [300, 291] on input "text" at bounding box center [382, 289] width 232 height 22
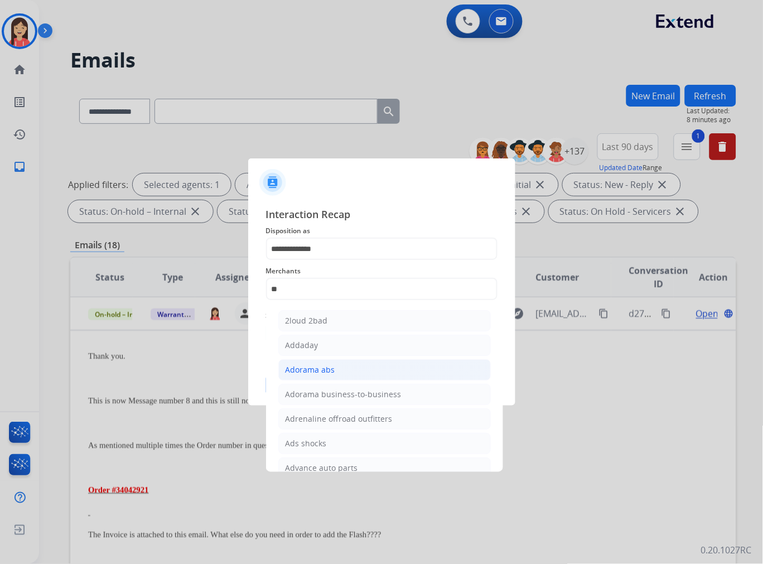
click at [316, 367] on div "Adorama abs" at bounding box center [311, 369] width 50 height 11
type input "**********"
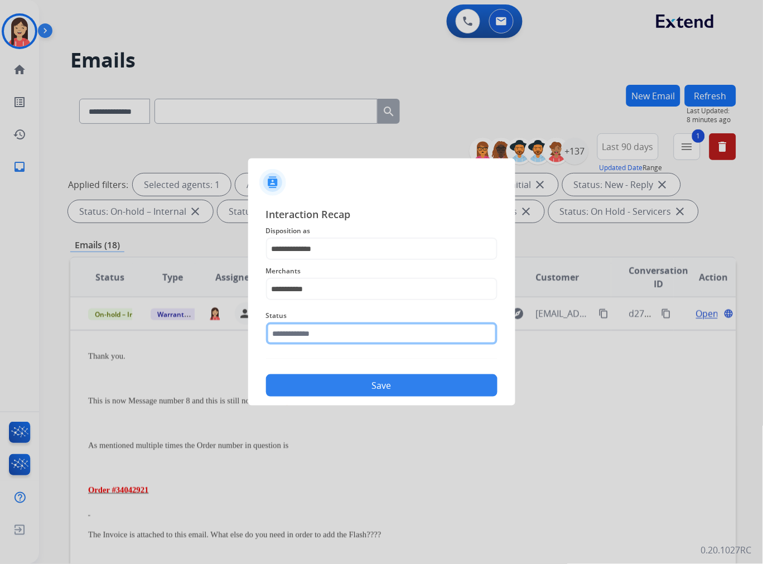
click at [331, 333] on input "text" at bounding box center [382, 334] width 232 height 22
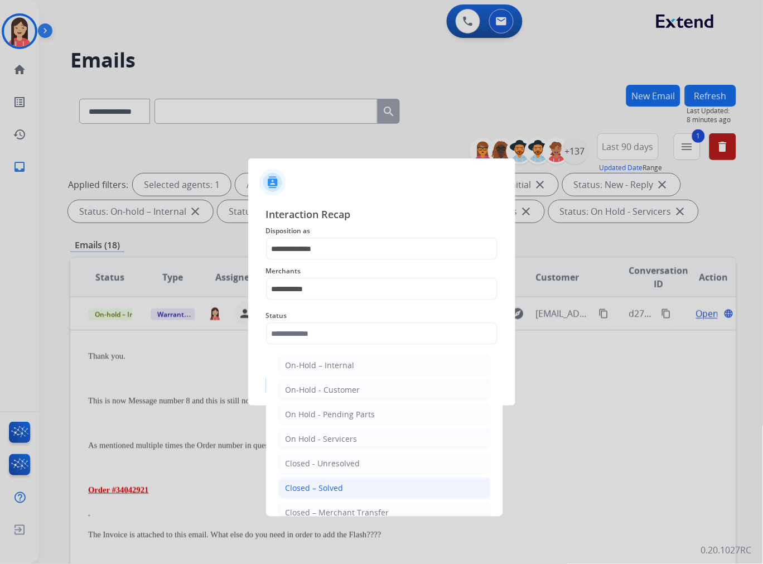
click at [344, 484] on li "Closed – Solved" at bounding box center [384, 488] width 213 height 21
type input "**********"
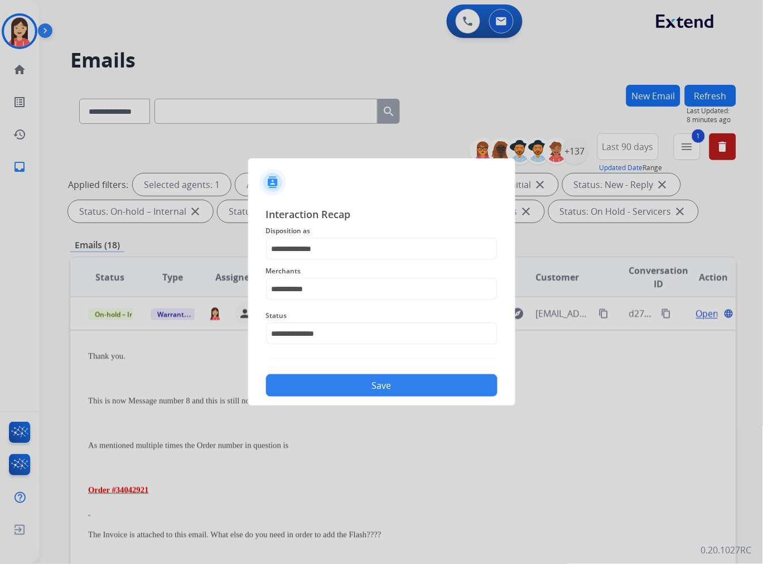
click at [365, 389] on button "Save" at bounding box center [382, 385] width 232 height 22
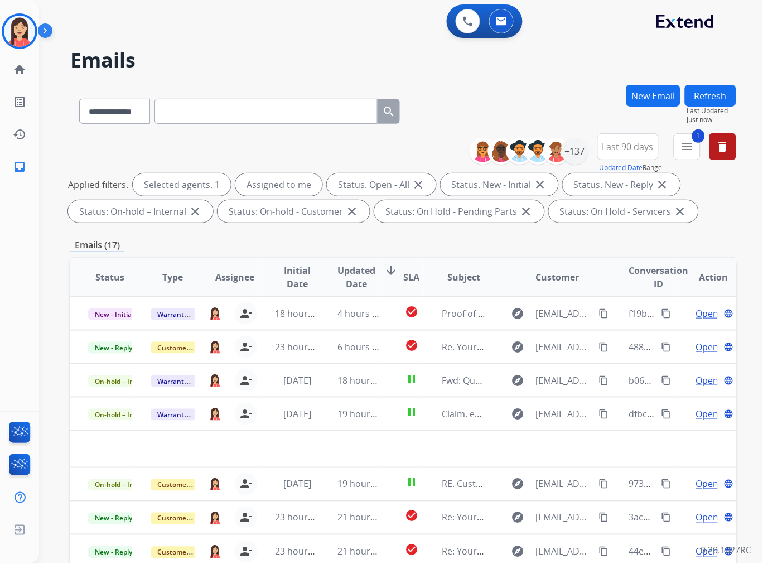
scroll to position [0, 0]
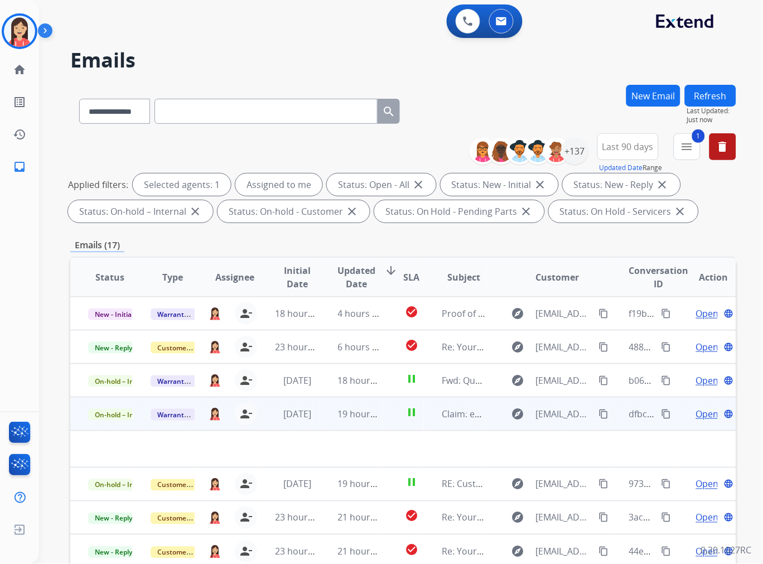
click at [321, 421] on td "19 hours ago" at bounding box center [351, 413] width 62 height 33
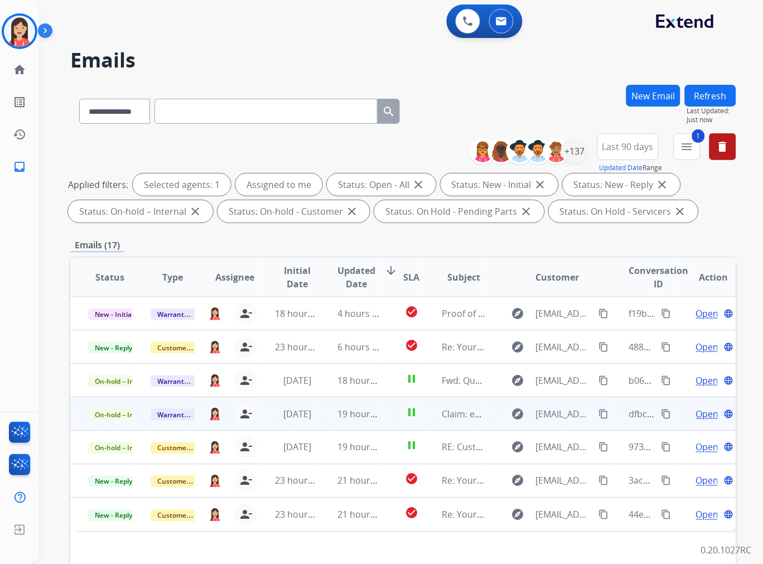
click at [321, 421] on td "19 hours ago" at bounding box center [351, 413] width 62 height 33
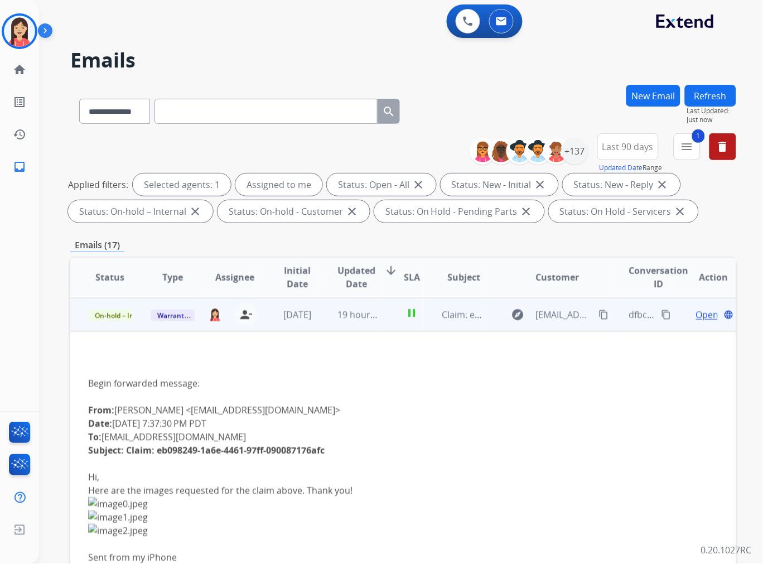
scroll to position [100, 0]
click at [383, 324] on td "pause" at bounding box center [404, 313] width 42 height 33
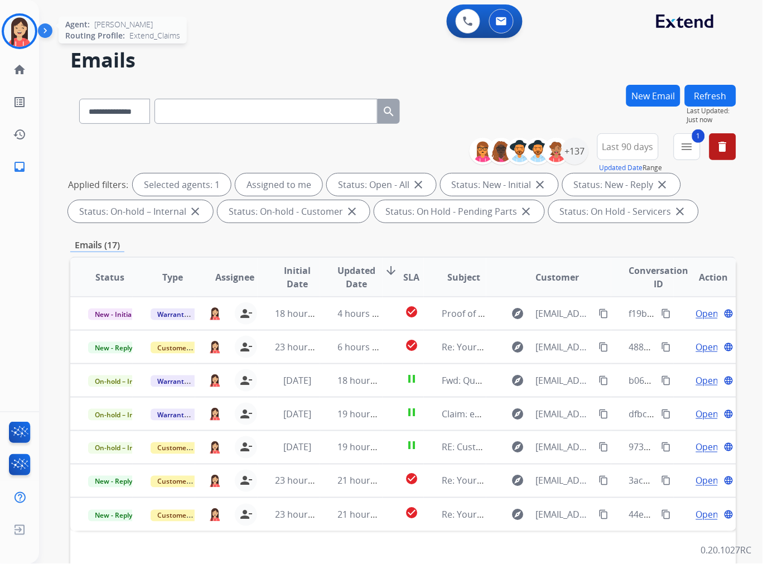
click at [18, 26] on img at bounding box center [19, 31] width 31 height 31
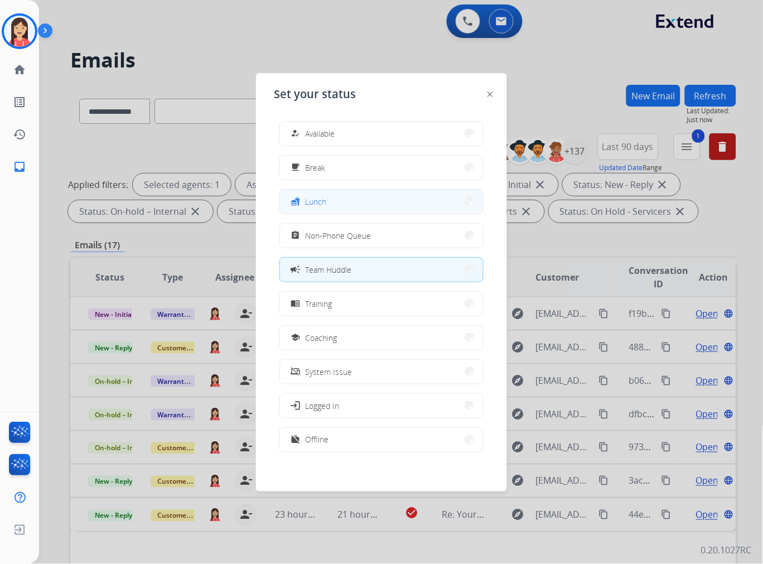
click at [329, 202] on button "fastfood Lunch" at bounding box center [381, 202] width 203 height 24
